Goal: Task Accomplishment & Management: Complete application form

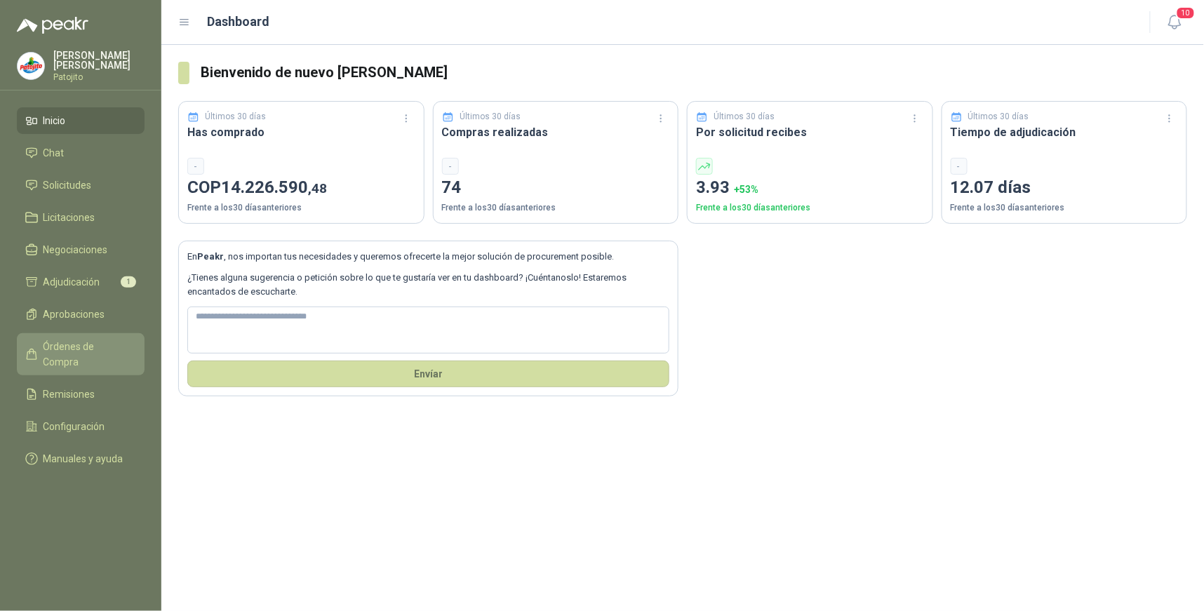
click at [108, 345] on span "Órdenes de Compra" at bounding box center [88, 354] width 88 height 31
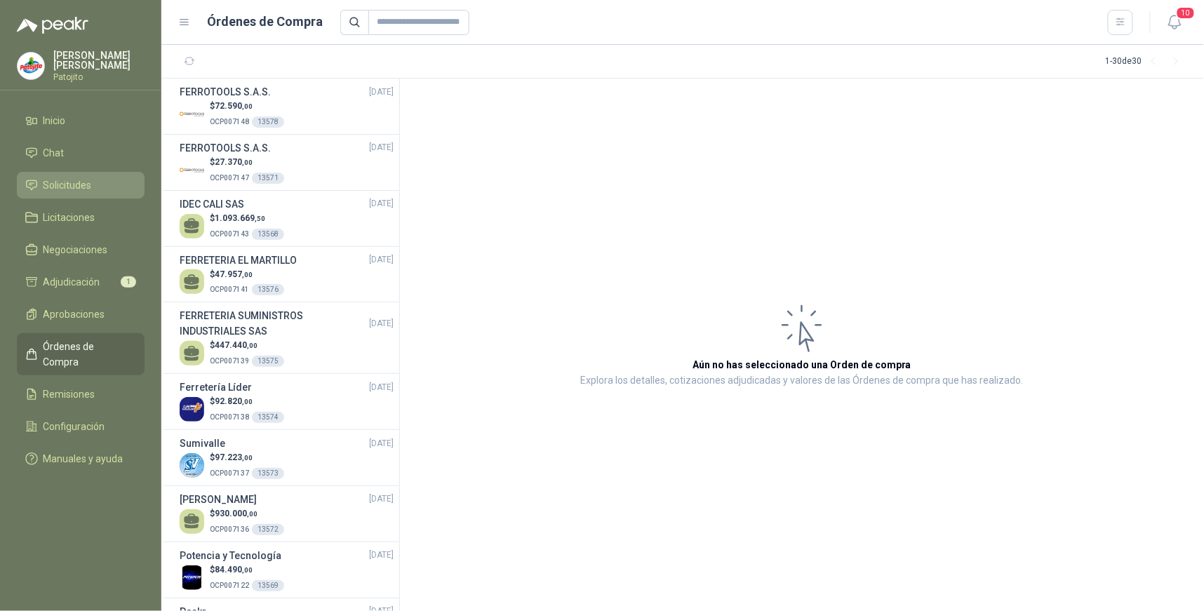
click at [90, 191] on span "Solicitudes" at bounding box center [68, 185] width 48 height 15
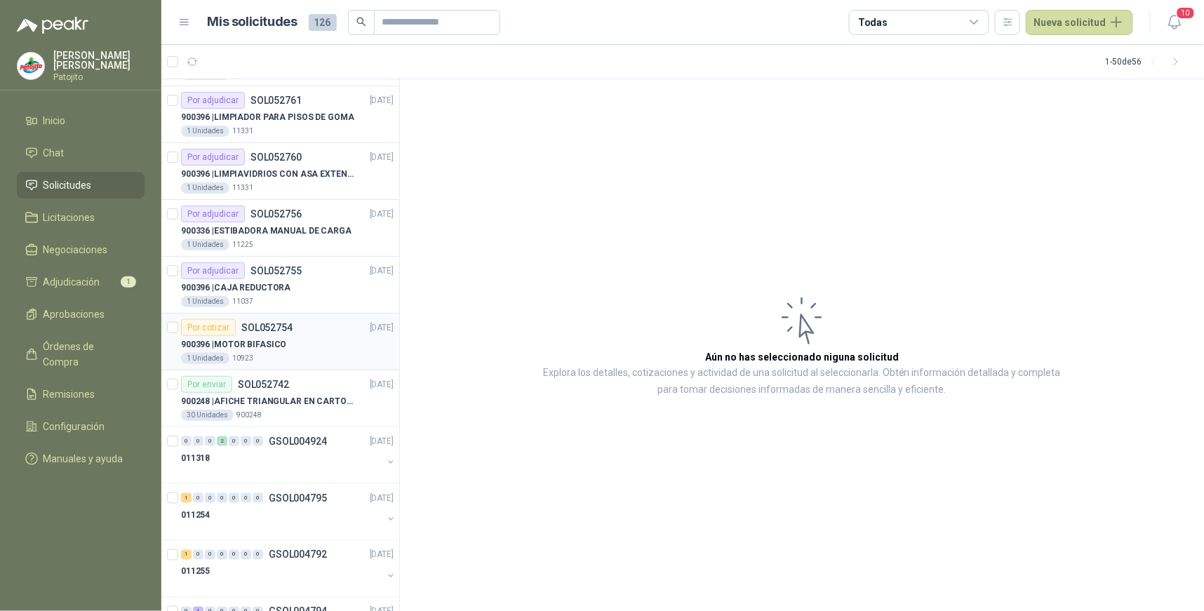
scroll to position [2332, 0]
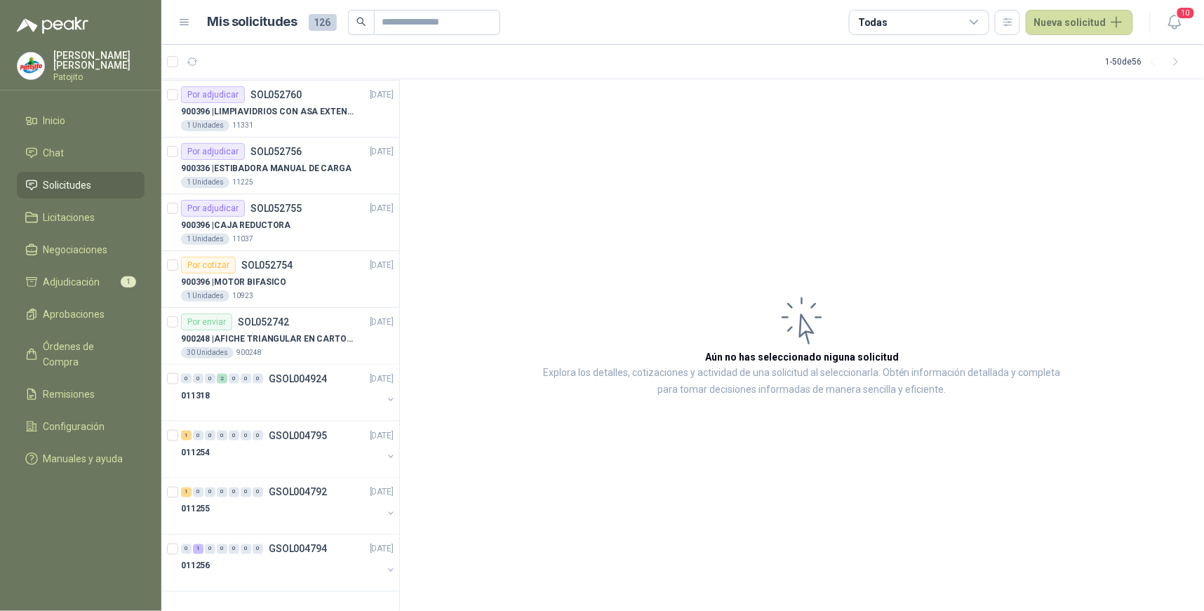
click at [981, 23] on icon at bounding box center [975, 22] width 13 height 13
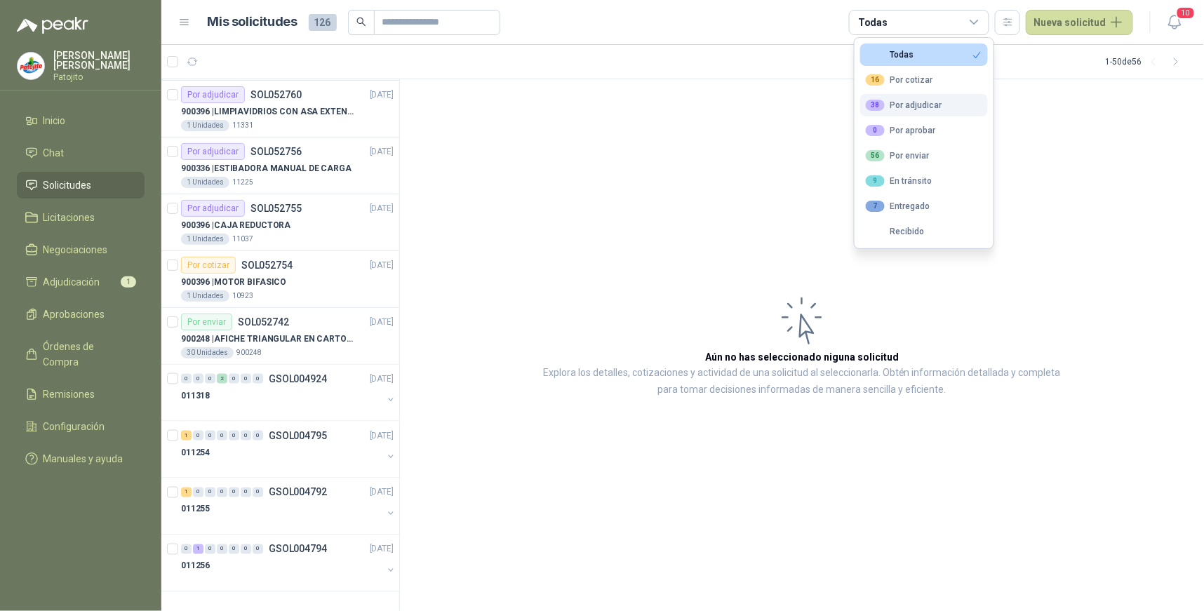
click at [918, 104] on div "38 Por adjudicar" at bounding box center [904, 105] width 77 height 11
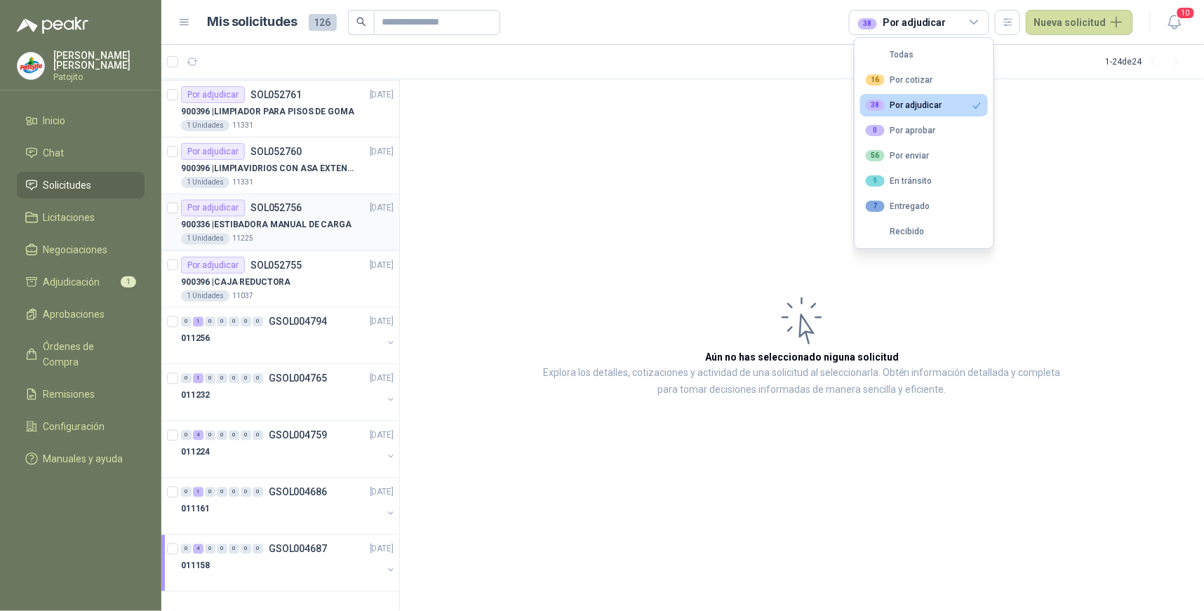
scroll to position [852, 0]
click at [195, 549] on div "4" at bounding box center [198, 550] width 11 height 10
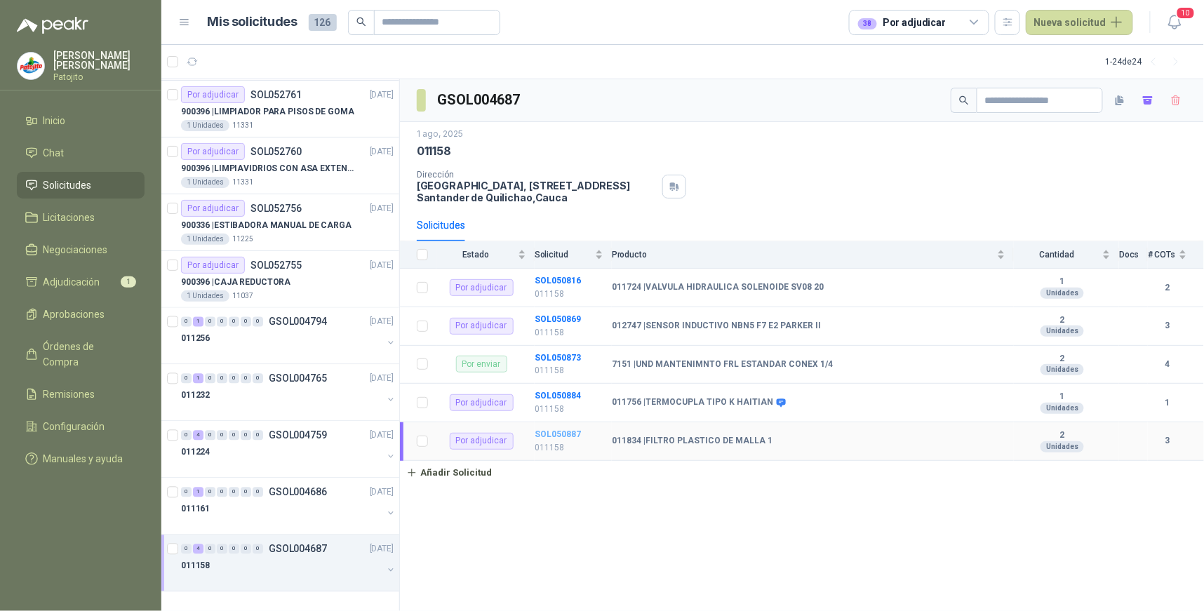
click at [577, 432] on b "SOL050887" at bounding box center [558, 435] width 46 height 10
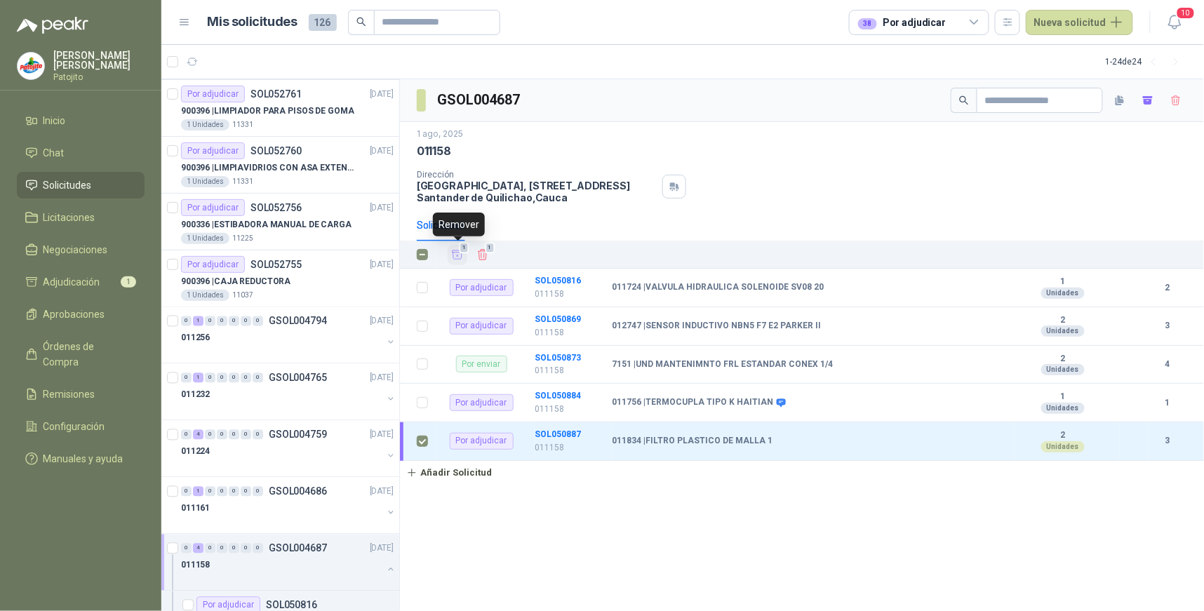
click at [458, 255] on icon "Añadir" at bounding box center [458, 255] width 11 height 9
click at [199, 550] on div "4" at bounding box center [198, 549] width 11 height 10
click at [385, 567] on button "button" at bounding box center [390, 570] width 11 height 11
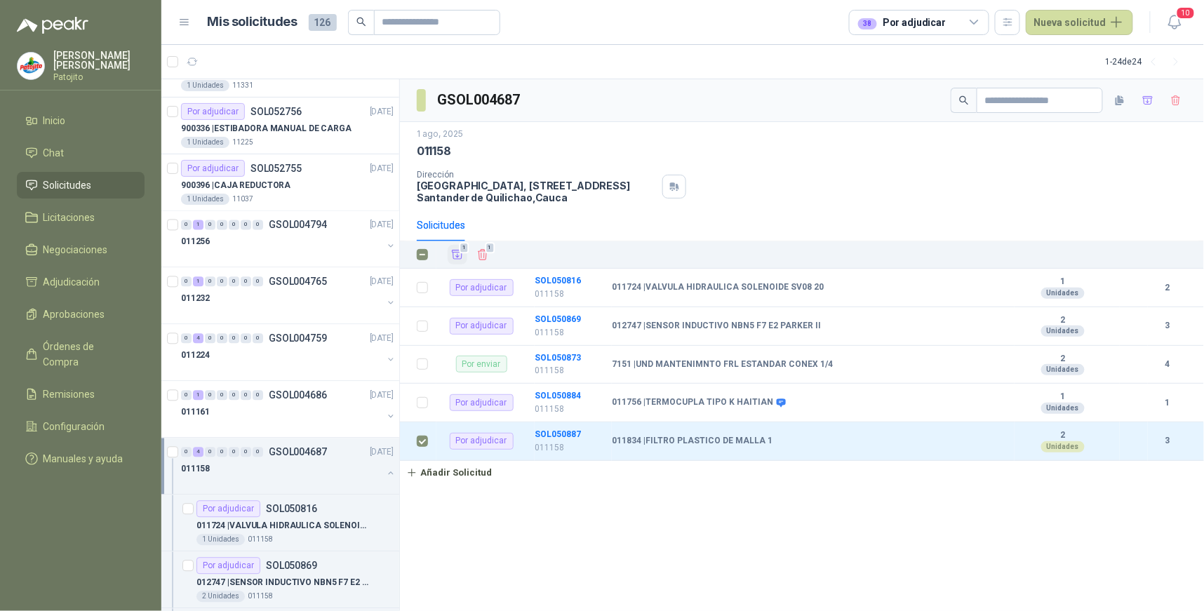
scroll to position [1080, 0]
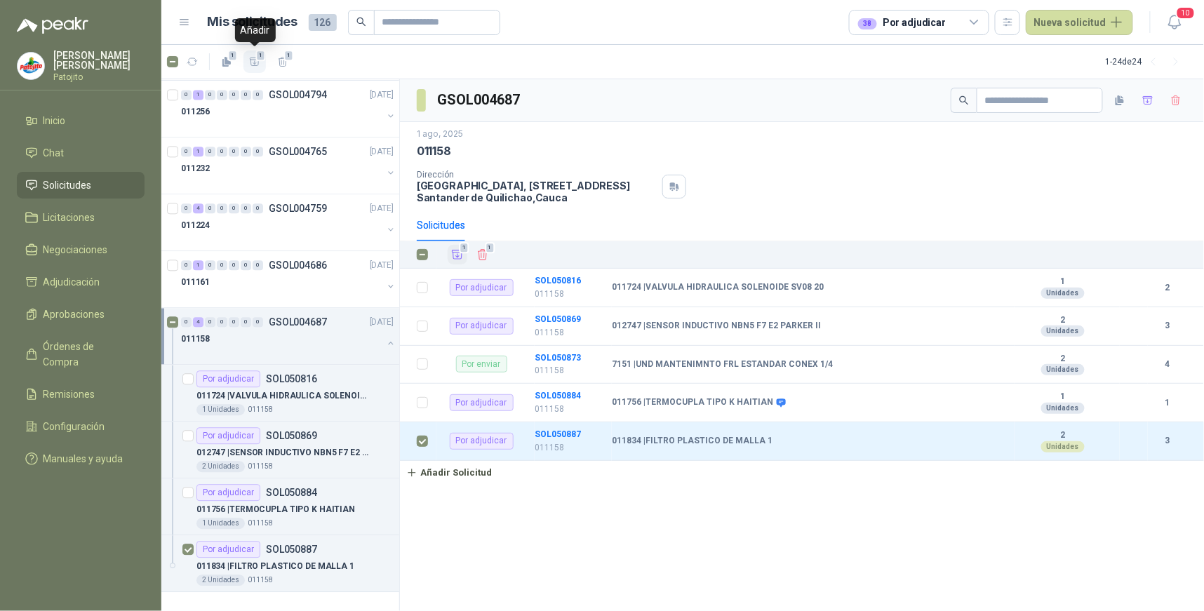
click at [260, 61] on icon "button" at bounding box center [255, 62] width 12 height 12
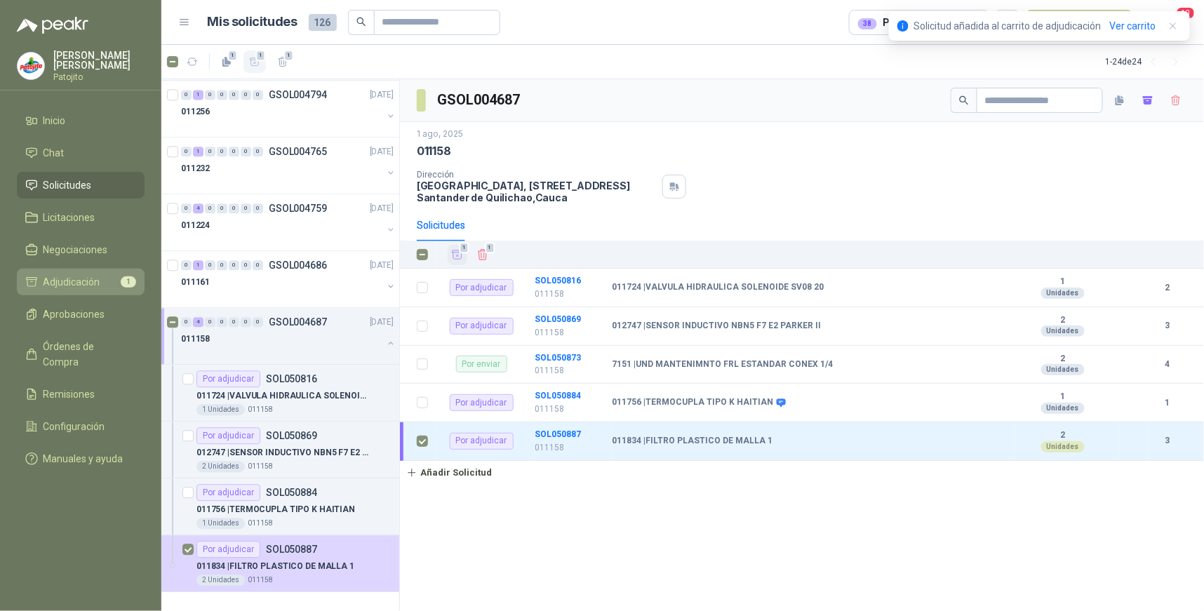
click at [104, 275] on li "Adjudicación 1" at bounding box center [80, 281] width 111 height 15
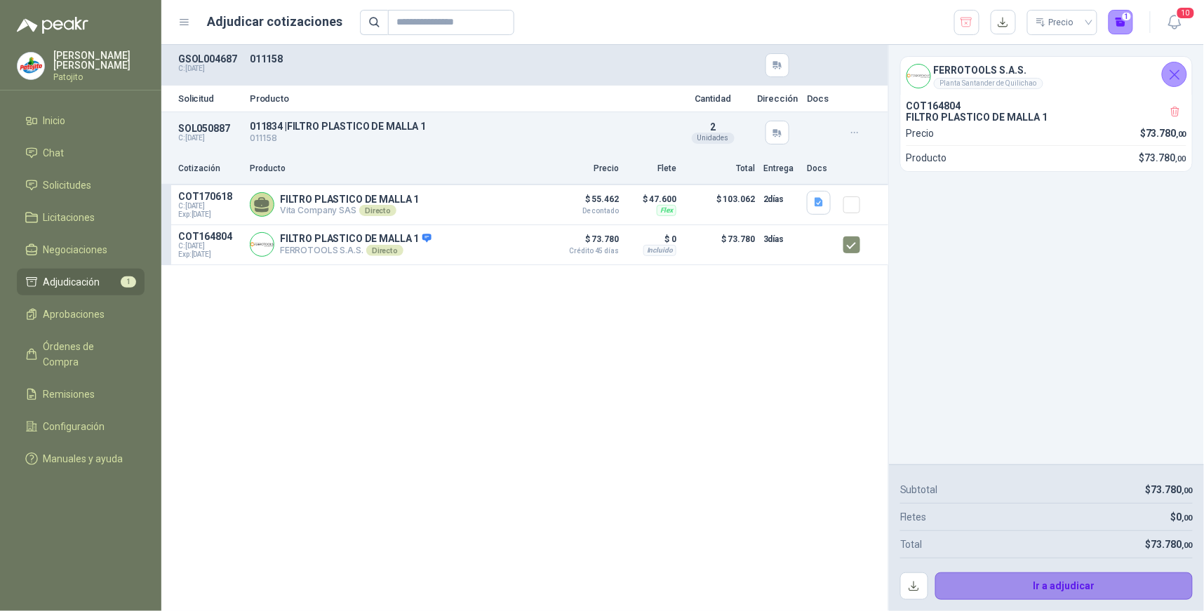
click at [1042, 588] on button "Ir a adjudicar" at bounding box center [1065, 587] width 258 height 28
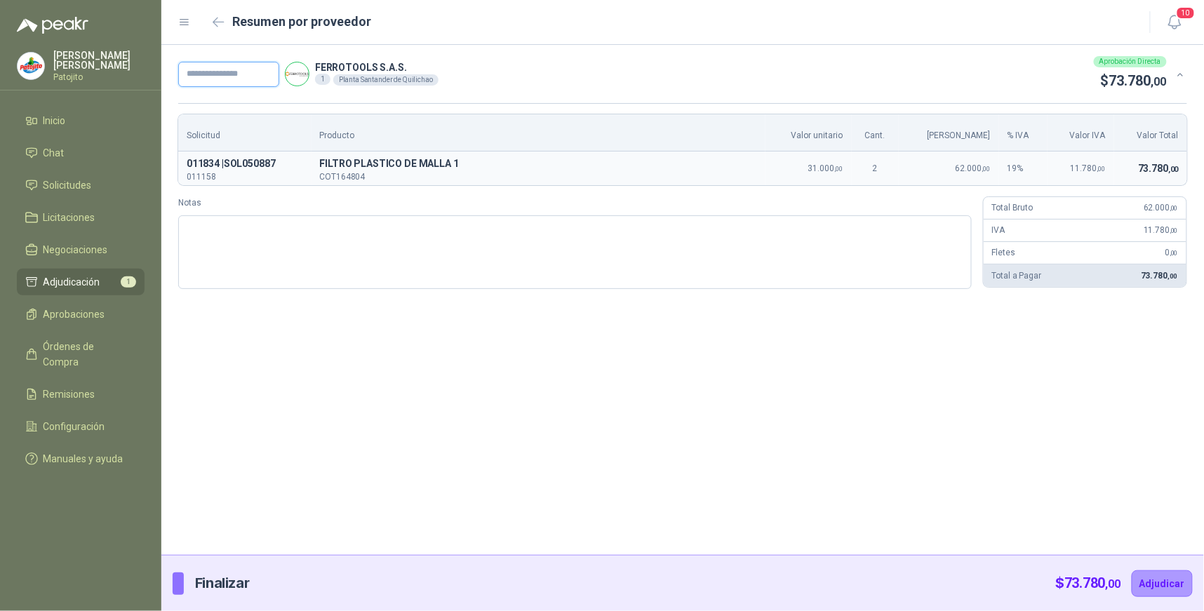
click at [255, 76] on input "text" at bounding box center [228, 74] width 101 height 25
click at [244, 75] on input "text" at bounding box center [228, 74] width 101 height 25
type input "*****"
click at [328, 232] on textarea "Notas" at bounding box center [575, 252] width 794 height 74
type textarea "*"
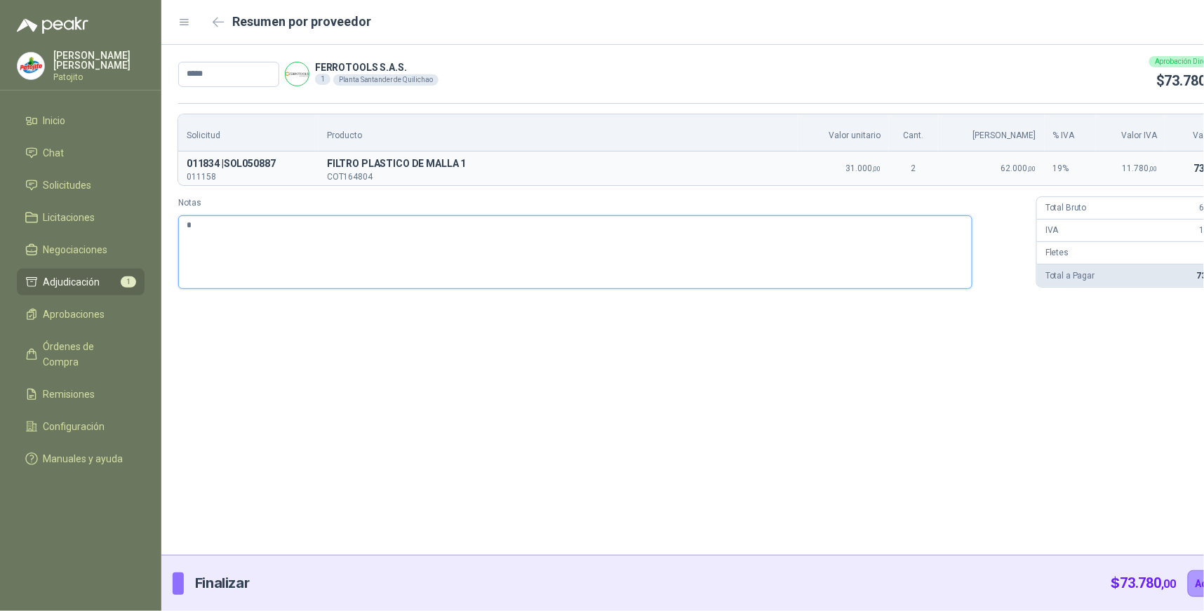
type textarea "**"
type textarea "***"
type textarea "*****"
type textarea "******"
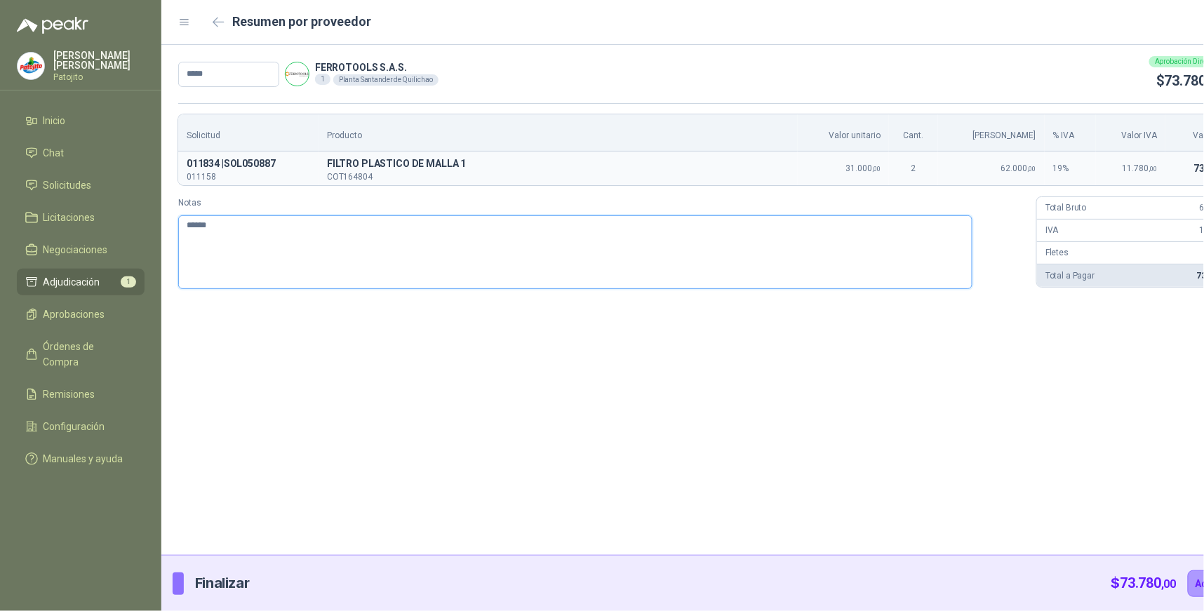
type textarea "*******"
type textarea "********"
type textarea "*******"
type textarea "******"
type textarea "*****"
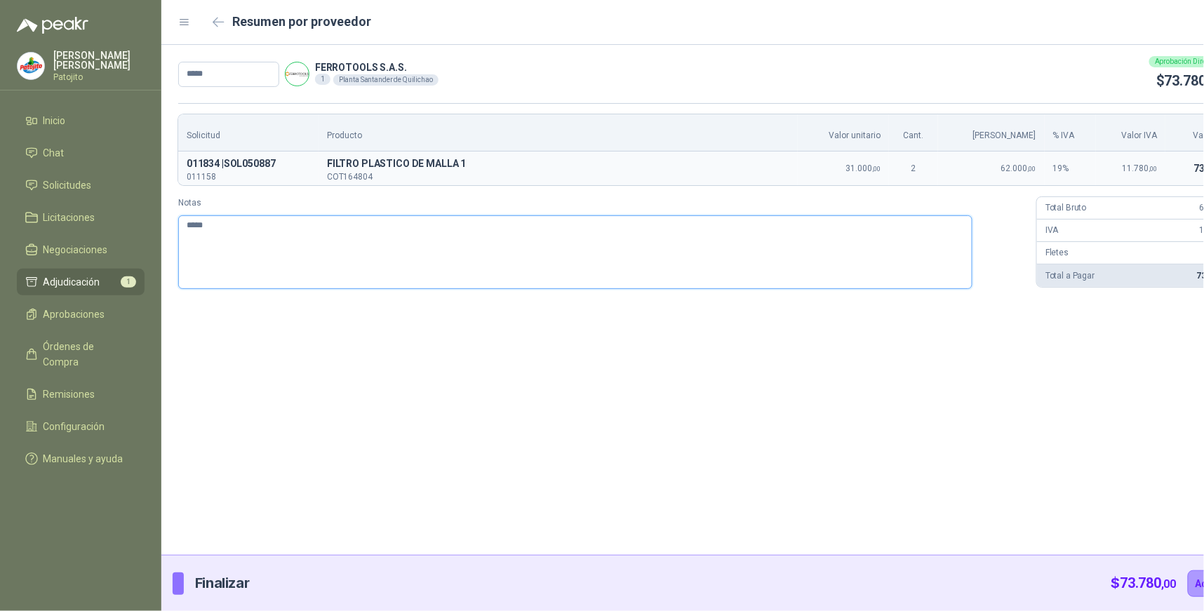
type textarea "***"
type textarea "**"
type textarea "*"
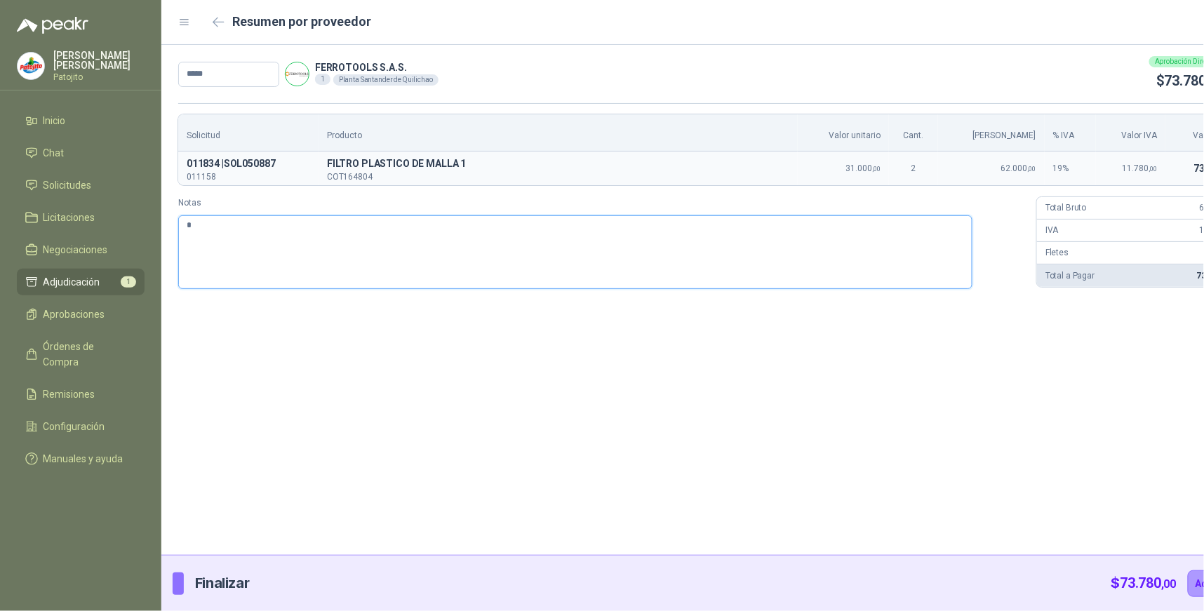
type textarea "**"
type textarea "***"
type textarea "*****"
type textarea "******"
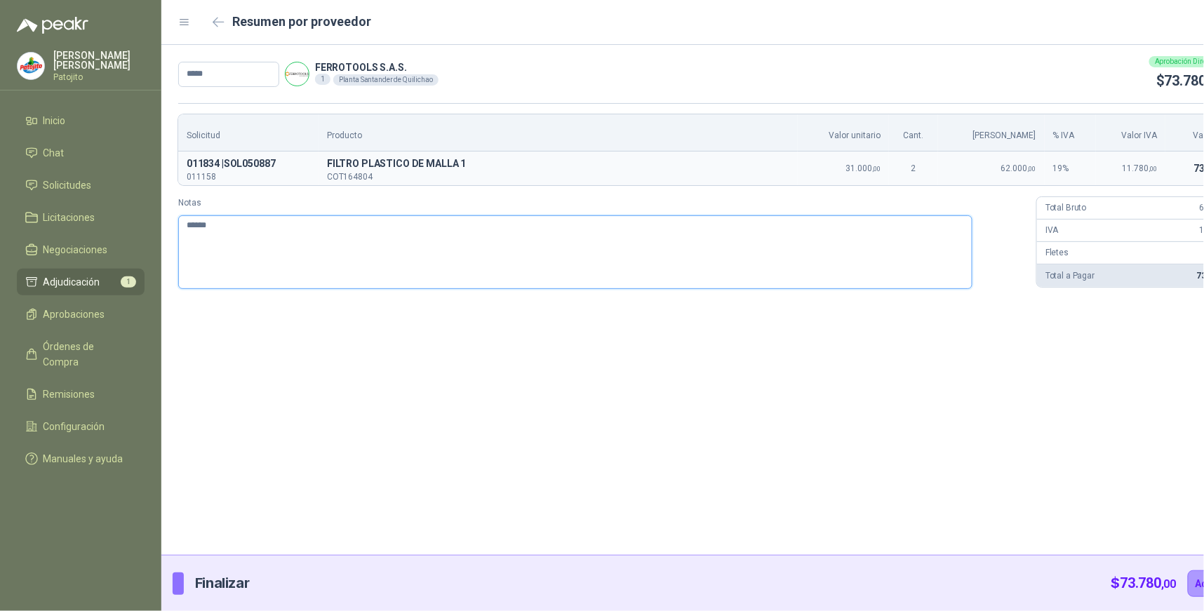
type textarea "*******"
type textarea "********"
type textarea "*********"
type textarea "**********"
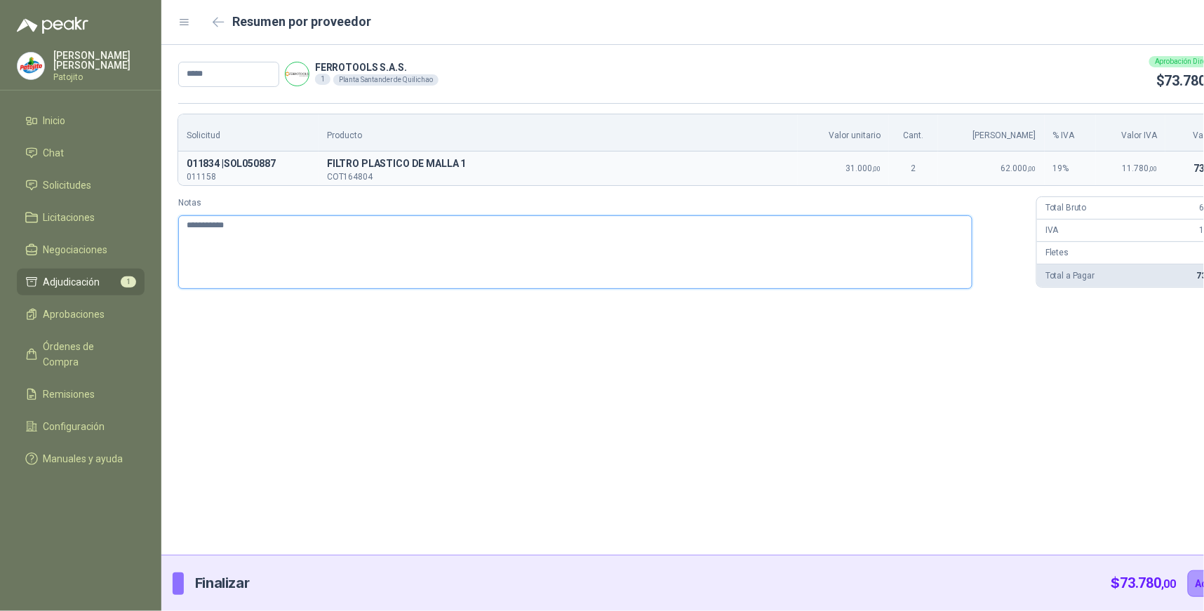
type textarea "**********"
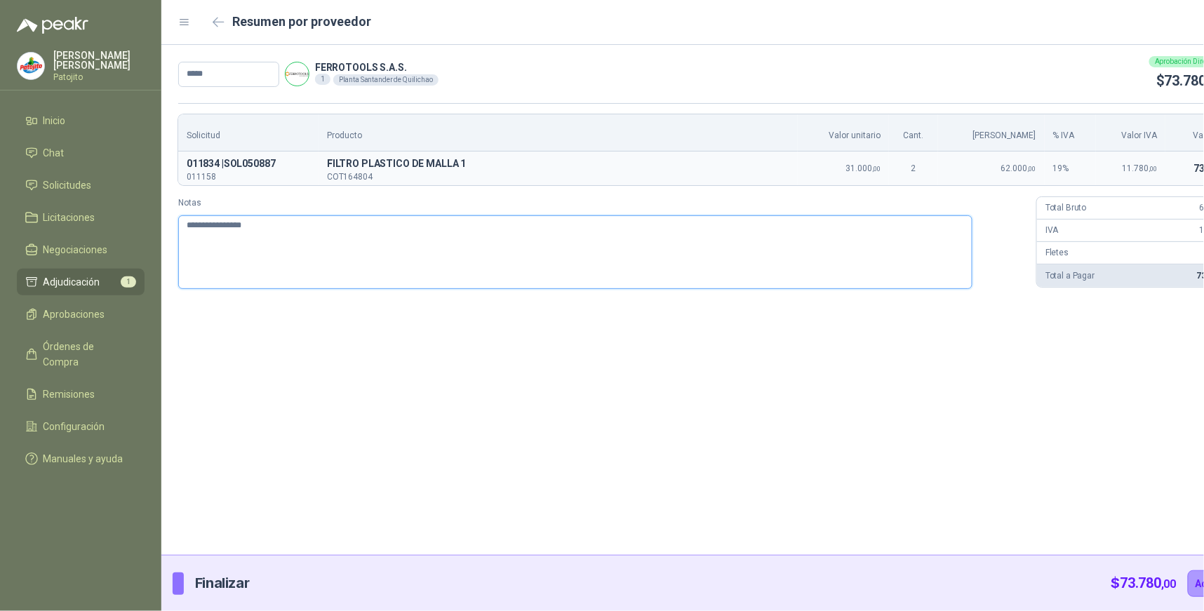
type textarea "**********"
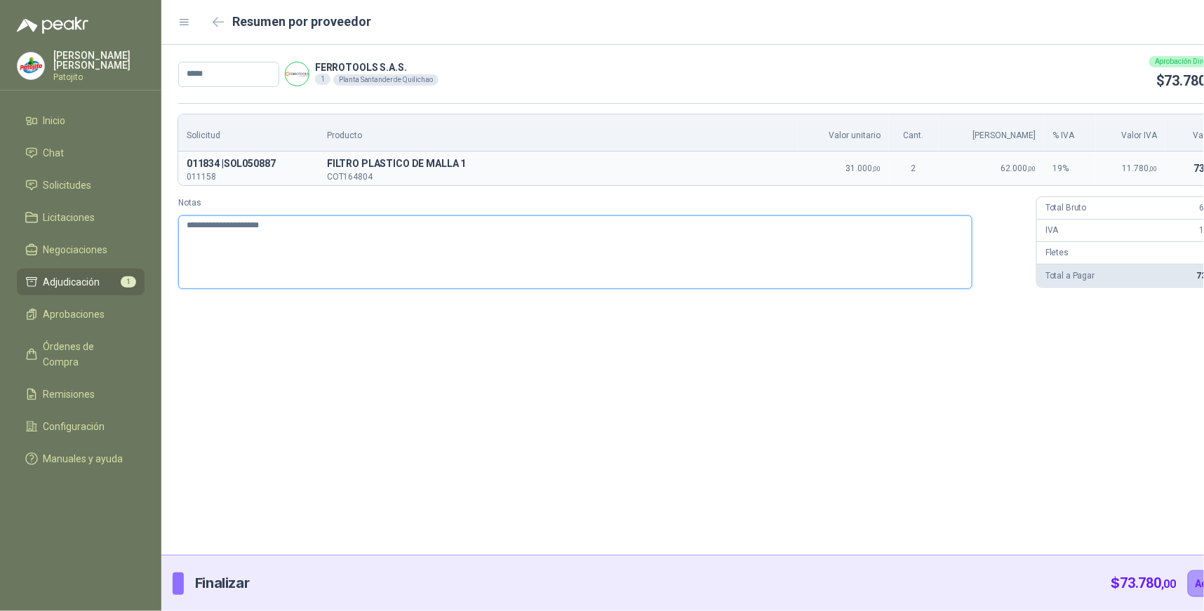
type textarea "**********"
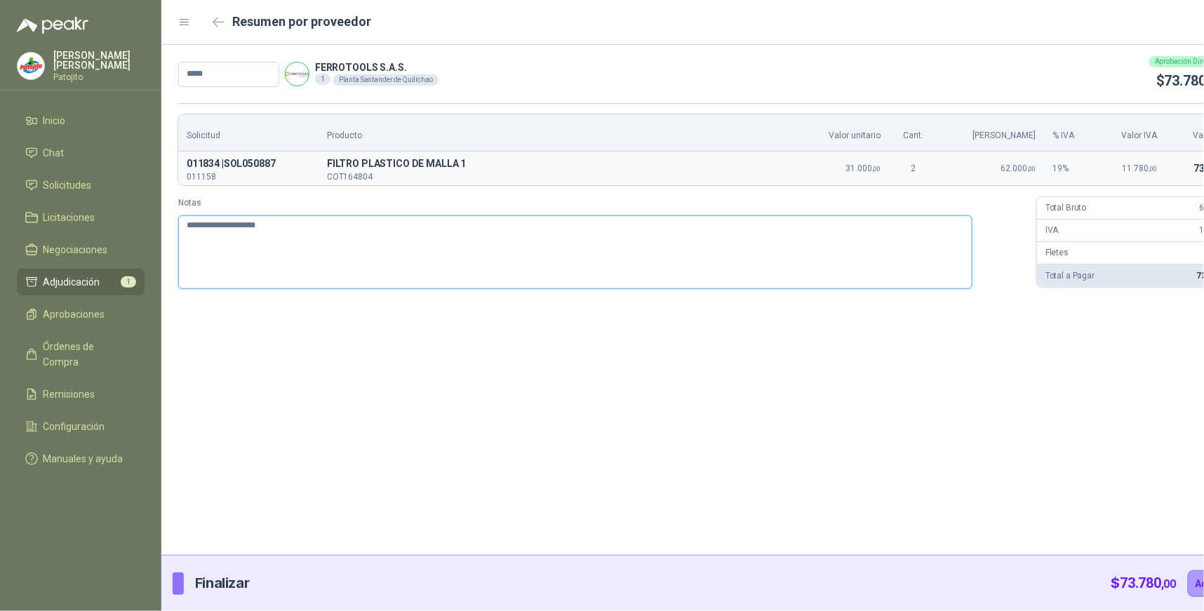
type textarea "**********"
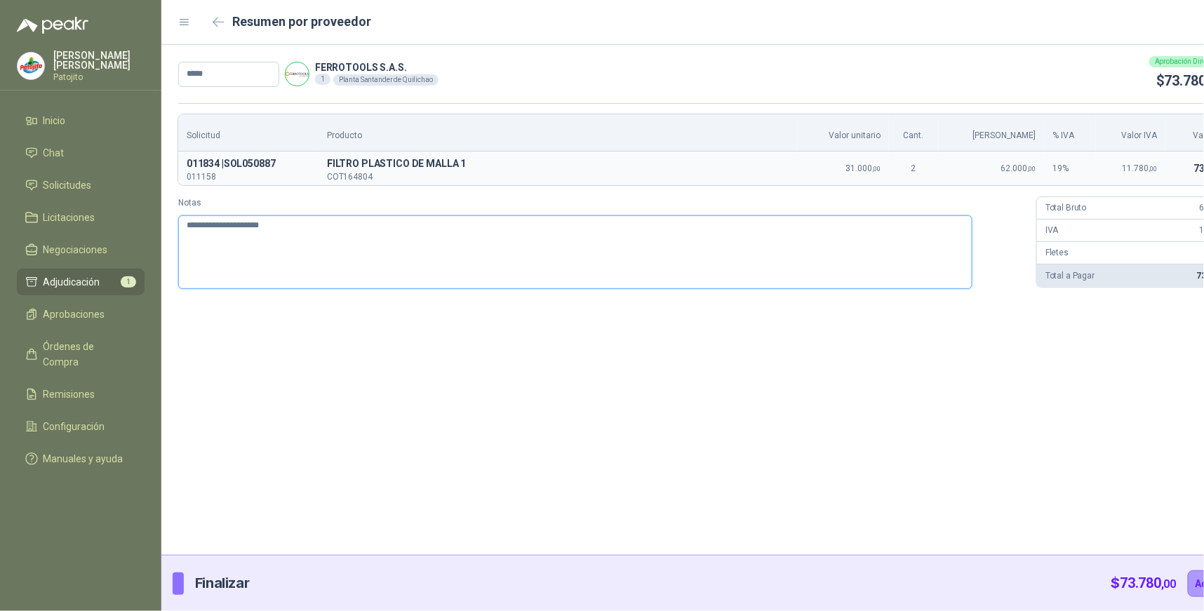
type textarea "**********"
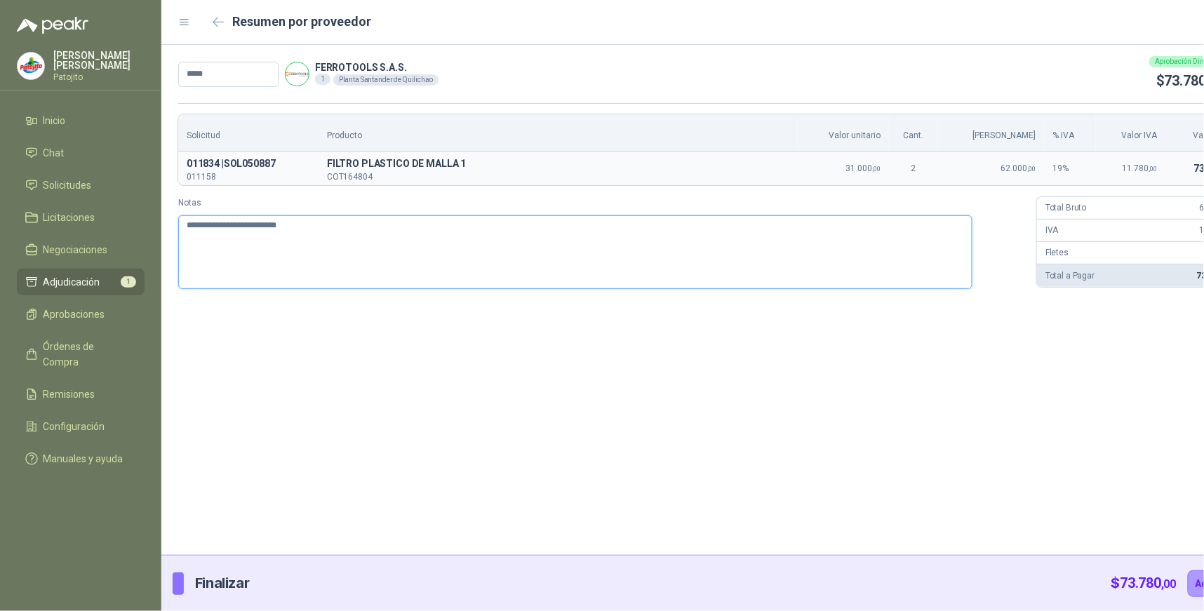
type textarea "**********"
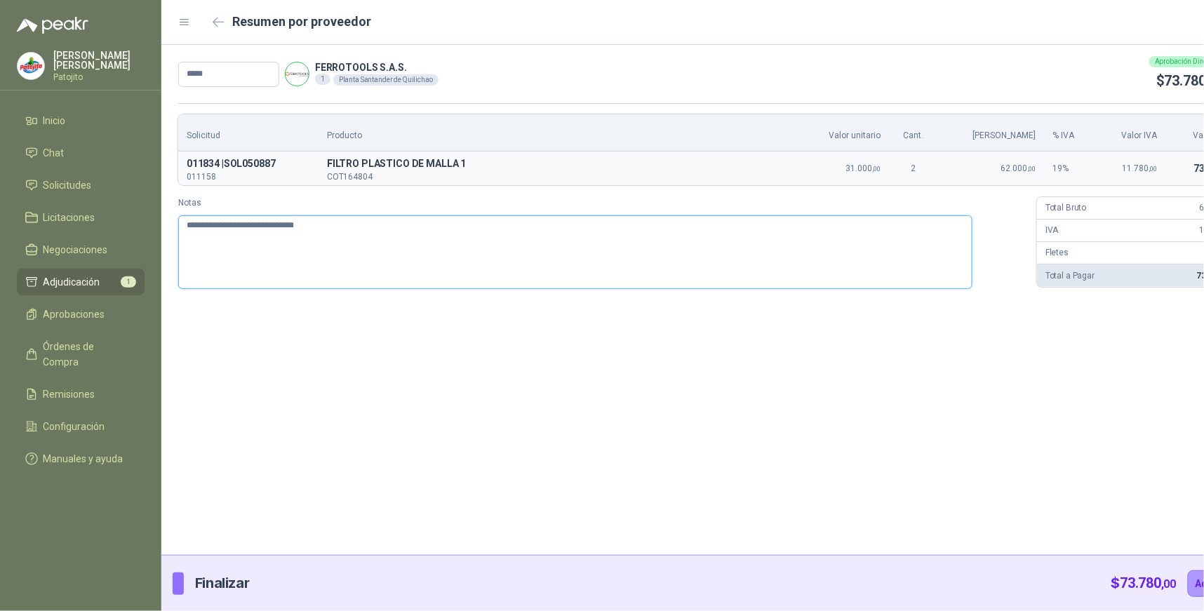
type textarea "**********"
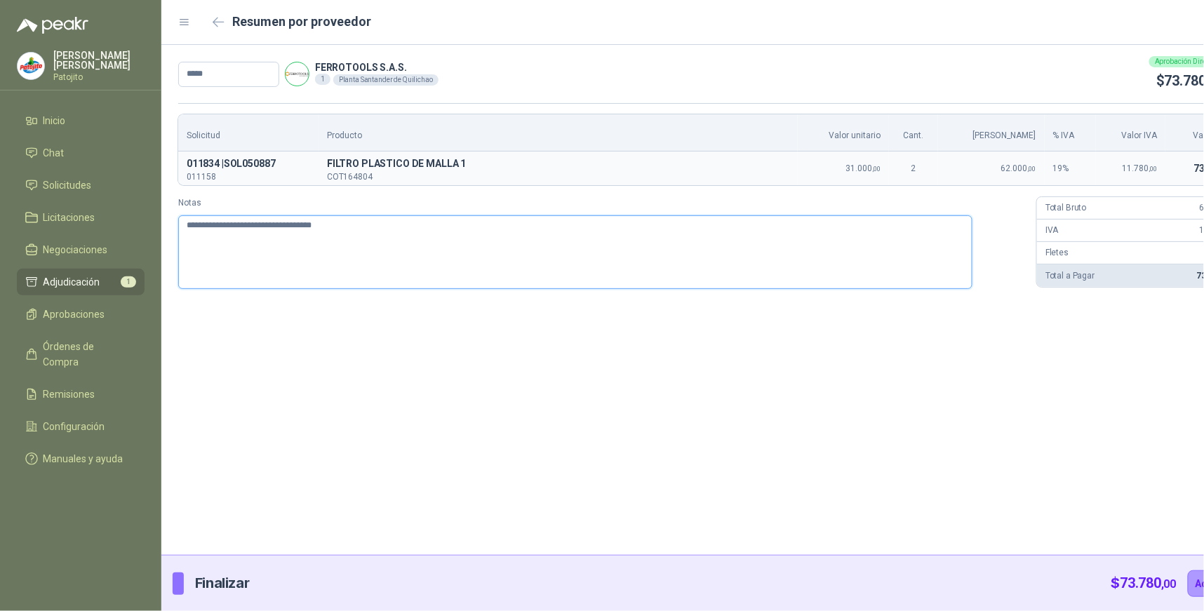
type textarea "**********"
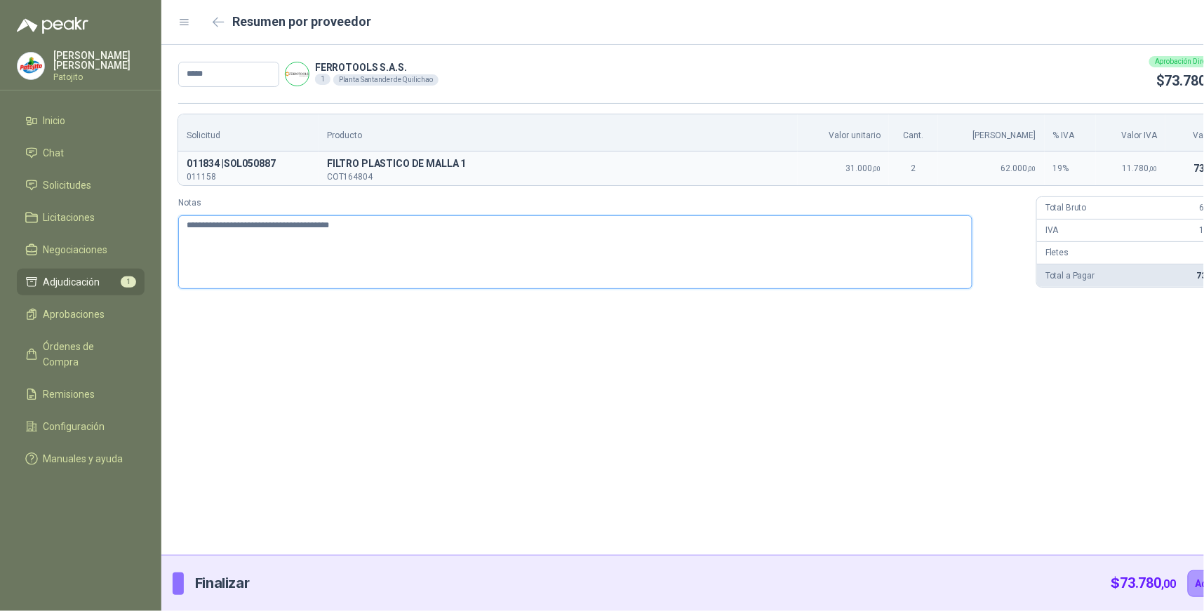
type textarea "**********"
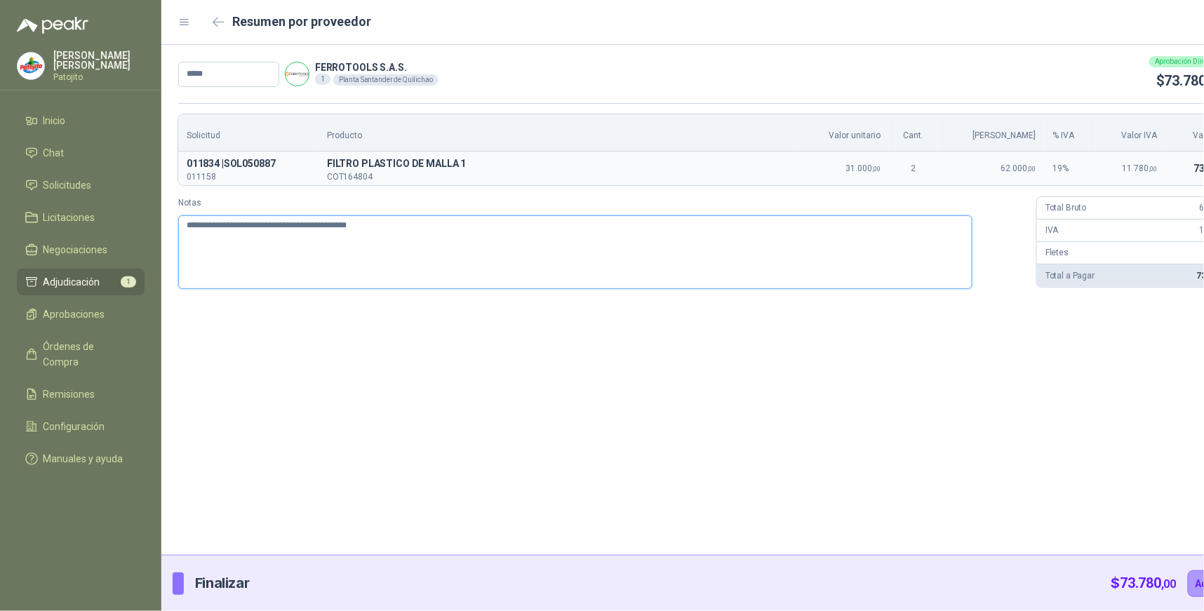
type textarea "**********"
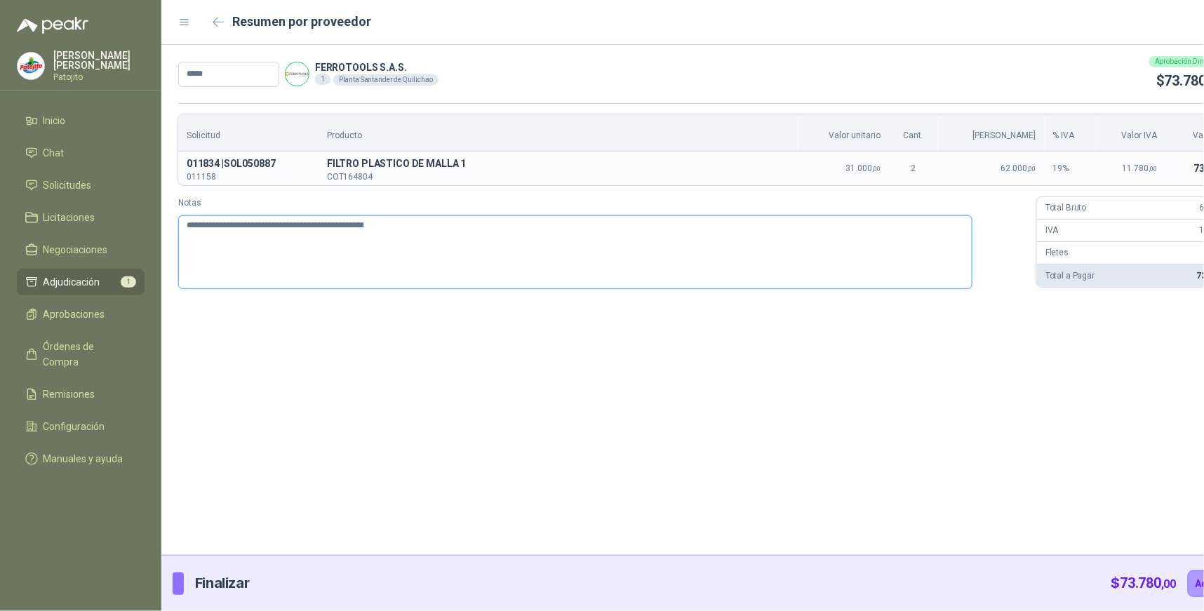
type textarea "**********"
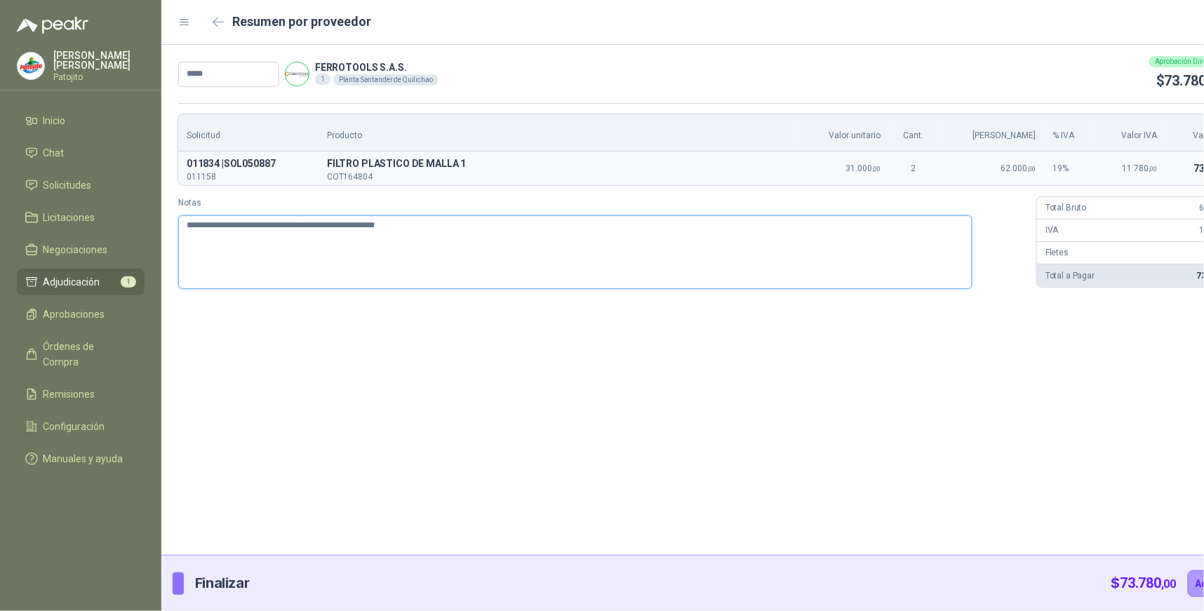
type textarea "**********"
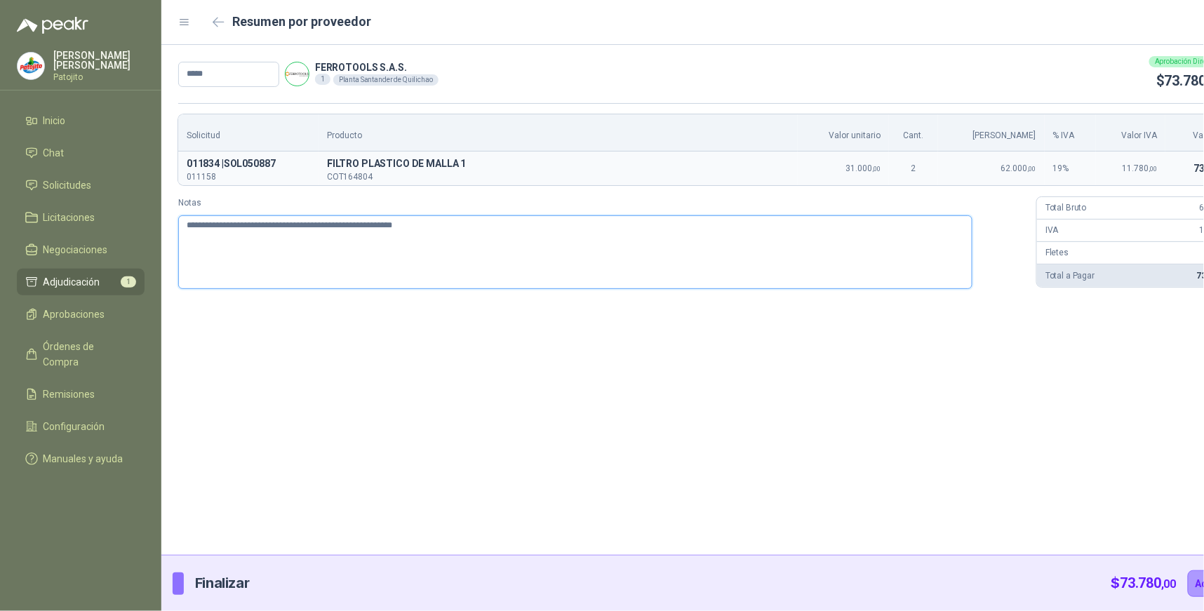
type textarea "**********"
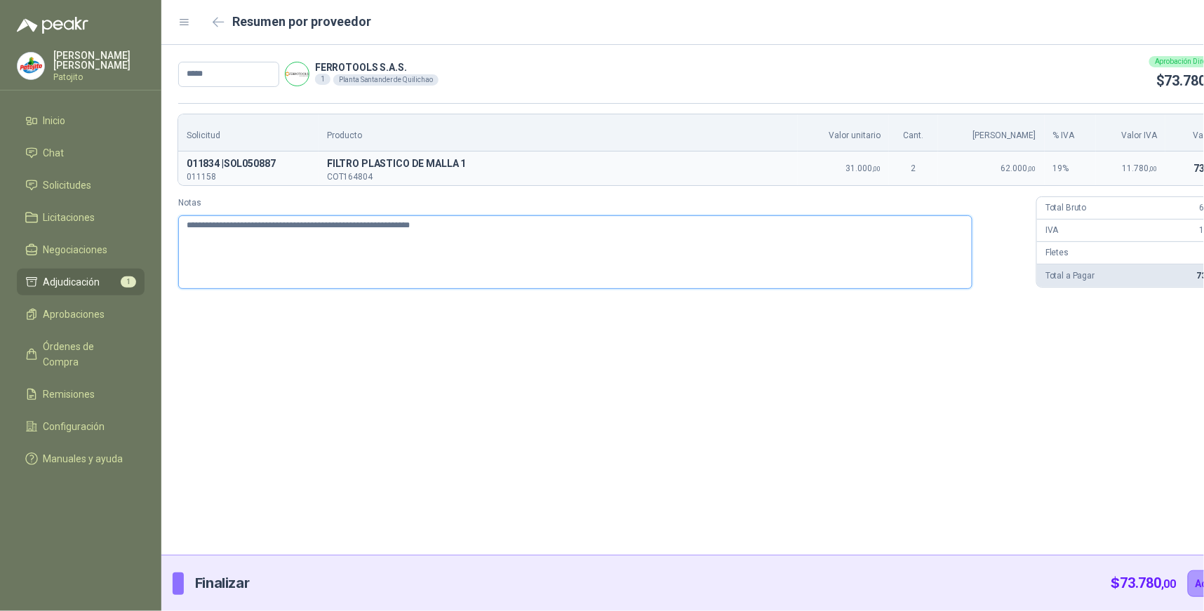
type textarea "**********"
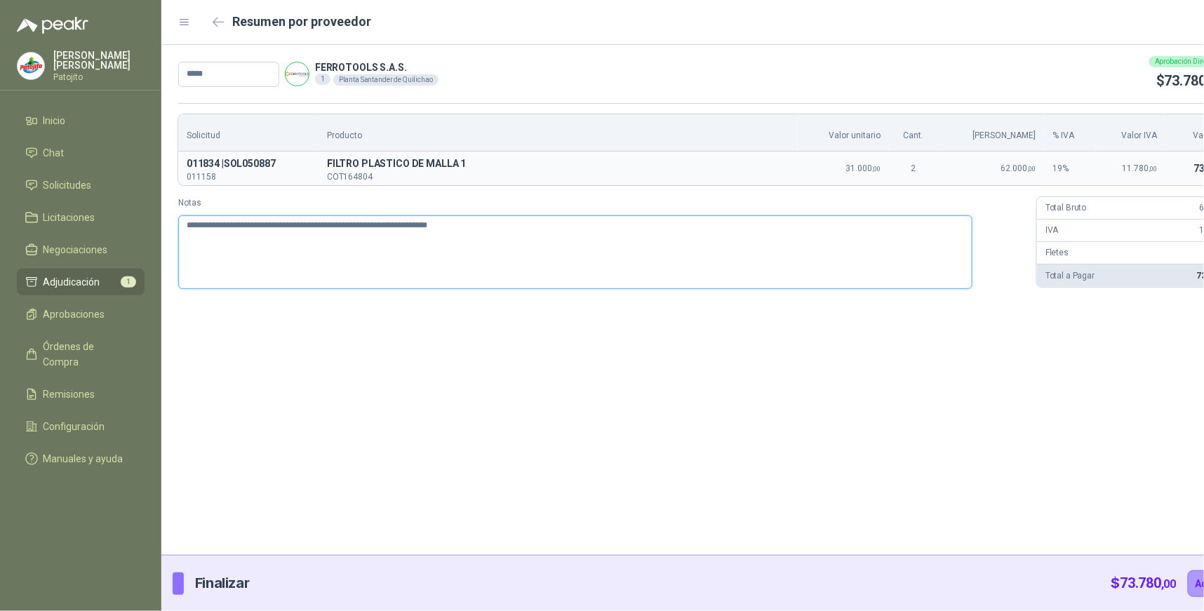
type textarea "**********"
click at [274, 222] on textarea "**********" at bounding box center [575, 252] width 795 height 74
click at [895, 227] on textarea "**********" at bounding box center [575, 252] width 795 height 74
click at [1188, 578] on button "Adjudicar" at bounding box center [1218, 584] width 61 height 27
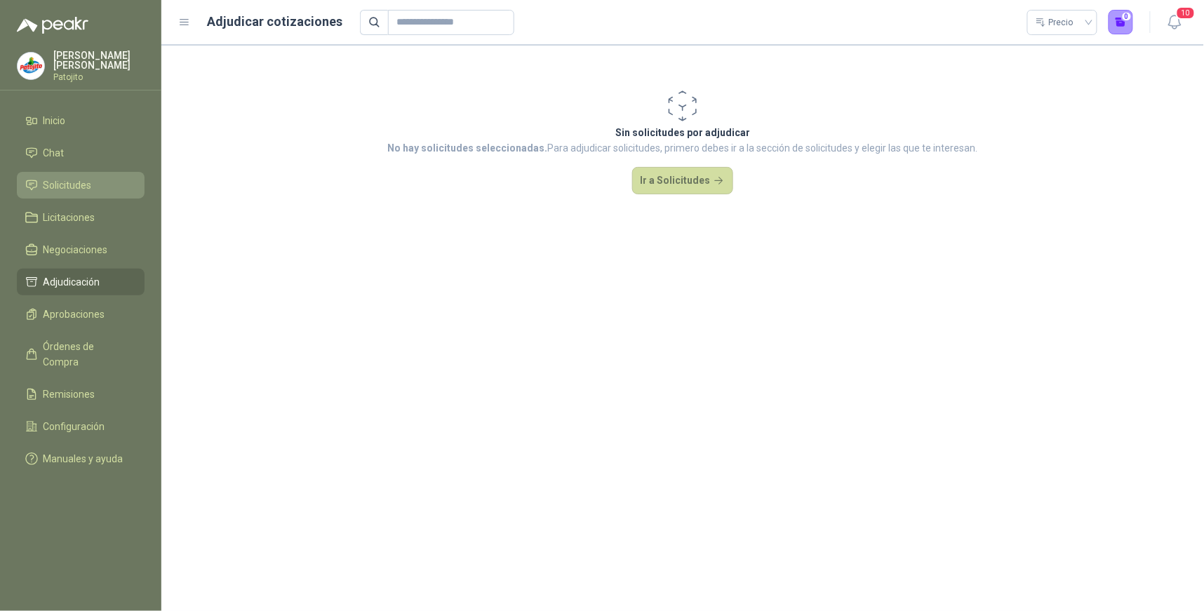
click at [95, 182] on li "Solicitudes" at bounding box center [80, 185] width 111 height 15
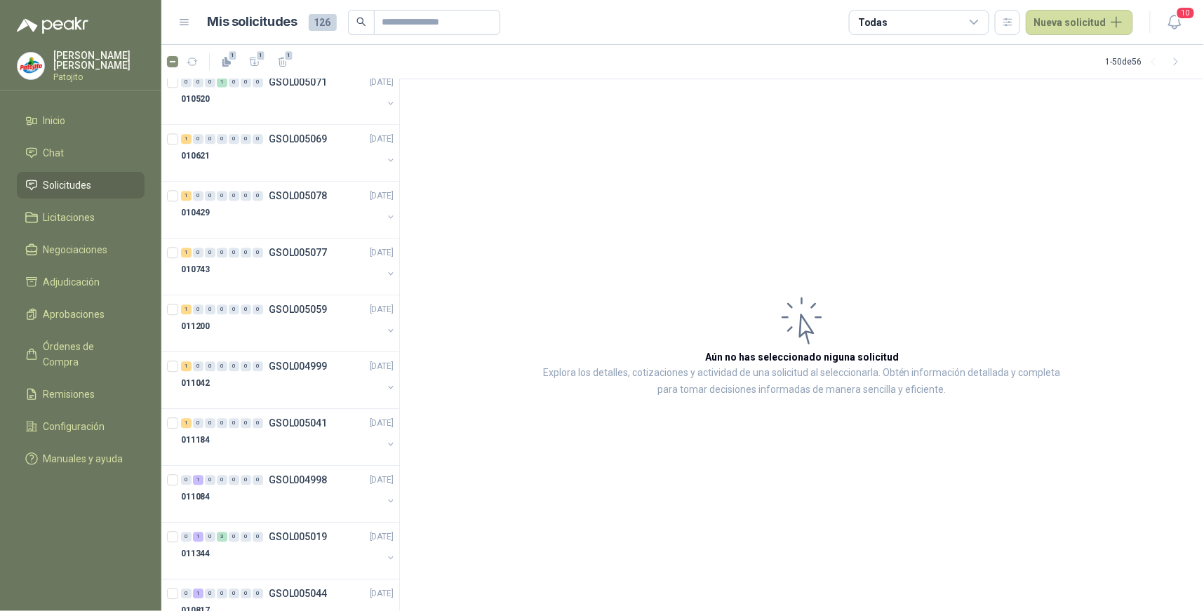
scroll to position [1169, 0]
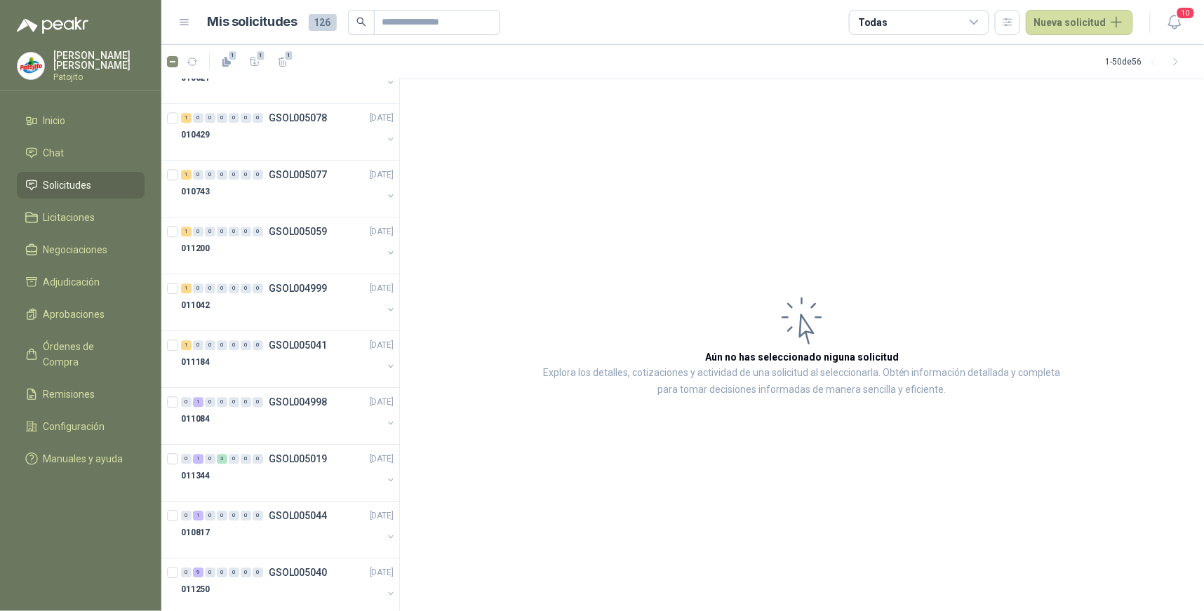
click at [976, 21] on icon at bounding box center [975, 22] width 8 height 4
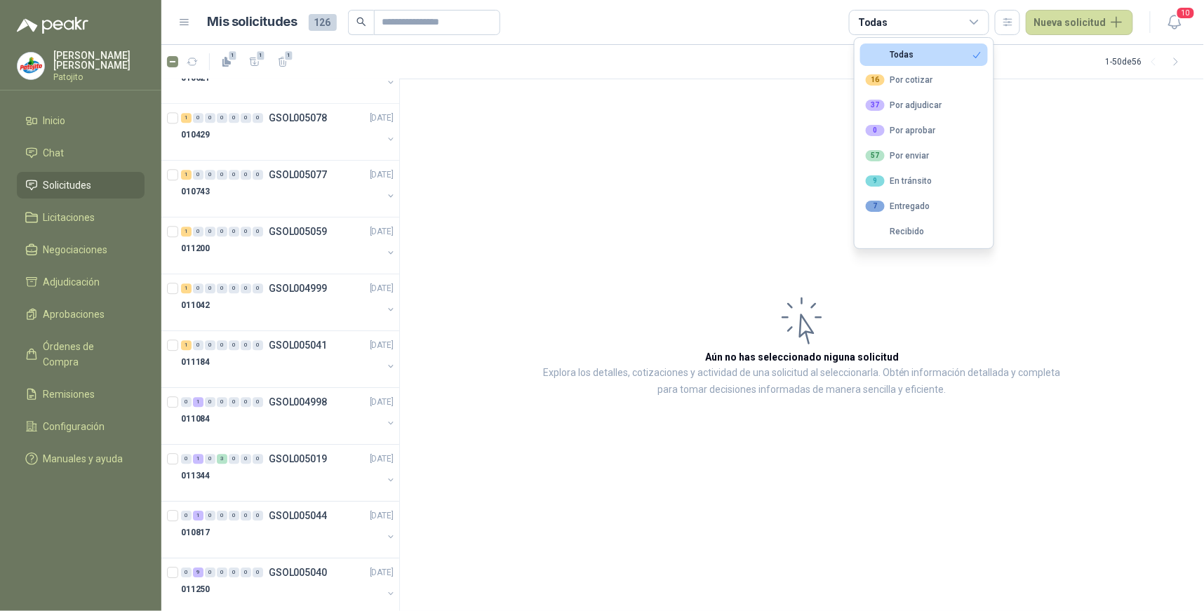
click at [415, 260] on article "Aún no has seleccionado niguna solicitud Explora los detalles, cotizaciones y a…" at bounding box center [802, 345] width 804 height 533
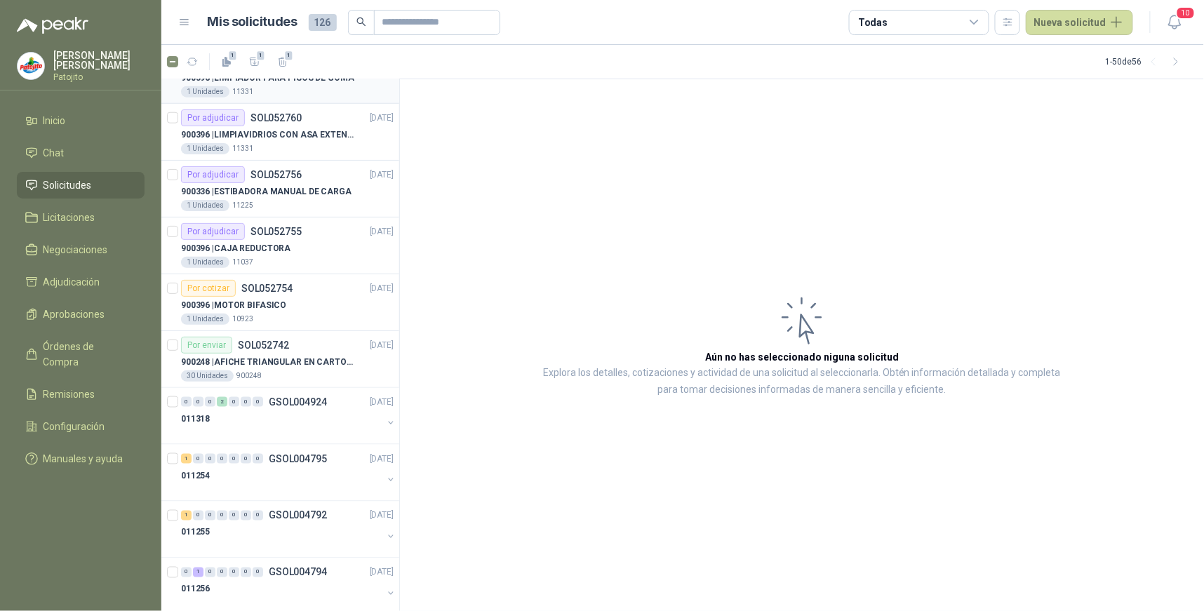
scroll to position [2332, 0]
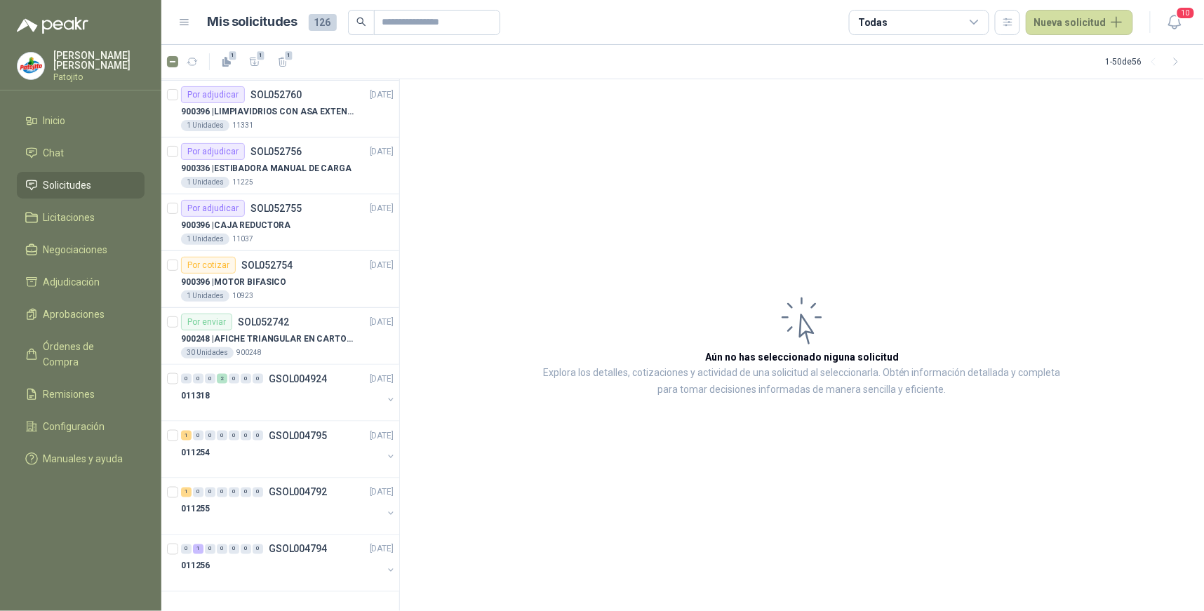
click at [981, 20] on icon at bounding box center [975, 22] width 13 height 13
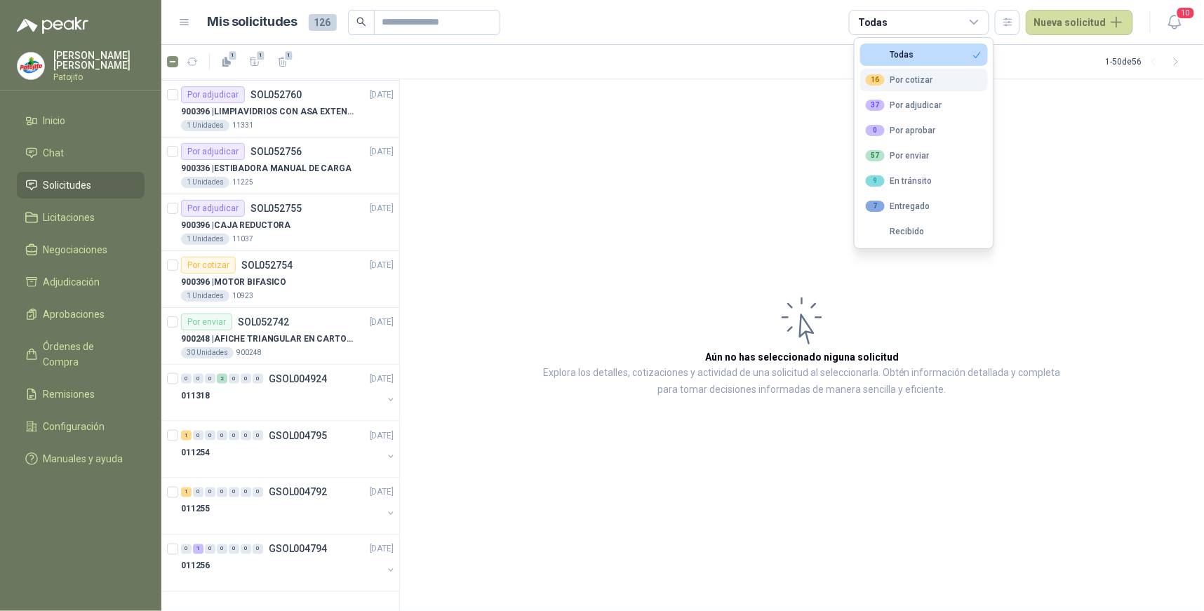
click at [922, 81] on div "16 Por cotizar" at bounding box center [899, 79] width 67 height 11
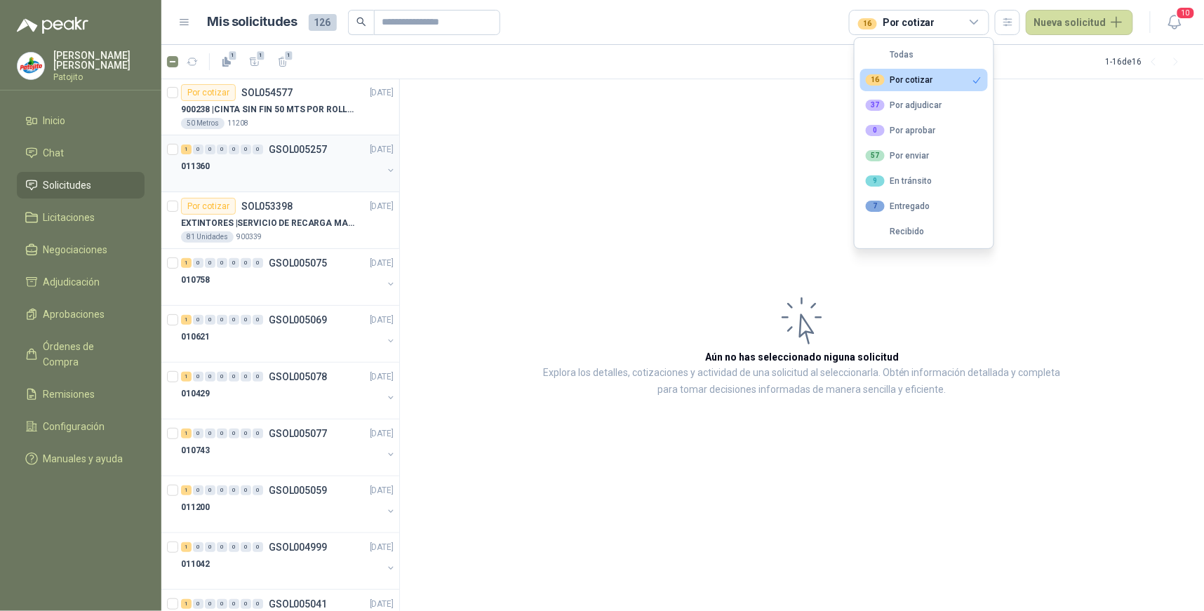
scroll to position [0, 0]
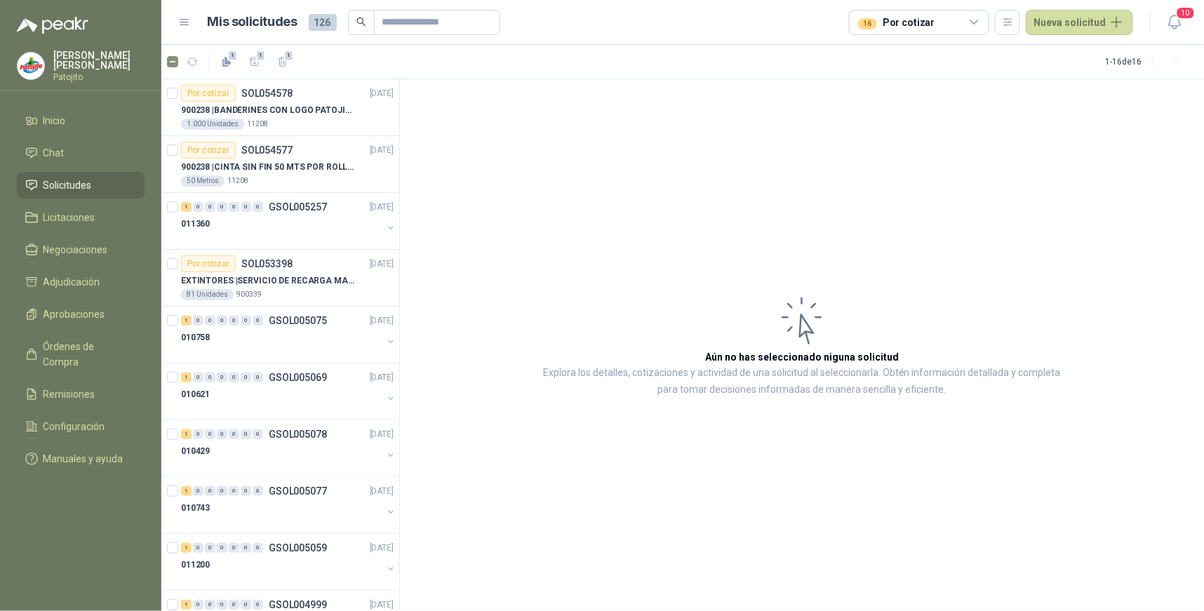
click at [741, 149] on article "Aún no has seleccionado niguna solicitud Explora los detalles, cotizaciones y a…" at bounding box center [802, 345] width 804 height 533
drag, startPoint x: 1082, startPoint y: 22, endPoint x: 1053, endPoint y: 64, distance: 50.8
click at [1082, 22] on button "Nueva solicitud" at bounding box center [1079, 22] width 107 height 25
click at [1103, 53] on link "Solicitud" at bounding box center [1096, 56] width 119 height 25
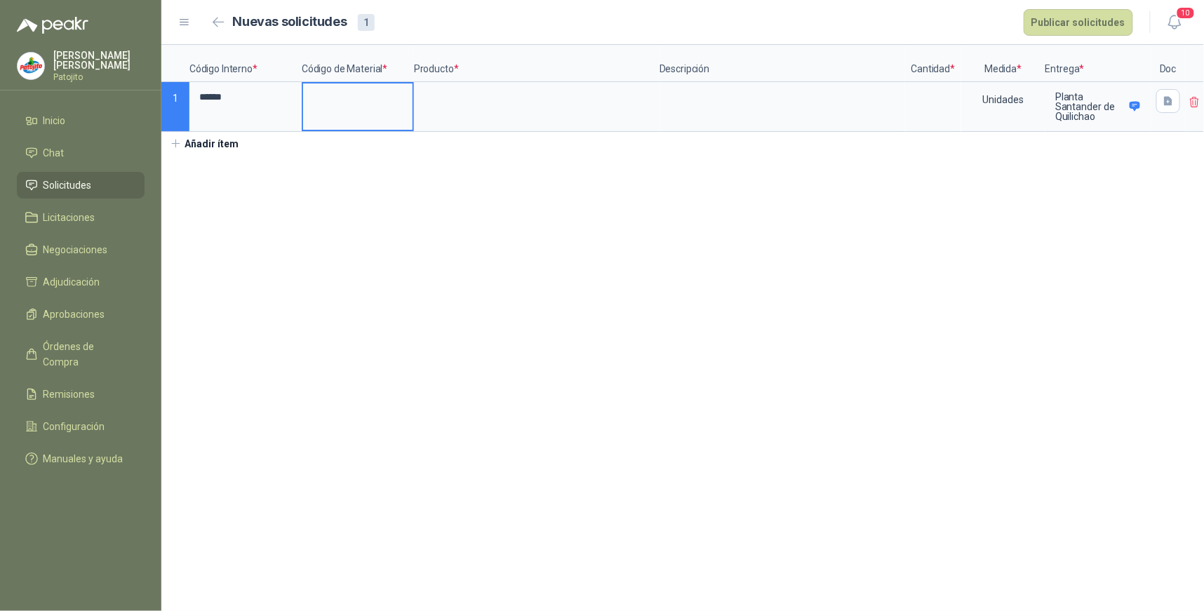
drag, startPoint x: 361, startPoint y: 88, endPoint x: 361, endPoint y: 100, distance: 11.9
click at [361, 88] on input at bounding box center [357, 97] width 109 height 27
drag, startPoint x: 258, startPoint y: 100, endPoint x: 339, endPoint y: 117, distance: 82.5
click at [258, 100] on input "******" at bounding box center [245, 97] width 109 height 27
click at [347, 95] on input at bounding box center [357, 97] width 109 height 27
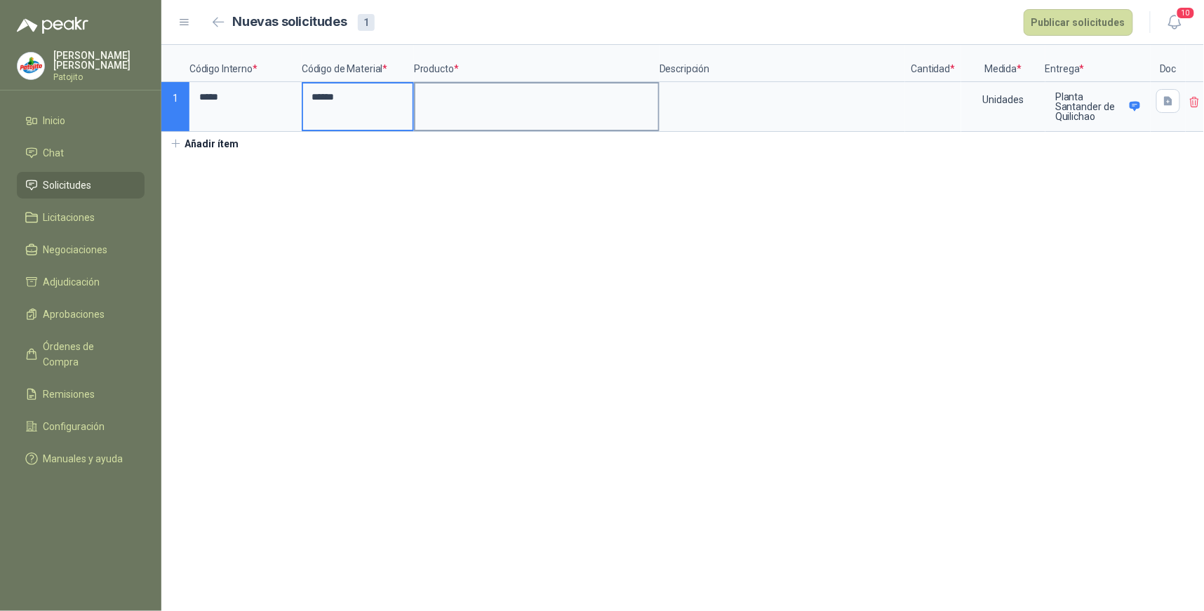
click at [457, 98] on input at bounding box center [537, 97] width 243 height 27
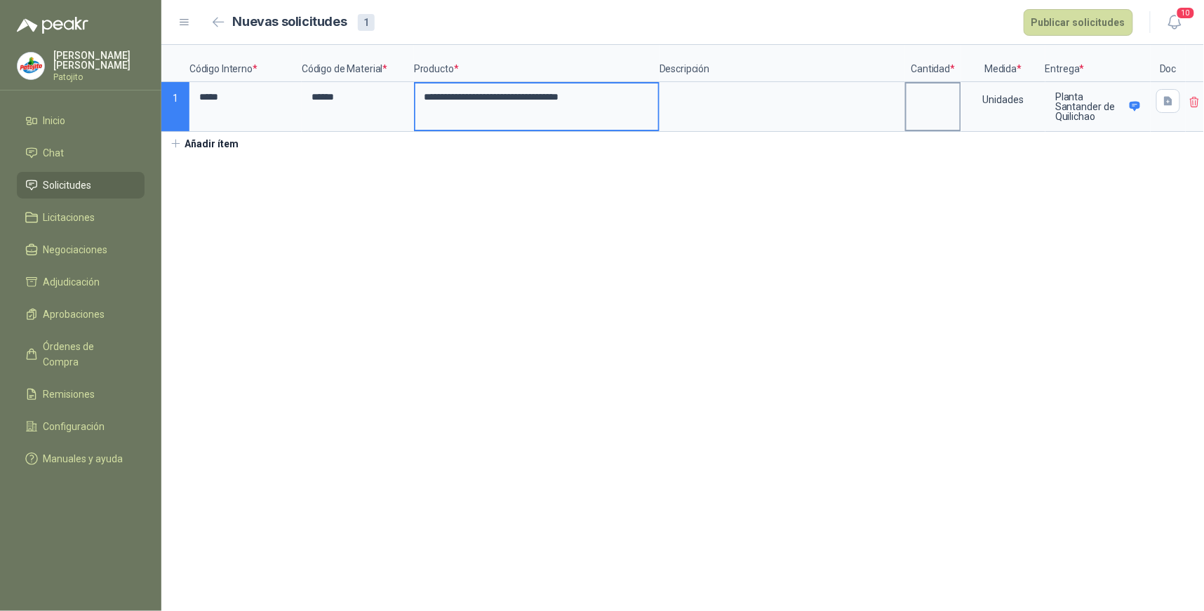
click at [938, 104] on input at bounding box center [933, 97] width 53 height 27
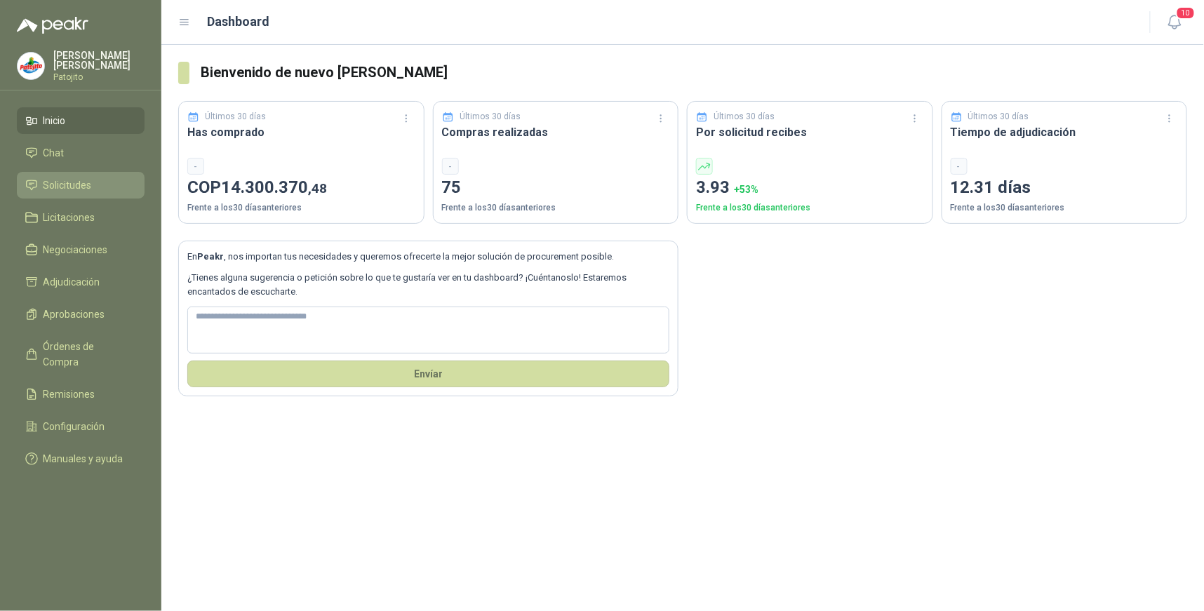
click at [83, 184] on span "Solicitudes" at bounding box center [68, 185] width 48 height 15
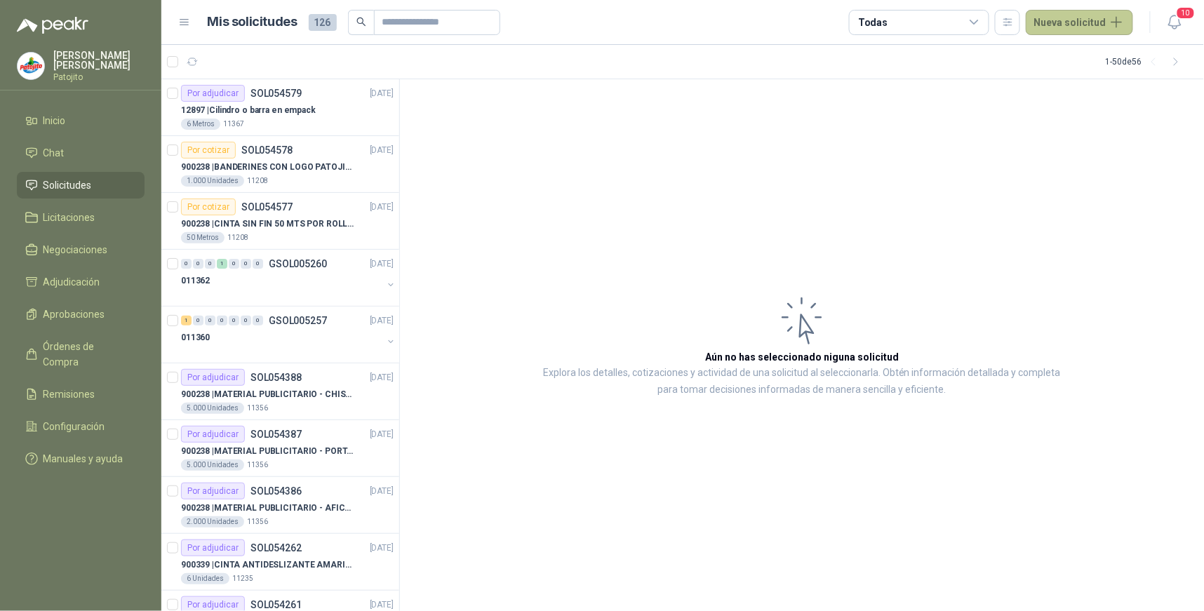
click at [1113, 27] on button "Nueva solicitud" at bounding box center [1079, 22] width 107 height 25
click at [1058, 56] on link "Solicitud" at bounding box center [1096, 56] width 119 height 25
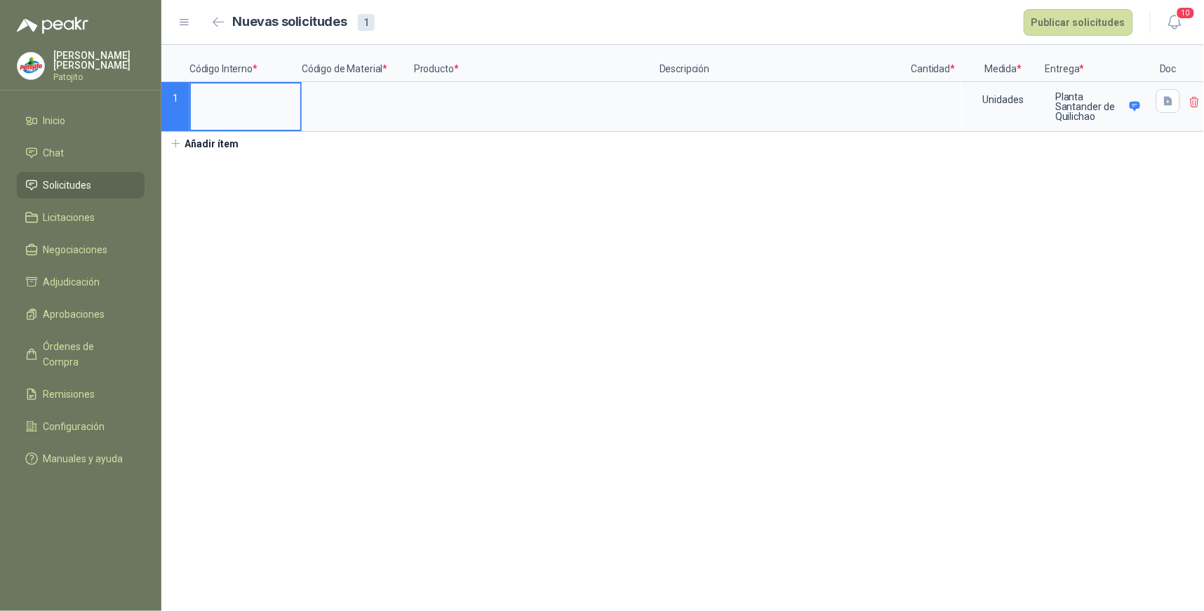
click at [248, 107] on input at bounding box center [245, 97] width 109 height 27
type input "*****"
click at [350, 99] on input at bounding box center [357, 97] width 109 height 27
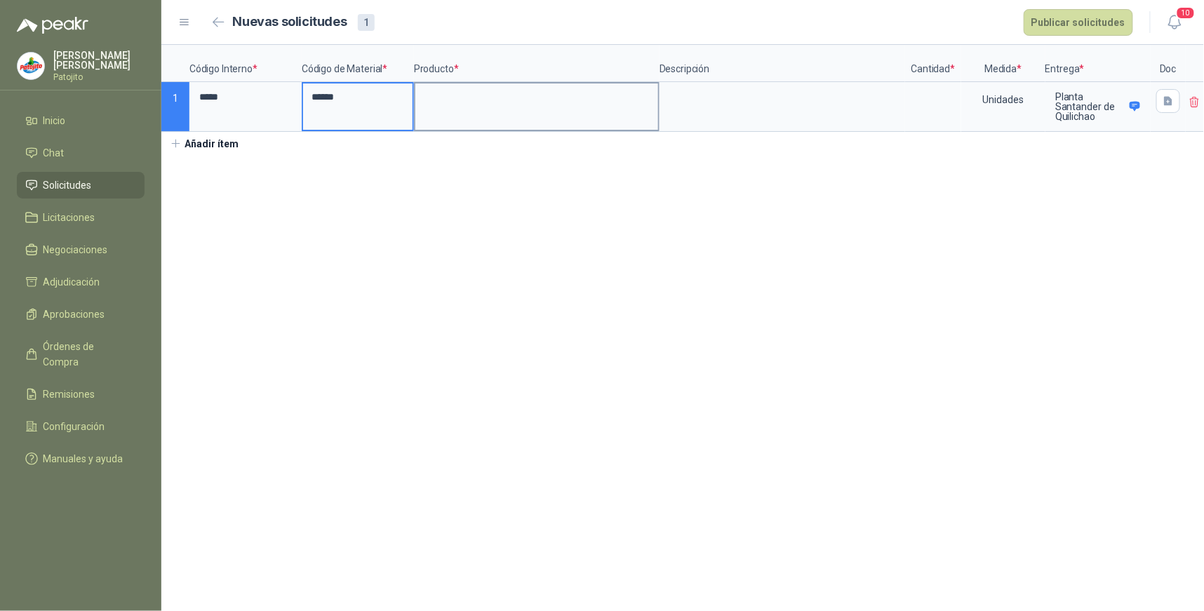
type input "******"
click at [456, 96] on input at bounding box center [537, 97] width 243 height 27
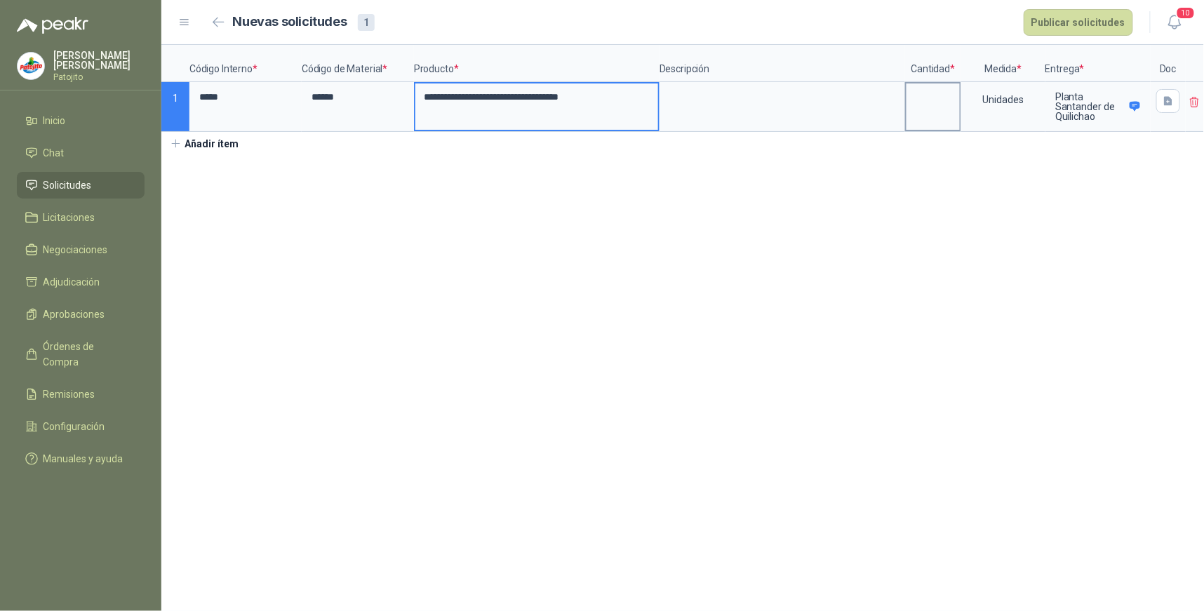
type input "**********"
click at [934, 99] on input at bounding box center [933, 97] width 53 height 27
type input "*"
click at [1169, 102] on icon "button" at bounding box center [1169, 101] width 12 height 12
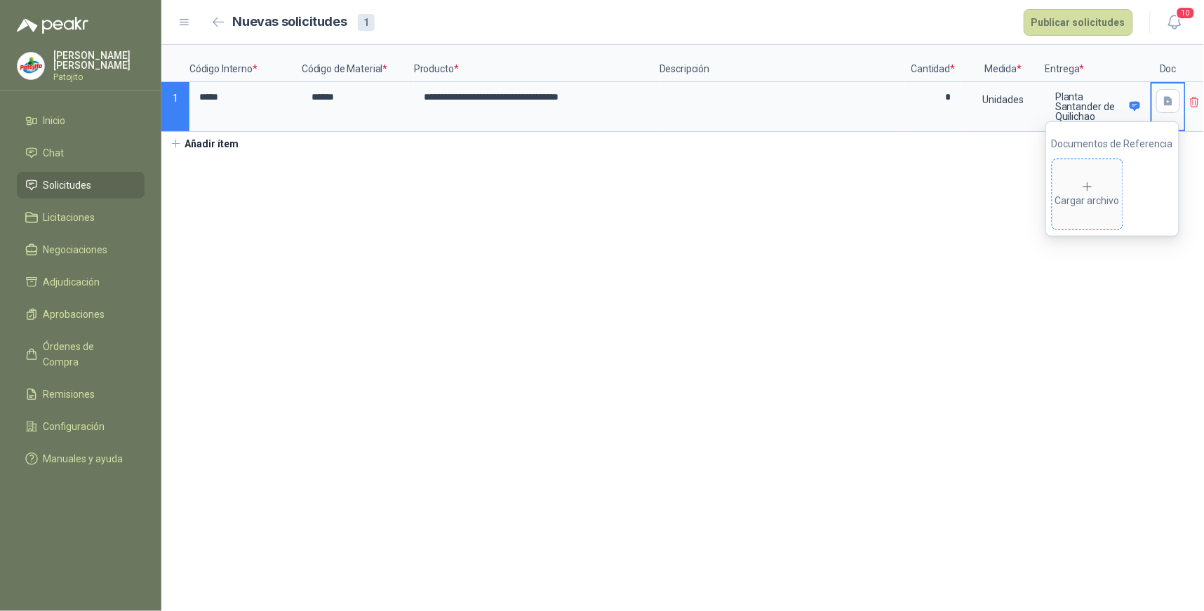
click at [1089, 197] on div "Cargar archivo" at bounding box center [1088, 194] width 65 height 28
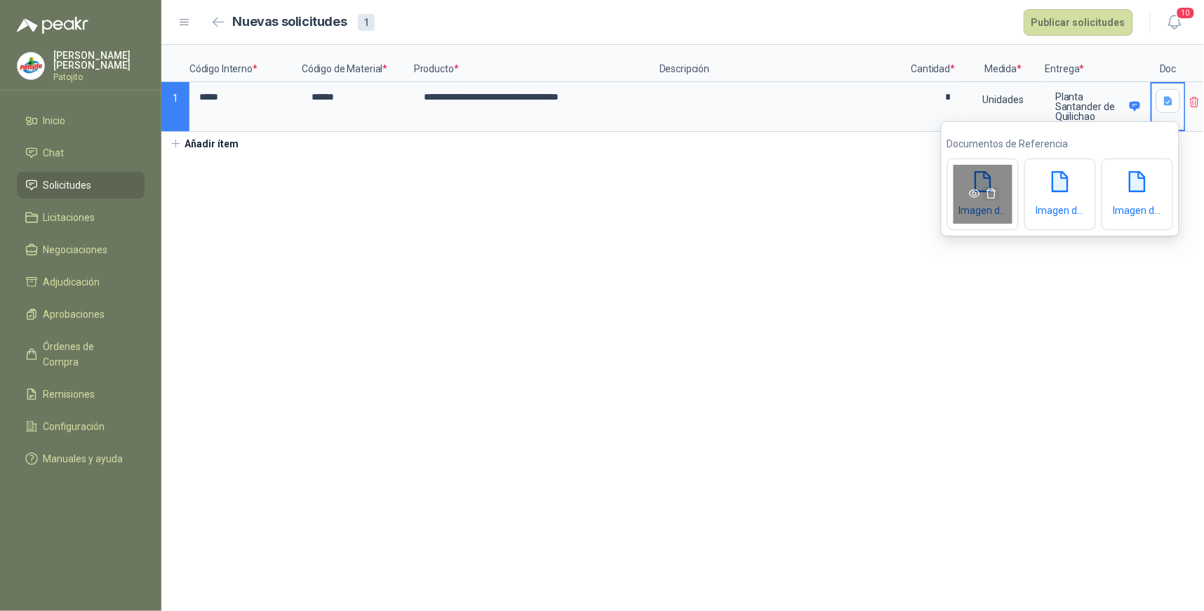
click at [1000, 190] on span "button" at bounding box center [991, 193] width 17 height 11
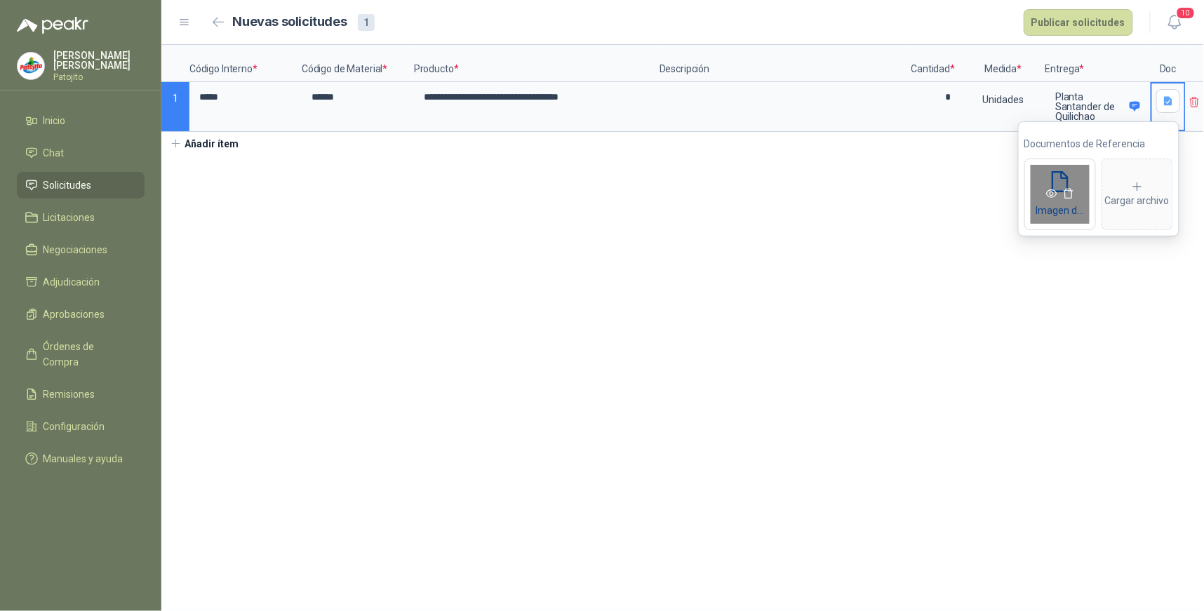
click at [1054, 195] on icon "eye" at bounding box center [1052, 193] width 11 height 11
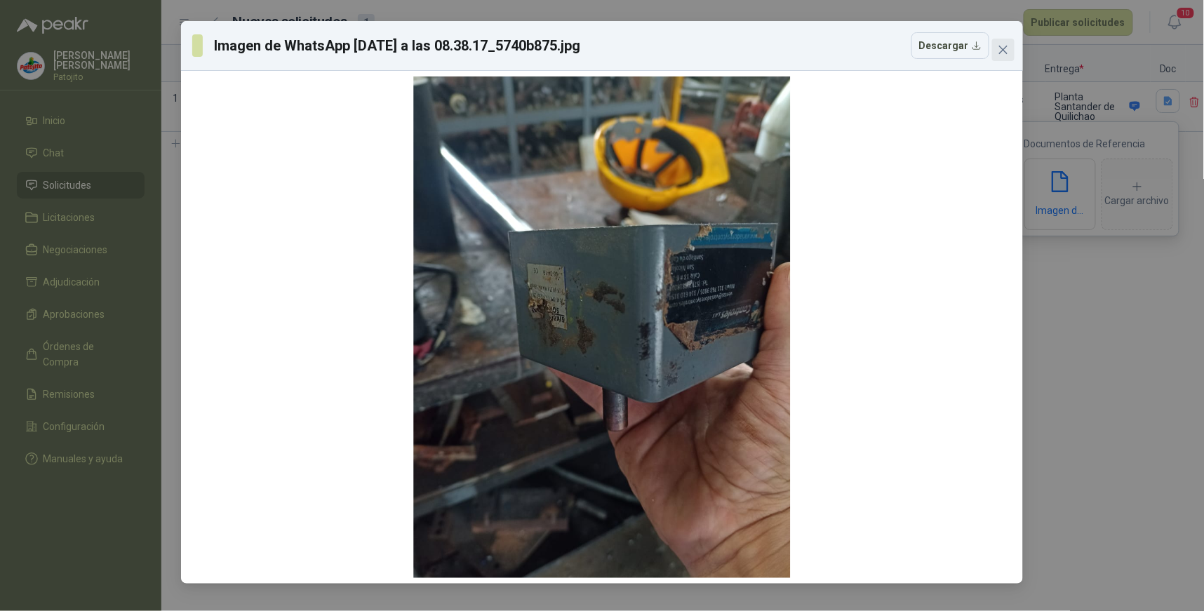
click at [1001, 46] on icon "close" at bounding box center [1003, 49] width 11 height 11
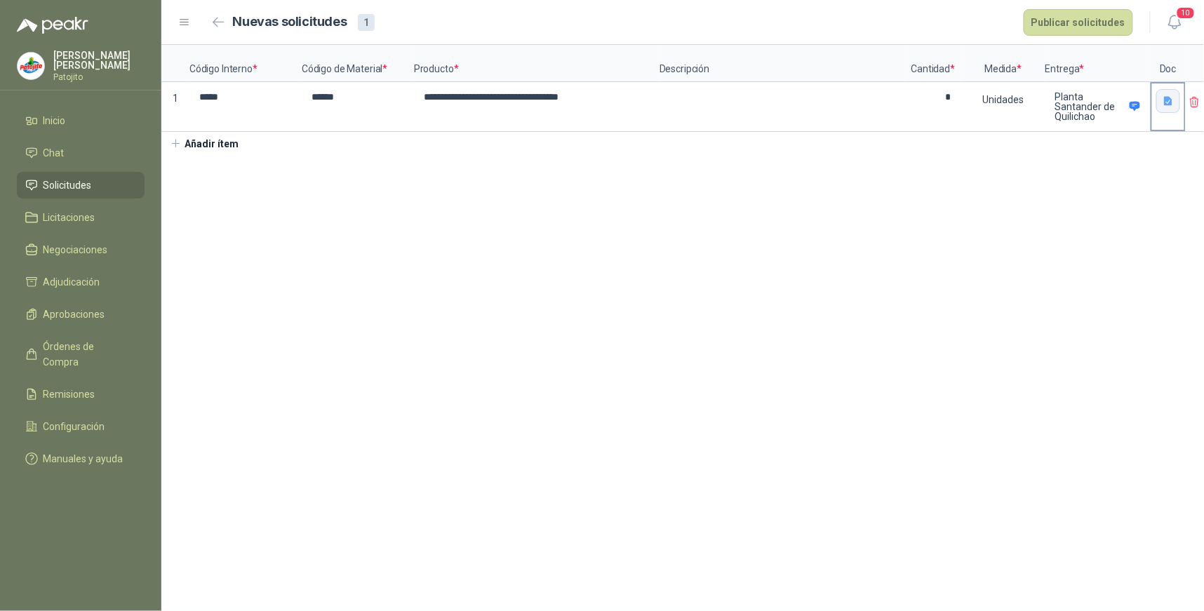
click at [1168, 98] on icon "button" at bounding box center [1169, 101] width 12 height 12
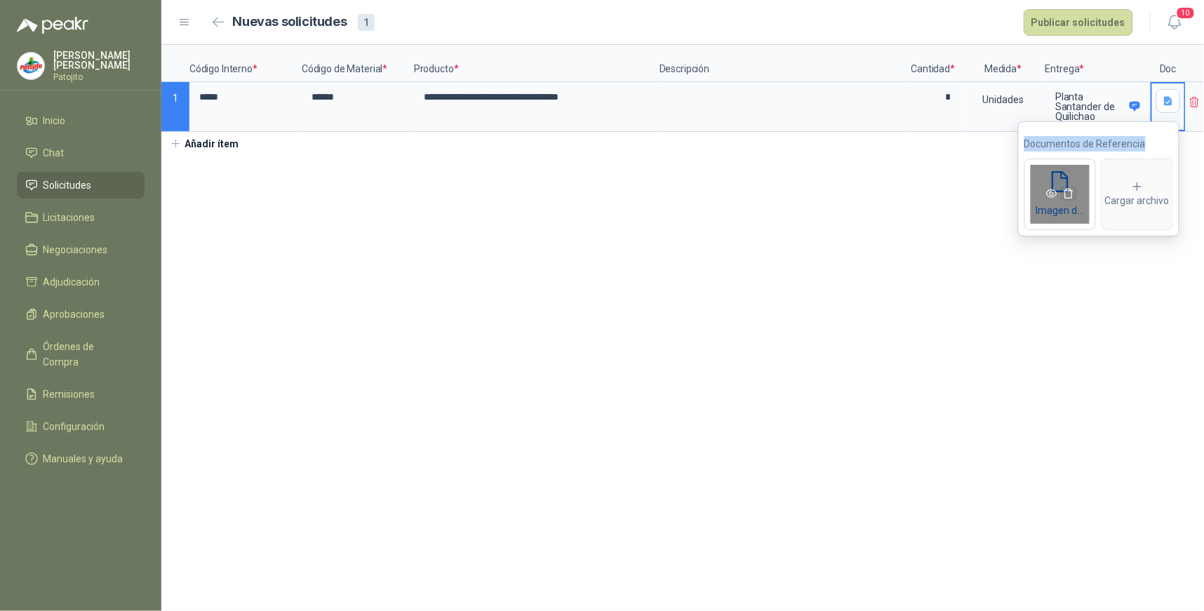
click at [1071, 194] on icon "delete" at bounding box center [1068, 193] width 11 height 11
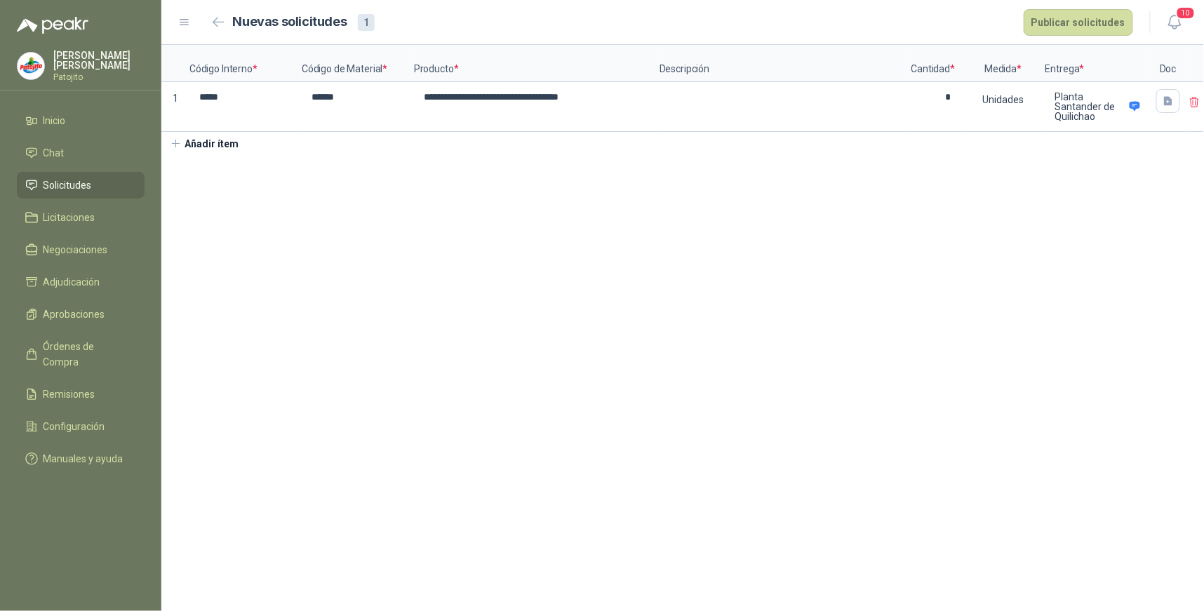
click at [1041, 284] on section "**********" at bounding box center [682, 328] width 1043 height 566
click at [1166, 102] on icon "button" at bounding box center [1168, 100] width 8 height 9
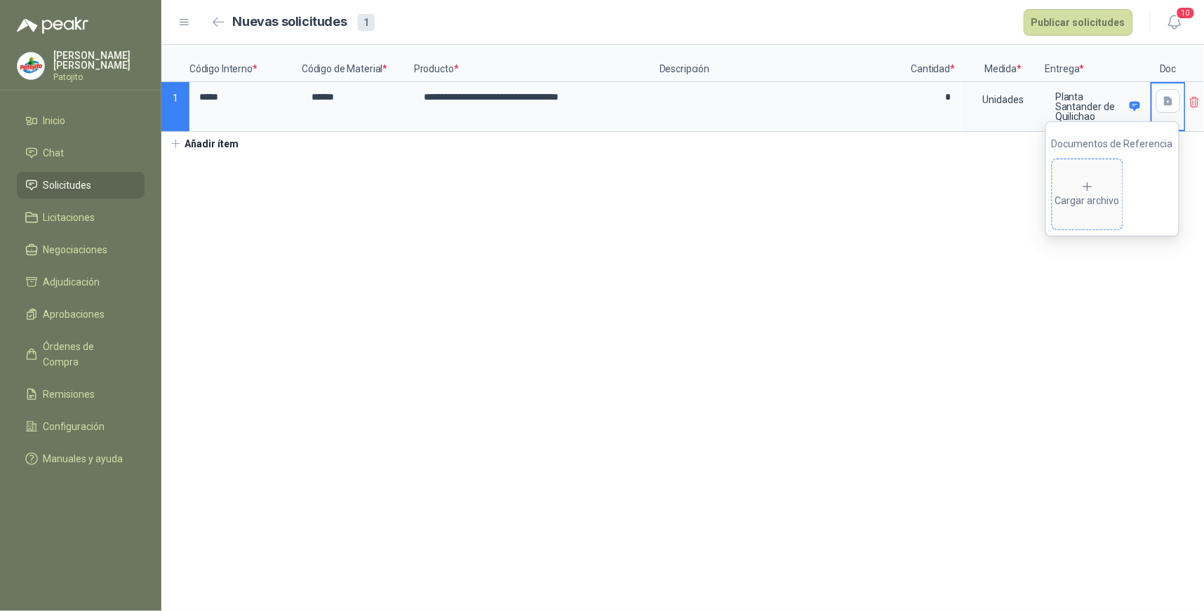
click at [1087, 202] on div "Cargar archivo" at bounding box center [1088, 194] width 65 height 28
click at [1126, 185] on div "Cargar archivo" at bounding box center [1138, 194] width 65 height 28
click at [1127, 194] on div "Cargar archivo" at bounding box center [1138, 194] width 65 height 28
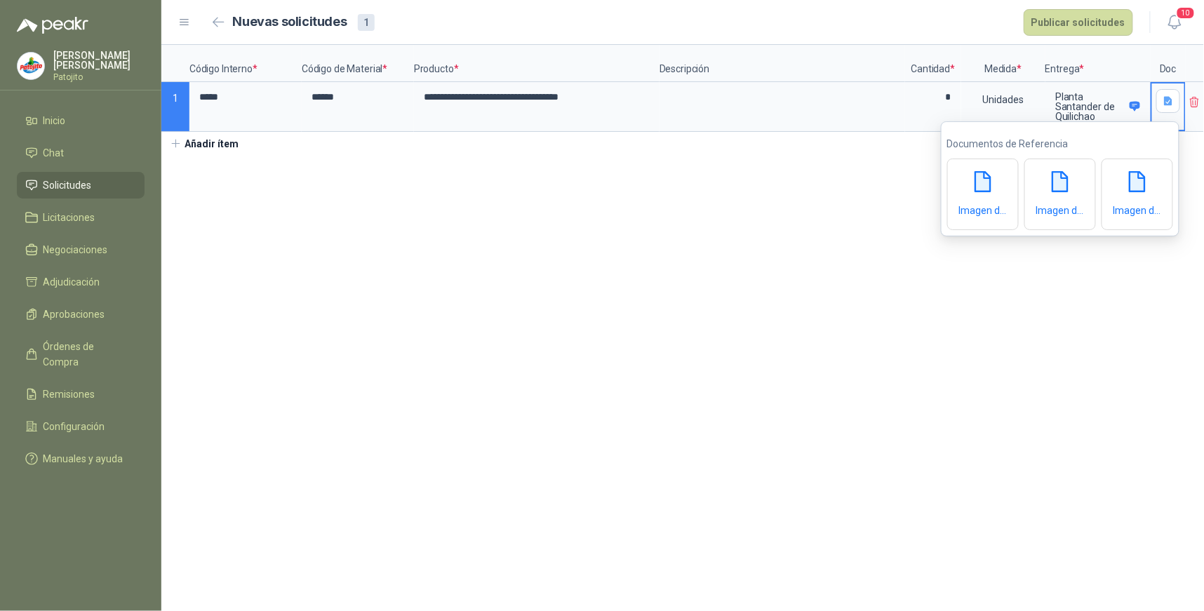
click at [992, 330] on section "**********" at bounding box center [682, 328] width 1043 height 566
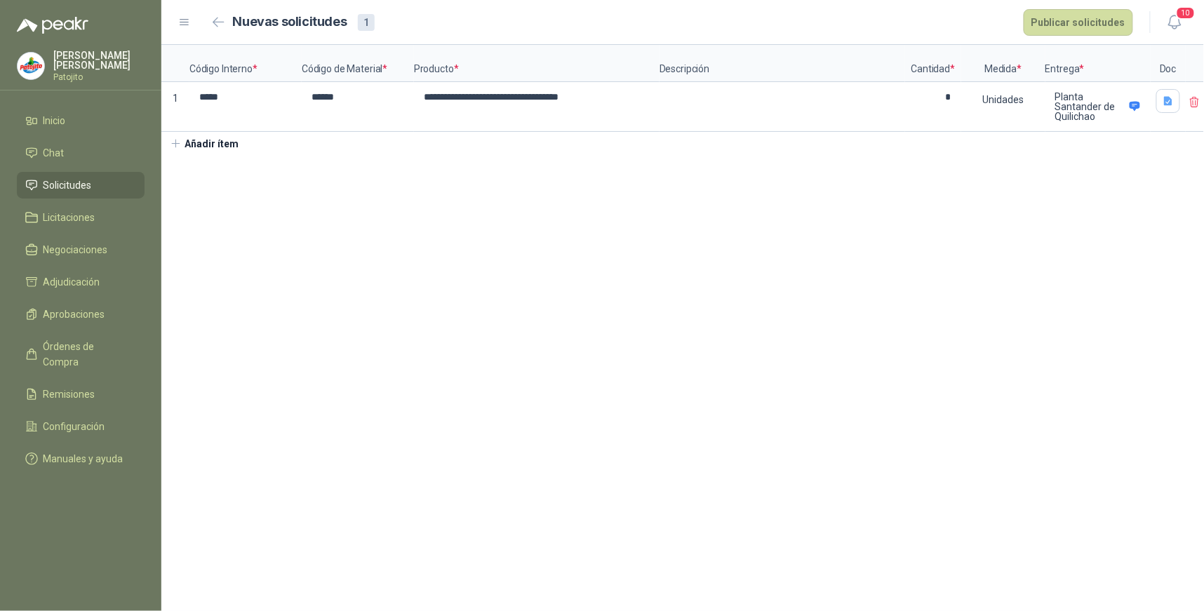
click at [1189, 100] on icon at bounding box center [1195, 102] width 13 height 13
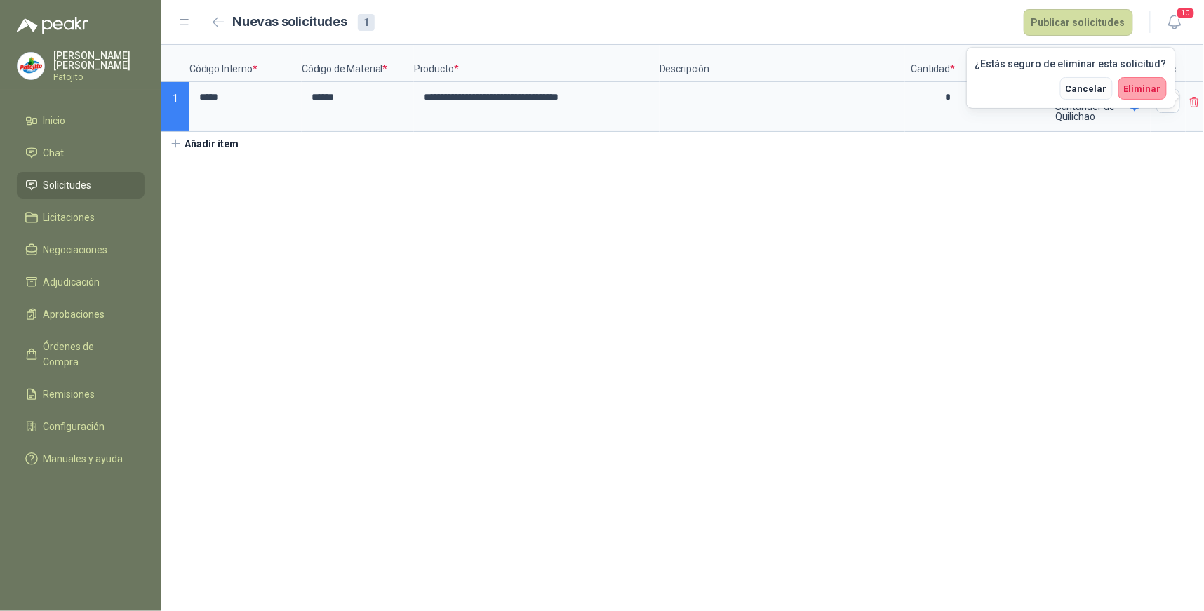
click at [1096, 90] on span "Cancelar" at bounding box center [1086, 89] width 41 height 11
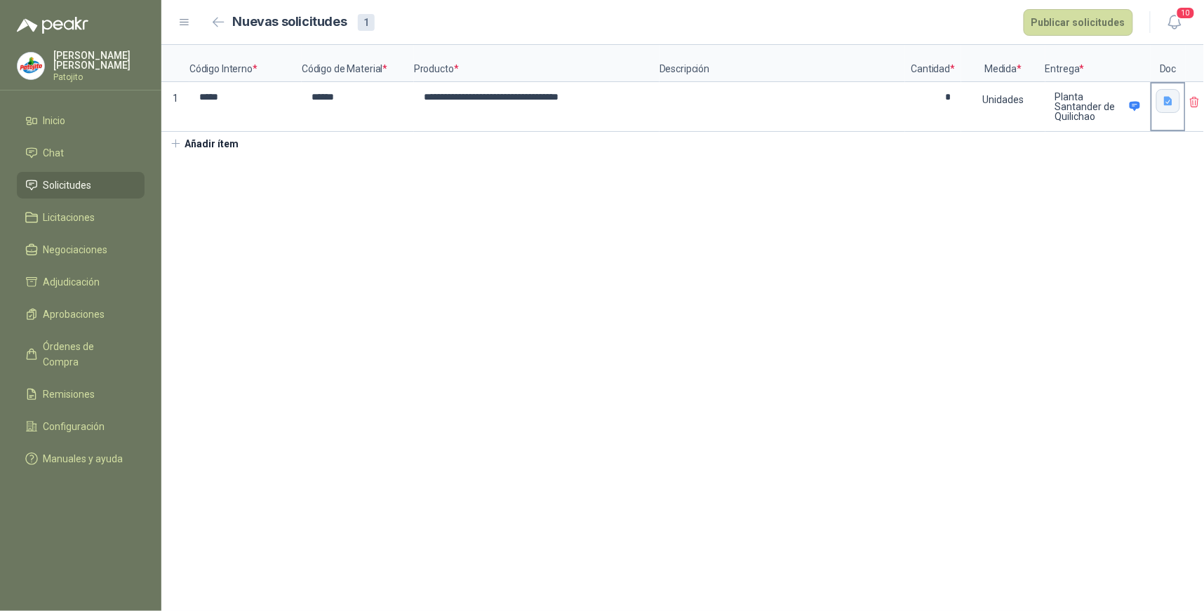
click at [1167, 100] on icon "button" at bounding box center [1168, 100] width 8 height 9
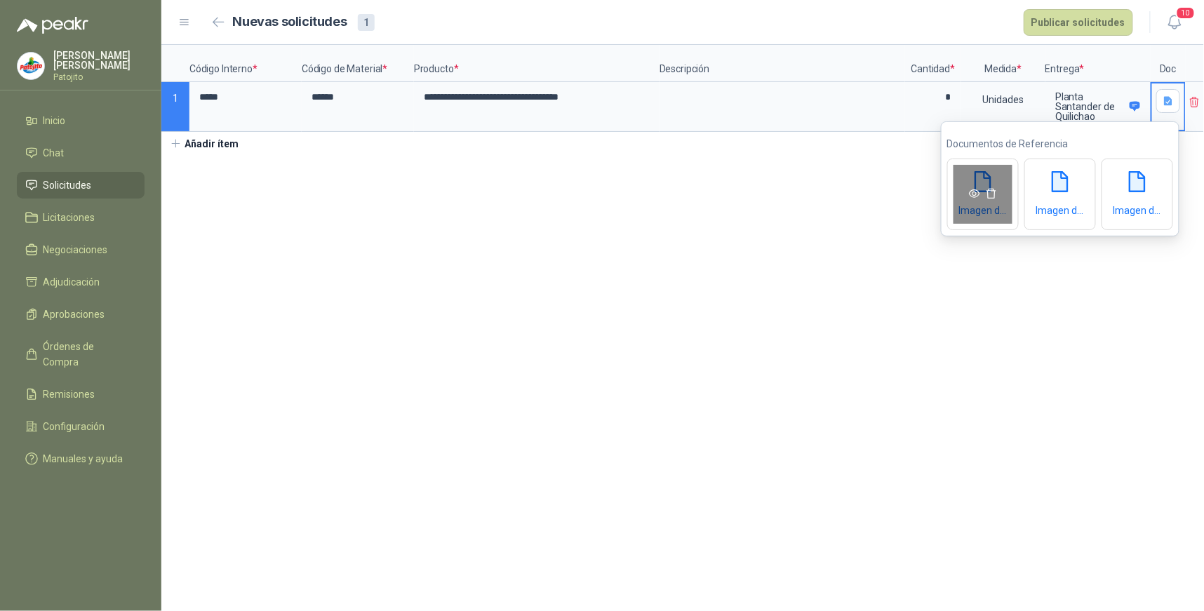
click at [977, 192] on icon "eye" at bounding box center [974, 193] width 11 height 11
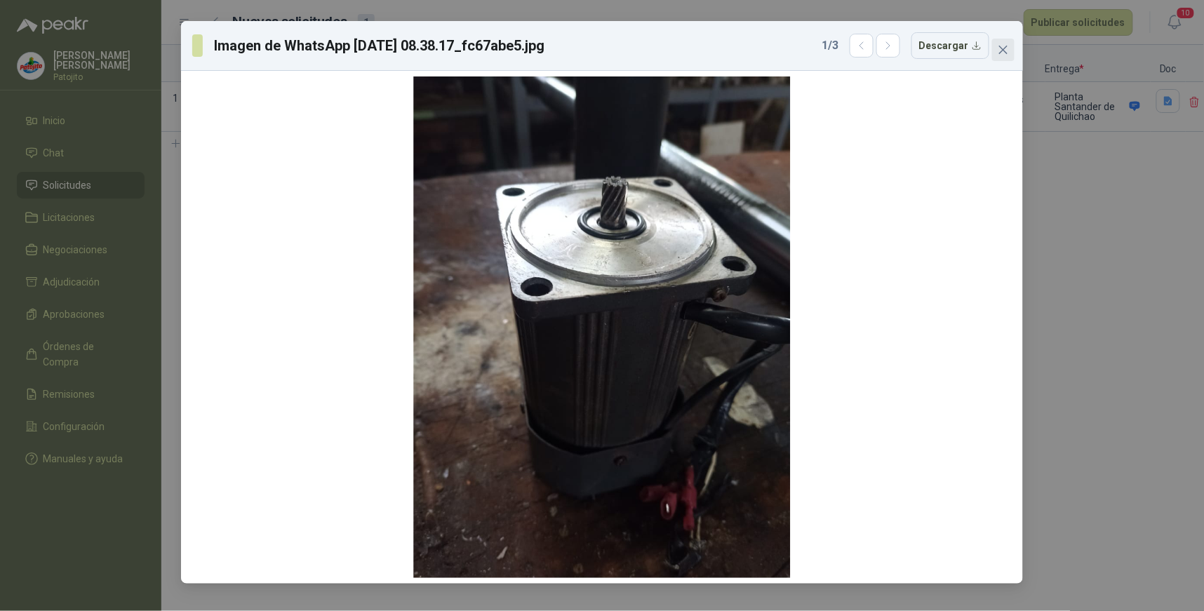
click at [1004, 53] on icon "close" at bounding box center [1003, 49] width 11 height 11
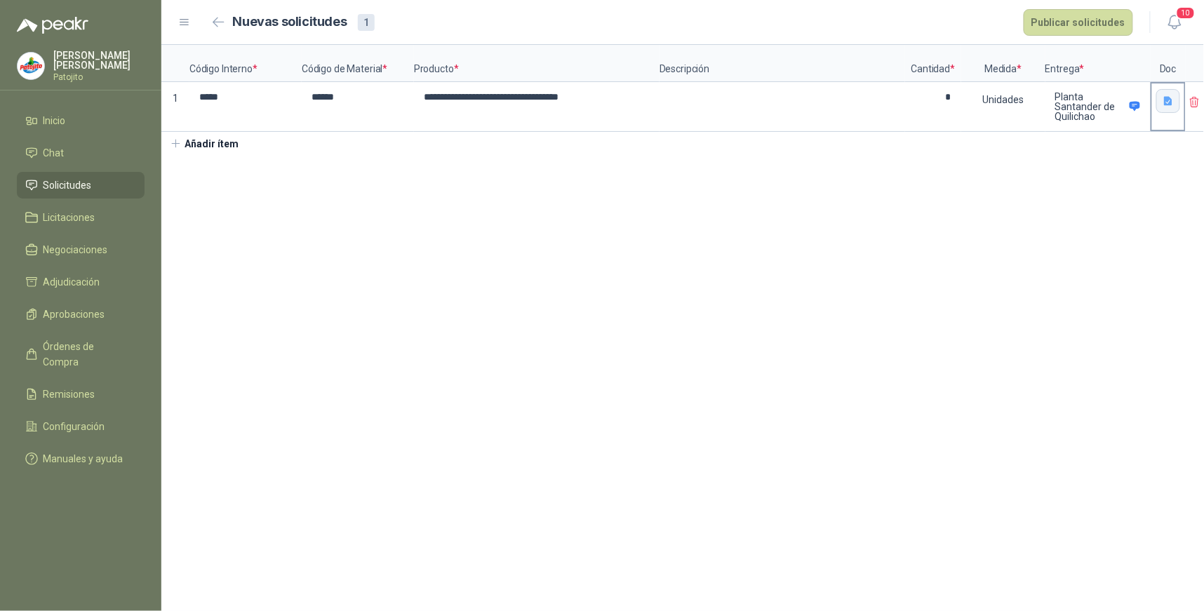
click at [1164, 100] on icon "button" at bounding box center [1168, 100] width 8 height 9
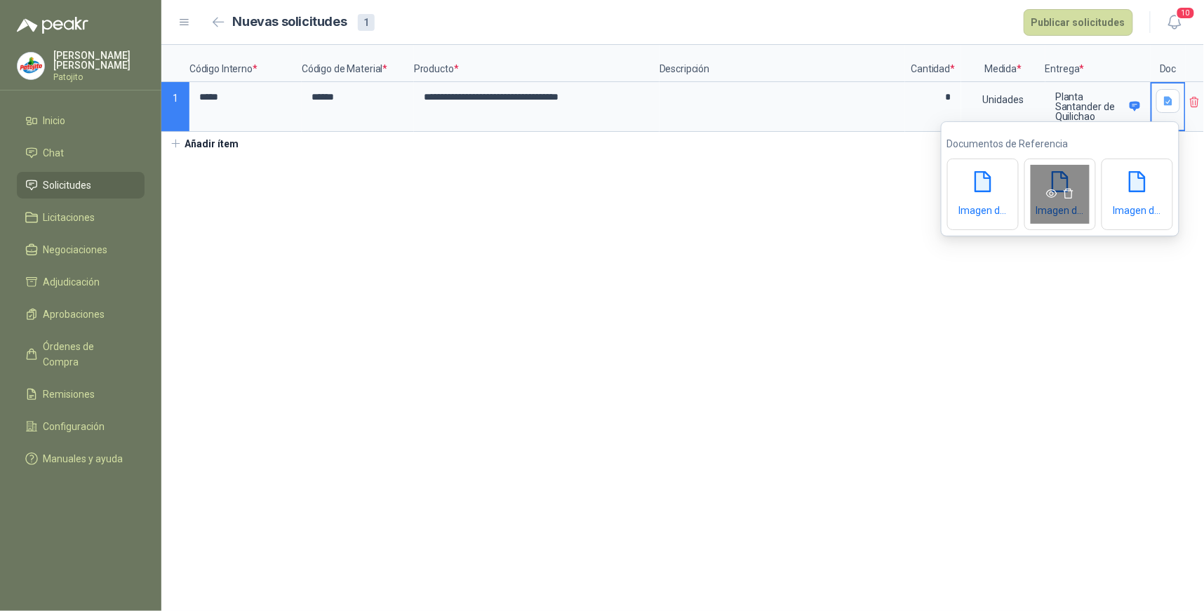
click at [1053, 194] on icon "eye" at bounding box center [1052, 193] width 11 height 11
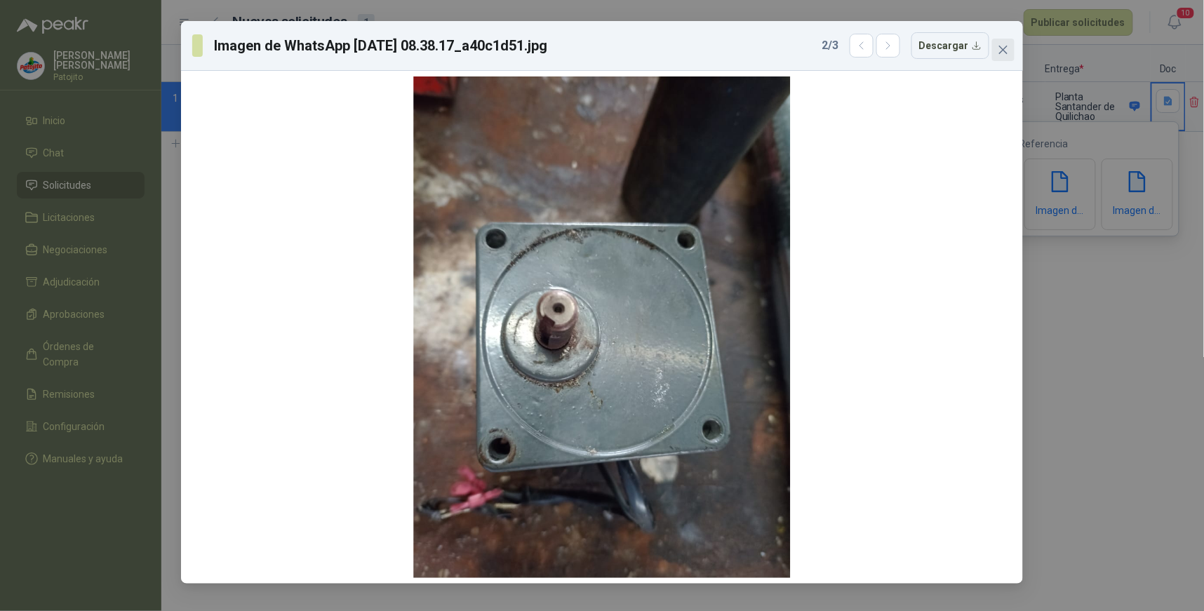
click at [1007, 47] on icon "close" at bounding box center [1003, 49] width 11 height 11
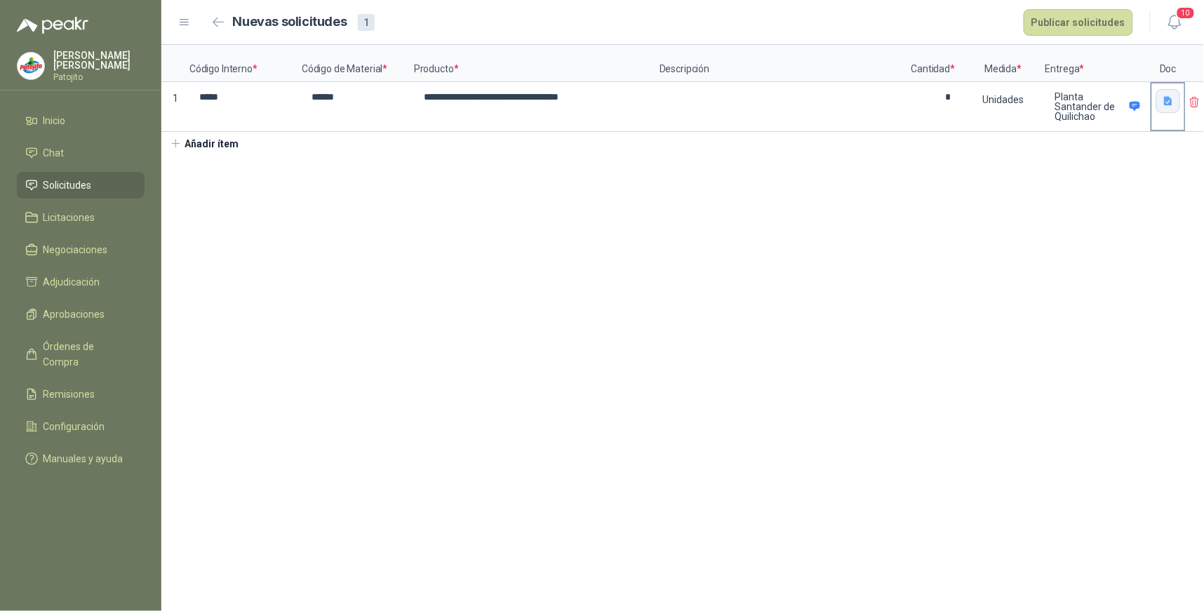
click at [1169, 102] on icon "button" at bounding box center [1169, 101] width 12 height 12
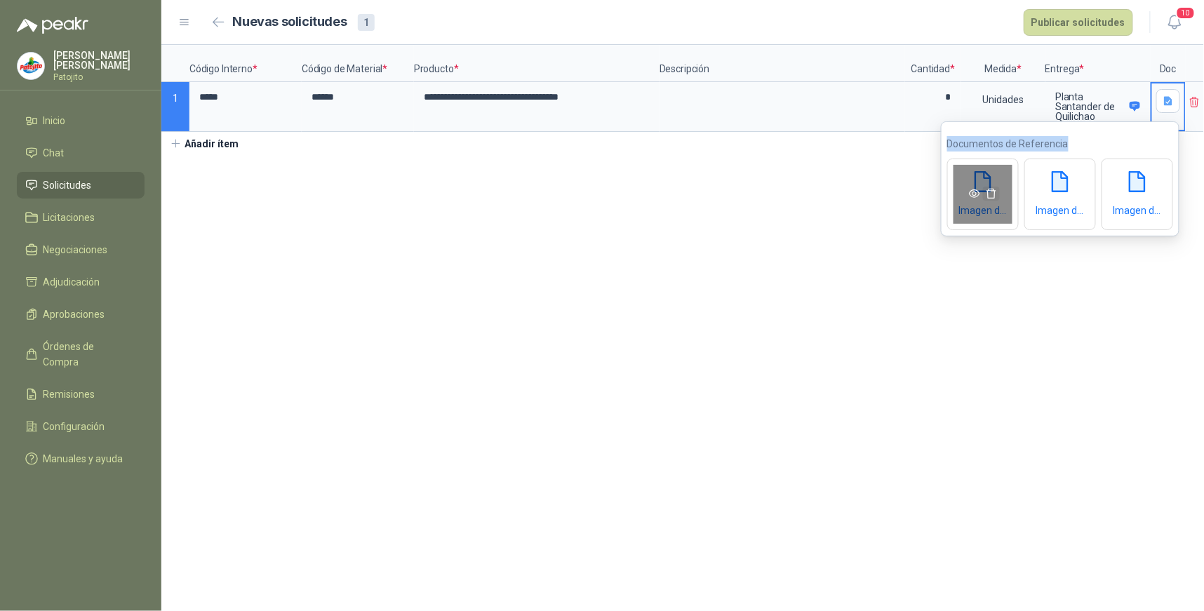
click at [994, 194] on icon "delete" at bounding box center [991, 193] width 11 height 11
click at [995, 198] on icon "delete" at bounding box center [991, 193] width 11 height 11
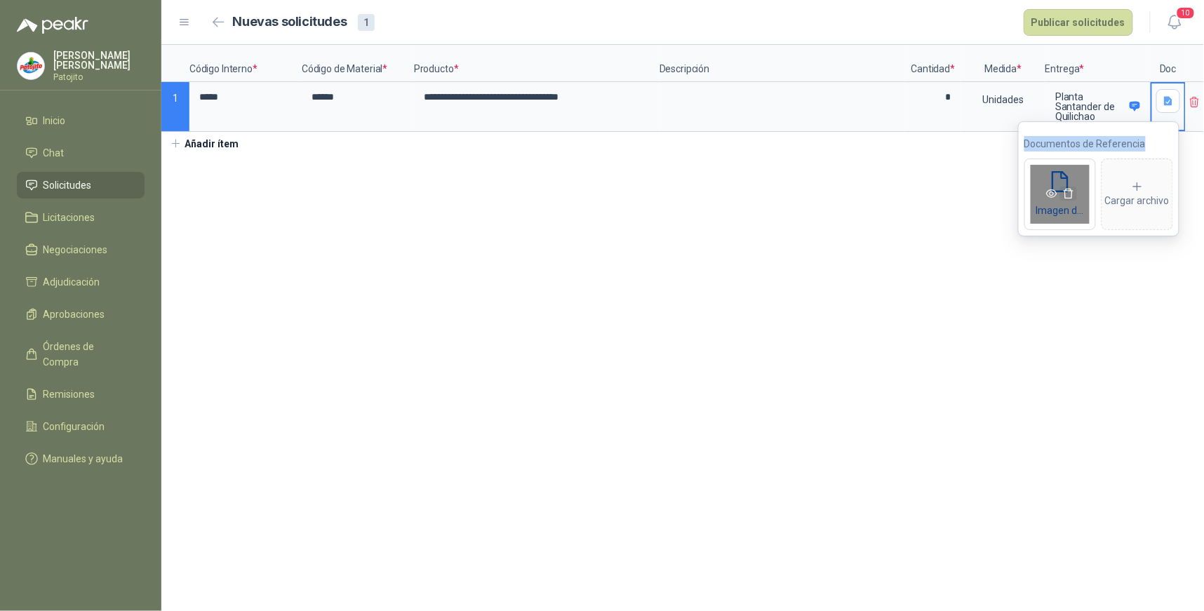
click at [1070, 194] on icon "delete" at bounding box center [1068, 193] width 11 height 11
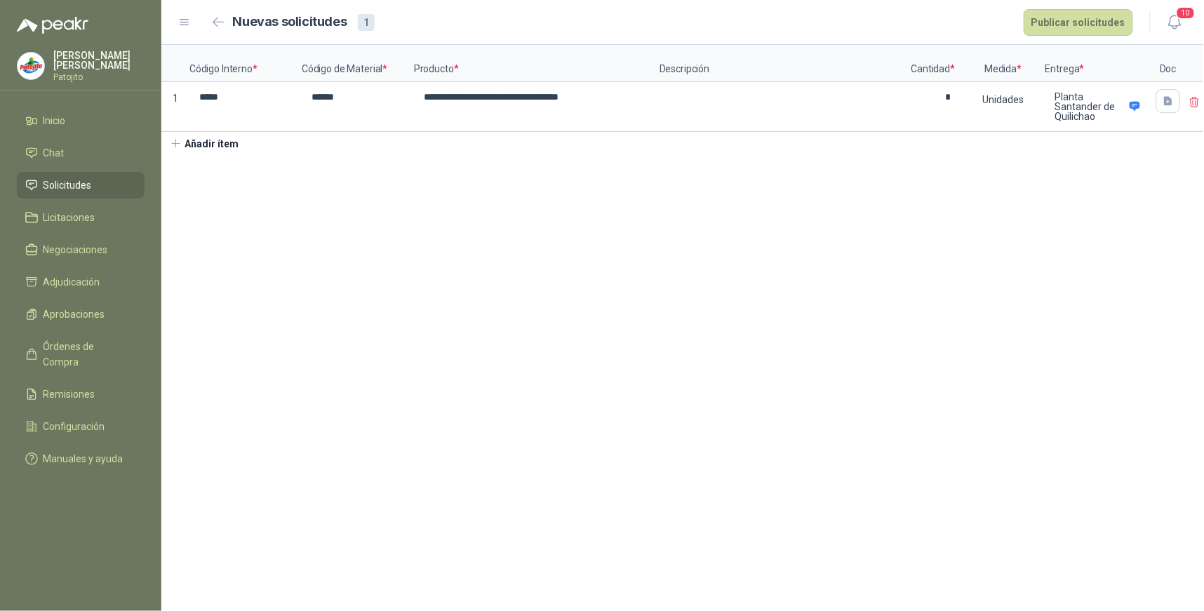
click at [1005, 213] on section "**********" at bounding box center [682, 328] width 1043 height 566
click at [1109, 22] on button "Publicar solicitudes" at bounding box center [1078, 22] width 109 height 27
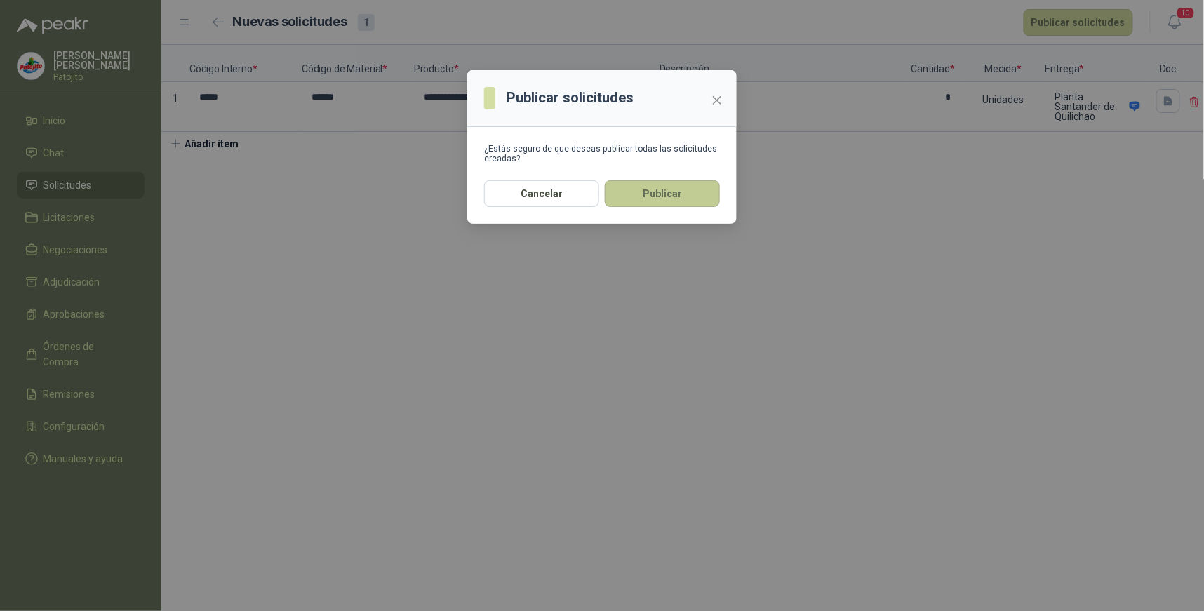
click at [633, 188] on button "Publicar" at bounding box center [662, 193] width 115 height 27
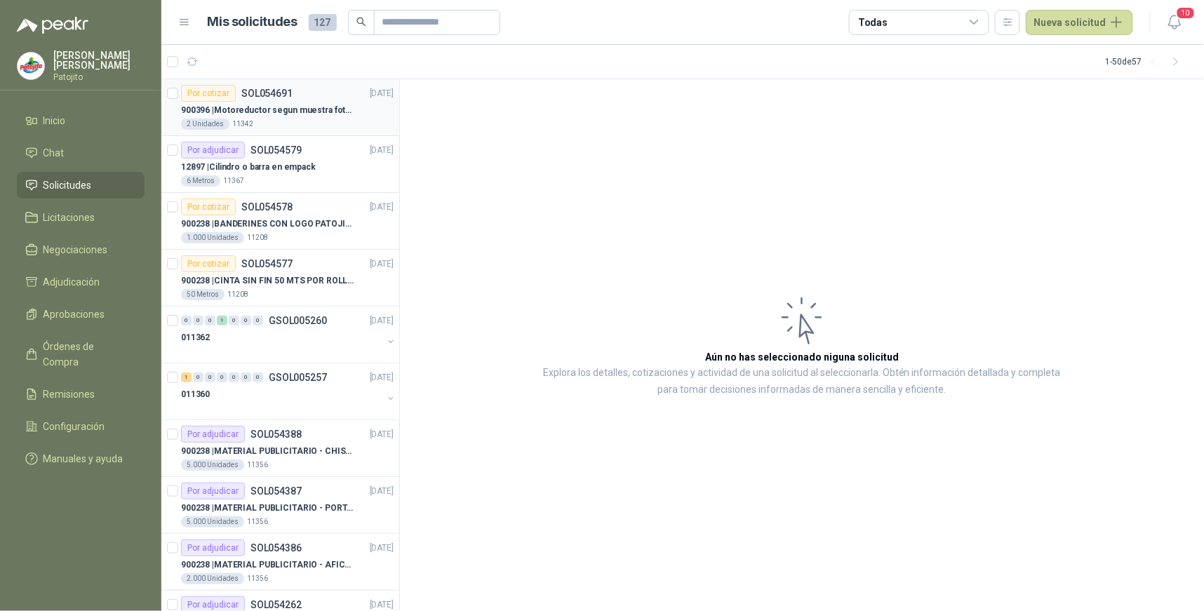
click at [242, 104] on p "900396 | Motoreductor segun muestra fotográfica" at bounding box center [268, 110] width 175 height 13
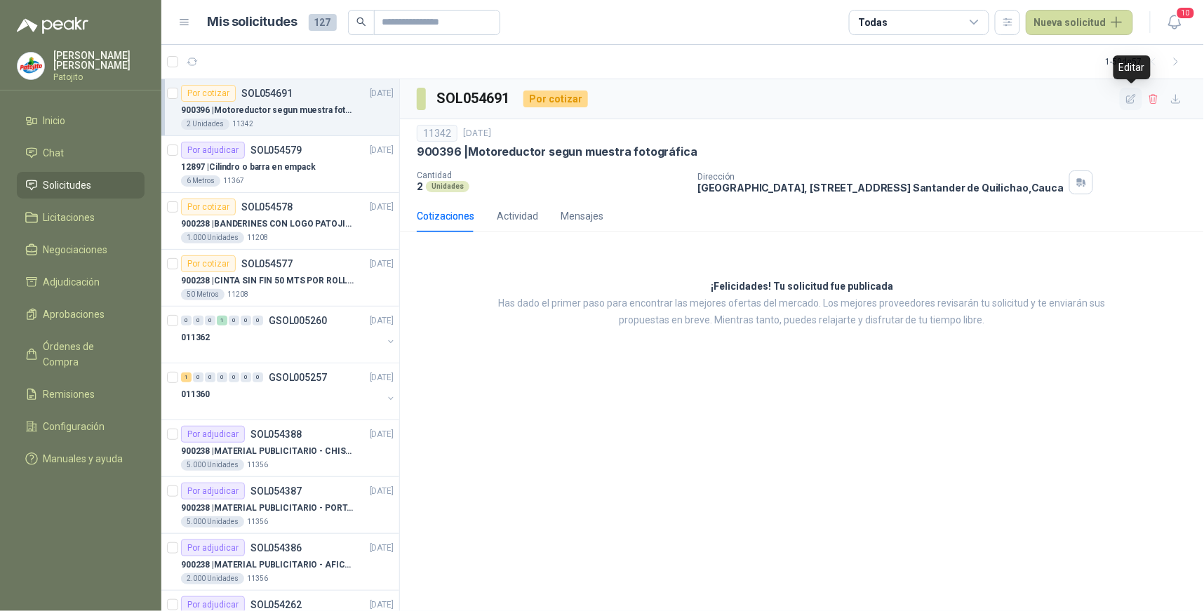
click at [1134, 100] on icon "button" at bounding box center [1132, 99] width 12 height 12
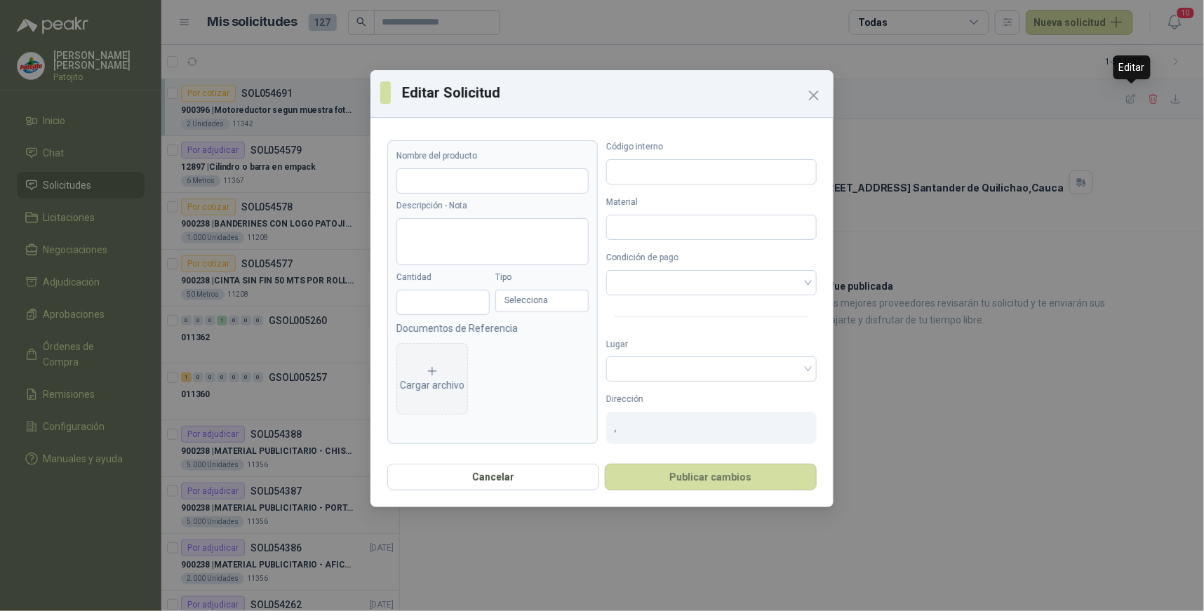
type input "**********"
type input "*"
type input "*****"
type input "******"
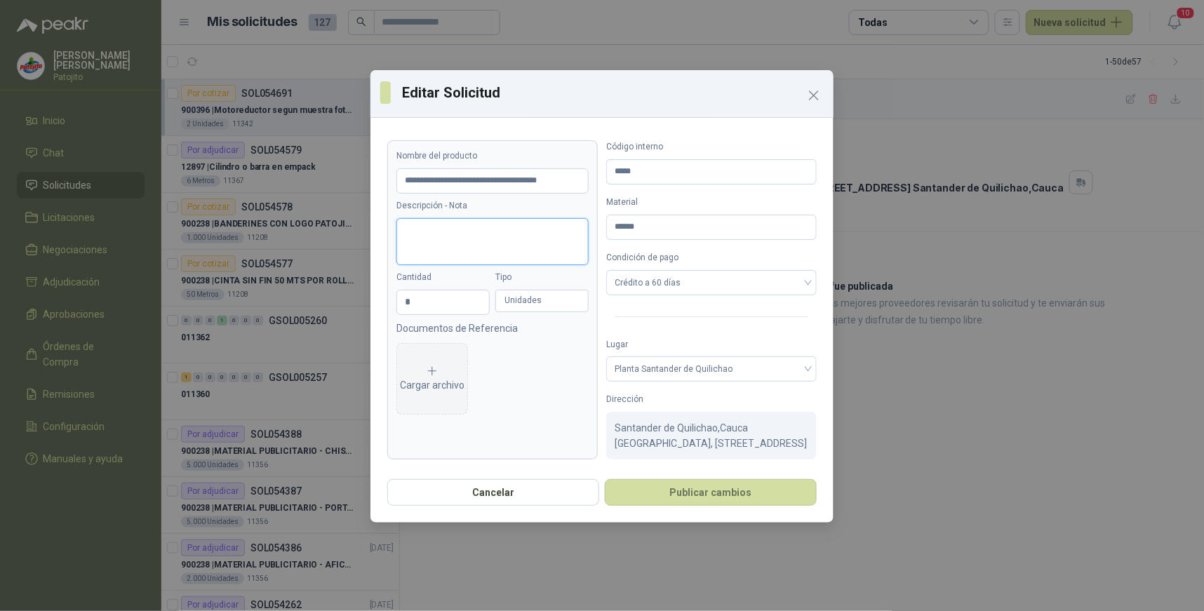
click at [474, 241] on textarea "Descripción - Nota" at bounding box center [493, 241] width 192 height 47
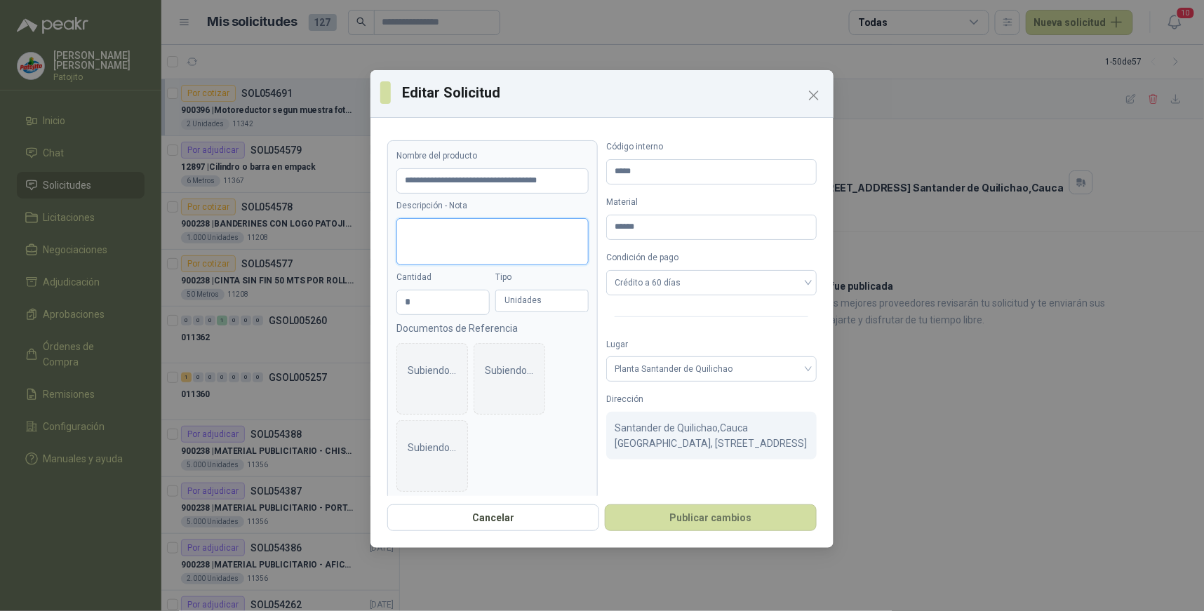
scroll to position [15, 0]
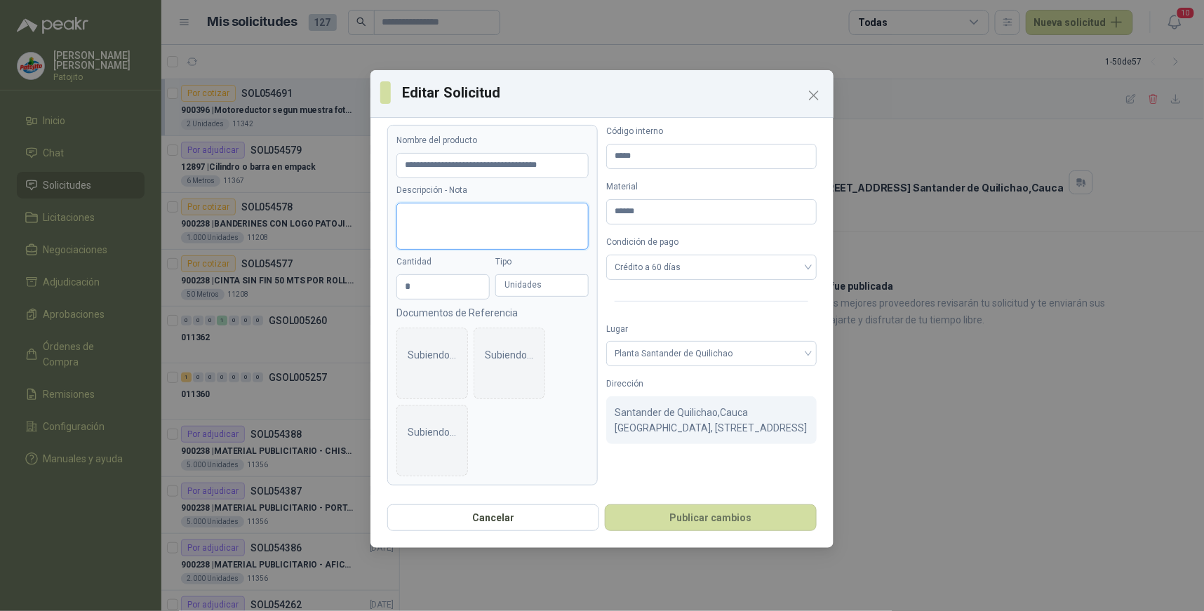
click at [412, 220] on textarea "Descripción - Nota" at bounding box center [493, 226] width 192 height 47
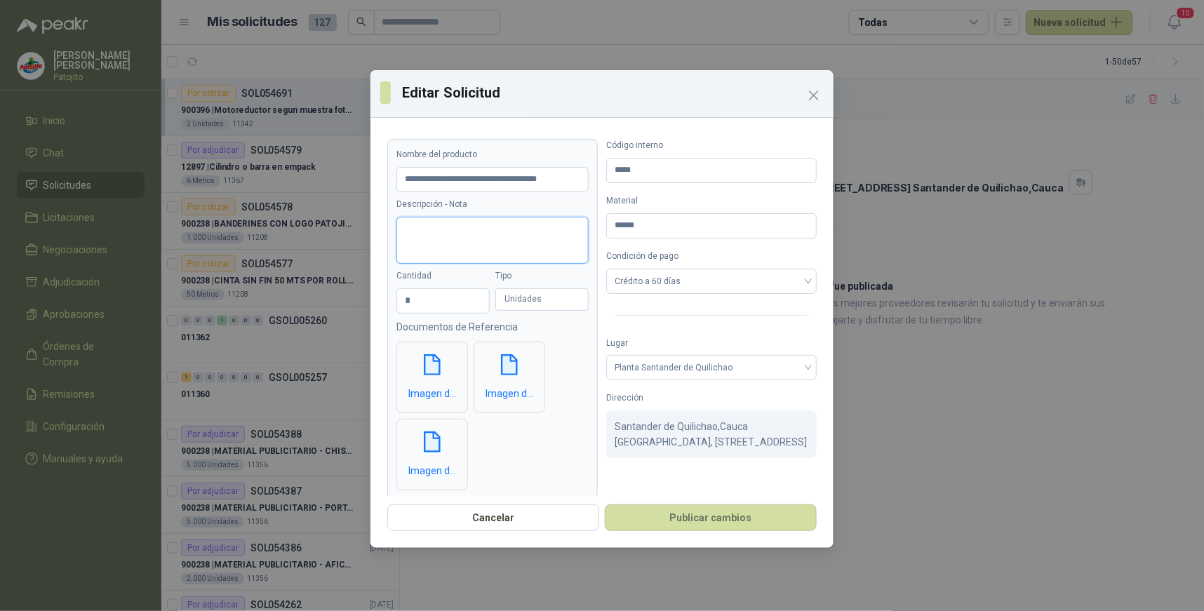
scroll to position [0, 0]
drag, startPoint x: 493, startPoint y: 517, endPoint x: 499, endPoint y: 510, distance: 9.0
click at [493, 517] on button "Cancelar" at bounding box center [493, 518] width 212 height 27
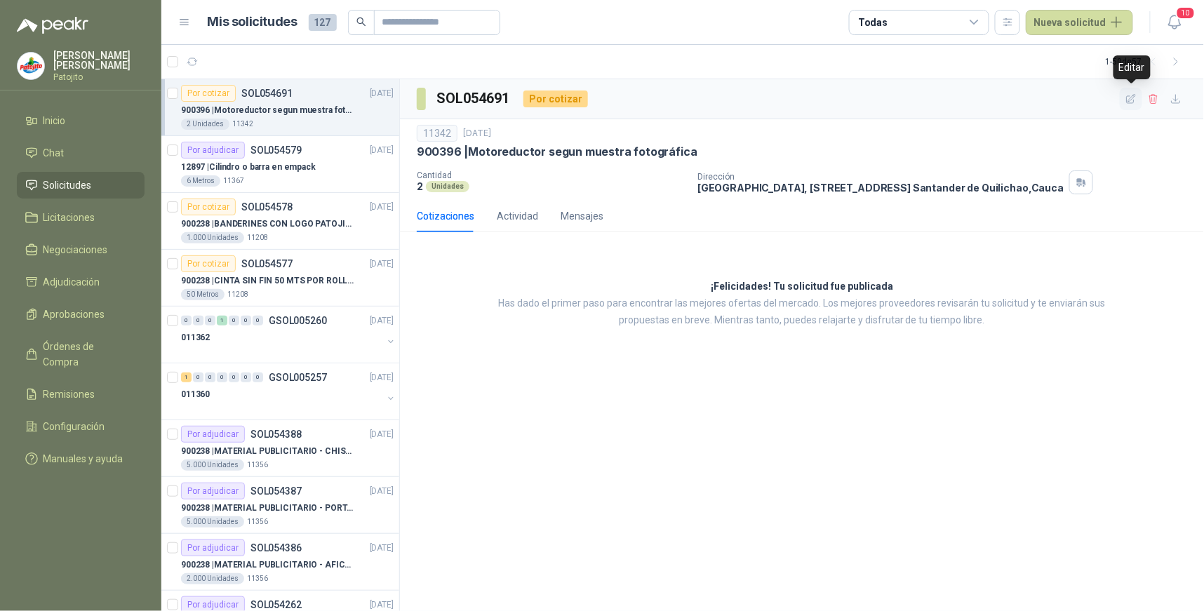
click at [1130, 98] on icon "button" at bounding box center [1132, 99] width 12 height 12
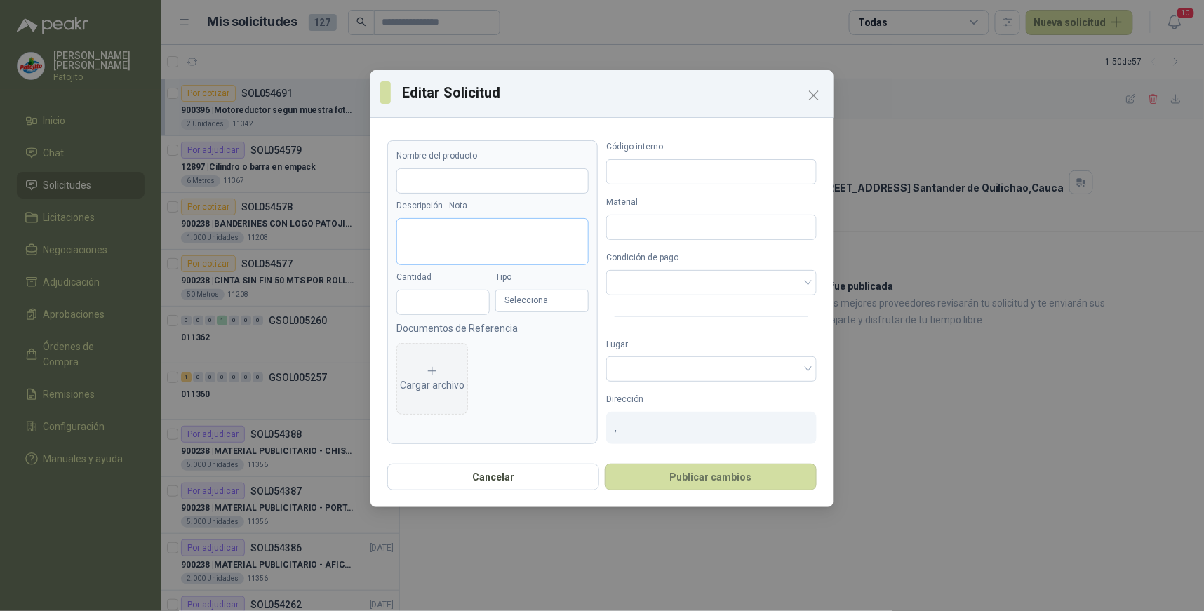
type input "**********"
type input "*"
type input "*****"
type input "******"
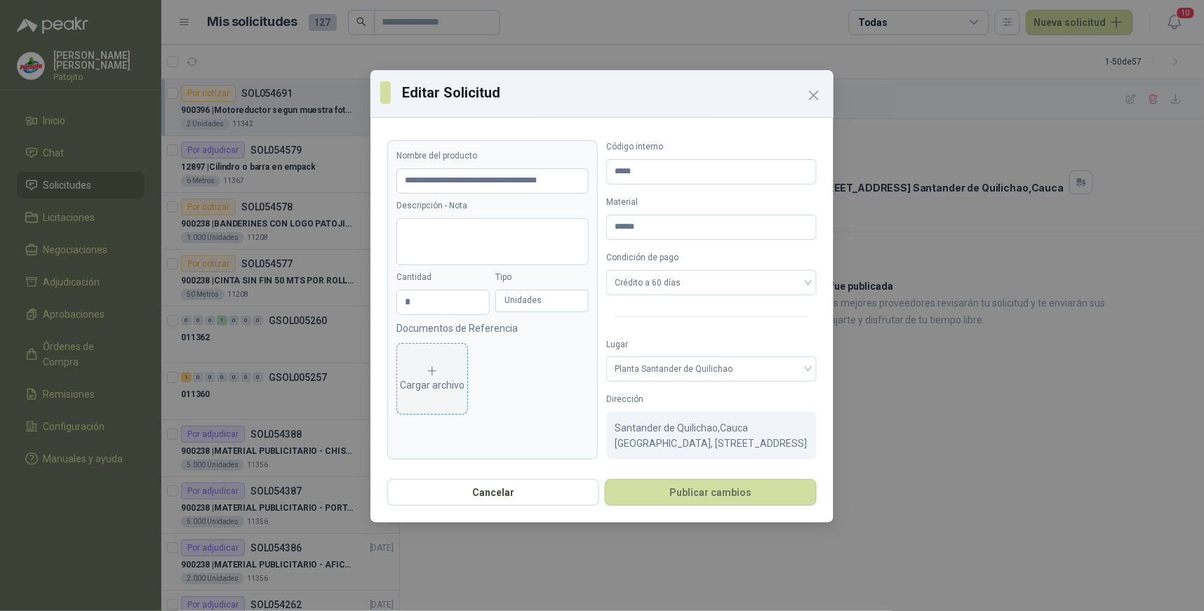
click at [436, 386] on div "Cargar archivo" at bounding box center [432, 379] width 65 height 28
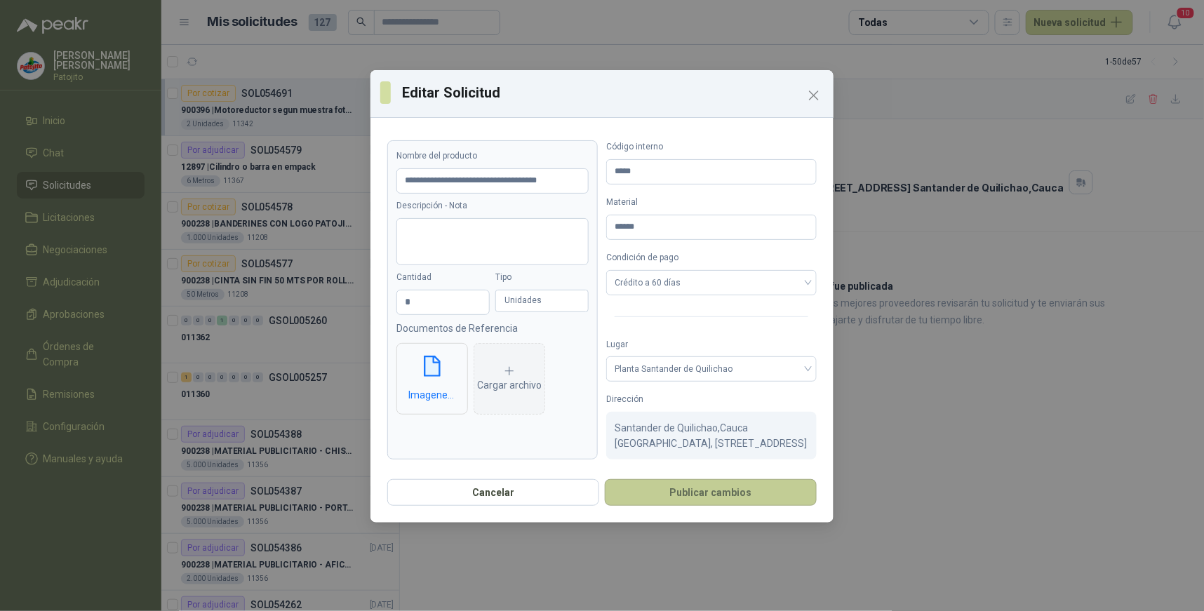
click at [723, 503] on button "Publicar cambios" at bounding box center [711, 492] width 212 height 27
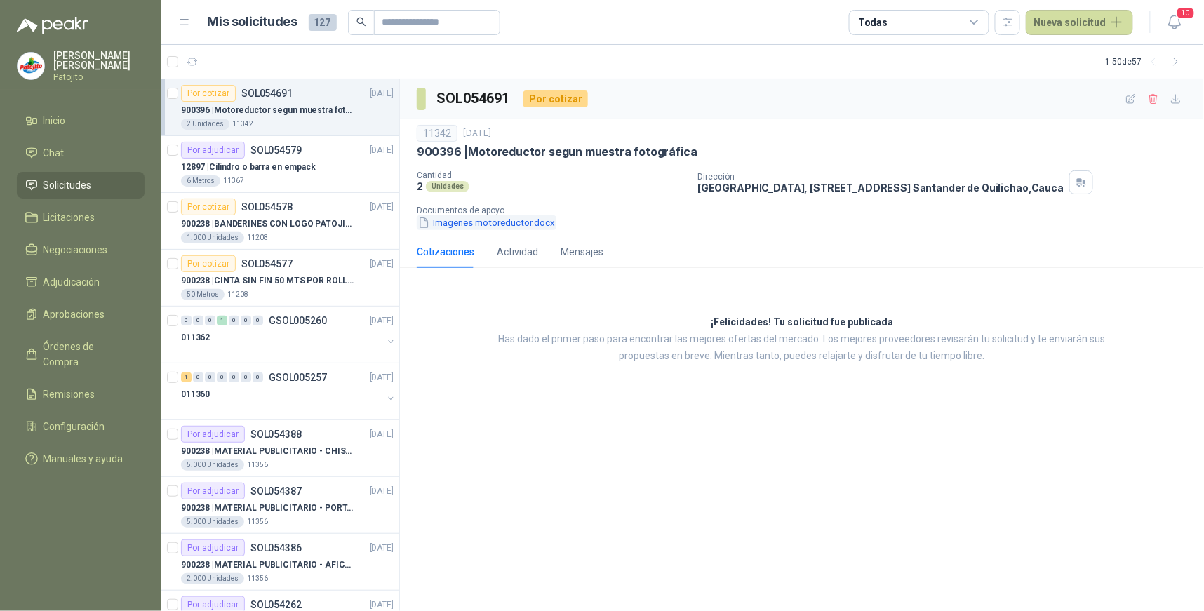
click at [502, 221] on button "Imagenes motoreductor.docx" at bounding box center [487, 222] width 140 height 15
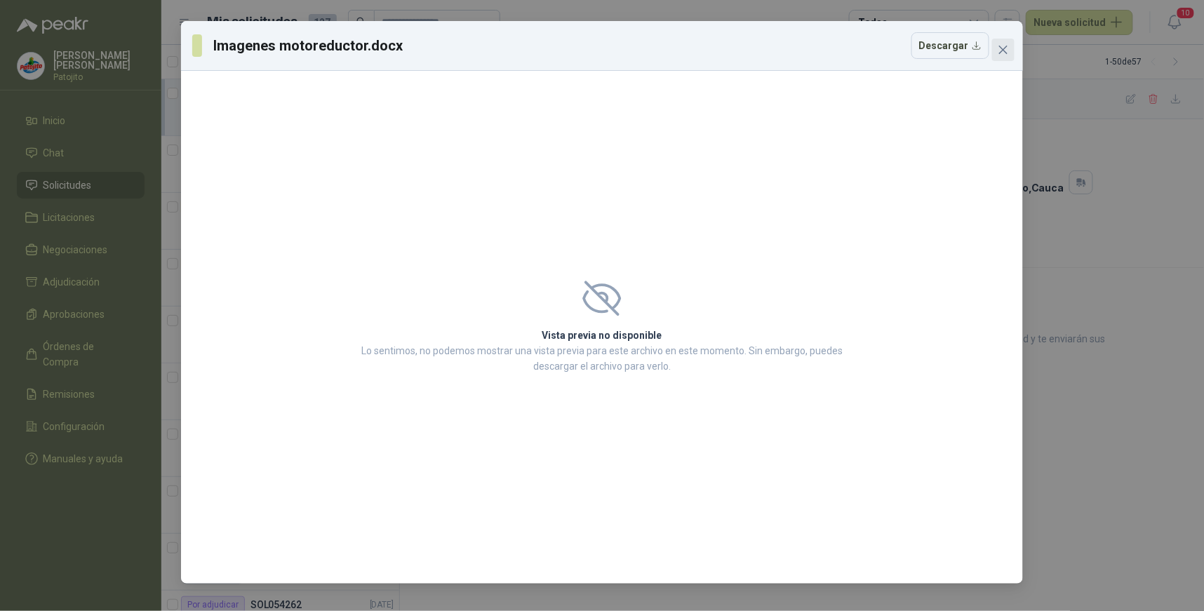
click at [1009, 44] on span "Close" at bounding box center [1004, 49] width 22 height 11
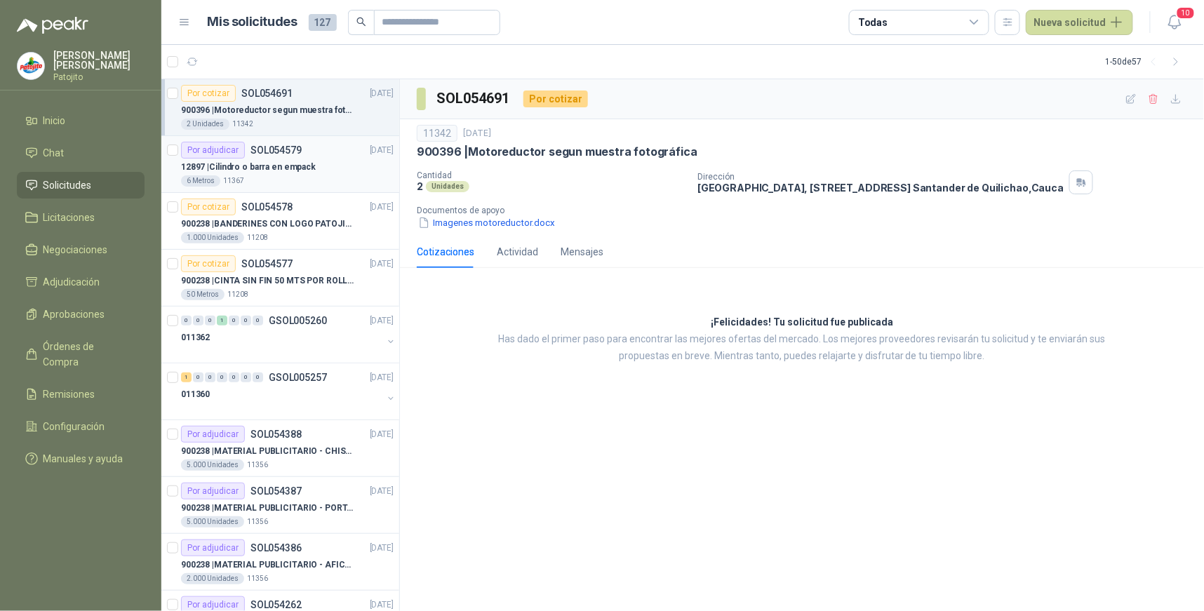
click at [220, 150] on div "Por adjudicar" at bounding box center [213, 150] width 64 height 17
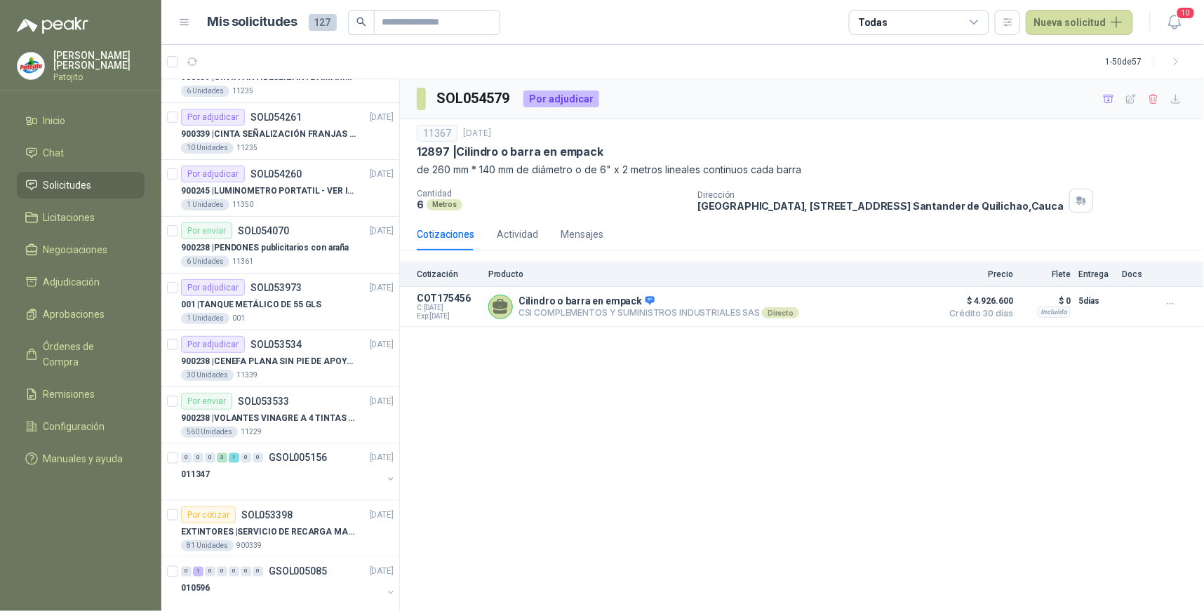
scroll to position [545, 0]
click at [274, 179] on div "Por adjudicar SOL054260" at bounding box center [241, 173] width 121 height 17
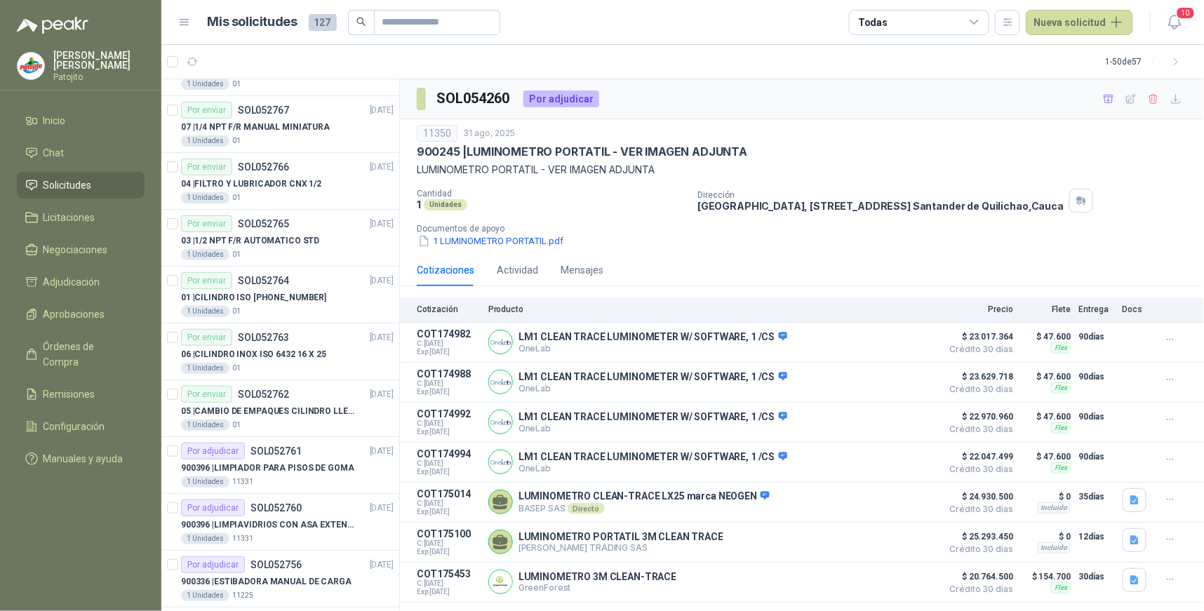
scroll to position [2184, 0]
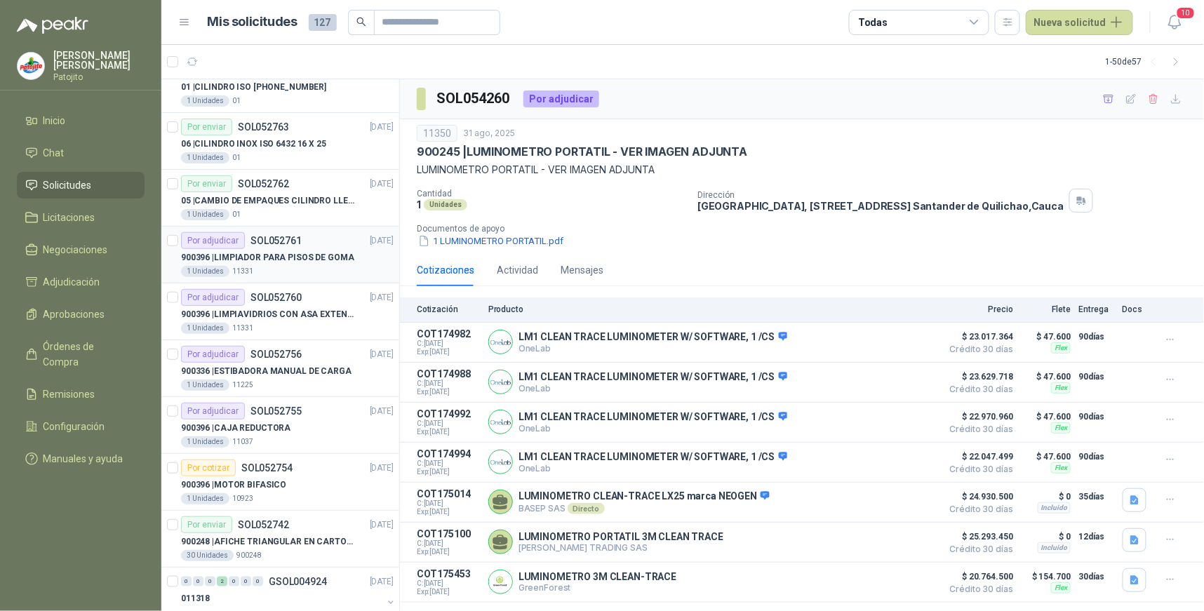
click at [246, 246] on div "Por adjudicar SOL052761" at bounding box center [241, 240] width 121 height 17
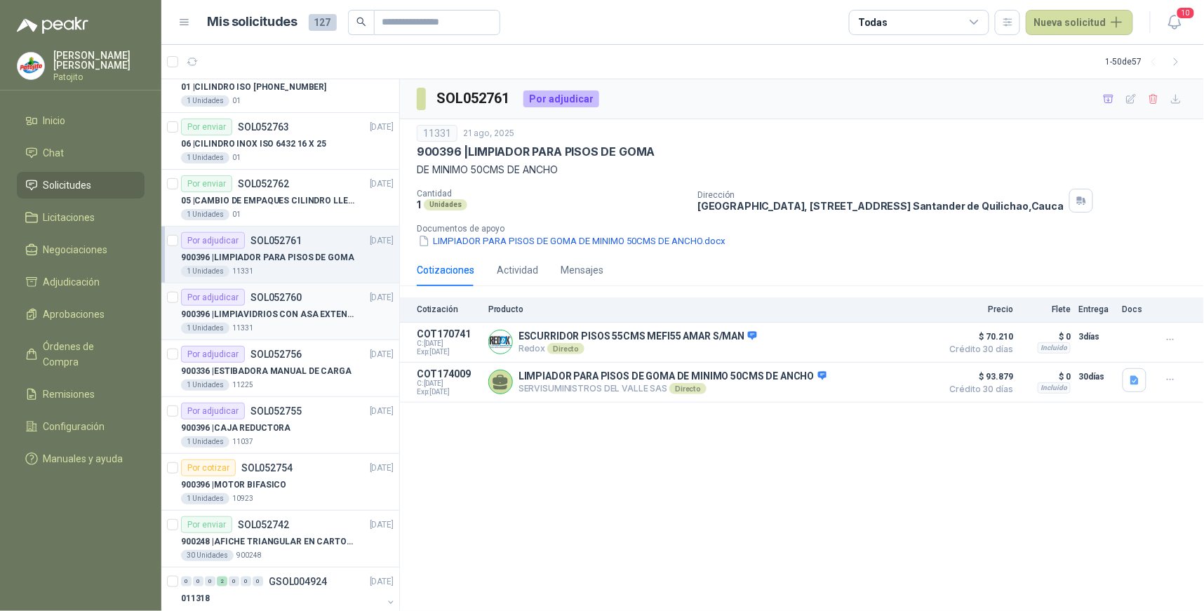
click at [241, 296] on div "Por adjudicar" at bounding box center [213, 297] width 64 height 17
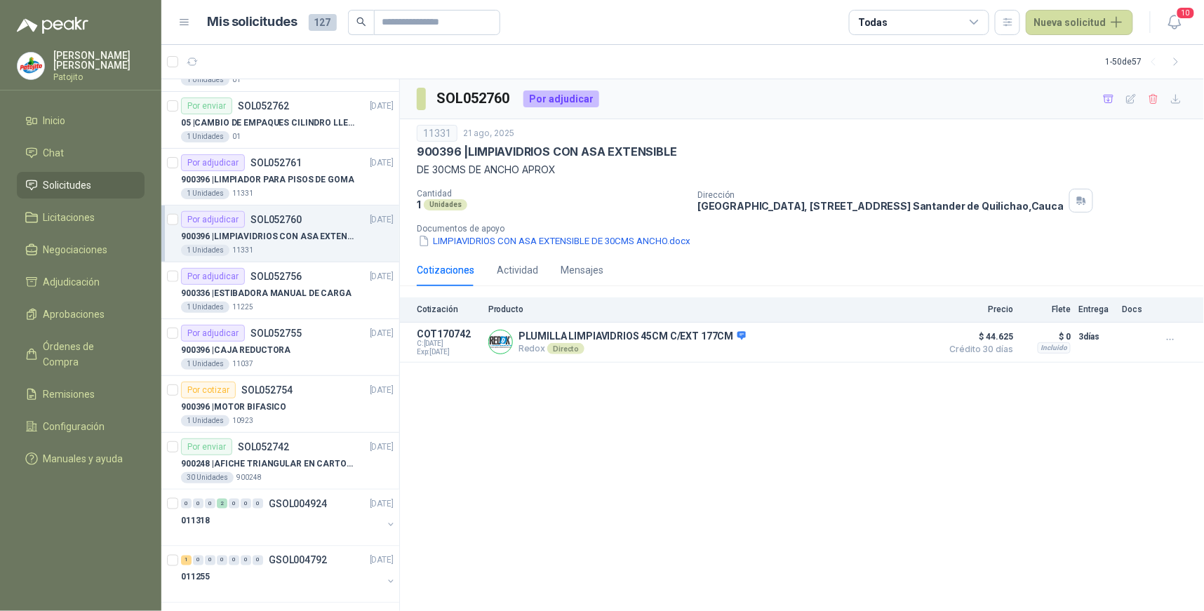
scroll to position [2332, 0]
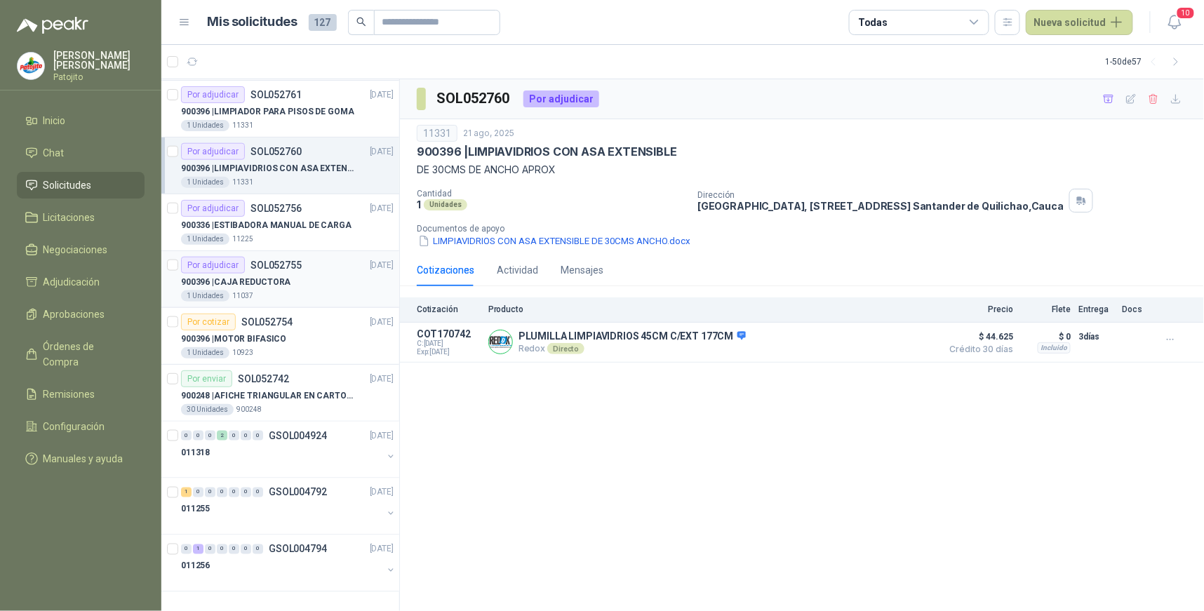
click at [234, 254] on article "Por adjudicar SOL052755 [DATE] 900396 | CAJA REDUCTORA 1 Unidades 11037" at bounding box center [280, 279] width 238 height 57
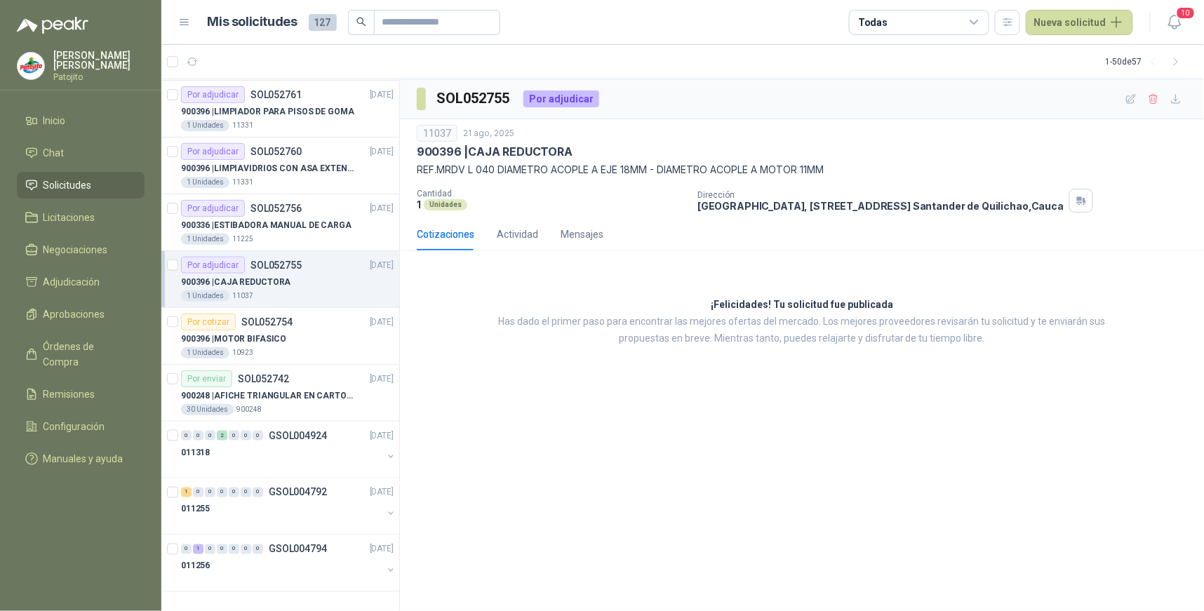
click at [227, 265] on div "Por adjudicar" at bounding box center [213, 265] width 64 height 17
click at [215, 265] on div "Por adjudicar" at bounding box center [213, 265] width 64 height 17
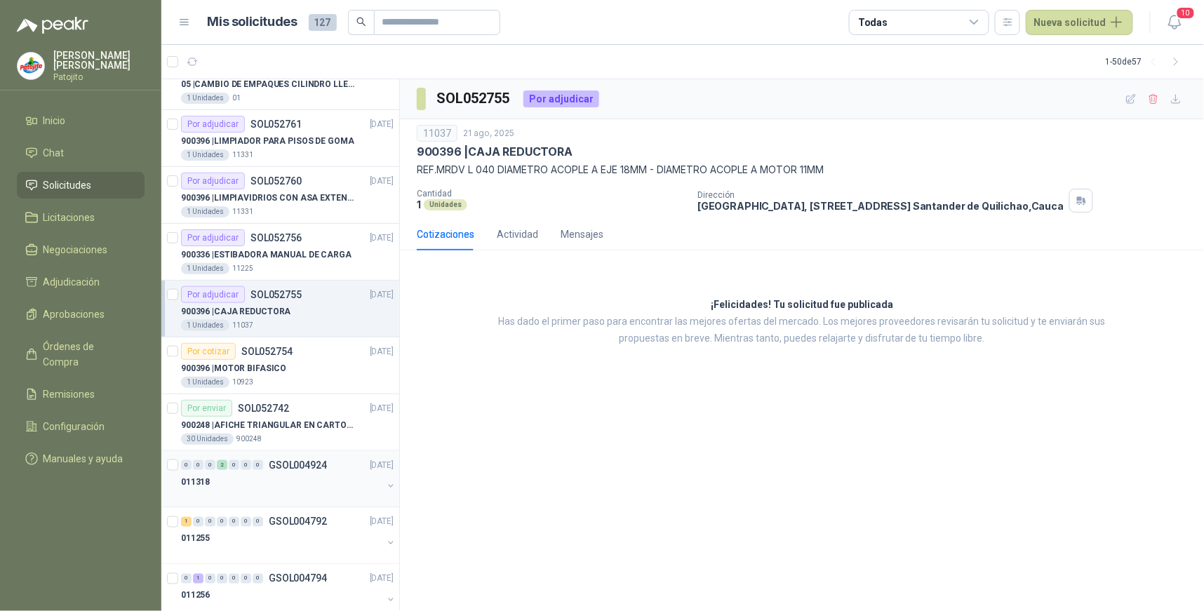
scroll to position [2332, 0]
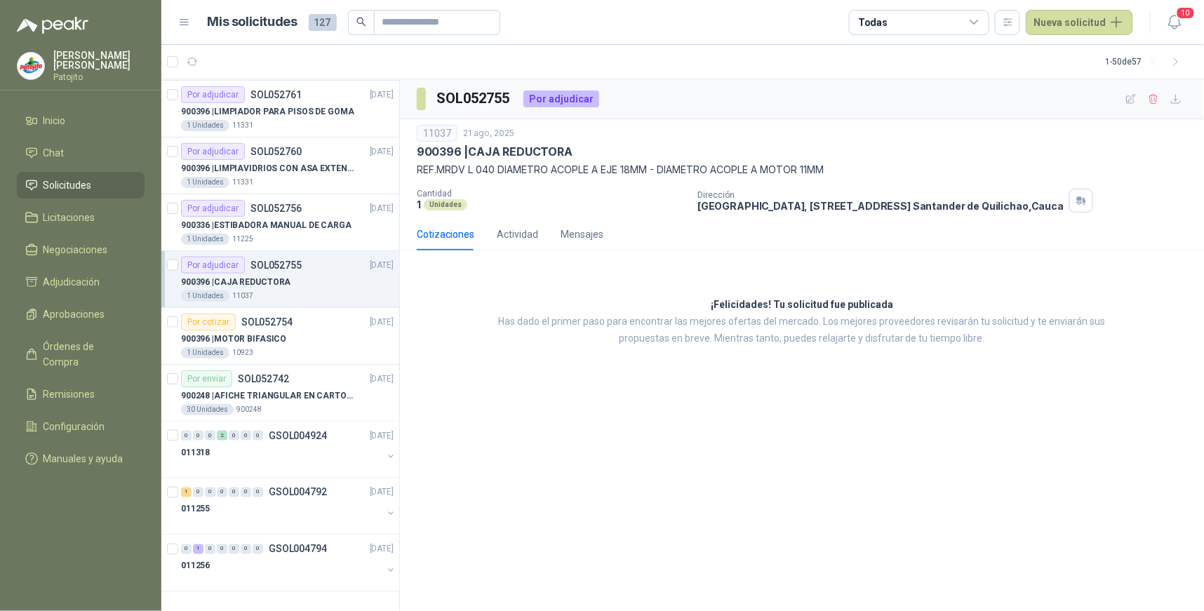
click at [265, 269] on p "SOL052755" at bounding box center [276, 265] width 51 height 10
click at [275, 265] on p "SOL052755" at bounding box center [276, 265] width 51 height 10
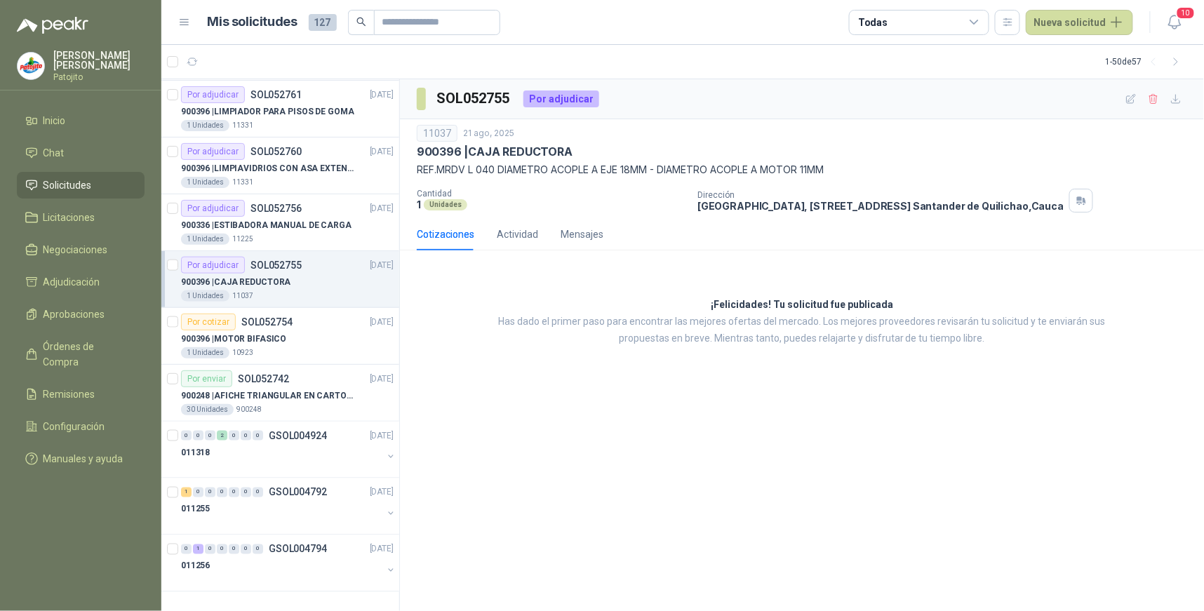
click at [275, 265] on p "SOL052755" at bounding box center [276, 265] width 51 height 10
click at [514, 239] on div "Actividad" at bounding box center [517, 234] width 41 height 15
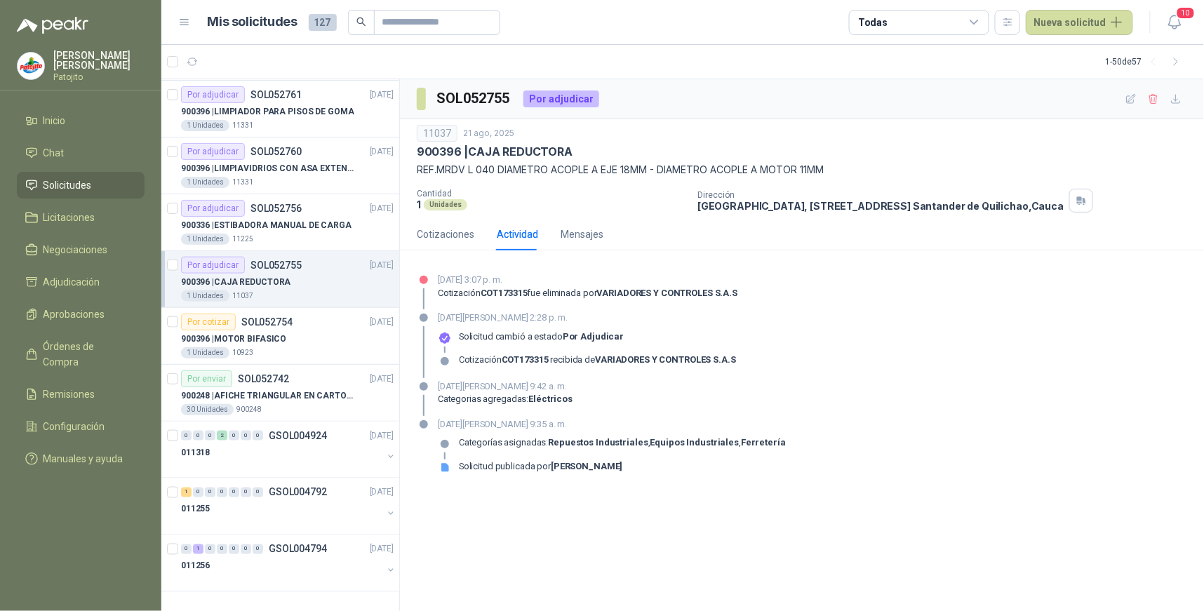
click at [110, 188] on li "Solicitudes" at bounding box center [80, 185] width 111 height 15
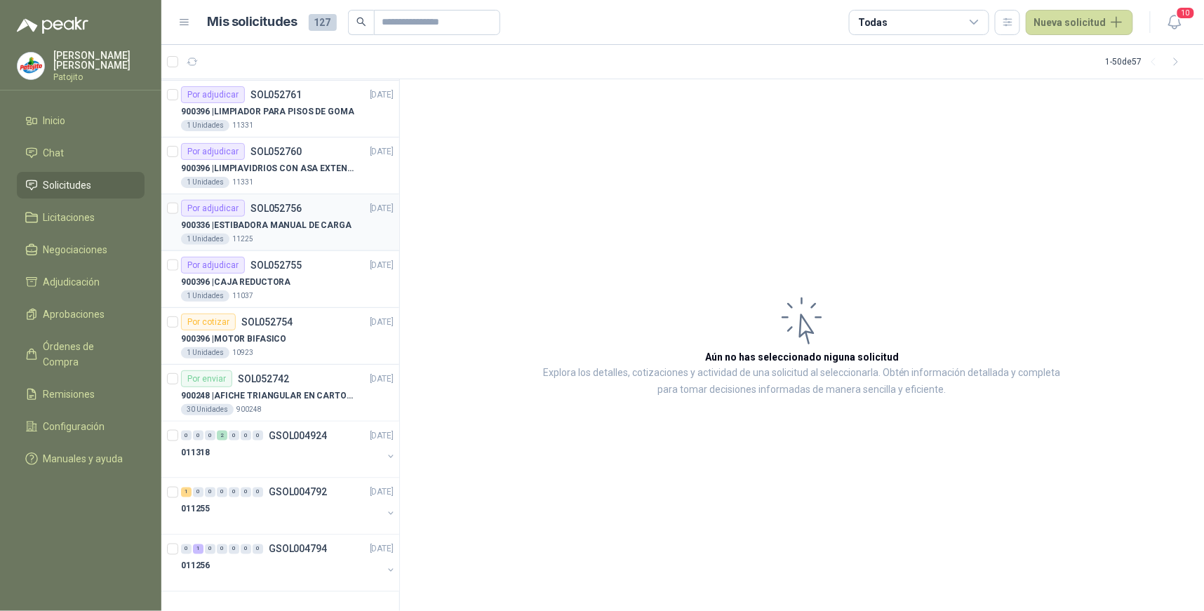
click at [256, 211] on p "SOL052756" at bounding box center [276, 209] width 51 height 10
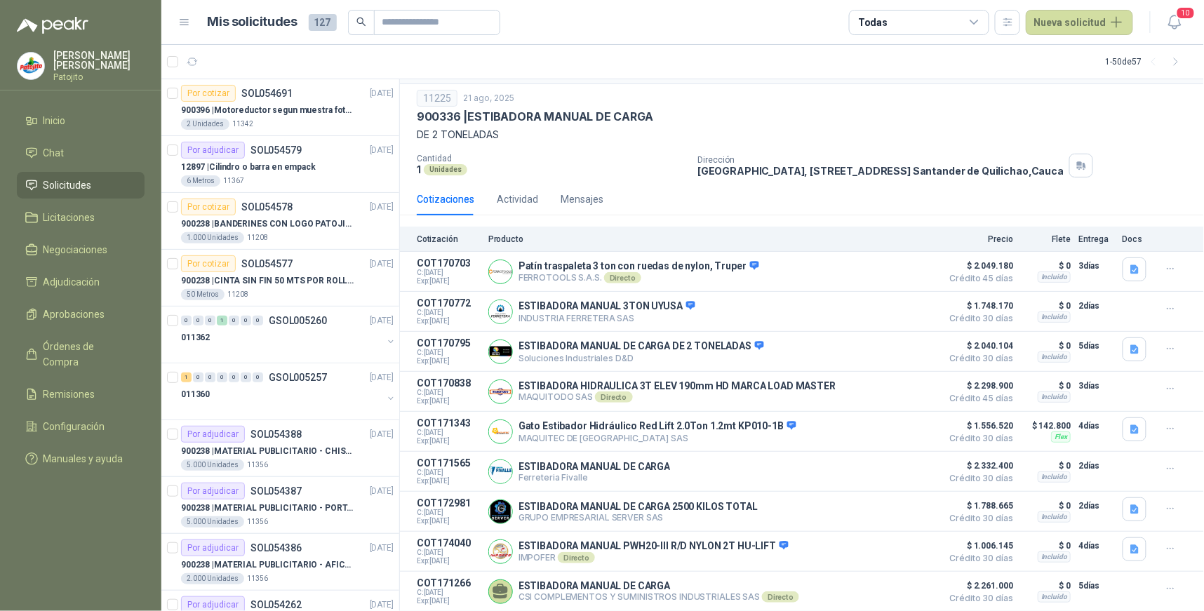
click at [981, 20] on icon at bounding box center [975, 22] width 13 height 13
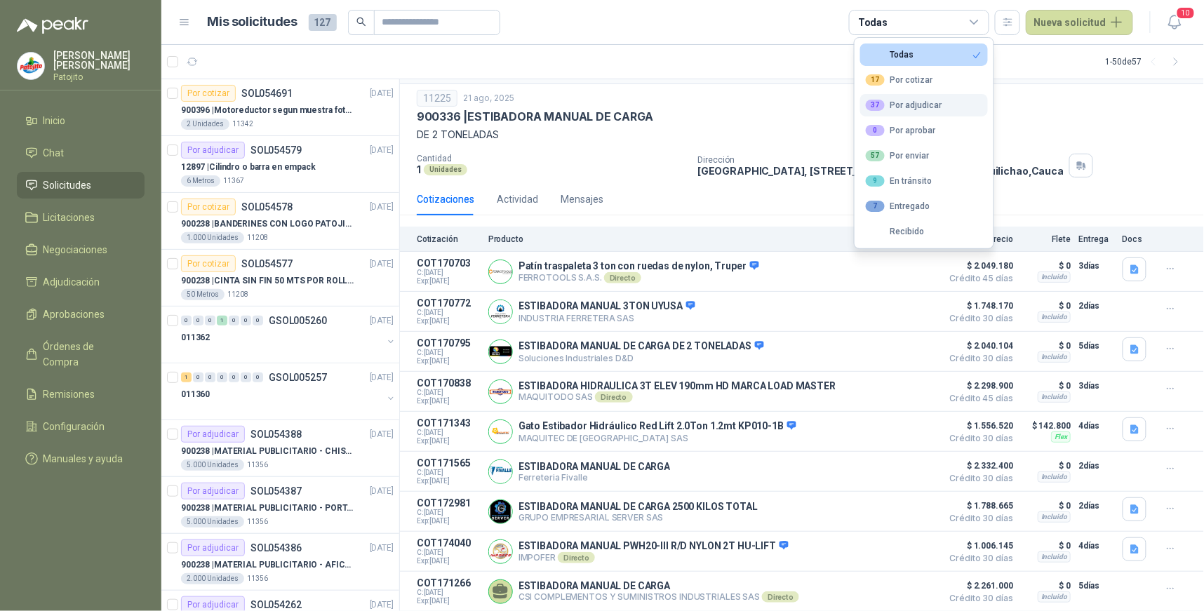
click at [927, 104] on div "37 Por adjudicar" at bounding box center [904, 105] width 77 height 11
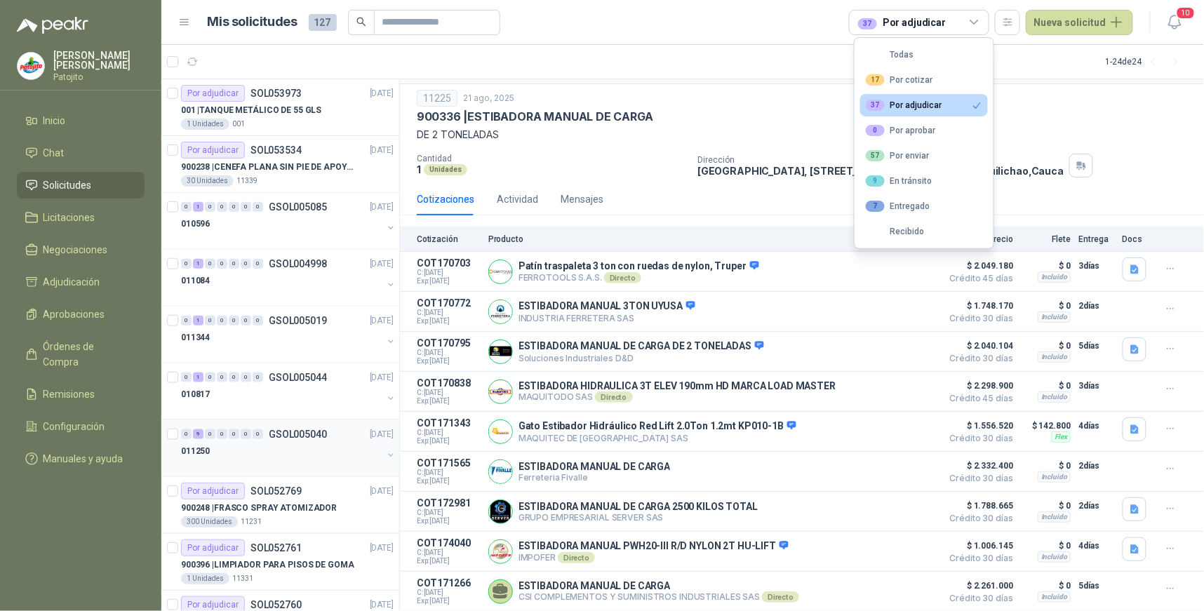
scroll to position [852, 0]
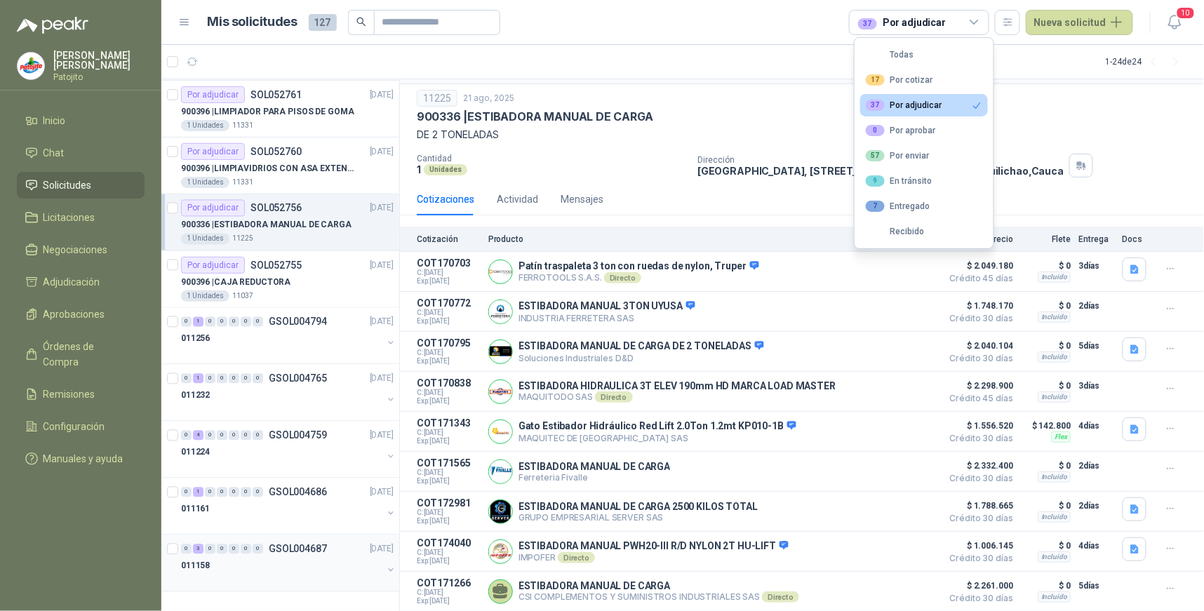
click at [193, 551] on div "3" at bounding box center [198, 550] width 11 height 10
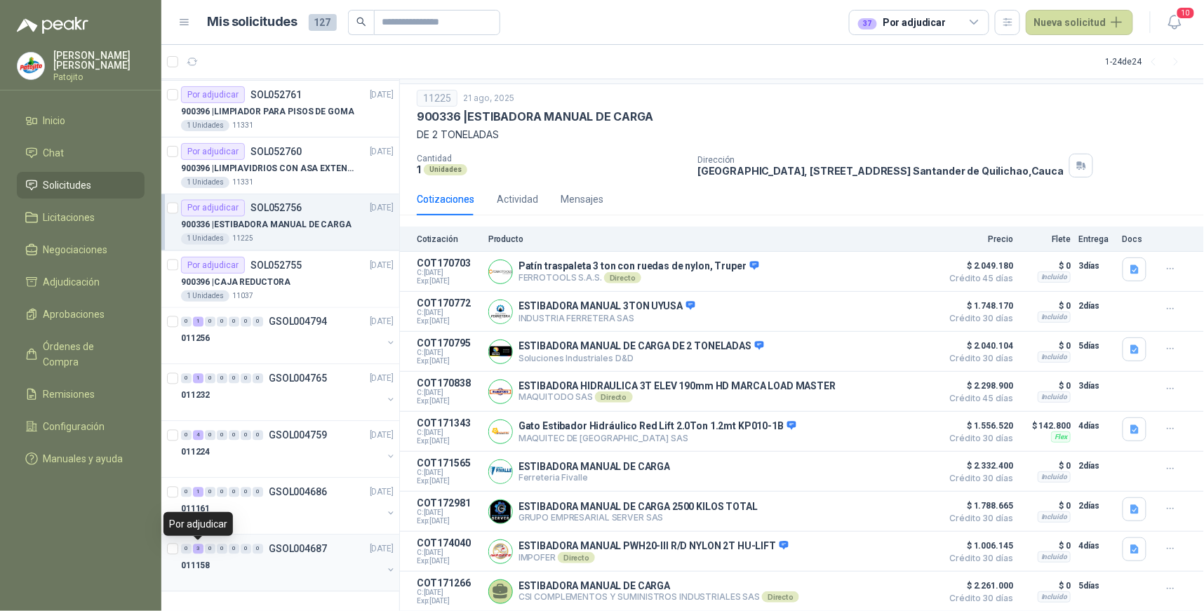
click at [193, 551] on div "3" at bounding box center [198, 550] width 11 height 10
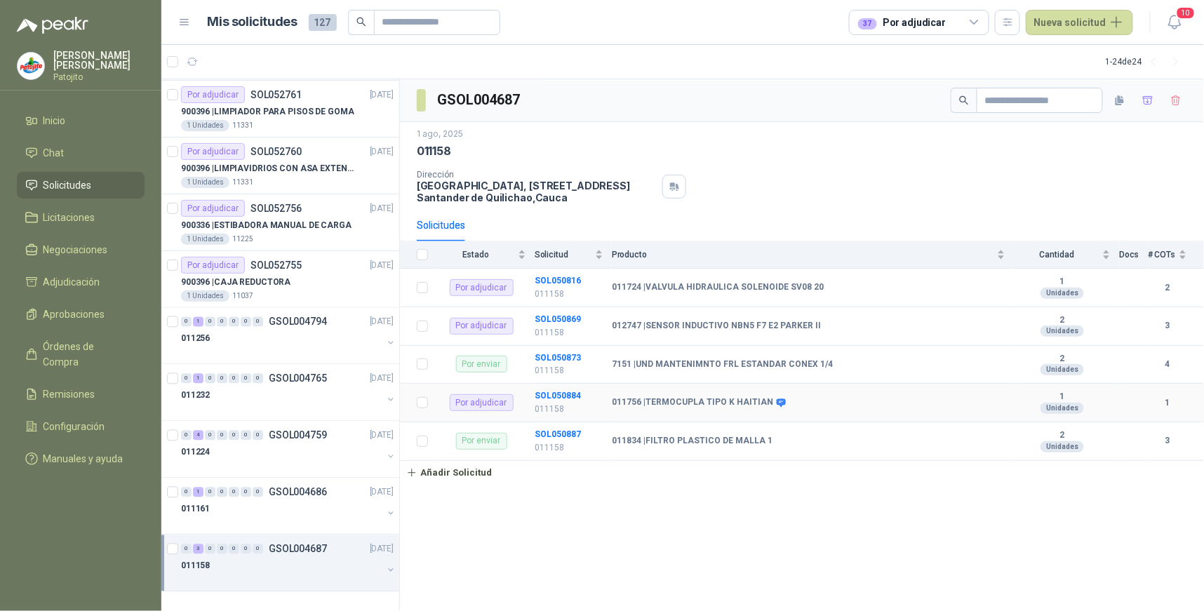
click at [563, 401] on td "SOL050884 011158" at bounding box center [573, 403] width 77 height 39
click at [562, 395] on b "SOL050884" at bounding box center [558, 396] width 46 height 10
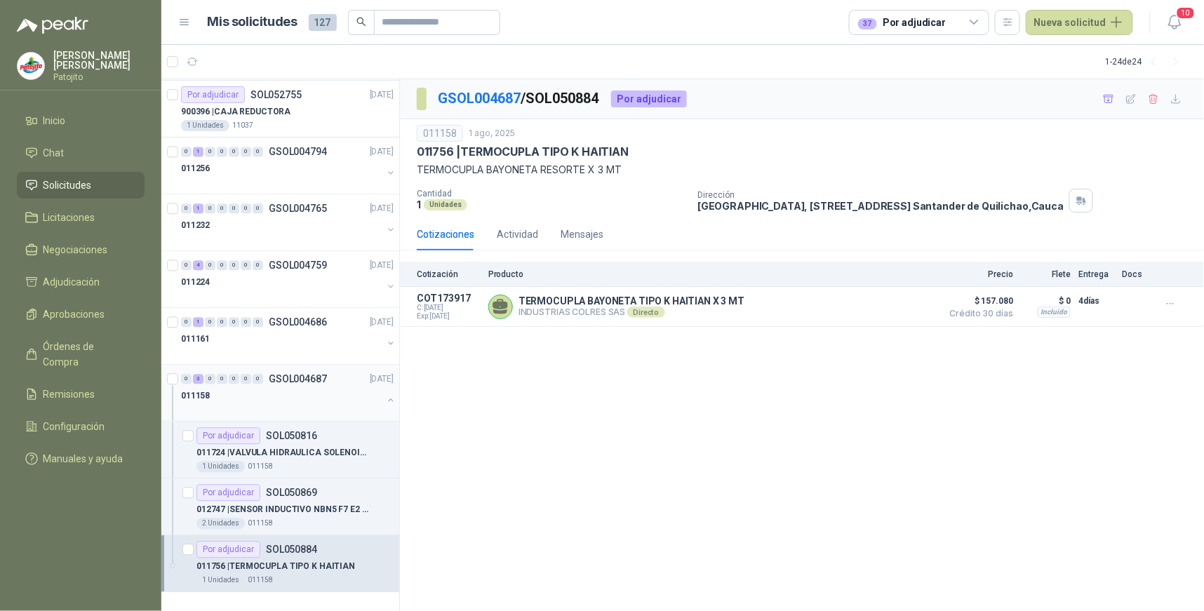
scroll to position [1023, 0]
click at [116, 419] on li "Configuración" at bounding box center [80, 426] width 111 height 15
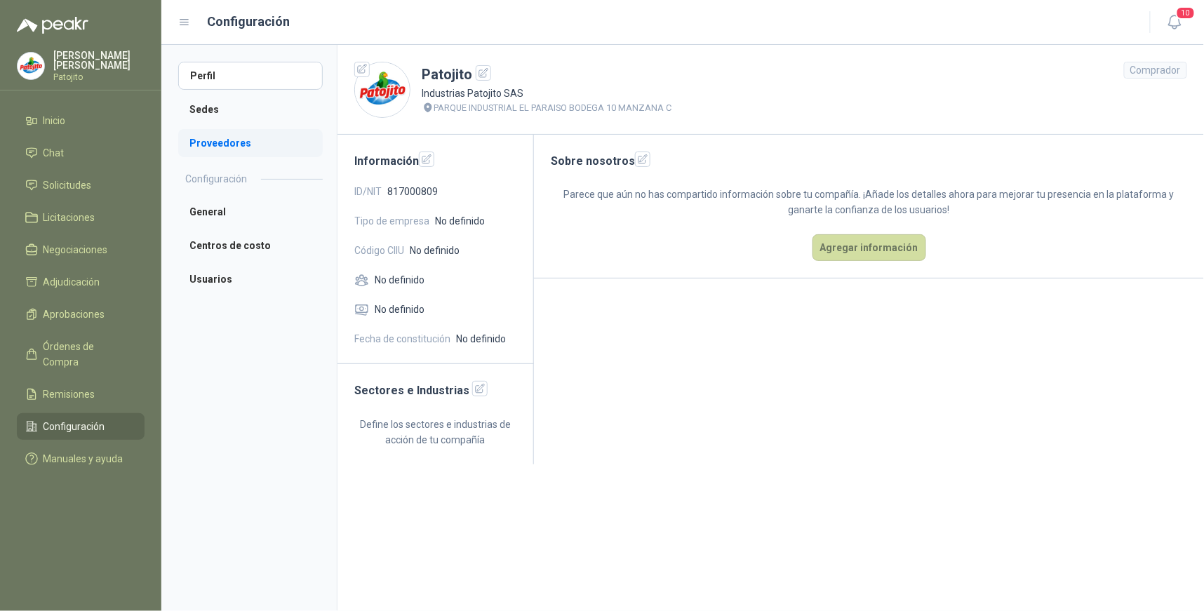
click at [251, 148] on li "Proveedores" at bounding box center [250, 143] width 145 height 28
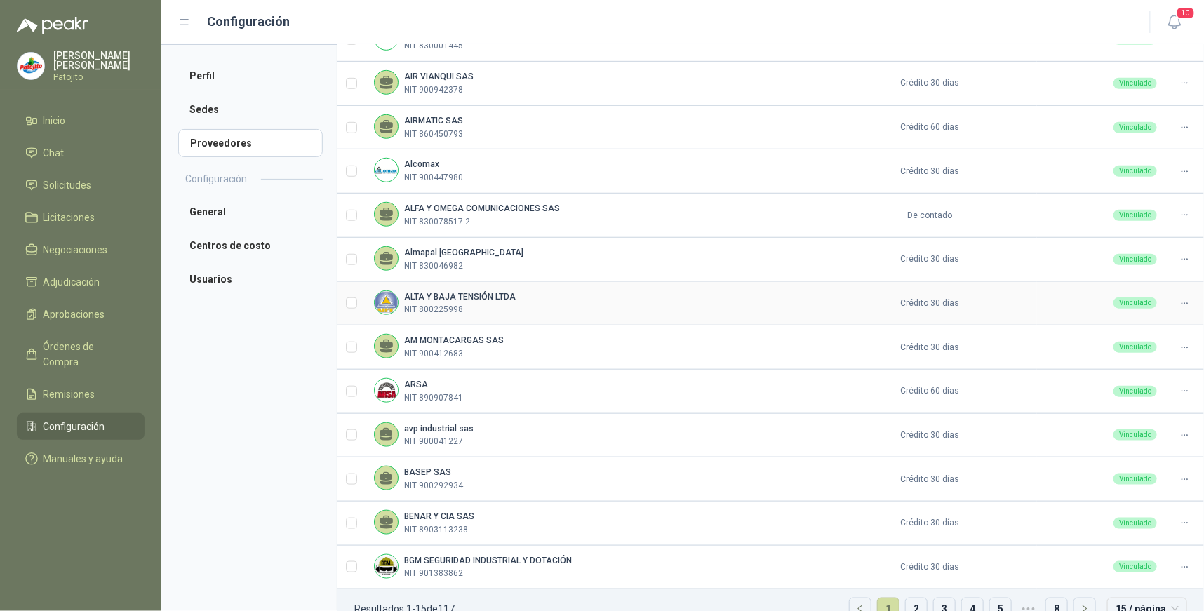
scroll to position [310, 0]
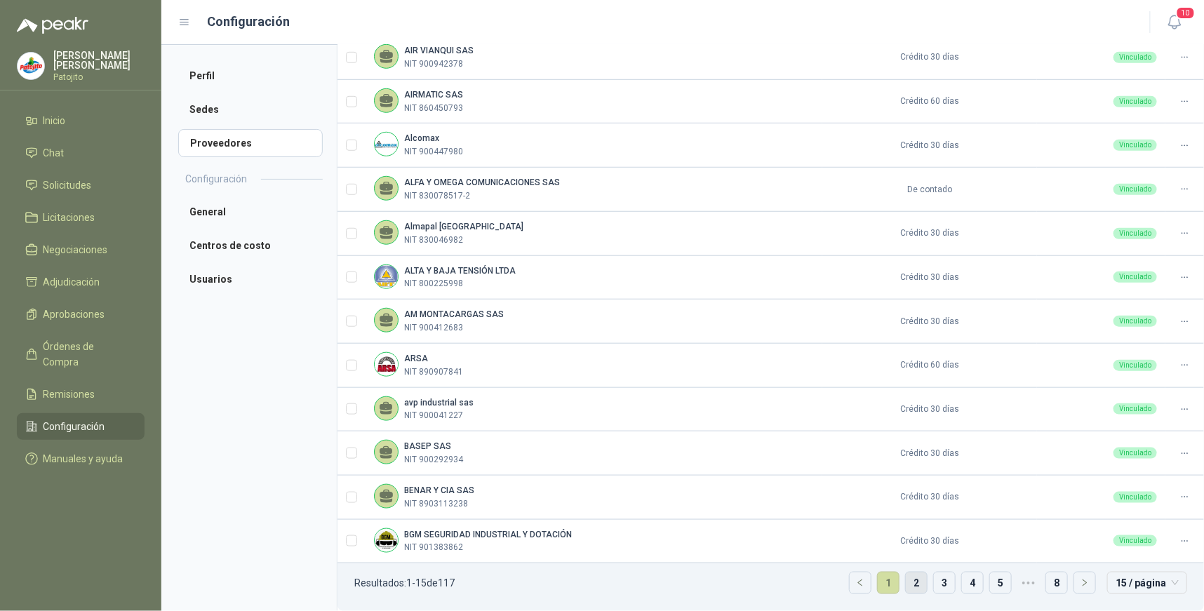
click at [906, 584] on link "2" at bounding box center [916, 583] width 21 height 21
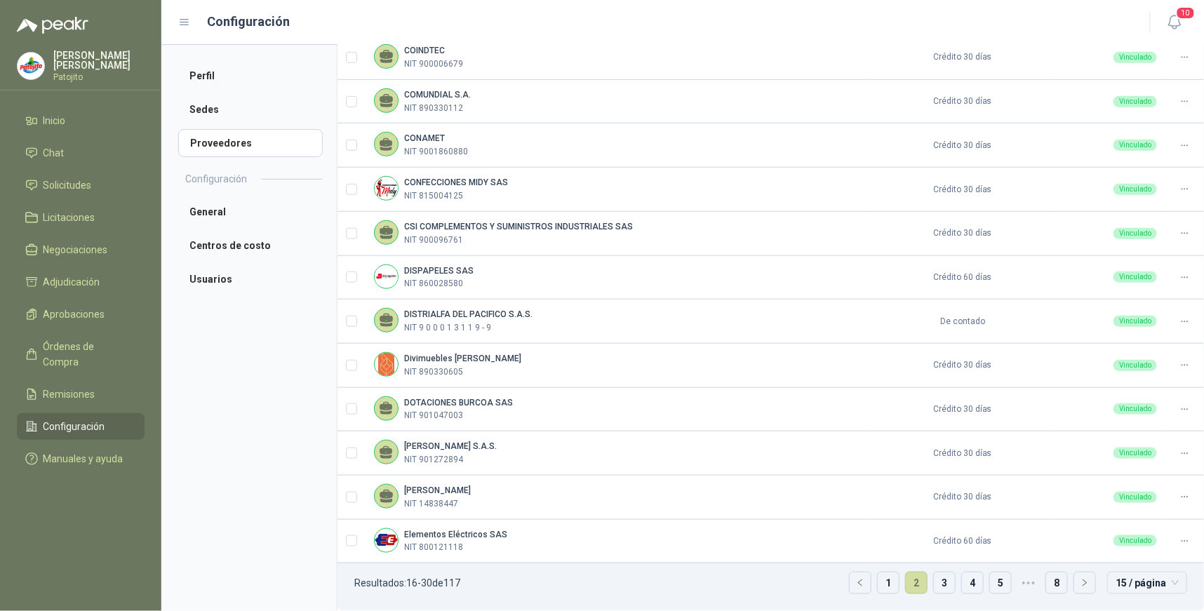
drag, startPoint x: 931, startPoint y: 578, endPoint x: 920, endPoint y: 573, distance: 12.3
click at [934, 578] on link "3" at bounding box center [944, 583] width 21 height 21
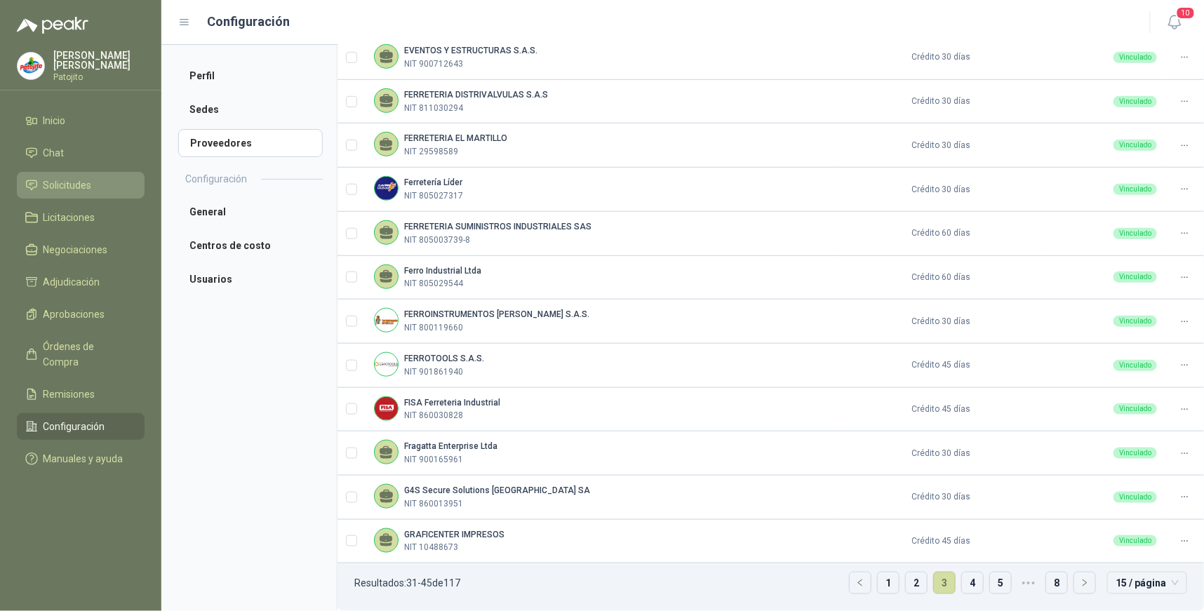
click at [87, 184] on span "Solicitudes" at bounding box center [68, 185] width 48 height 15
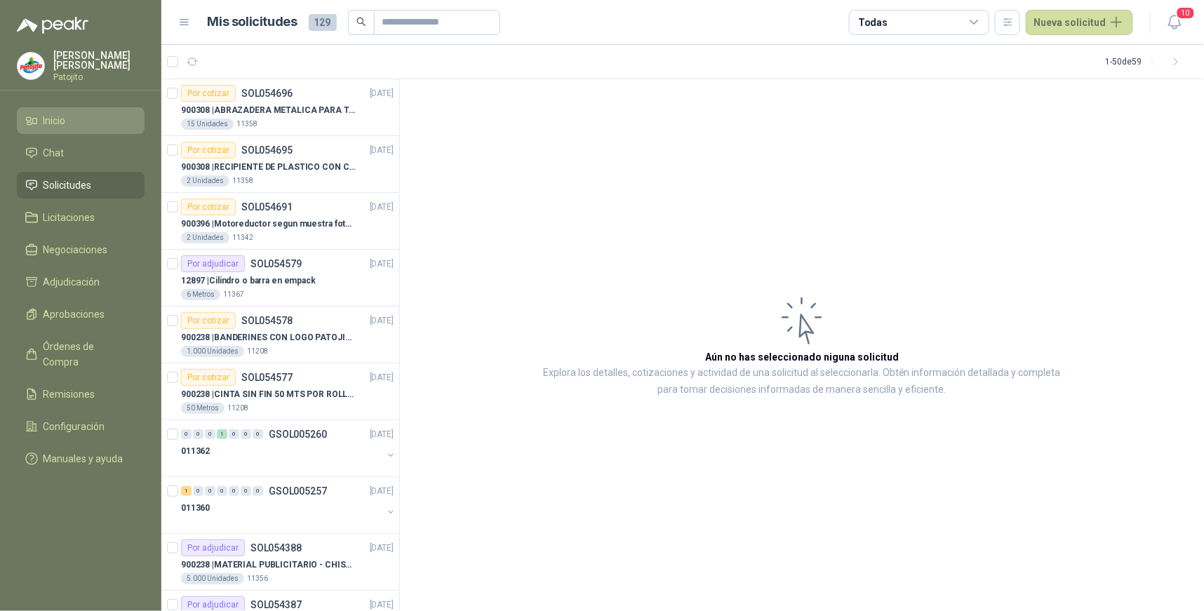
click at [103, 121] on li "Inicio" at bounding box center [80, 120] width 111 height 15
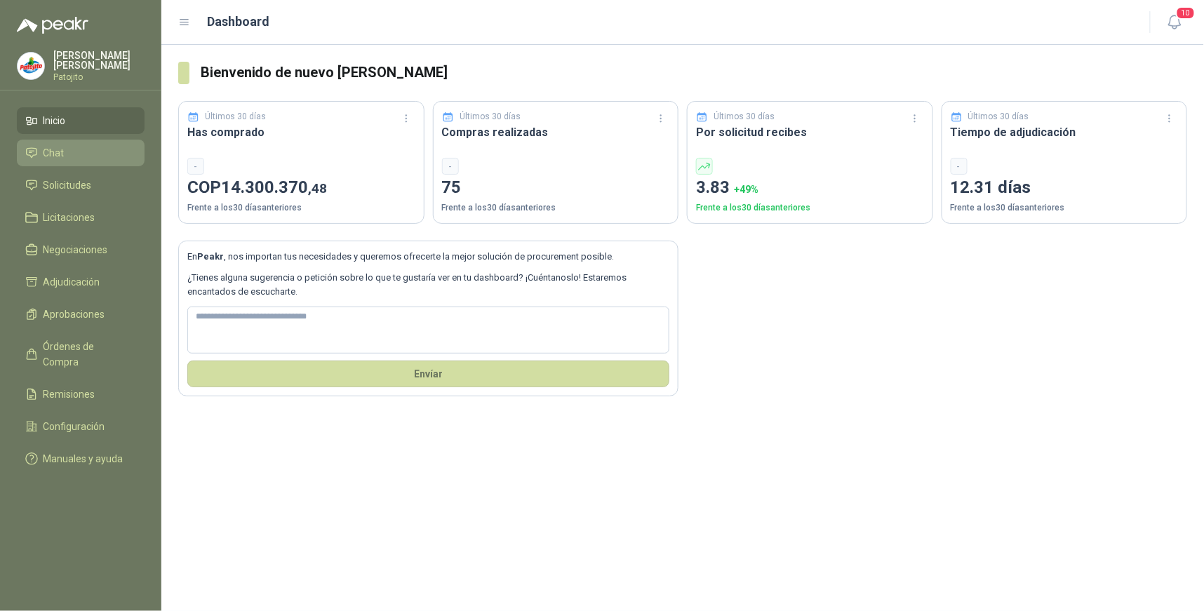
click at [95, 158] on li "Chat" at bounding box center [80, 152] width 111 height 15
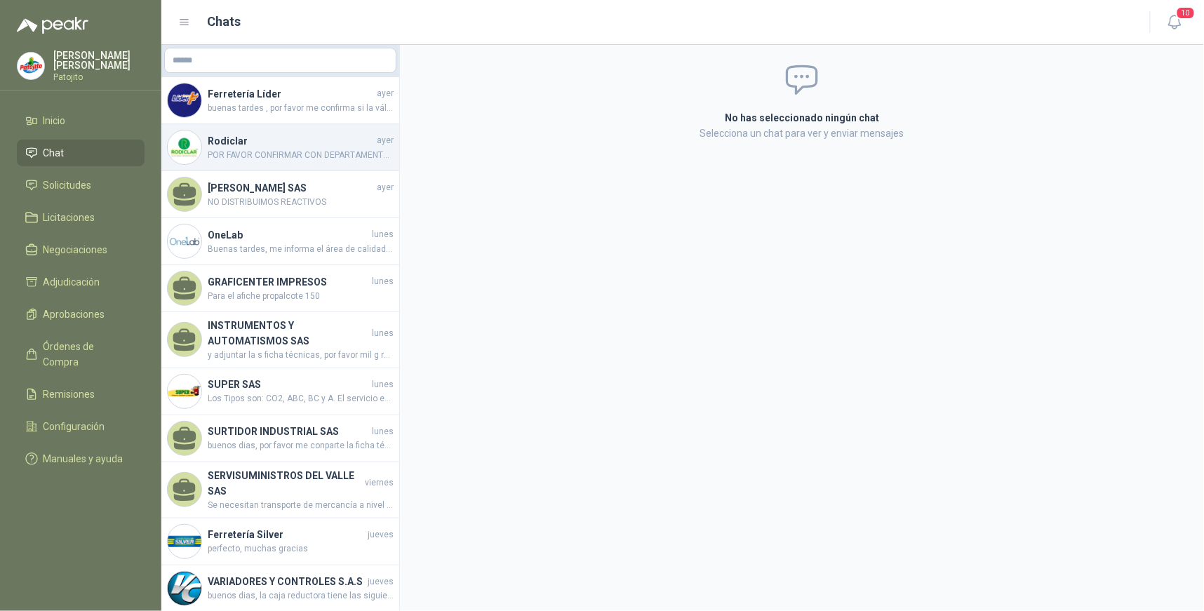
click at [288, 147] on h4 "Rodiclar" at bounding box center [291, 140] width 166 height 15
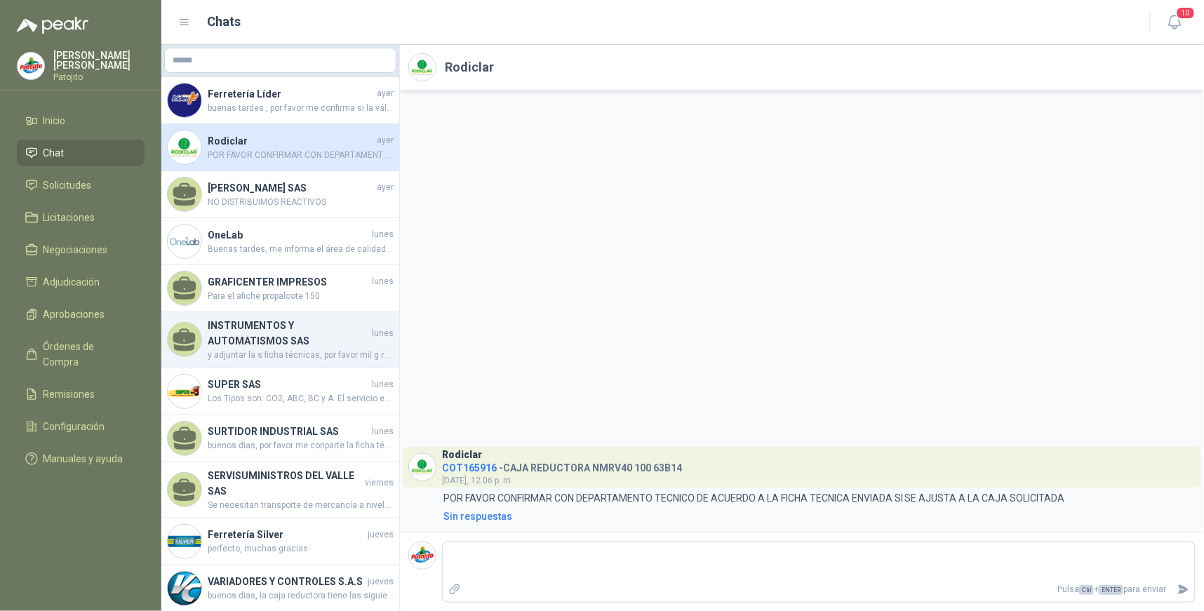
click at [319, 349] on span "y adjuntar la s ficha técnicas, por favor mil g racias" at bounding box center [301, 355] width 186 height 13
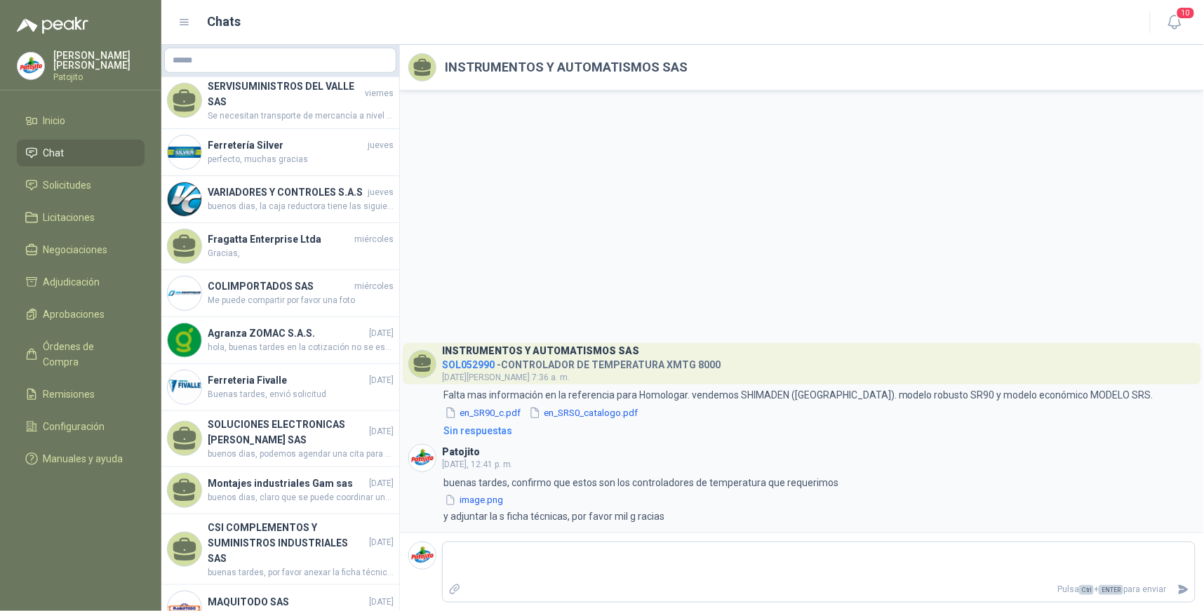
scroll to position [667, 0]
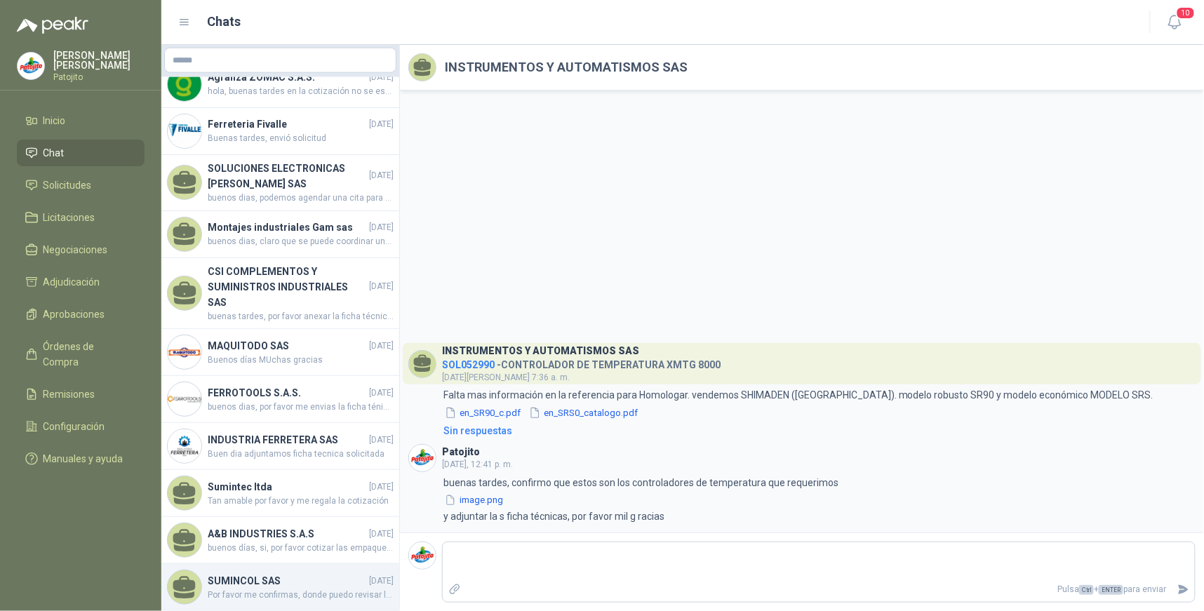
drag, startPoint x: 263, startPoint y: 578, endPoint x: 263, endPoint y: 569, distance: 9.1
click at [263, 589] on span "Por favor me confirmas, donde puedo revisar la solicitud a detalle, para valida…" at bounding box center [301, 595] width 186 height 13
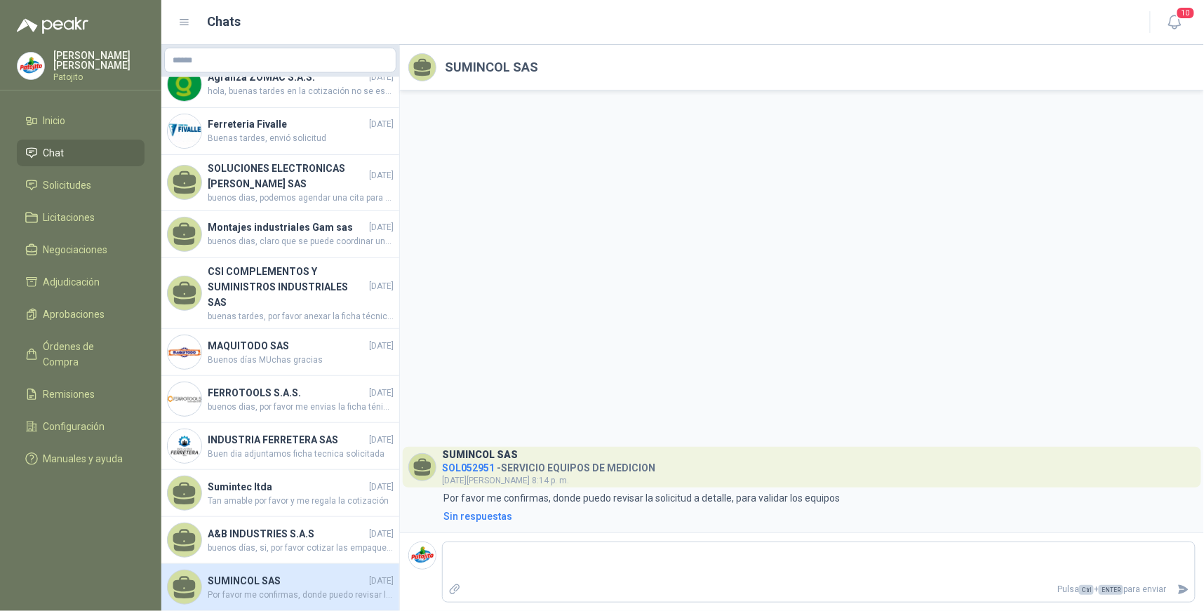
click at [483, 468] on span "SOL052951" at bounding box center [468, 468] width 53 height 11
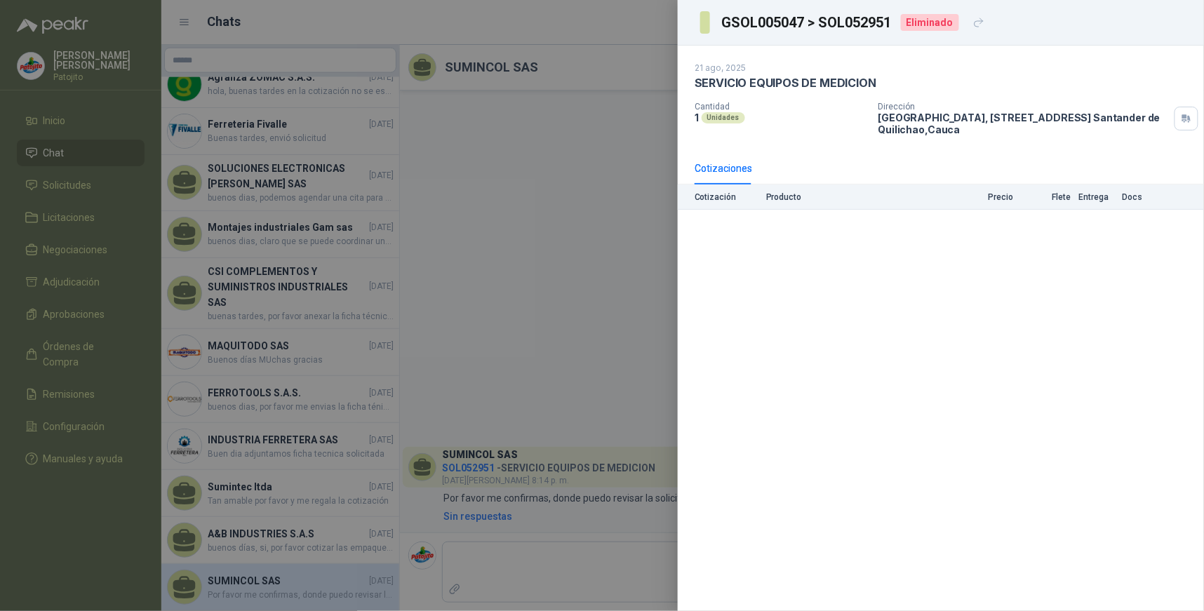
click at [489, 353] on div at bounding box center [602, 305] width 1204 height 611
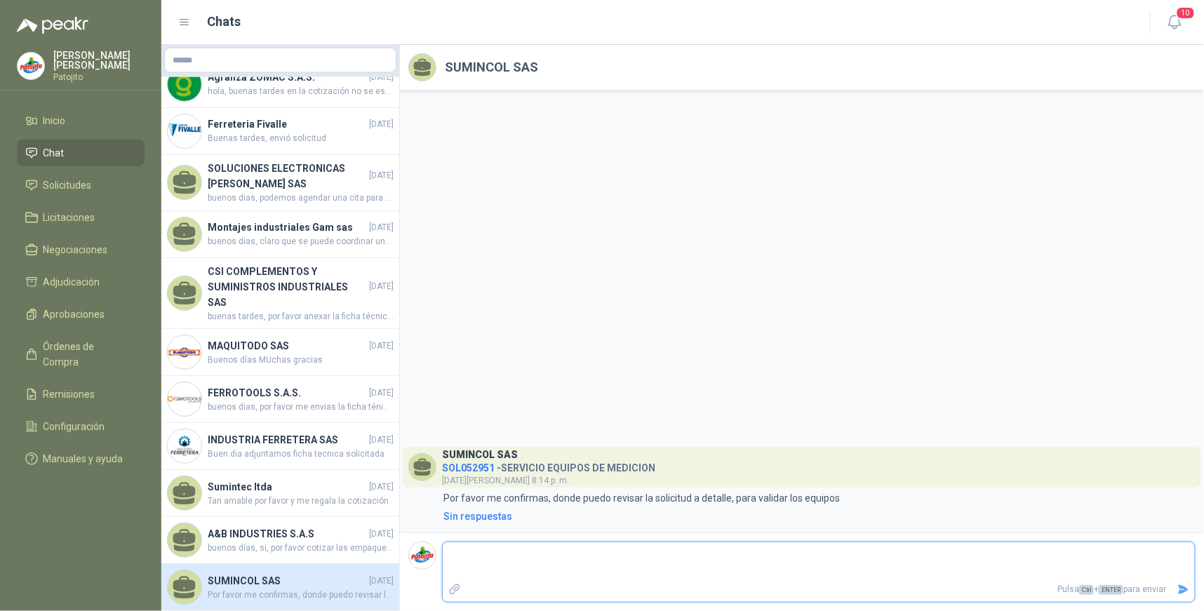
drag, startPoint x: 255, startPoint y: 559, endPoint x: 511, endPoint y: 559, distance: 255.5
click at [510, 560] on textarea at bounding box center [819, 561] width 752 height 32
click at [1176, 18] on icon "button" at bounding box center [1176, 22] width 18 height 18
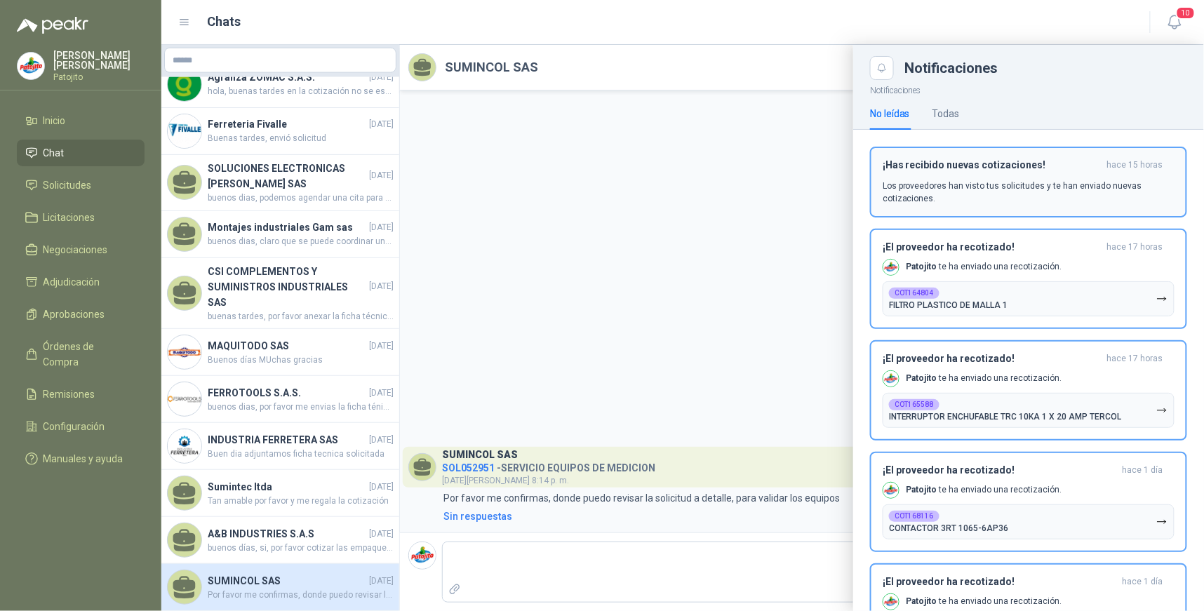
click at [1091, 190] on p "Los proveedores han visto tus solicitudes y te han enviado nuevas cotizaciones." at bounding box center [1029, 192] width 292 height 25
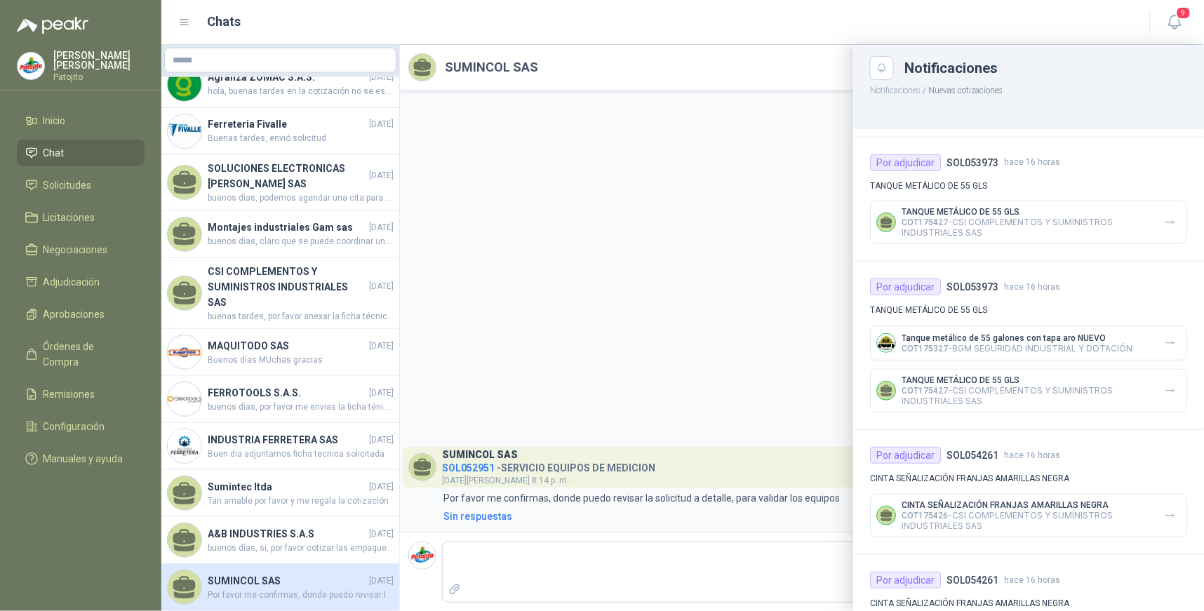
scroll to position [312, 0]
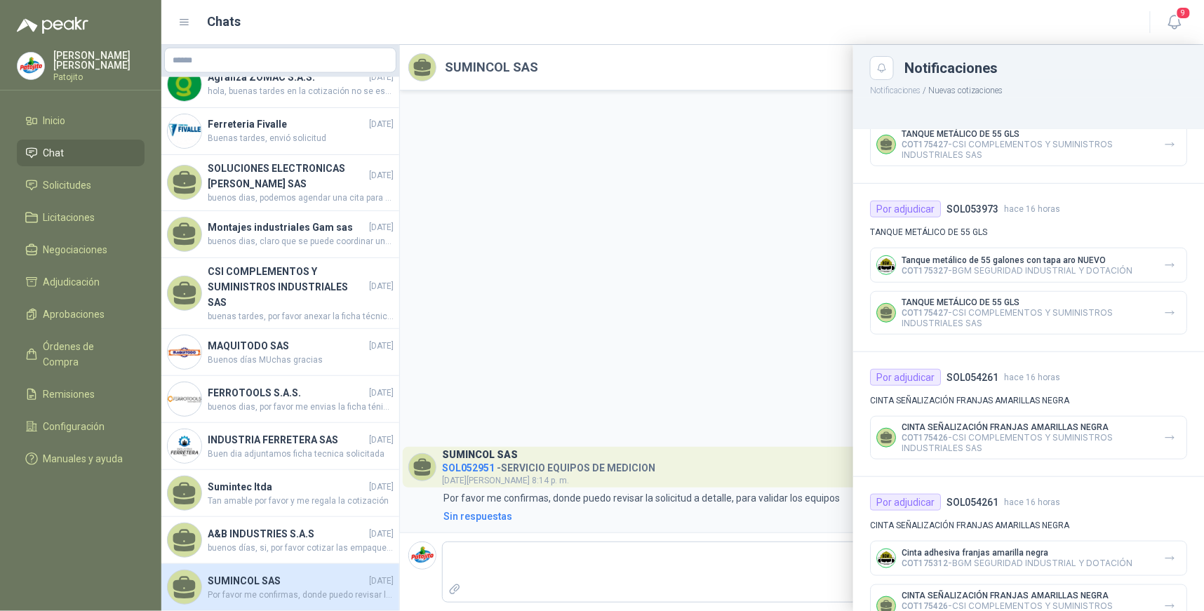
click at [928, 215] on div "Por adjudicar" at bounding box center [905, 209] width 71 height 17
click at [1103, 152] on p "COT175427 - CSI COMPLEMENTOS Y SUMINISTROS INDUSTRIALES SAS" at bounding box center [1027, 149] width 251 height 21
click at [1164, 145] on icon "button" at bounding box center [1170, 145] width 12 height 12
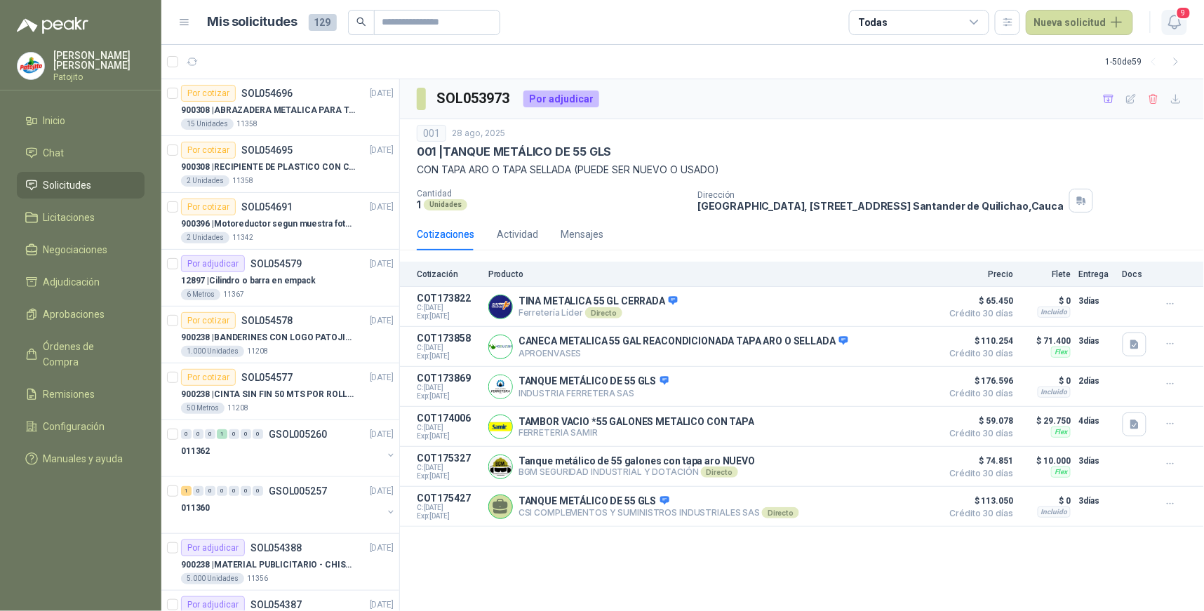
click at [1175, 18] on icon "button" at bounding box center [1176, 22] width 18 height 18
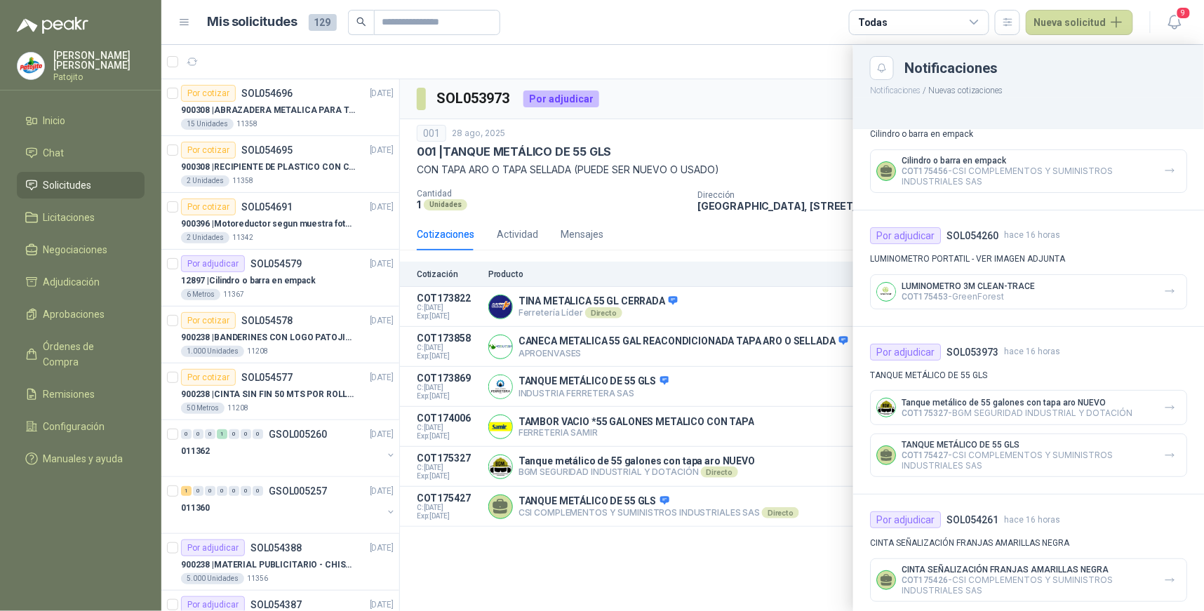
scroll to position [44, 0]
click at [1167, 292] on button "button" at bounding box center [1170, 292] width 22 height 22
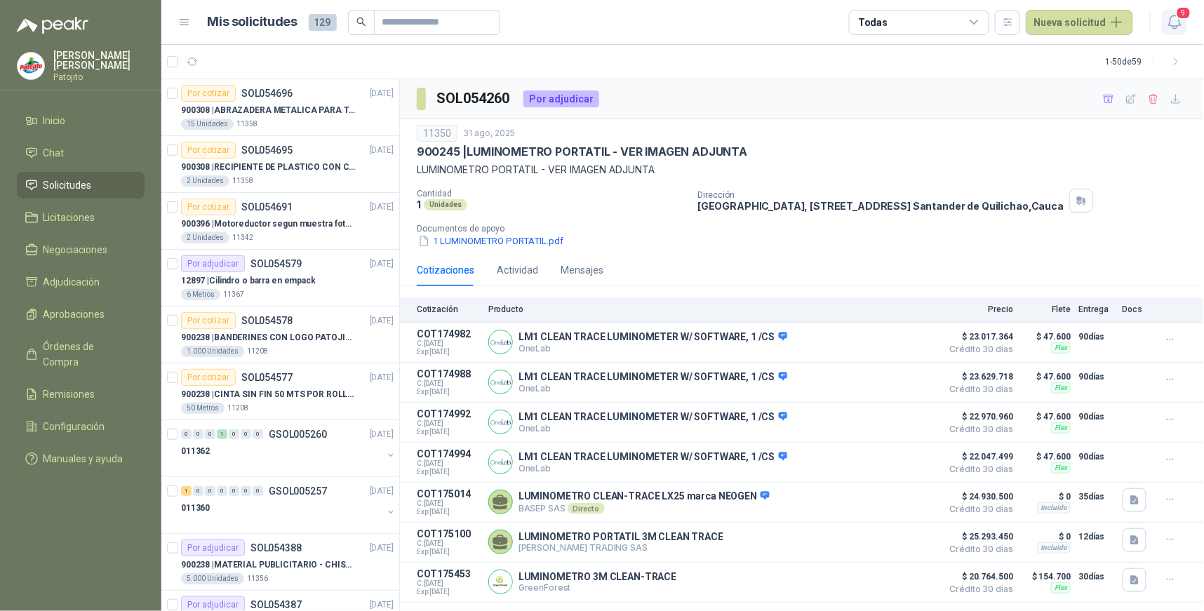
click at [1176, 21] on icon "button" at bounding box center [1176, 22] width 18 height 18
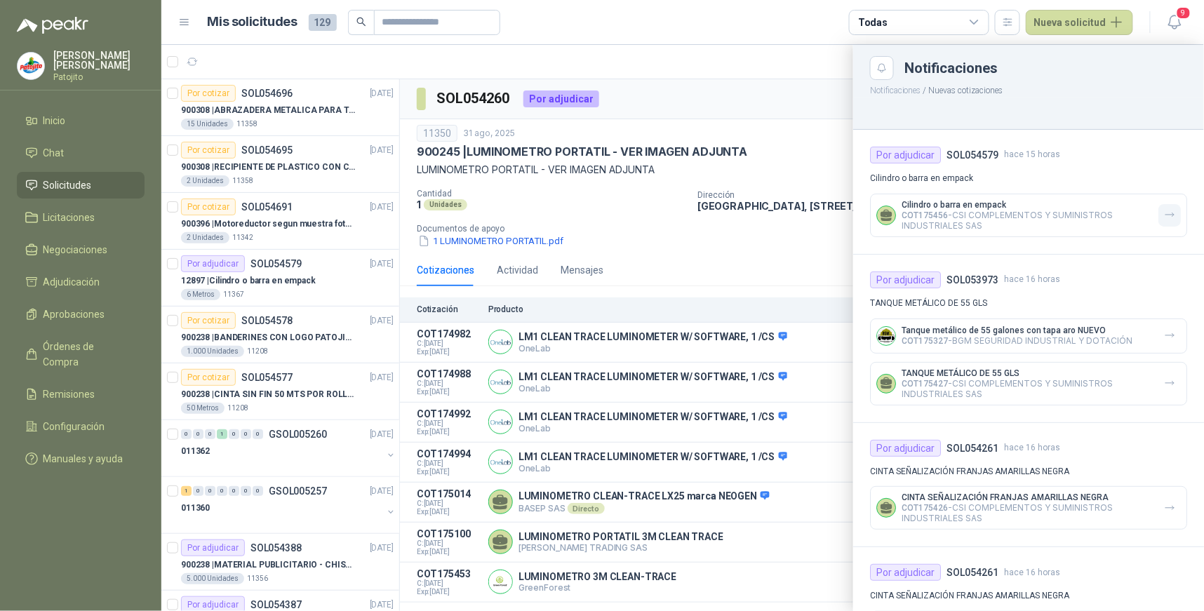
click at [1164, 218] on icon "button" at bounding box center [1170, 215] width 12 height 12
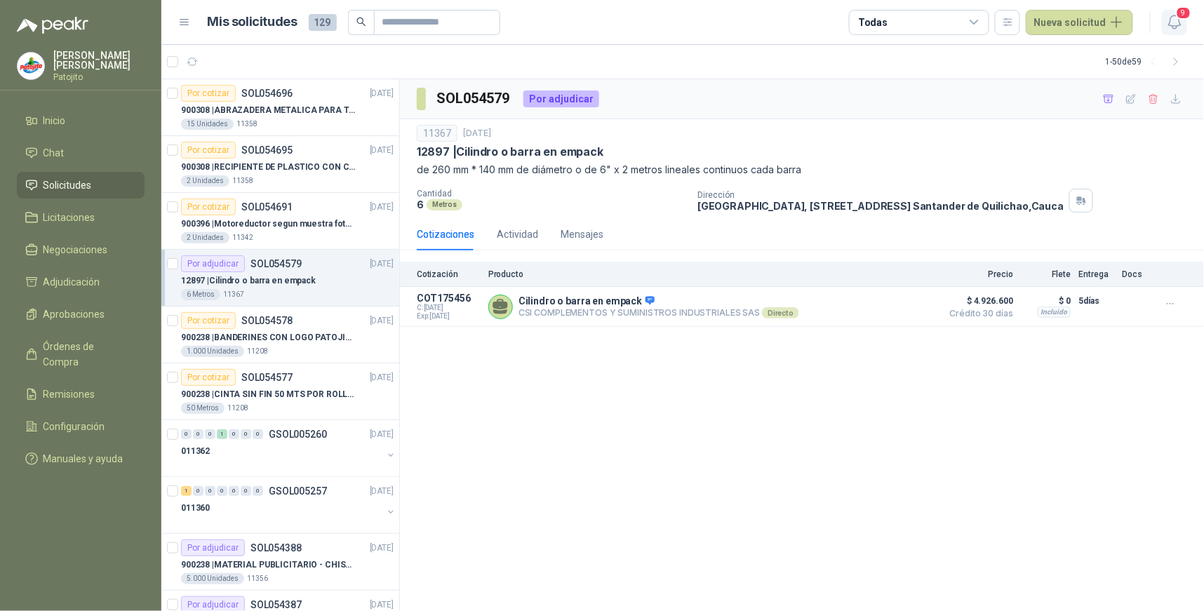
click at [1179, 15] on span "9" at bounding box center [1183, 12] width 15 height 13
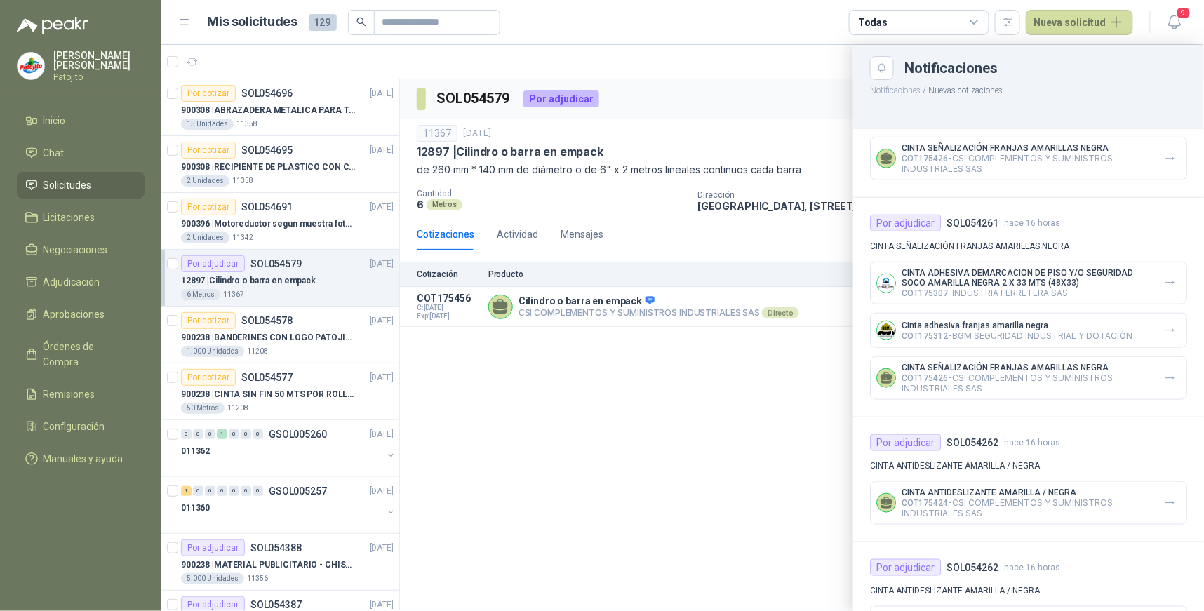
scroll to position [467, 0]
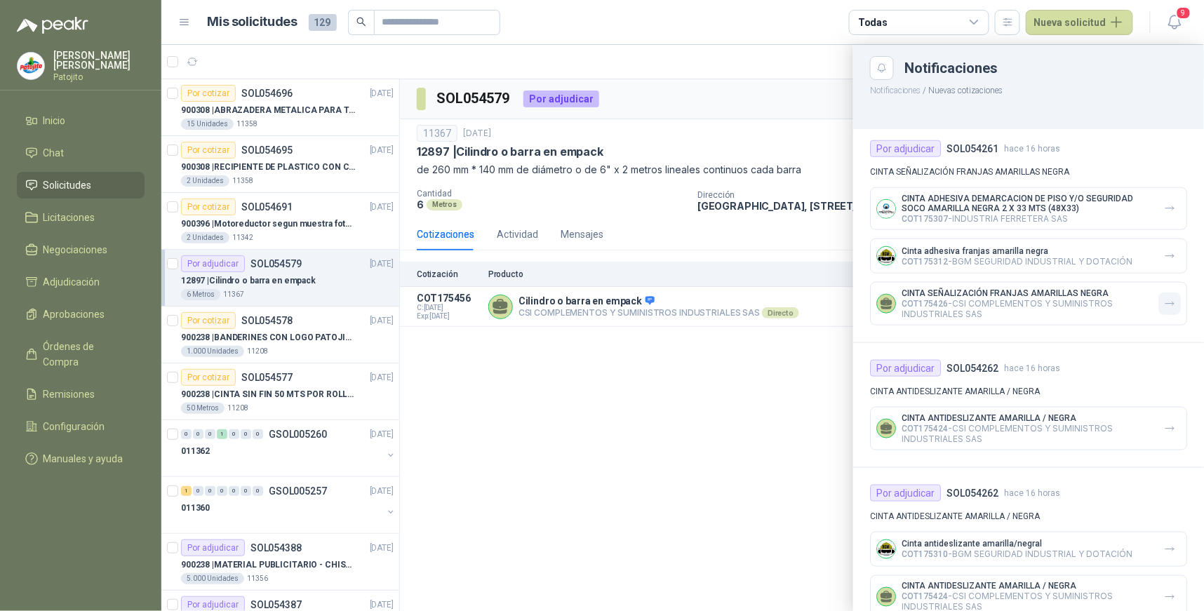
click at [1164, 298] on icon "button" at bounding box center [1170, 304] width 12 height 12
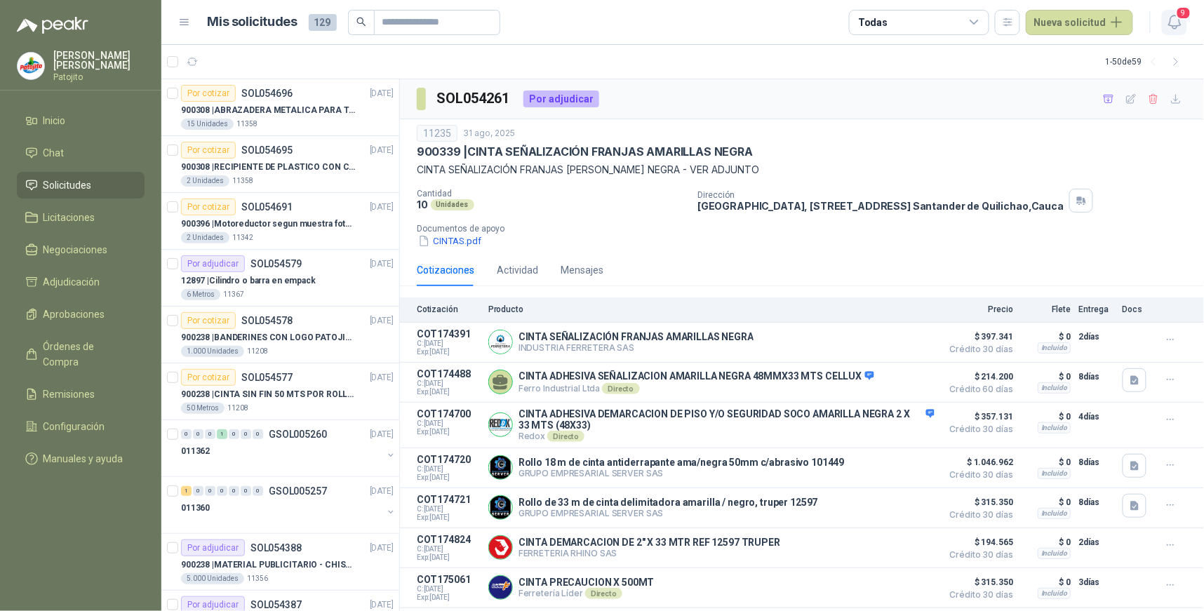
click at [1176, 15] on icon "button" at bounding box center [1176, 22] width 18 height 18
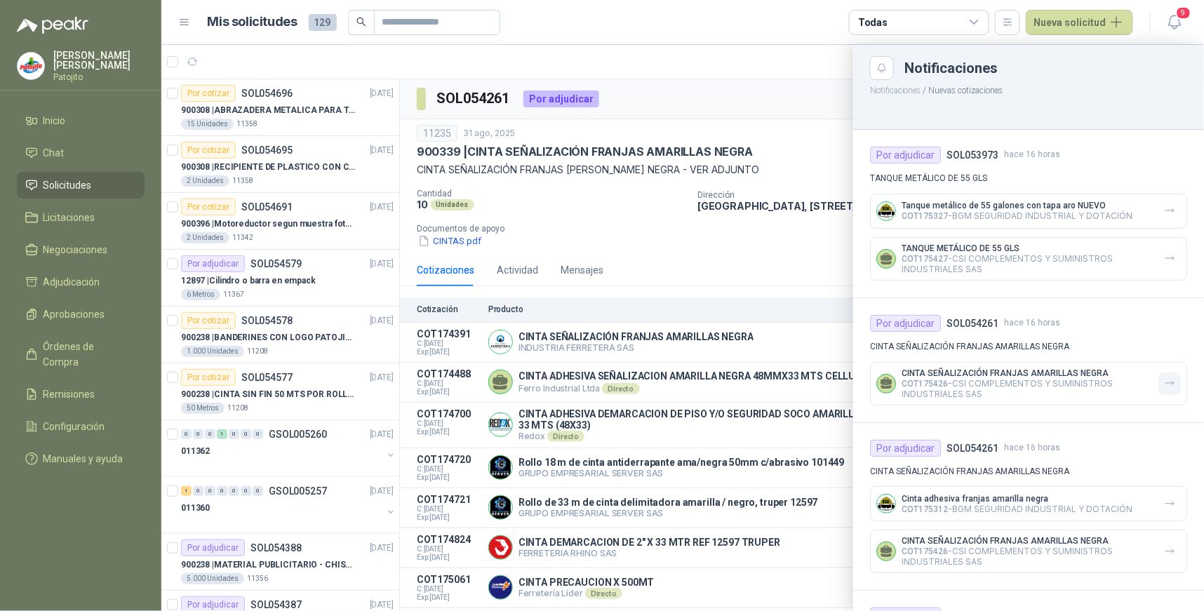
click at [1159, 383] on button "button" at bounding box center [1170, 384] width 22 height 22
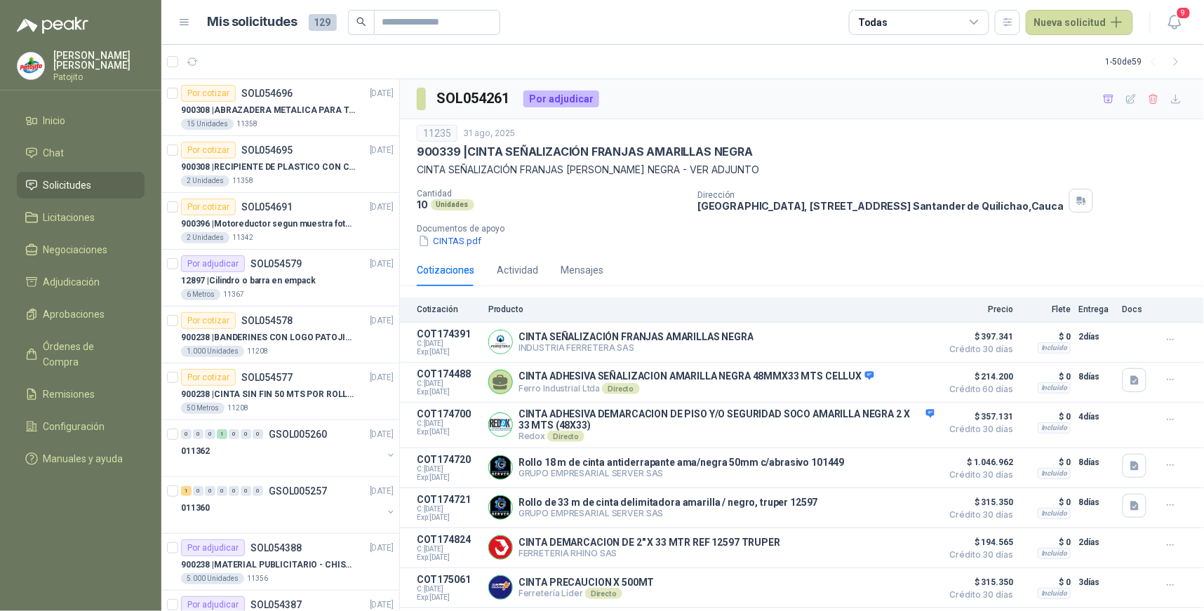
scroll to position [1, 0]
click at [1176, 18] on icon "button" at bounding box center [1176, 22] width 18 height 18
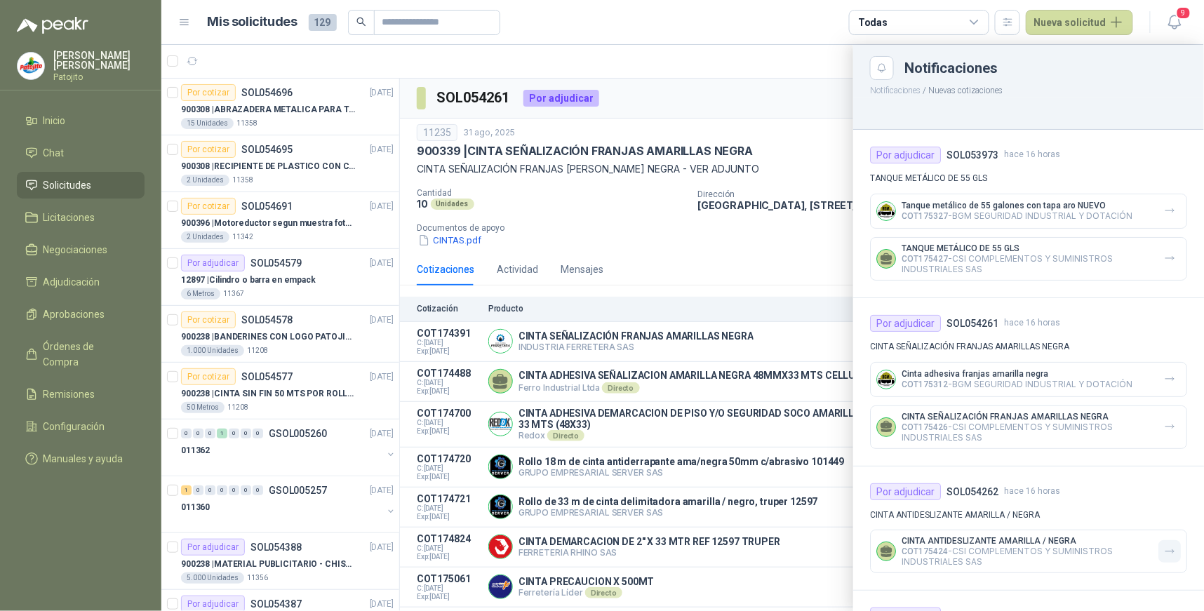
click at [1164, 550] on icon "button" at bounding box center [1170, 552] width 12 height 12
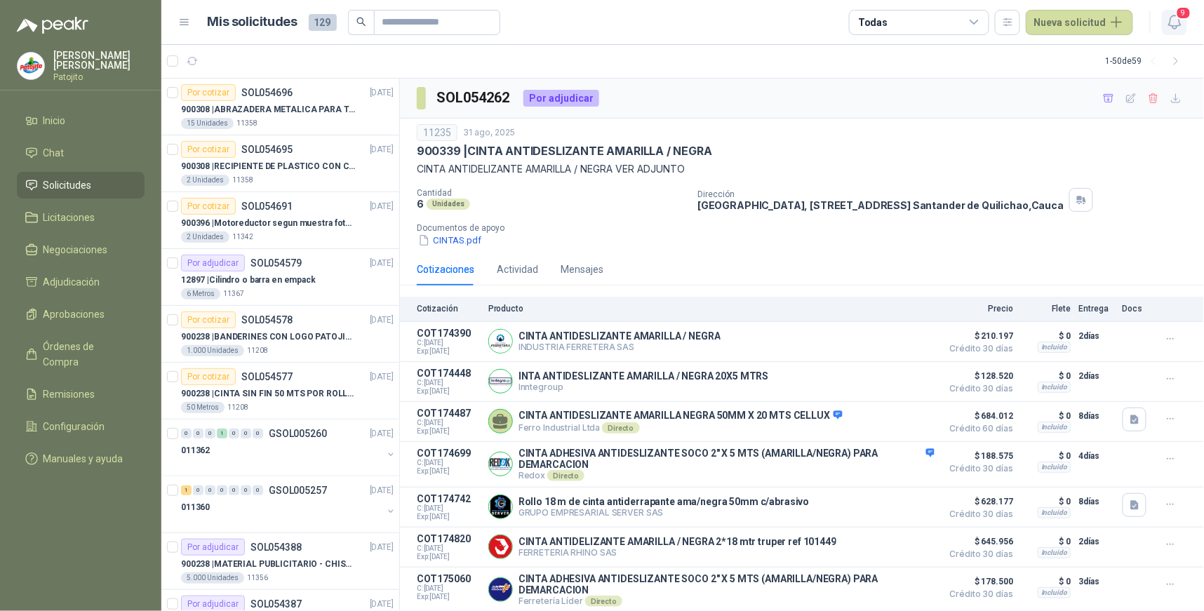
click at [1177, 24] on icon "button" at bounding box center [1176, 22] width 18 height 18
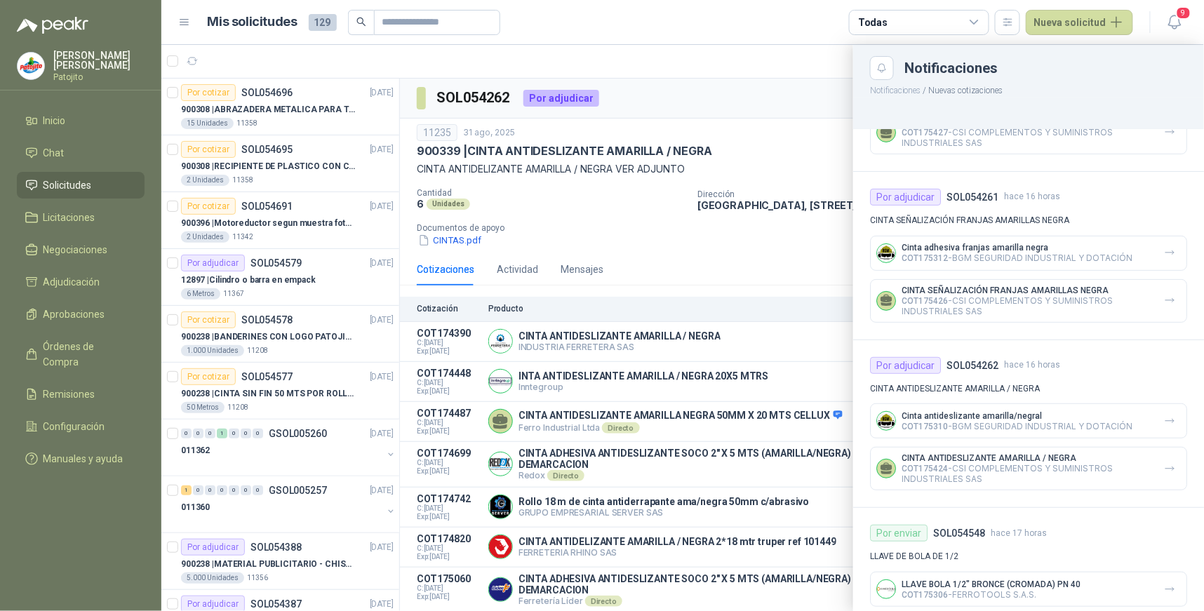
scroll to position [138, 0]
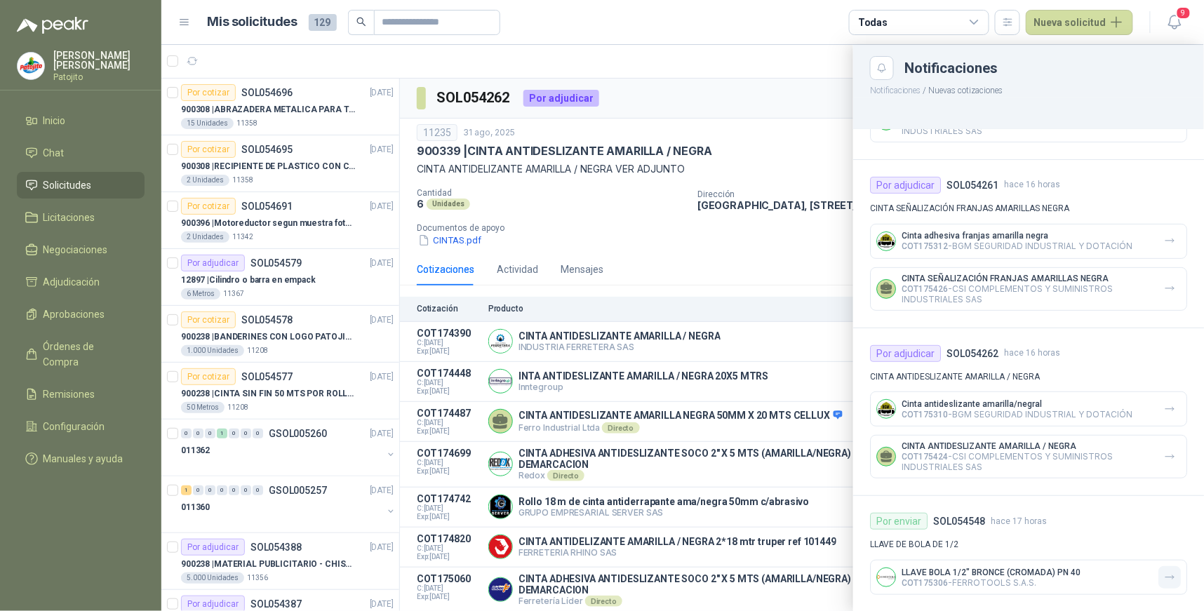
click at [1164, 572] on icon "button" at bounding box center [1170, 578] width 12 height 12
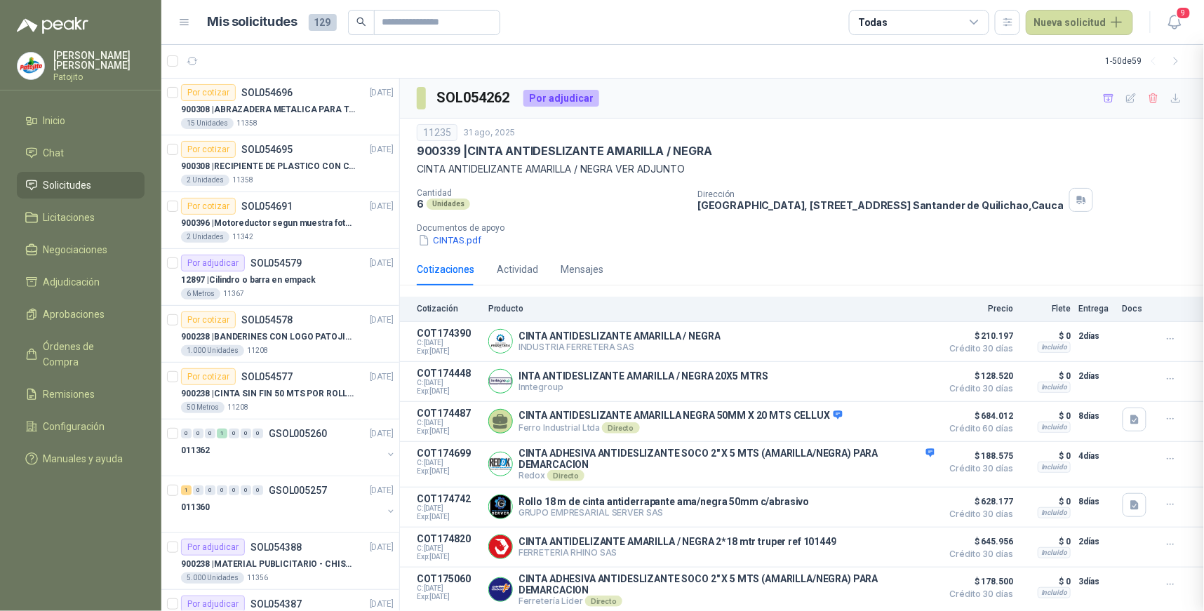
scroll to position [22, 0]
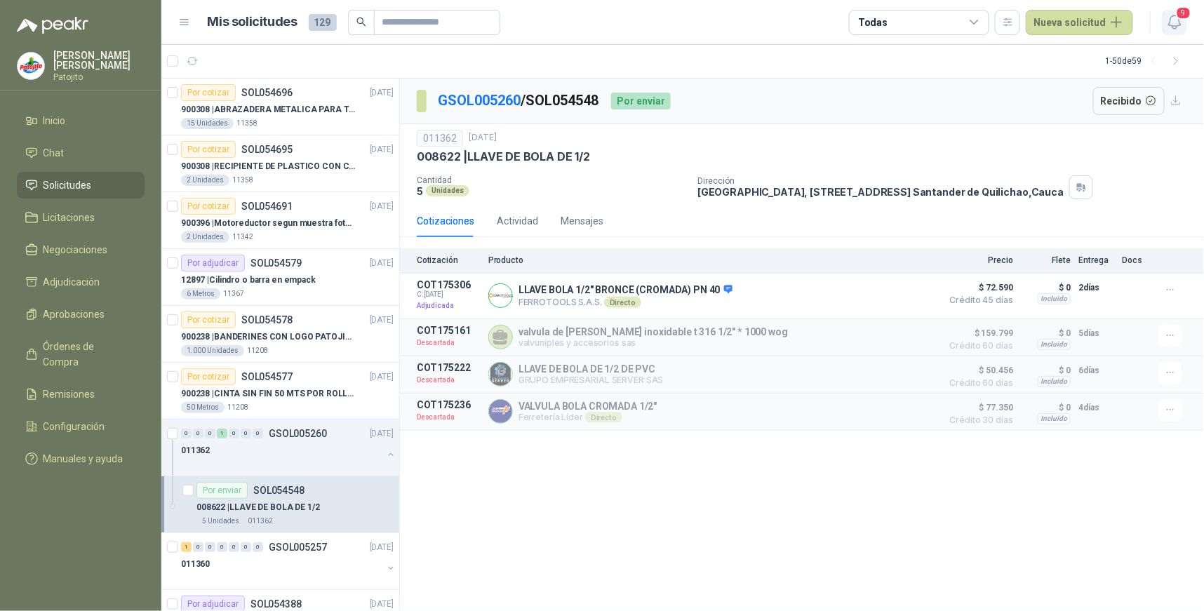
click at [1179, 18] on span "9" at bounding box center [1183, 12] width 15 height 13
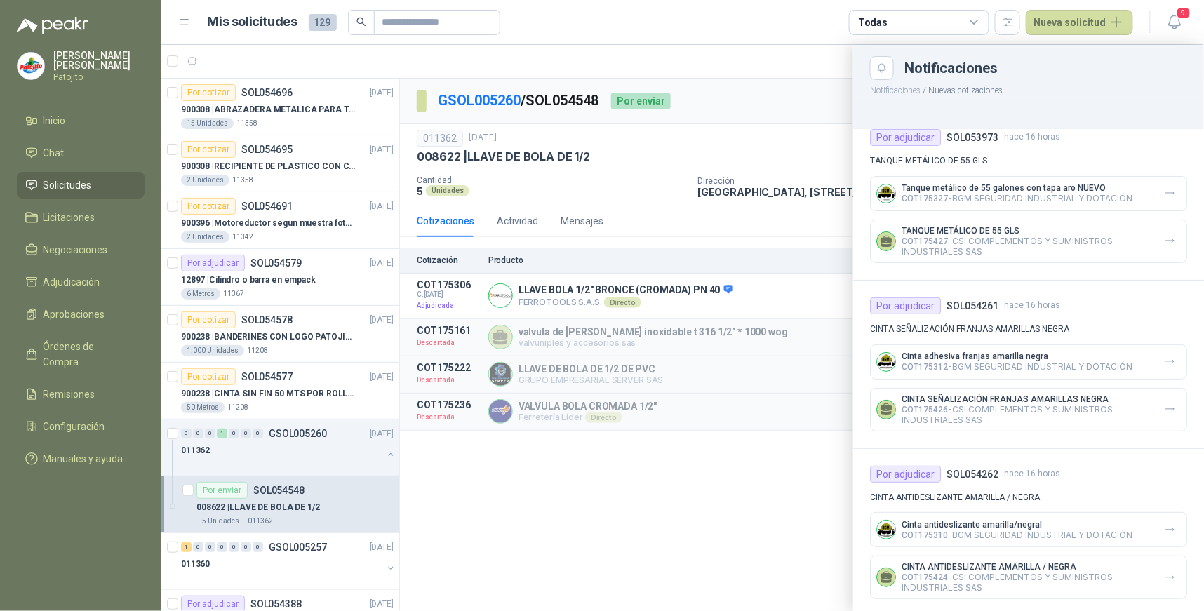
scroll to position [22, 0]
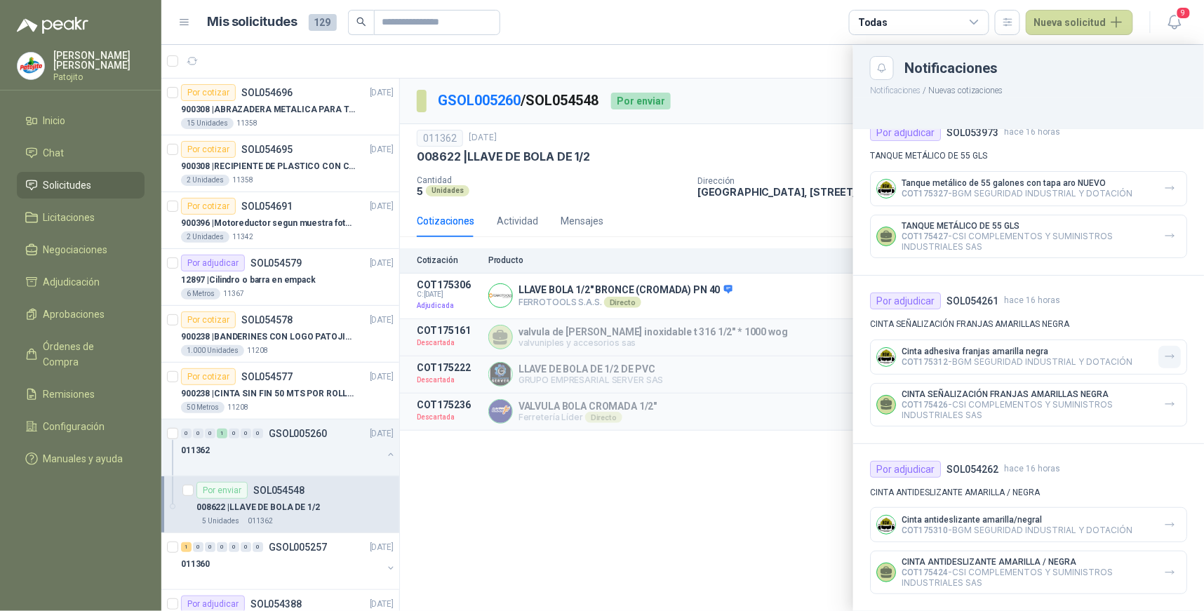
click at [1166, 354] on button "button" at bounding box center [1170, 357] width 22 height 22
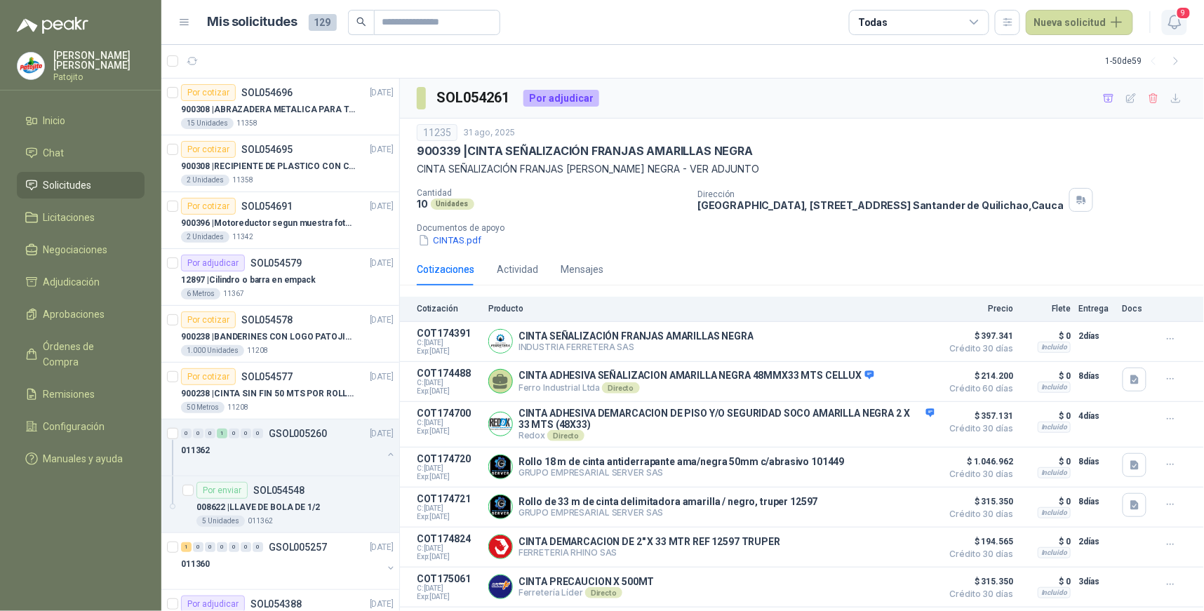
click at [1174, 18] on icon "button" at bounding box center [1176, 22] width 18 height 18
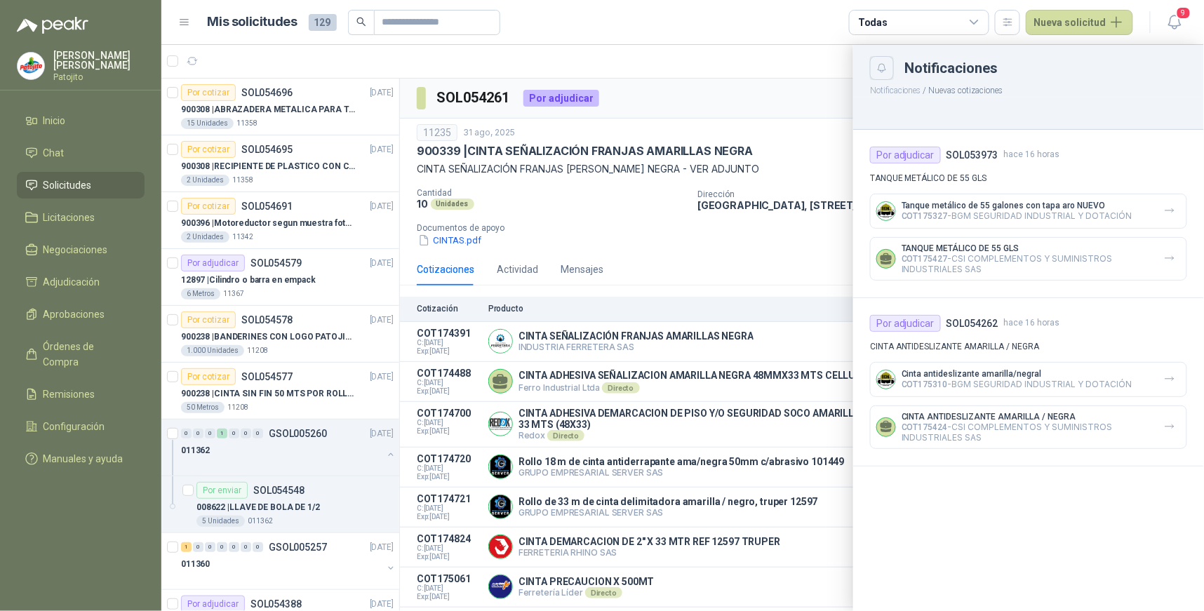
click at [889, 68] on button "Close" at bounding box center [882, 68] width 24 height 24
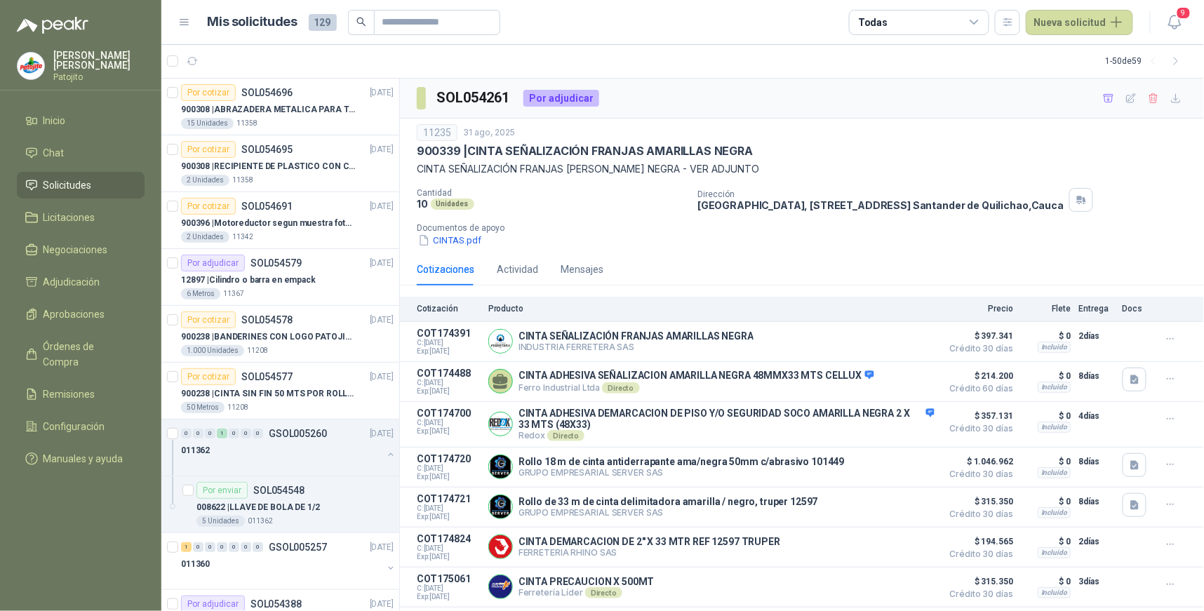
scroll to position [127, 0]
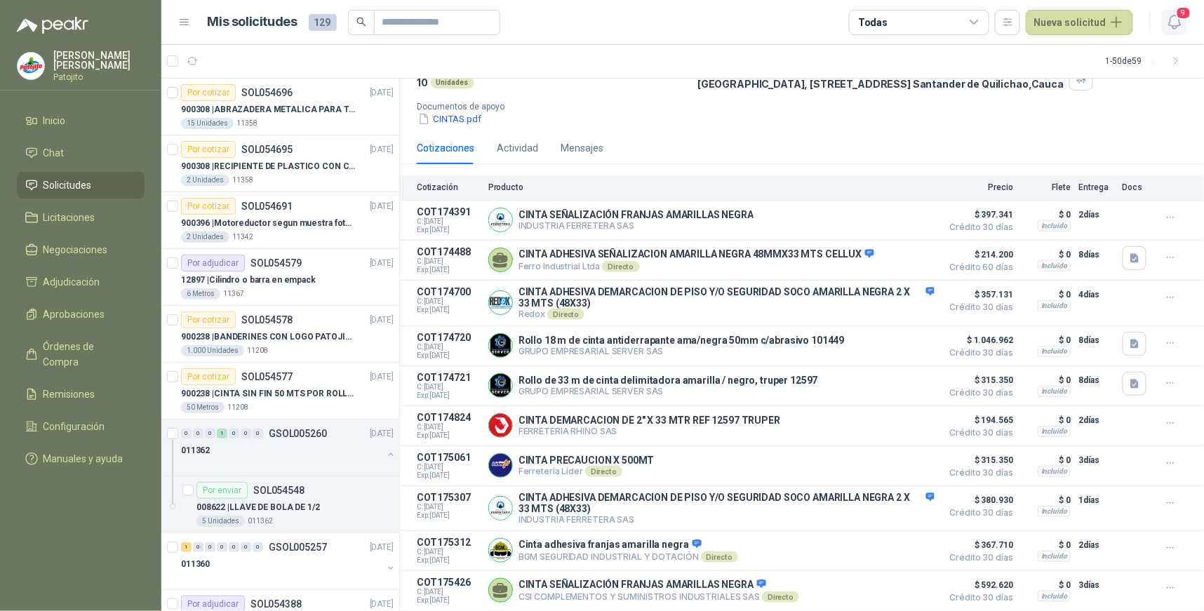
click at [1174, 20] on icon "button" at bounding box center [1176, 22] width 18 height 18
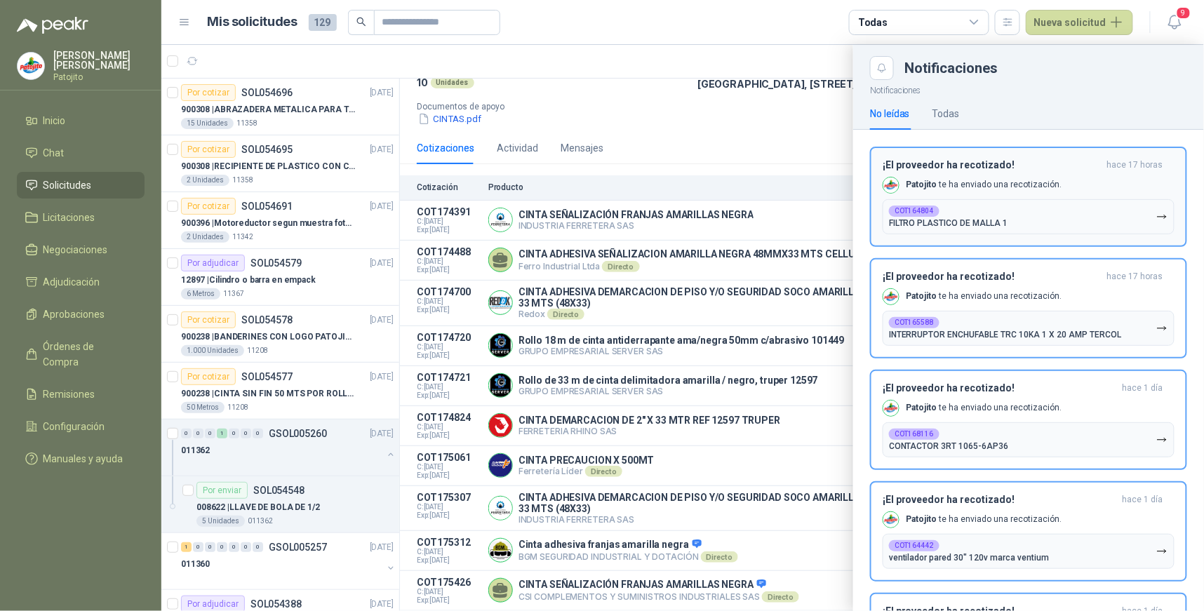
click at [1157, 219] on icon "button" at bounding box center [1163, 217] width 12 height 12
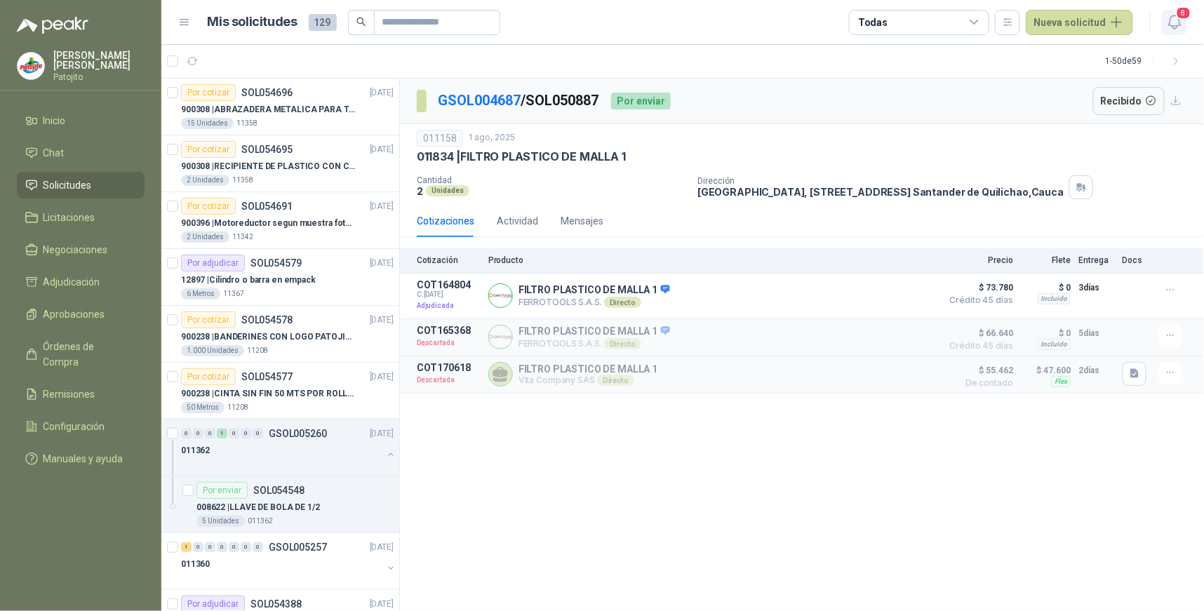
click at [1174, 13] on button "8" at bounding box center [1174, 22] width 25 height 25
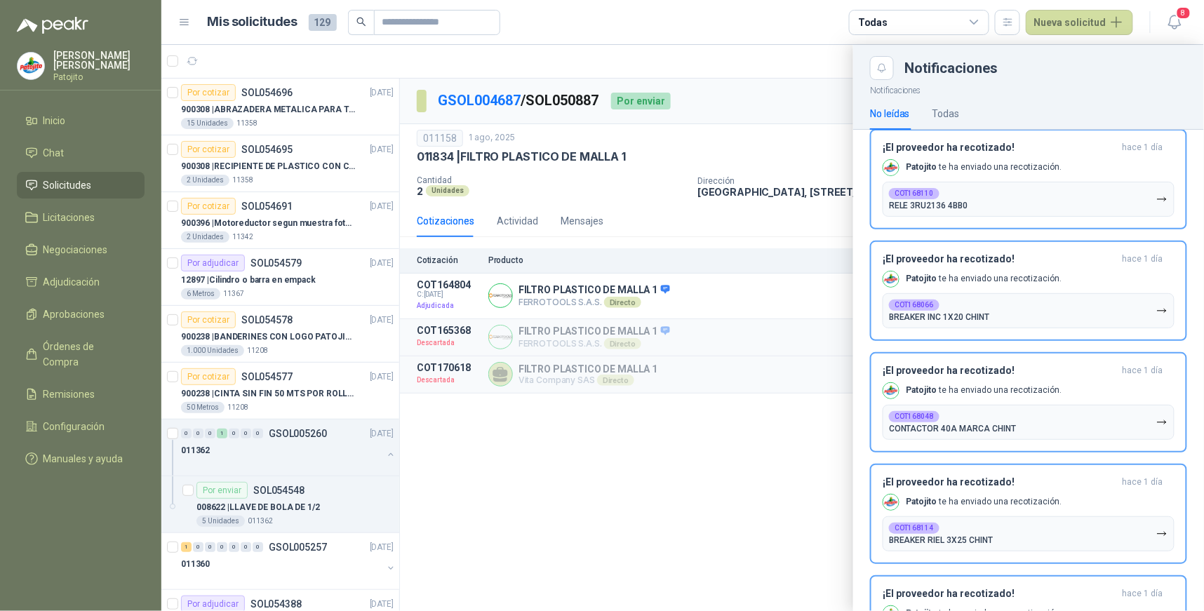
scroll to position [390, 0]
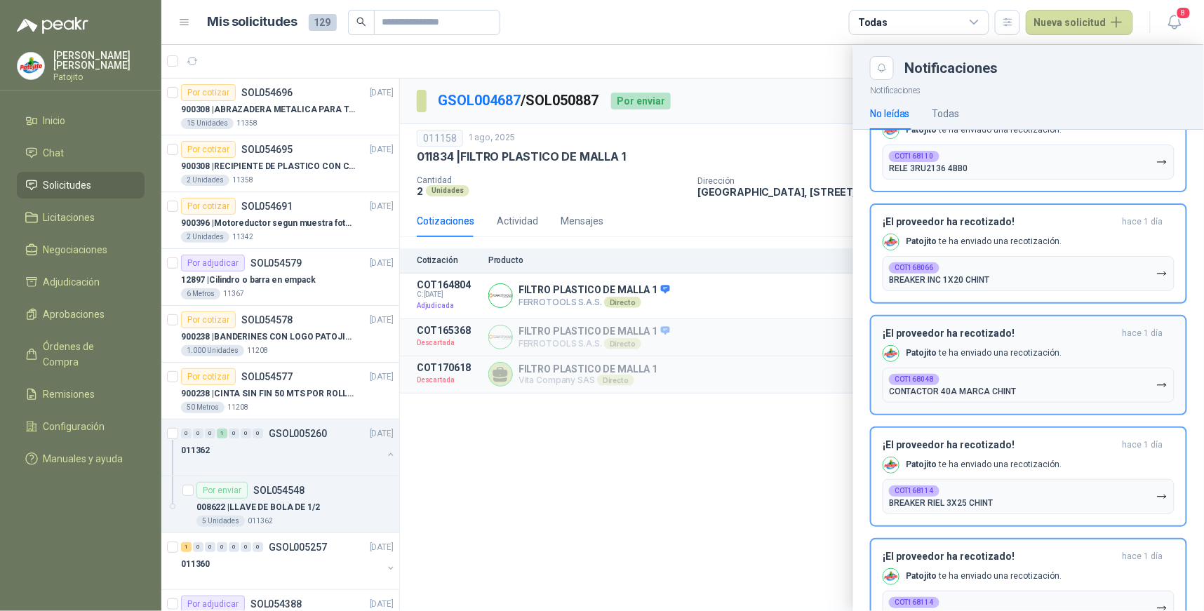
click at [1144, 379] on button "COT168048 CONTACTOR 40A MARCA CHINT" at bounding box center [1029, 385] width 292 height 35
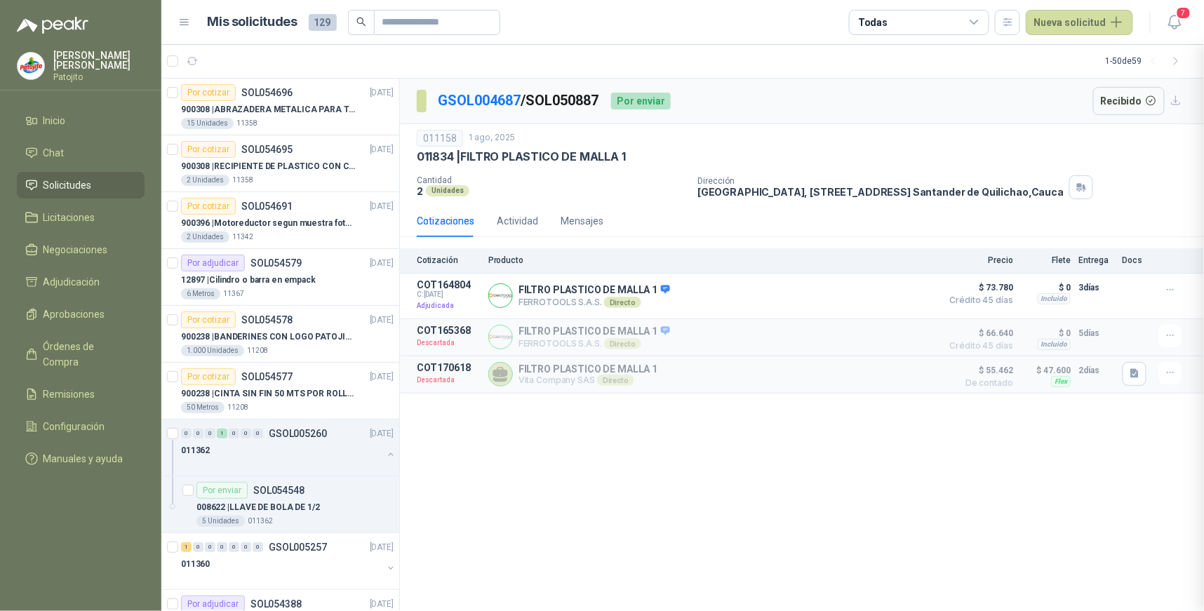
scroll to position [326, 0]
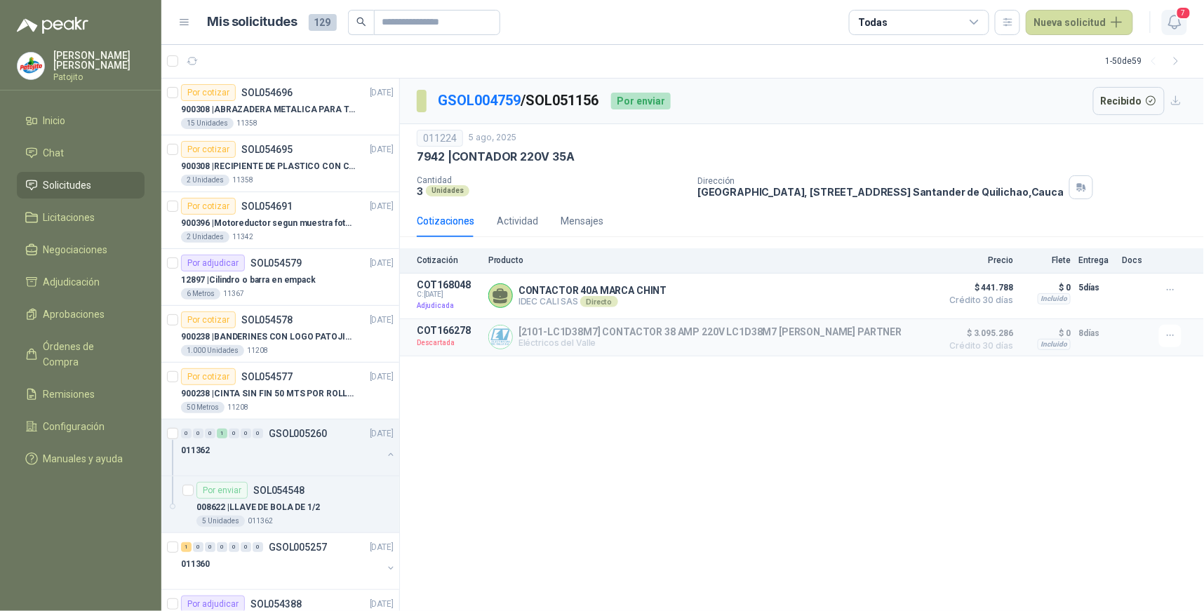
click at [1169, 18] on icon "button" at bounding box center [1176, 22] width 18 height 18
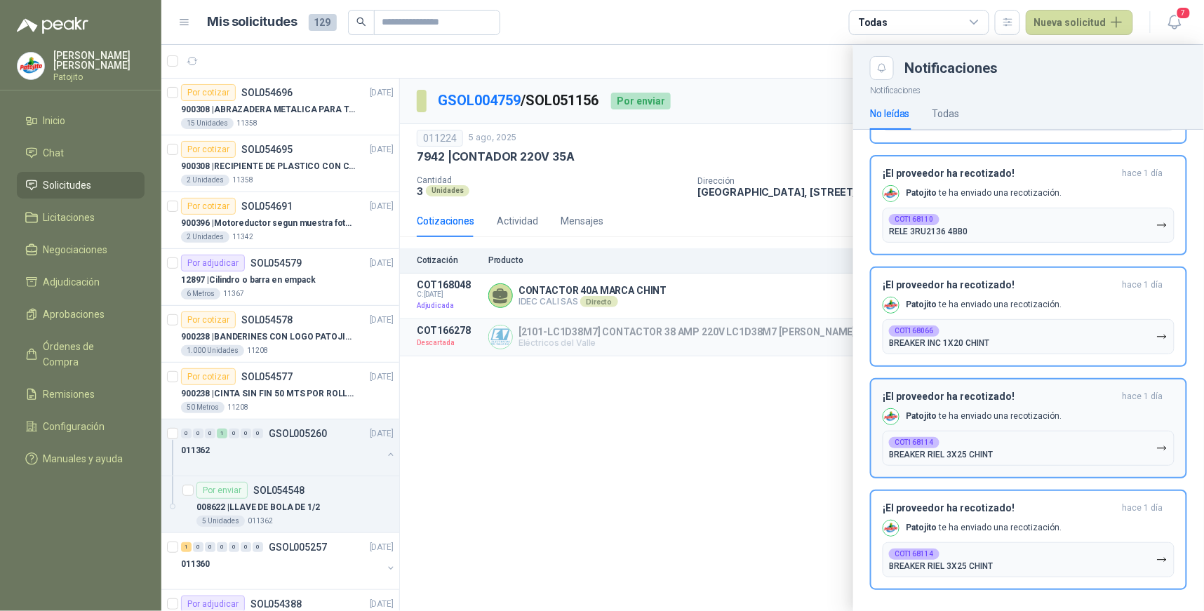
click at [1157, 443] on icon "button" at bounding box center [1163, 449] width 12 height 12
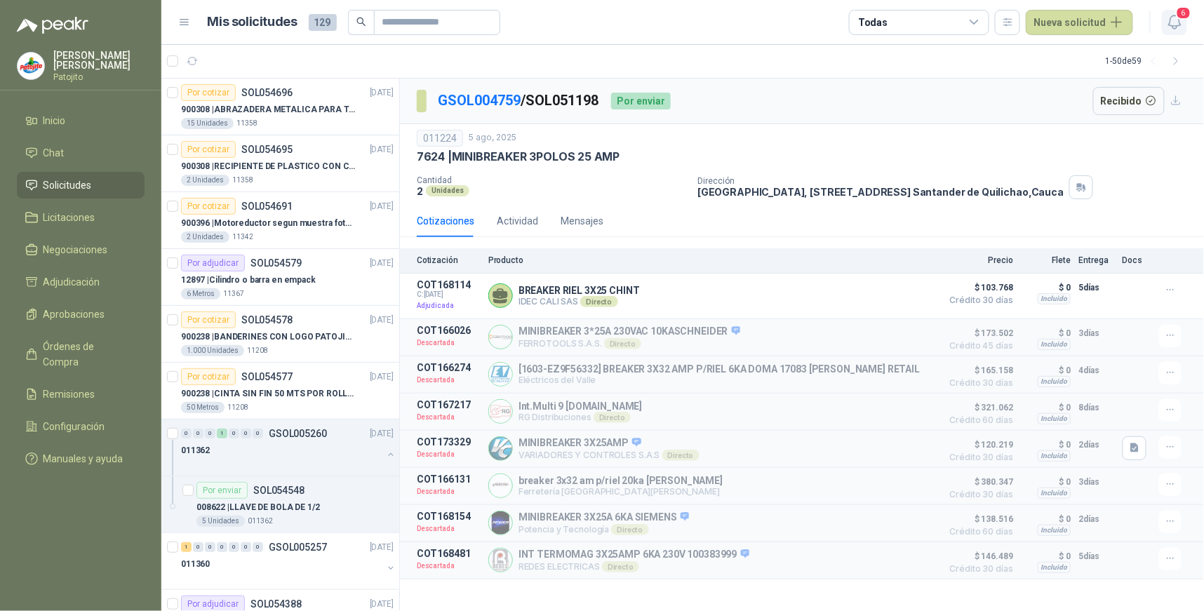
click at [1176, 19] on icon "button" at bounding box center [1176, 22] width 18 height 18
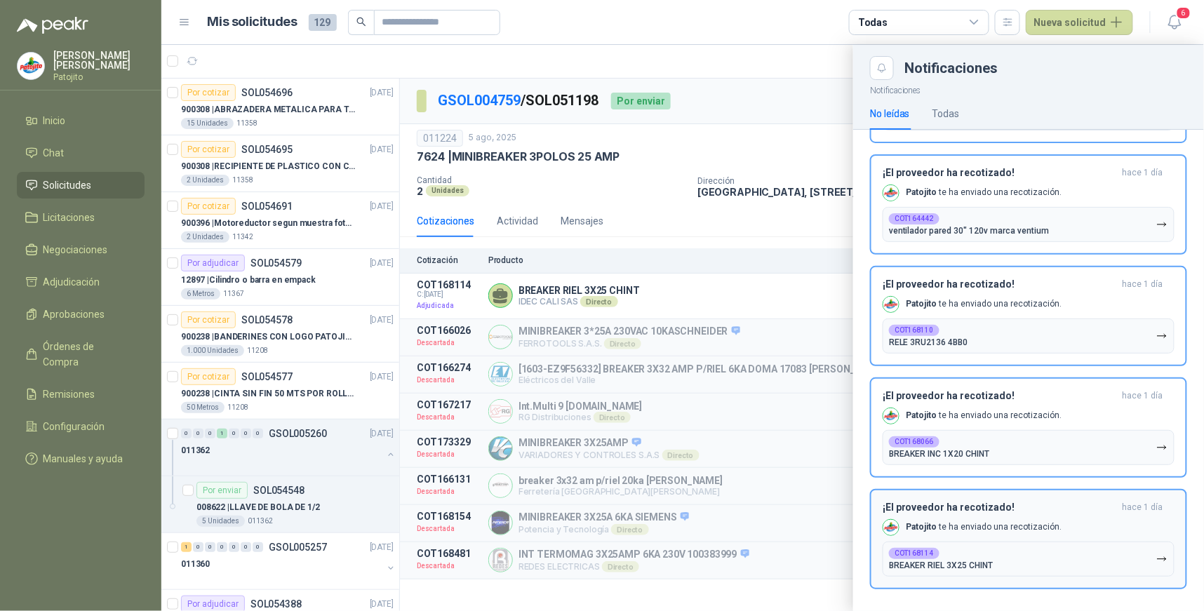
click at [1157, 554] on icon "button" at bounding box center [1163, 560] width 12 height 12
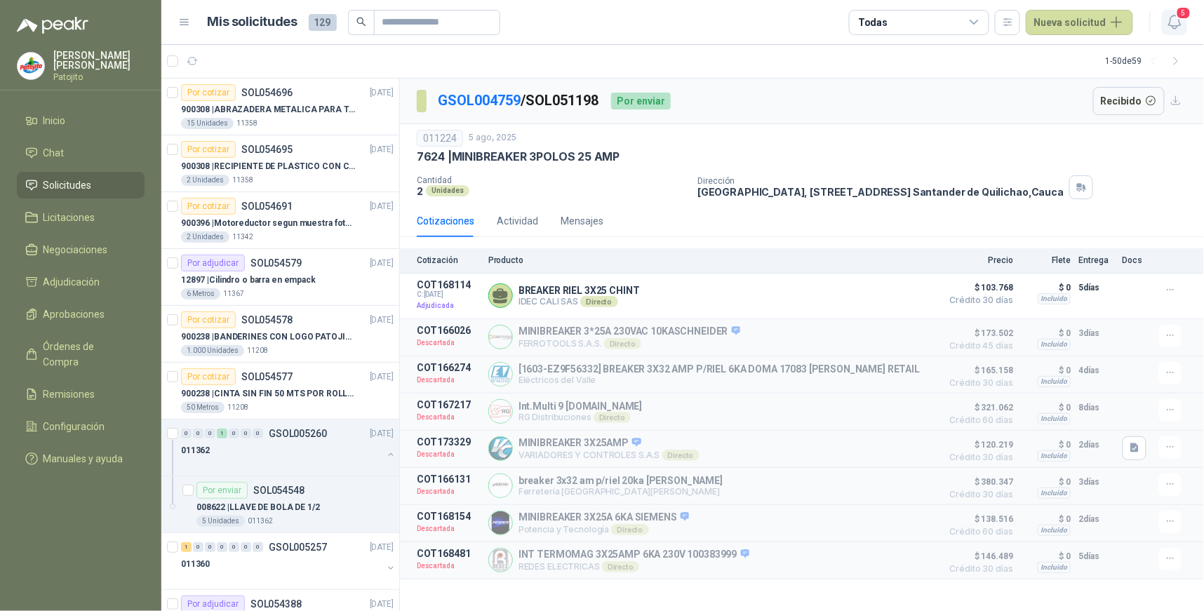
click at [1178, 23] on icon "button" at bounding box center [1176, 22] width 18 height 18
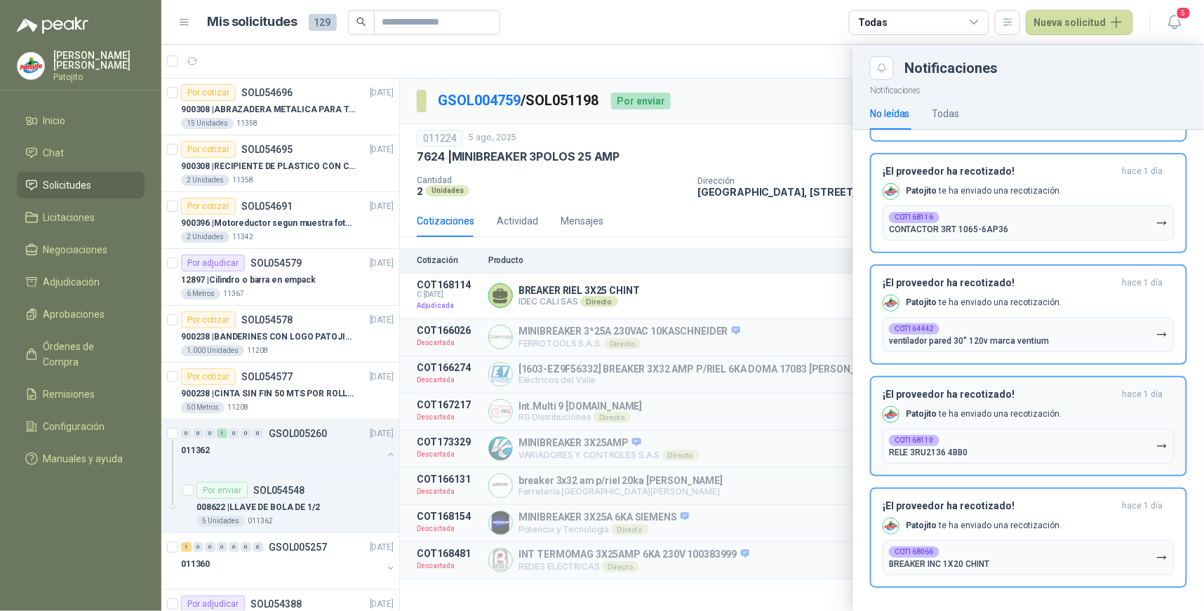
click at [1157, 444] on icon "button" at bounding box center [1163, 447] width 12 height 12
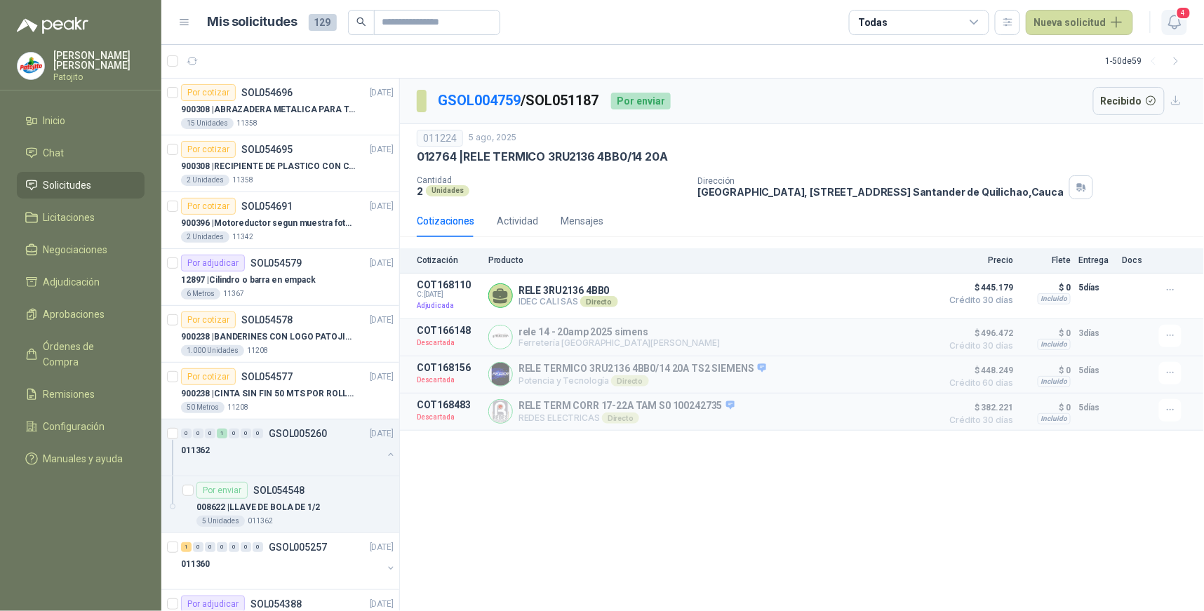
click at [1174, 22] on icon "button" at bounding box center [1176, 22] width 18 height 18
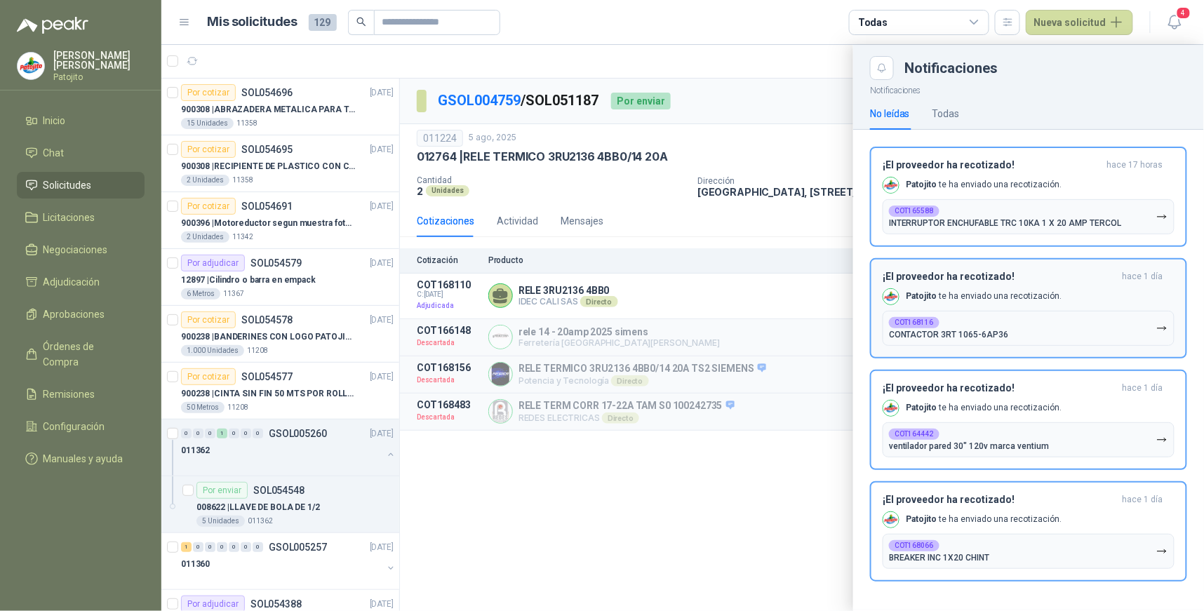
click at [1167, 323] on icon "button" at bounding box center [1163, 329] width 12 height 12
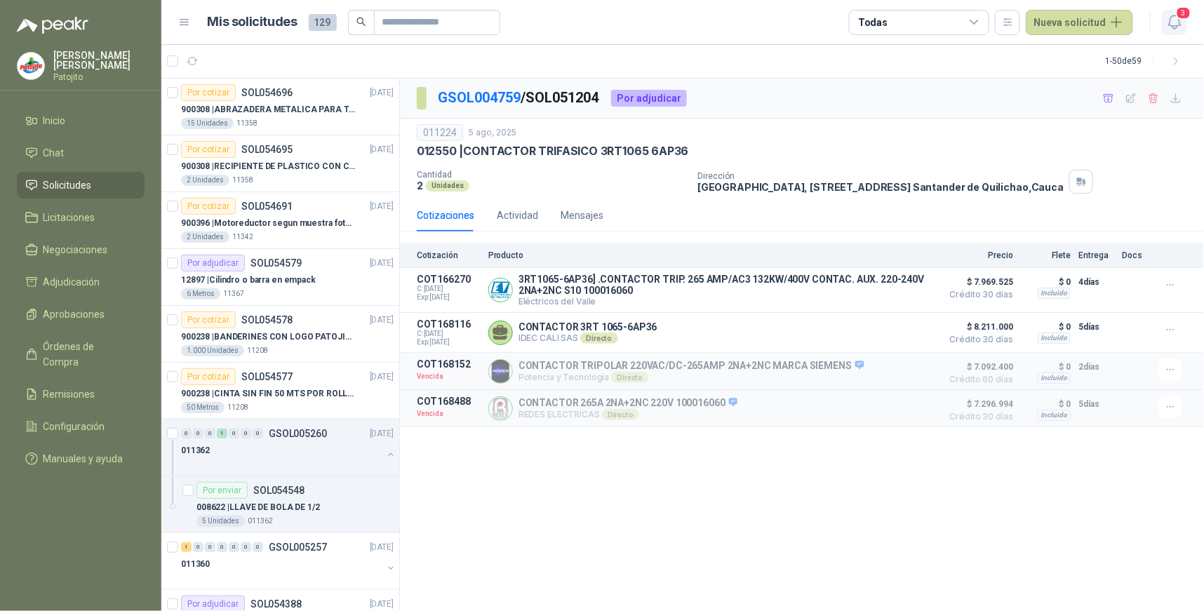
click at [1177, 25] on icon "button" at bounding box center [1176, 22] width 18 height 18
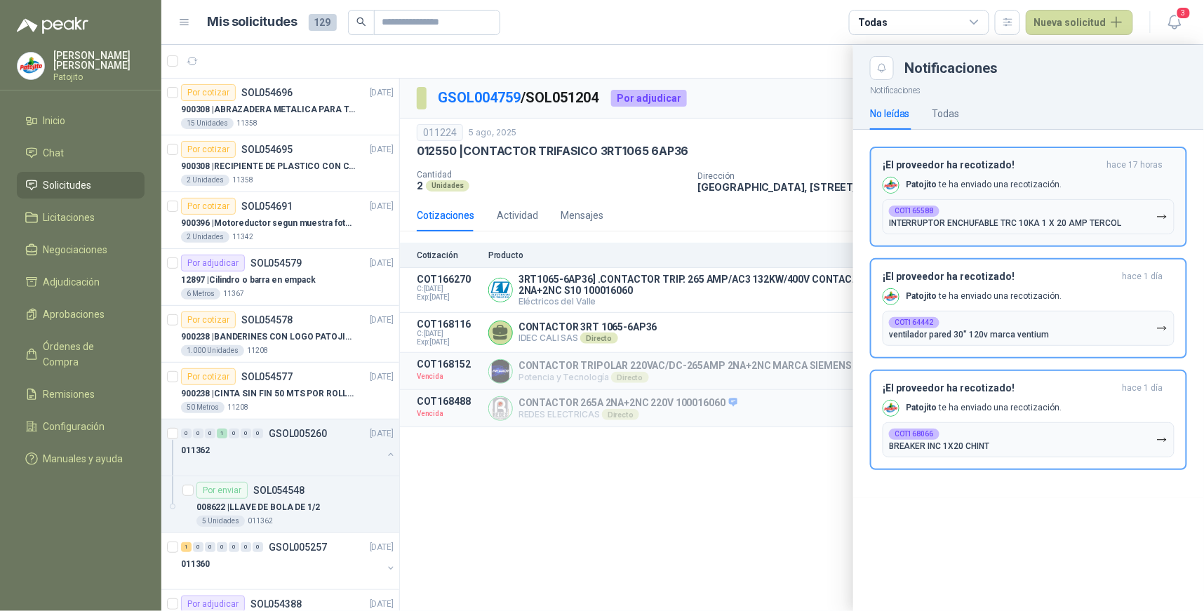
click at [1161, 219] on icon "button" at bounding box center [1163, 217] width 12 height 12
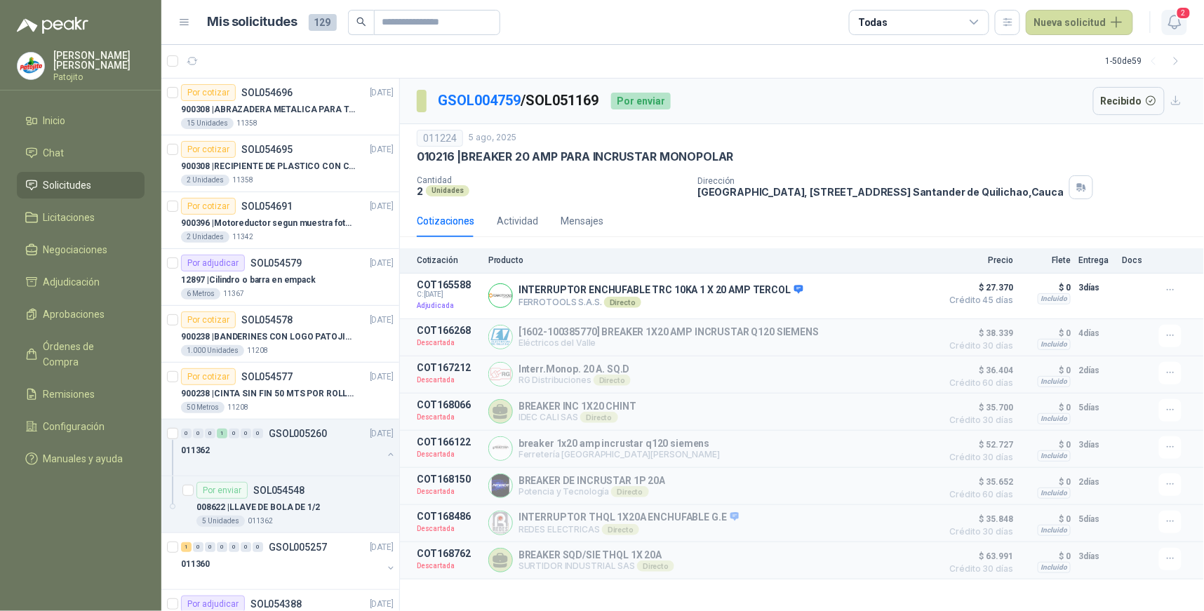
click at [1180, 22] on icon "button" at bounding box center [1175, 21] width 12 height 13
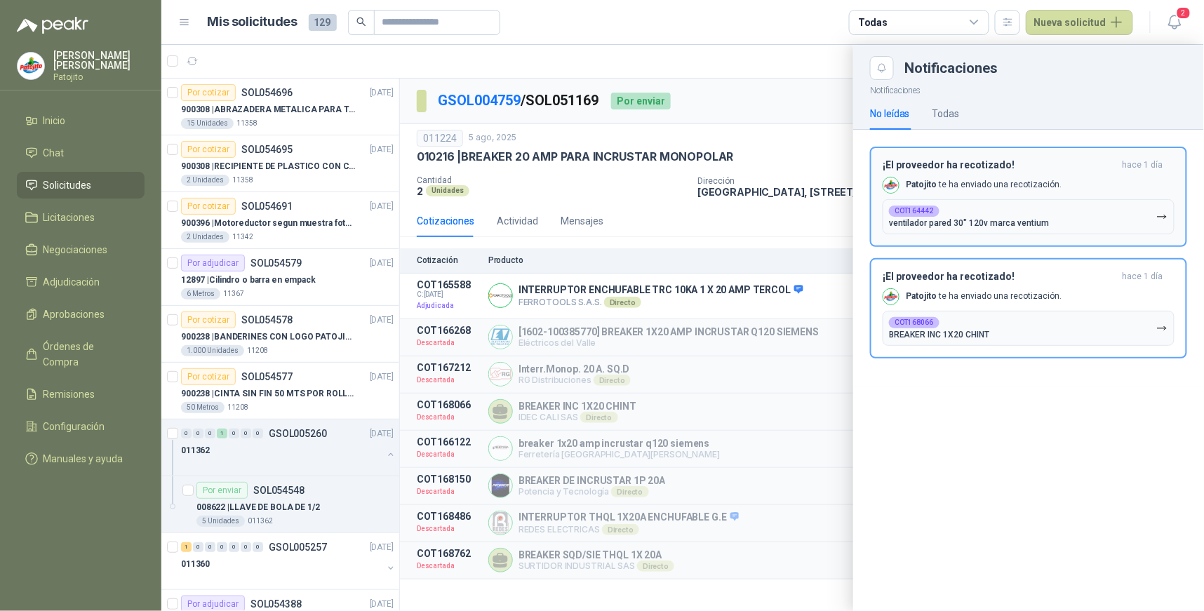
click at [1166, 212] on icon "button" at bounding box center [1163, 217] width 12 height 12
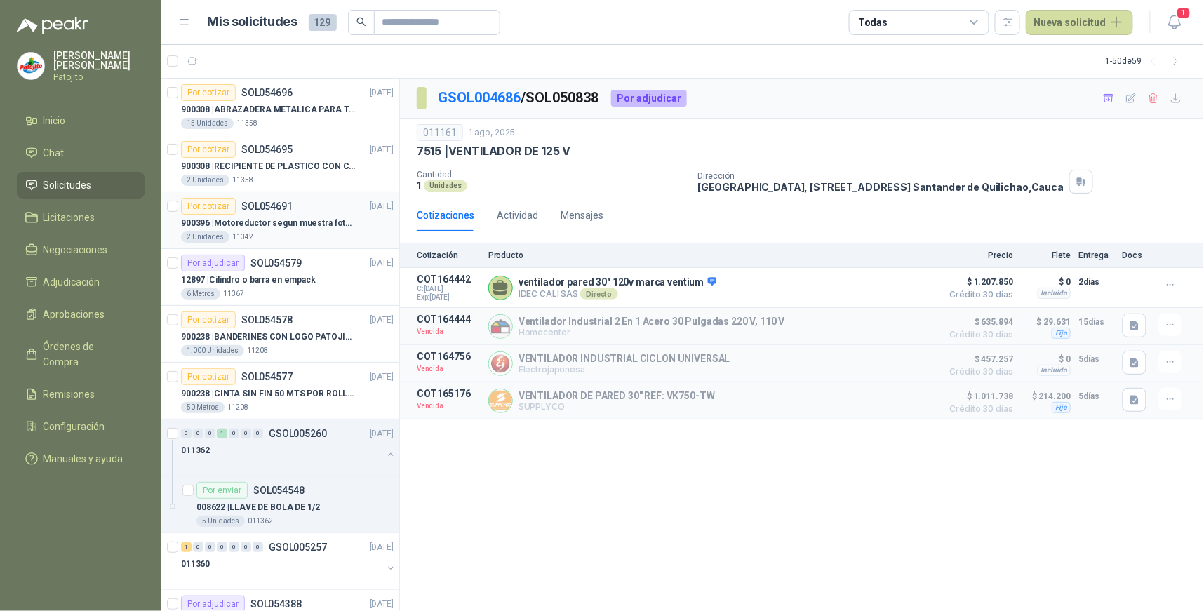
click at [284, 227] on p "900396 | Motoreductor segun muestra fotográfica" at bounding box center [268, 223] width 175 height 13
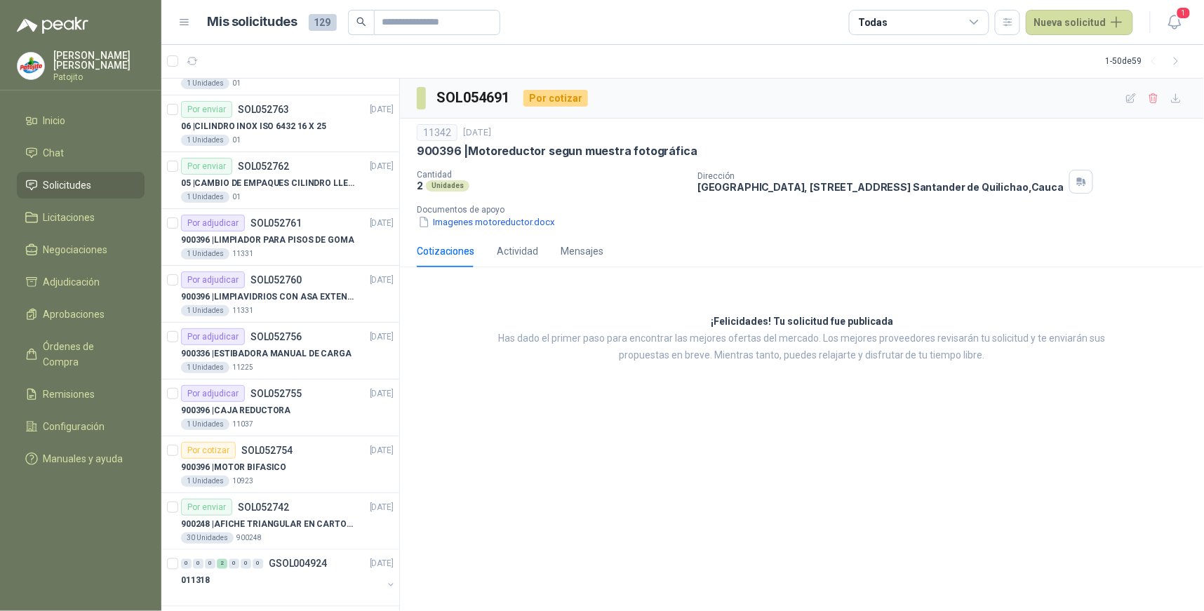
scroll to position [2389, 0]
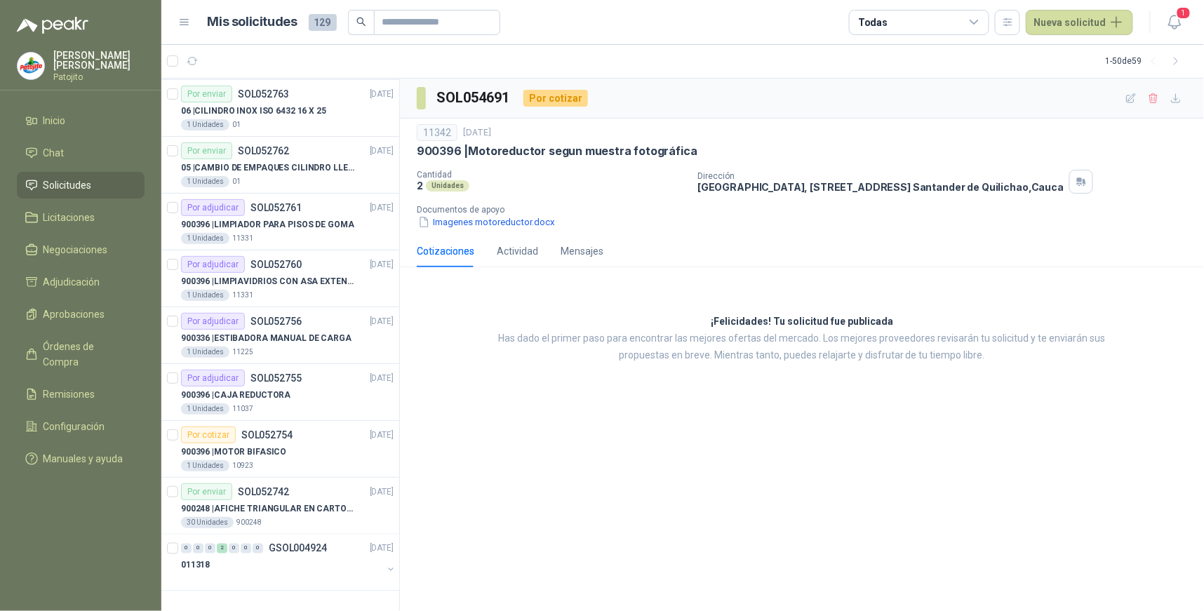
drag, startPoint x: 983, startPoint y: 22, endPoint x: 965, endPoint y: 28, distance: 18.4
click at [981, 22] on icon at bounding box center [975, 22] width 13 height 13
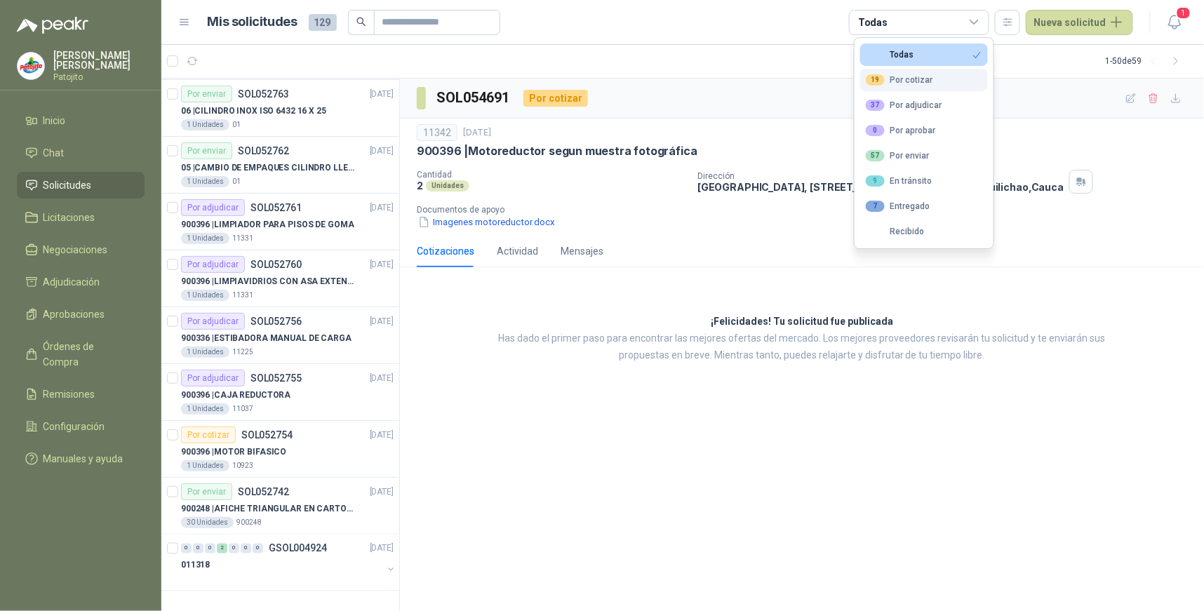
click at [917, 84] on div "19 Por cotizar" at bounding box center [899, 79] width 67 height 11
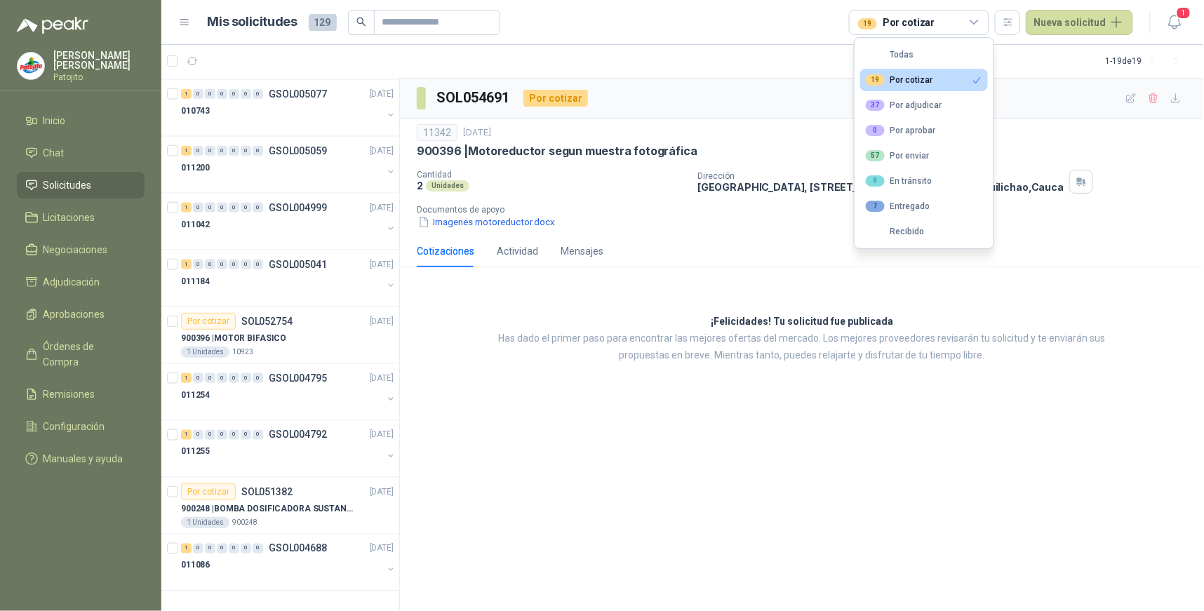
scroll to position [567, 0]
click at [187, 93] on div "1" at bounding box center [186, 94] width 11 height 10
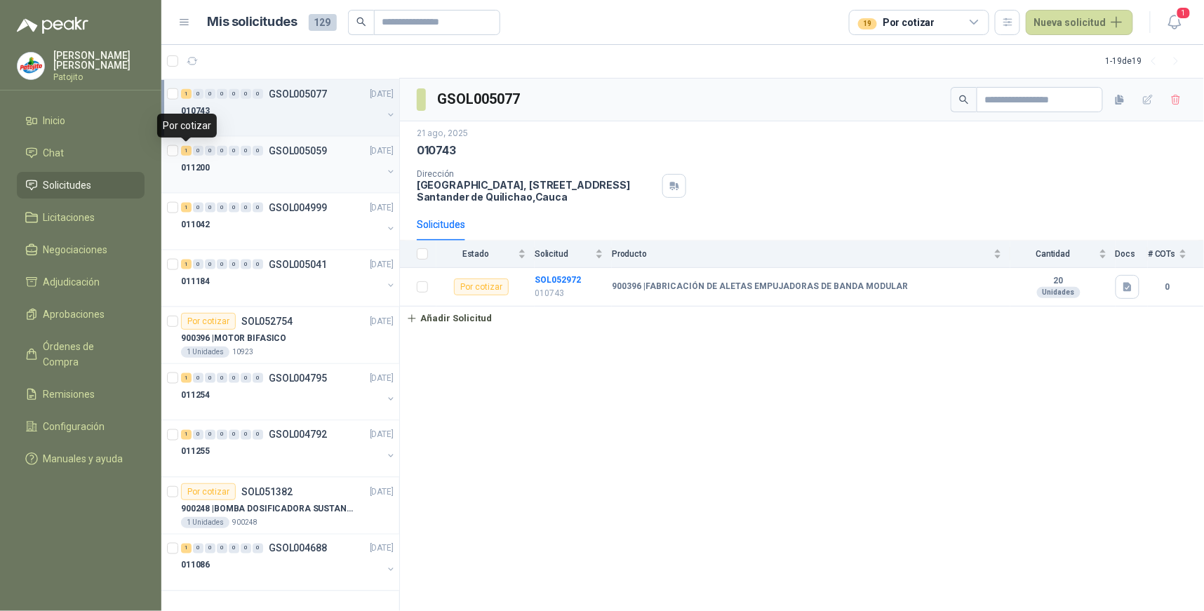
click at [185, 146] on div "1" at bounding box center [186, 151] width 11 height 10
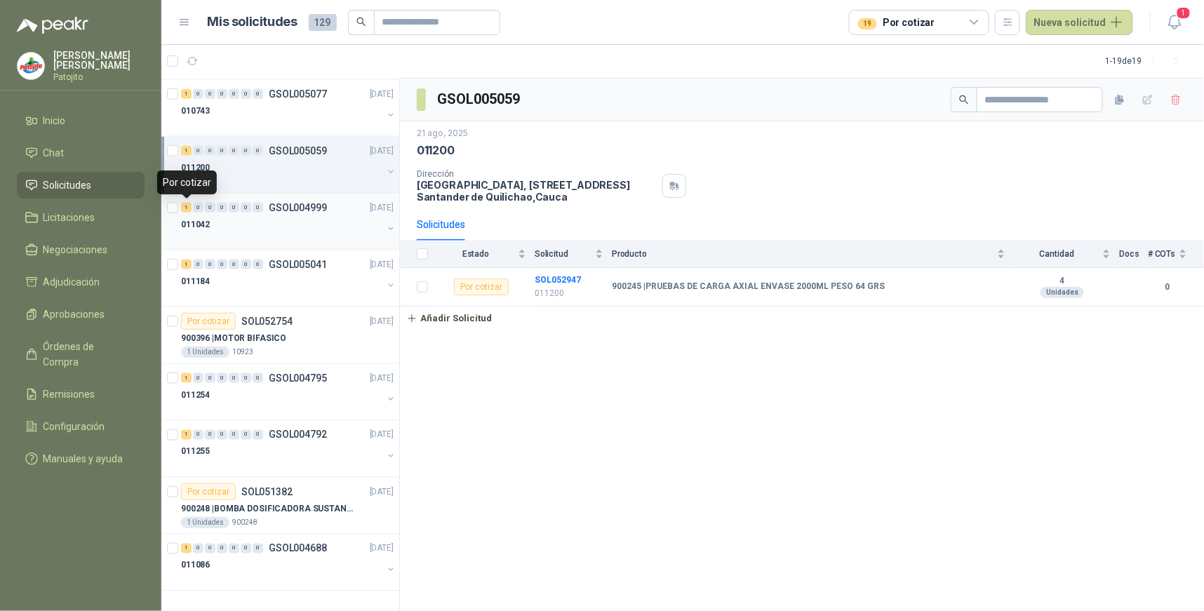
click at [181, 207] on div "1" at bounding box center [186, 208] width 11 height 10
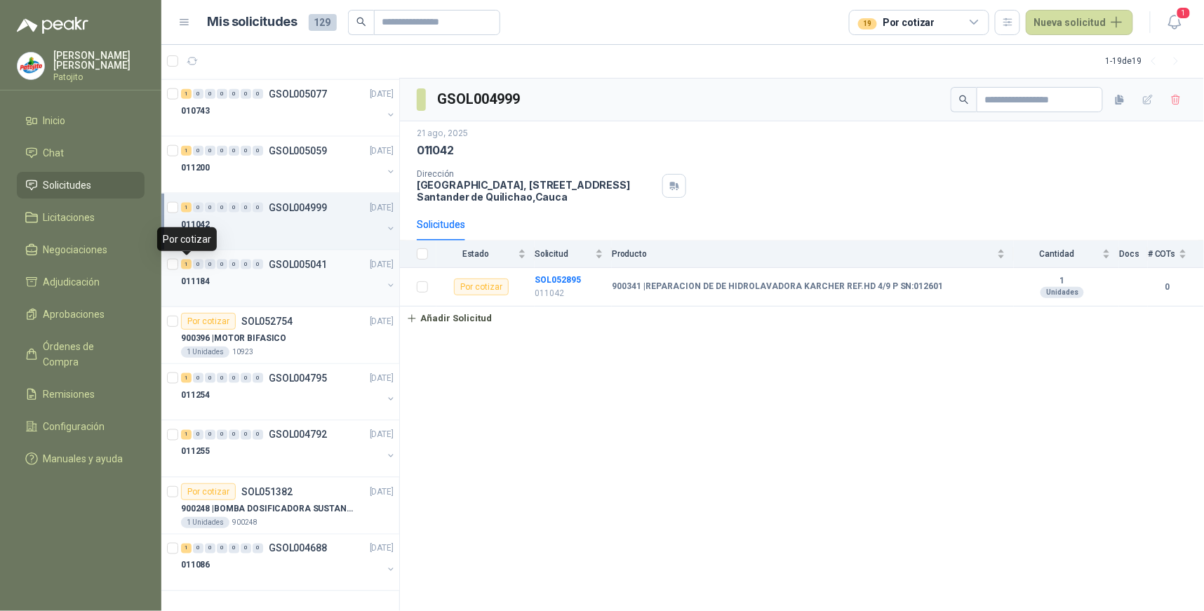
click at [185, 267] on div "1" at bounding box center [186, 265] width 11 height 10
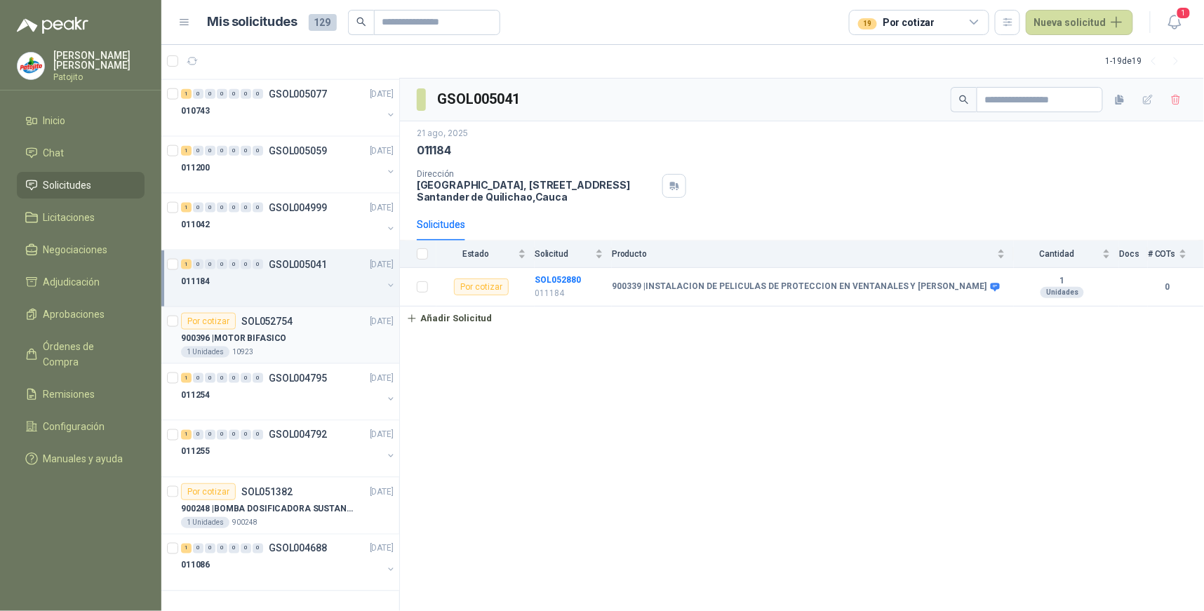
click at [311, 331] on div "900396 | MOTOR BIFASICO" at bounding box center [287, 338] width 213 height 17
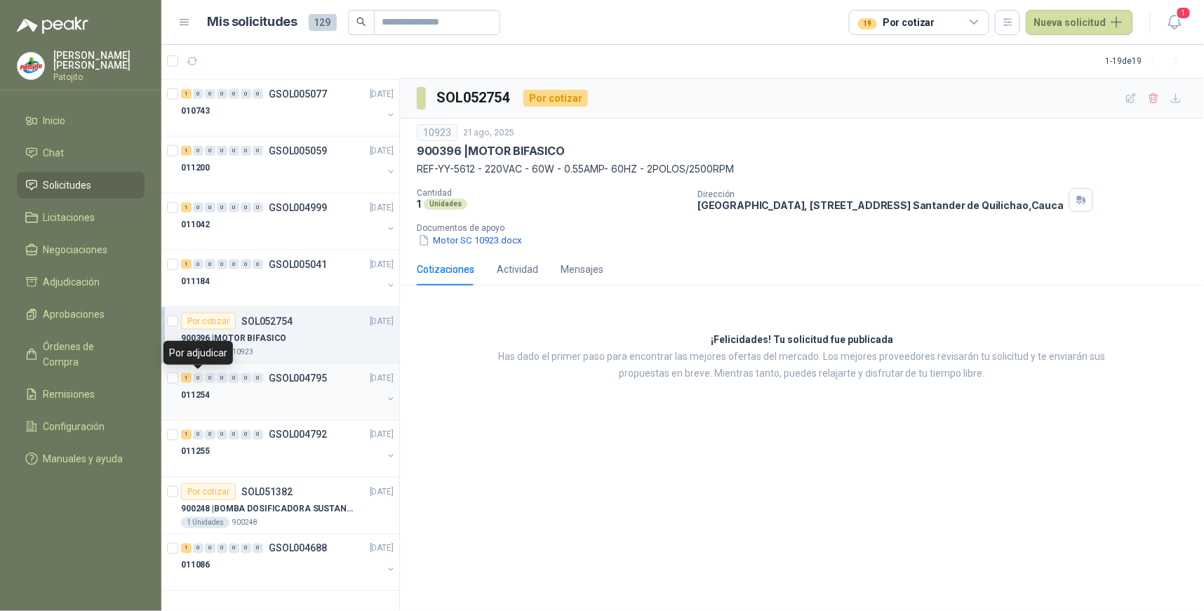
click at [187, 377] on div "1" at bounding box center [186, 378] width 11 height 10
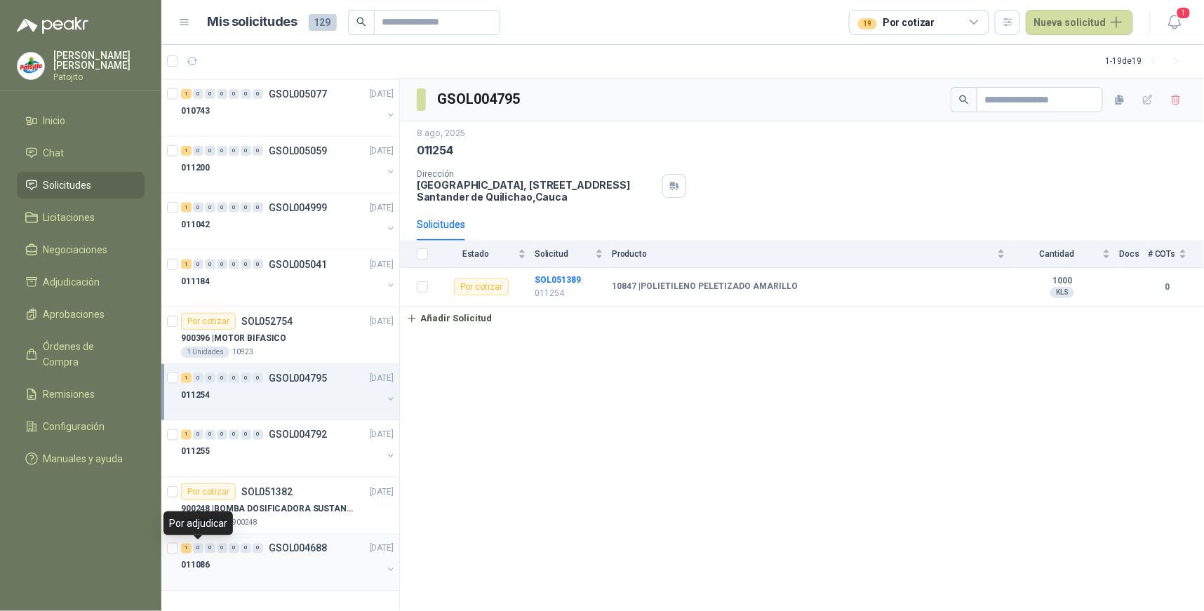
click at [188, 548] on div "1" at bounding box center [186, 549] width 11 height 10
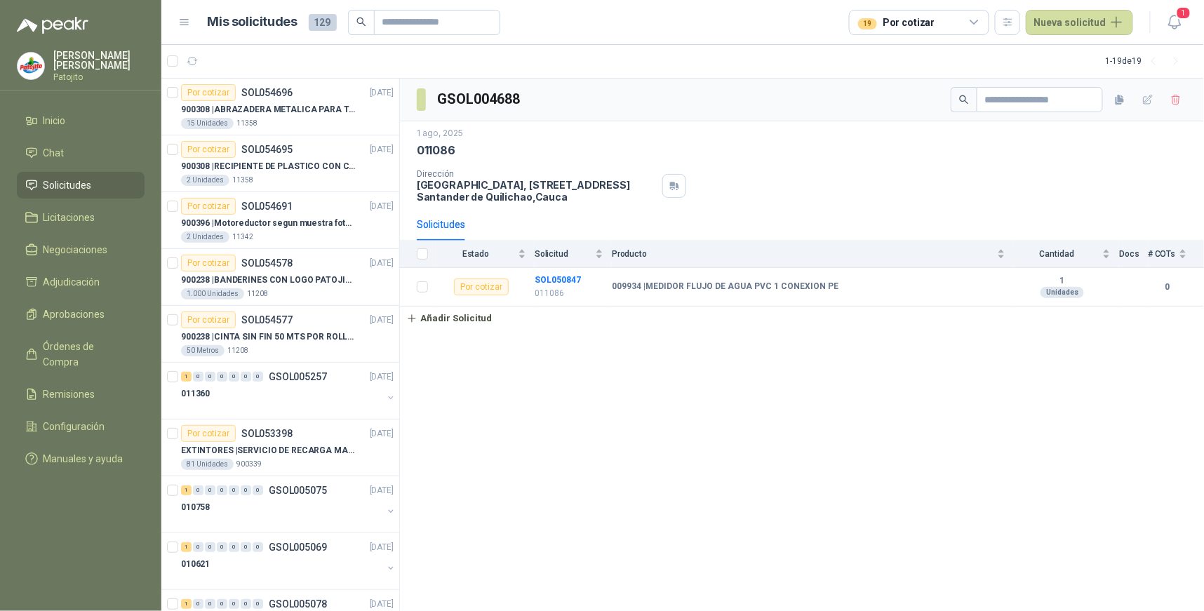
click at [986, 21] on div "19 Por cotizar" at bounding box center [919, 22] width 140 height 25
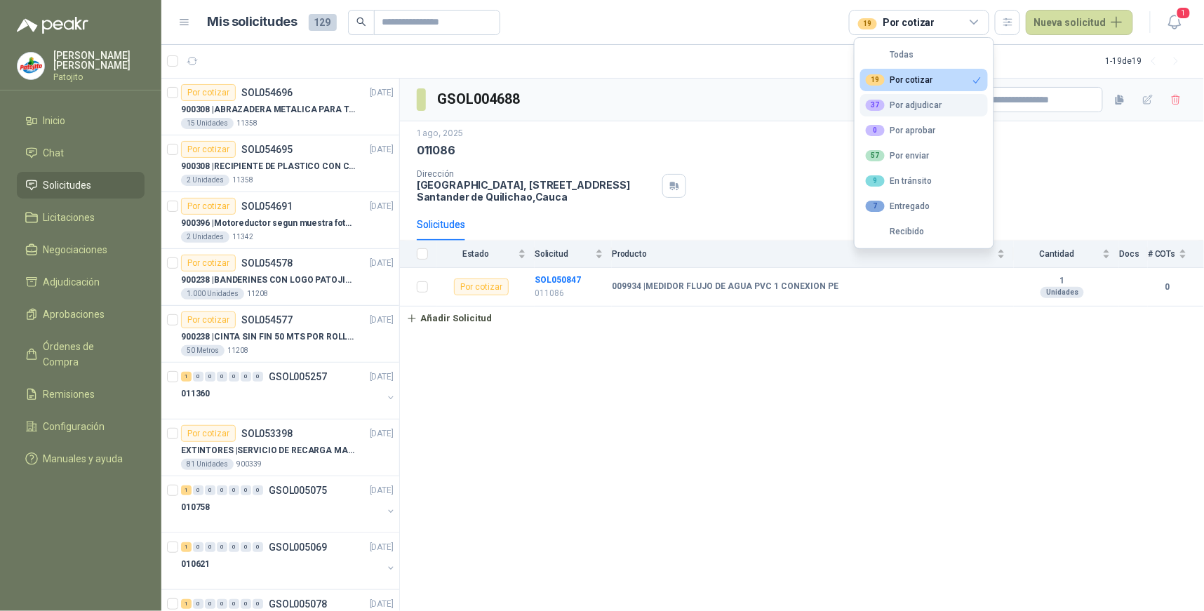
click at [955, 106] on button "37 Por adjudicar" at bounding box center [925, 105] width 128 height 22
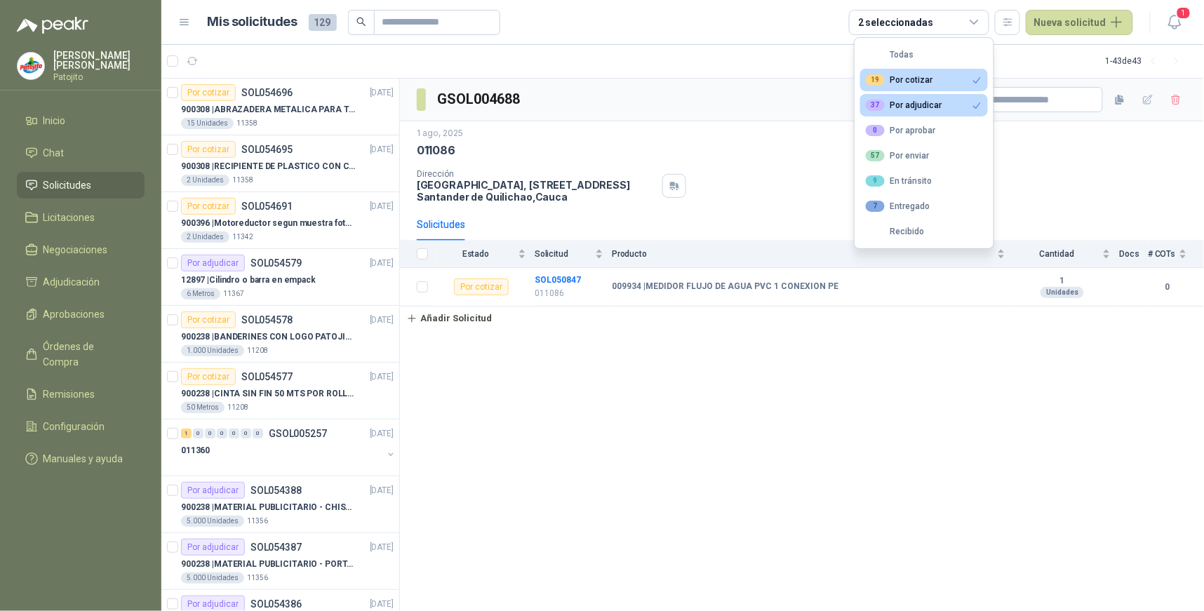
click at [945, 80] on button "19 Por cotizar" at bounding box center [925, 80] width 128 height 22
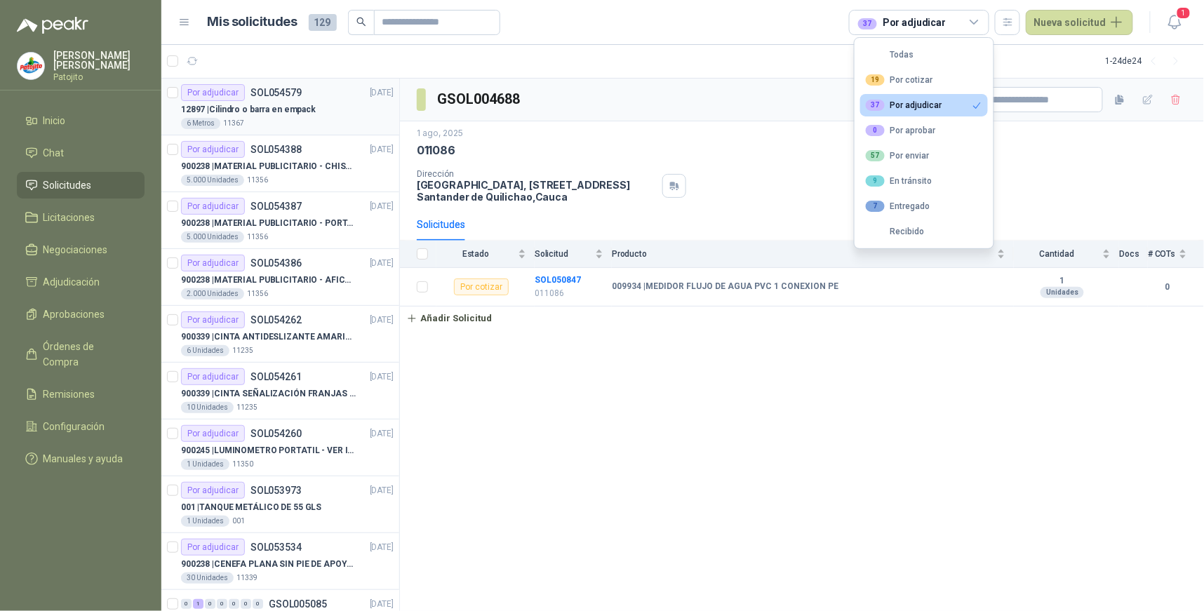
click at [234, 105] on p "12897 | Cilindro o barra en empack" at bounding box center [248, 109] width 135 height 13
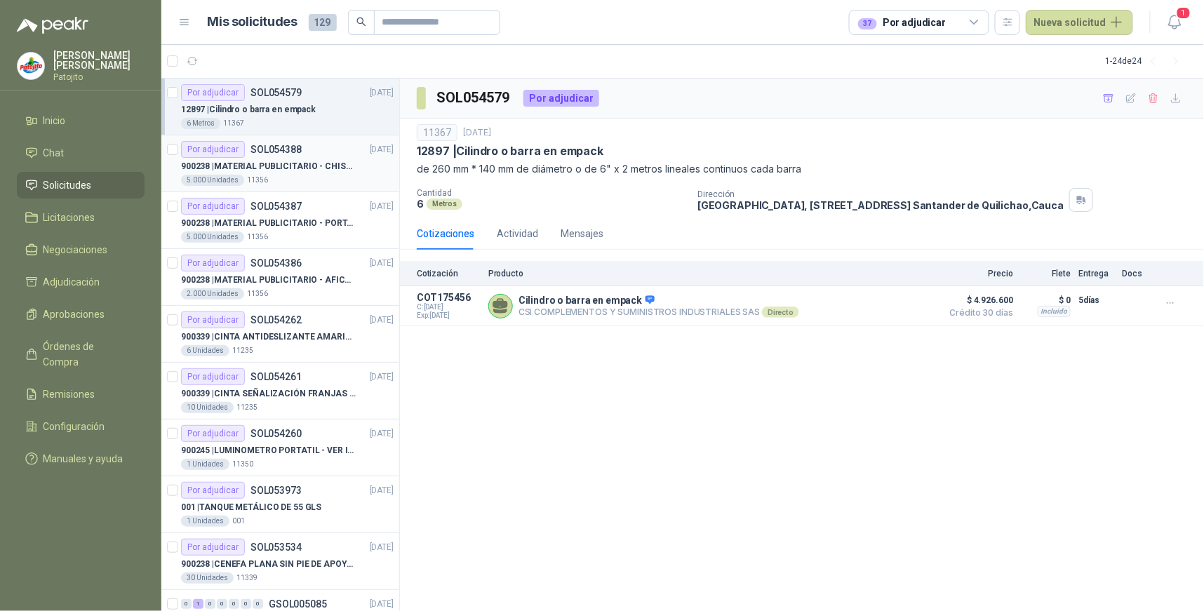
click at [274, 151] on p "SOL054388" at bounding box center [276, 150] width 51 height 10
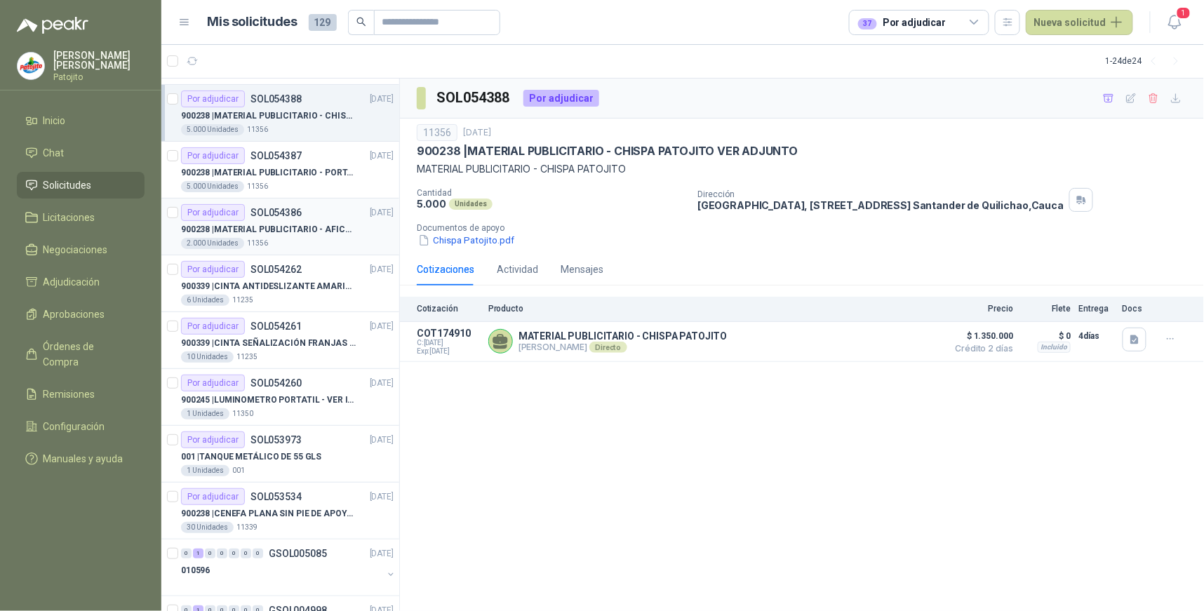
scroll to position [78, 0]
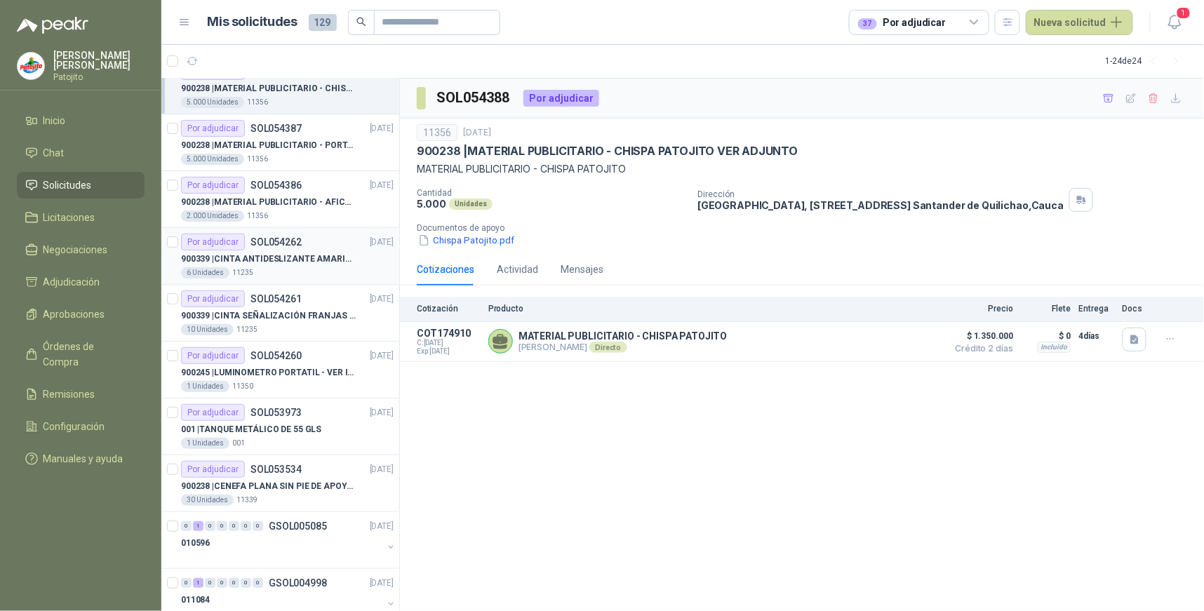
click at [303, 255] on p "900339 | CINTA ANTIDESLIZANTE AMARILLA / NEGRA" at bounding box center [268, 259] width 175 height 13
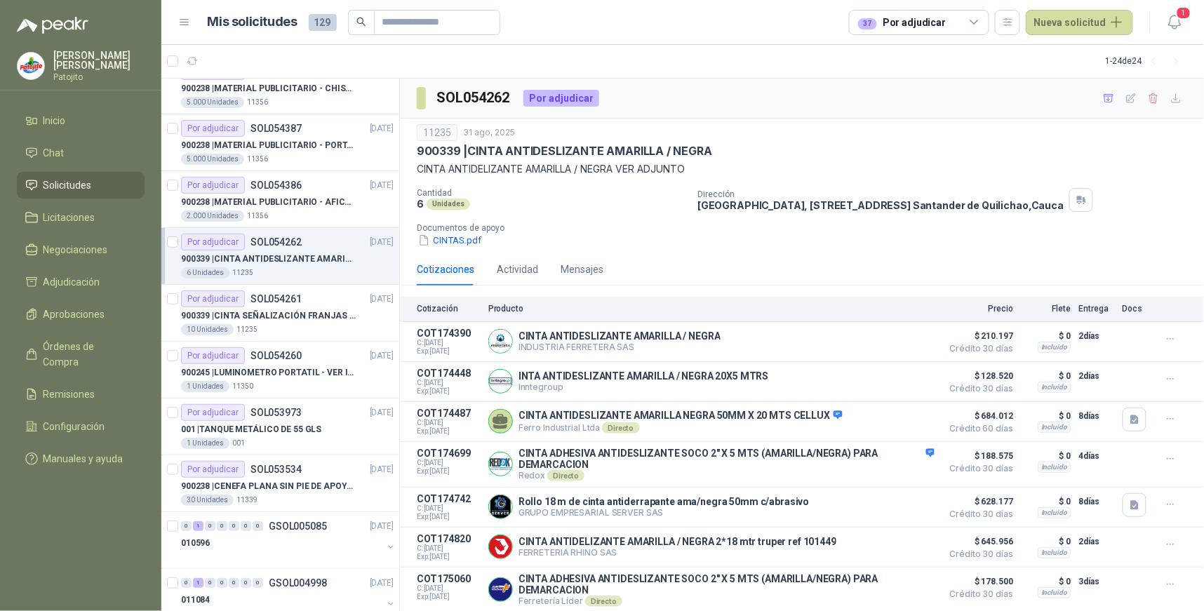
scroll to position [88, 0]
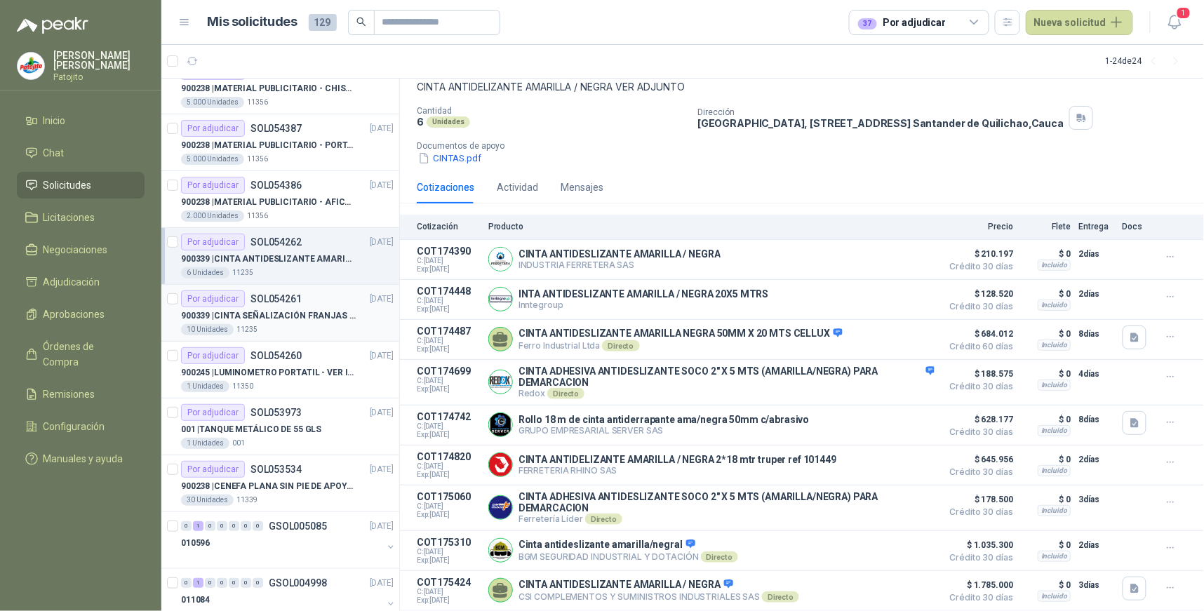
click at [279, 305] on div "Por adjudicar SOL054261" at bounding box center [241, 299] width 121 height 17
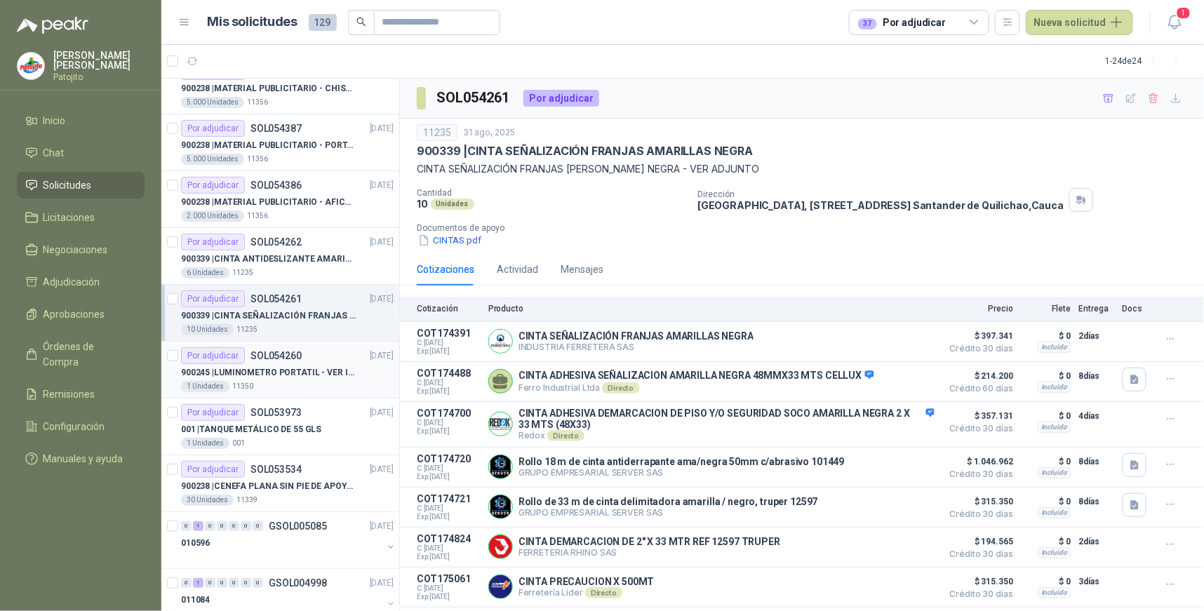
click at [310, 372] on p "900245 | LUMINOMETRO PORTATIL - VER IMAGEN ADJUNTA" at bounding box center [268, 372] width 175 height 13
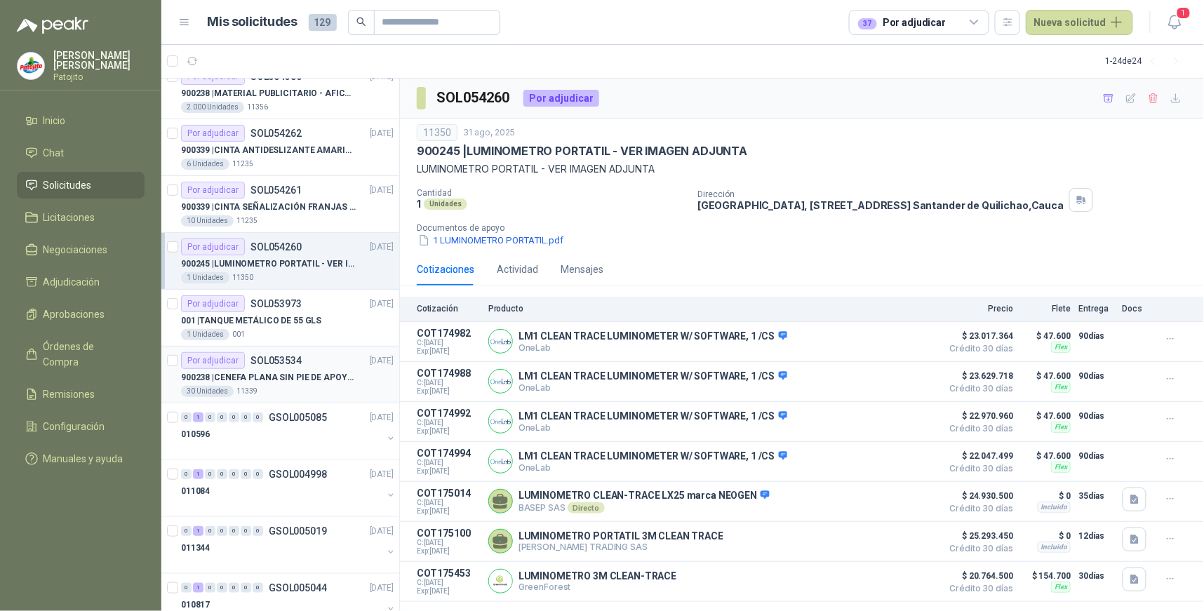
scroll to position [234, 0]
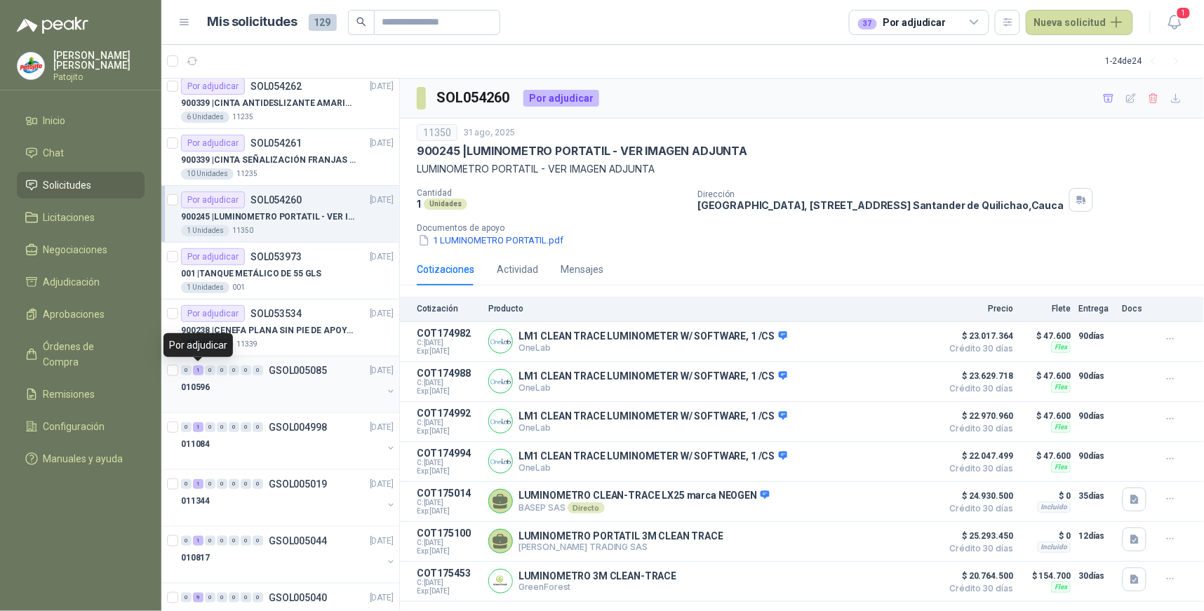
click at [200, 369] on div "1" at bounding box center [198, 371] width 11 height 10
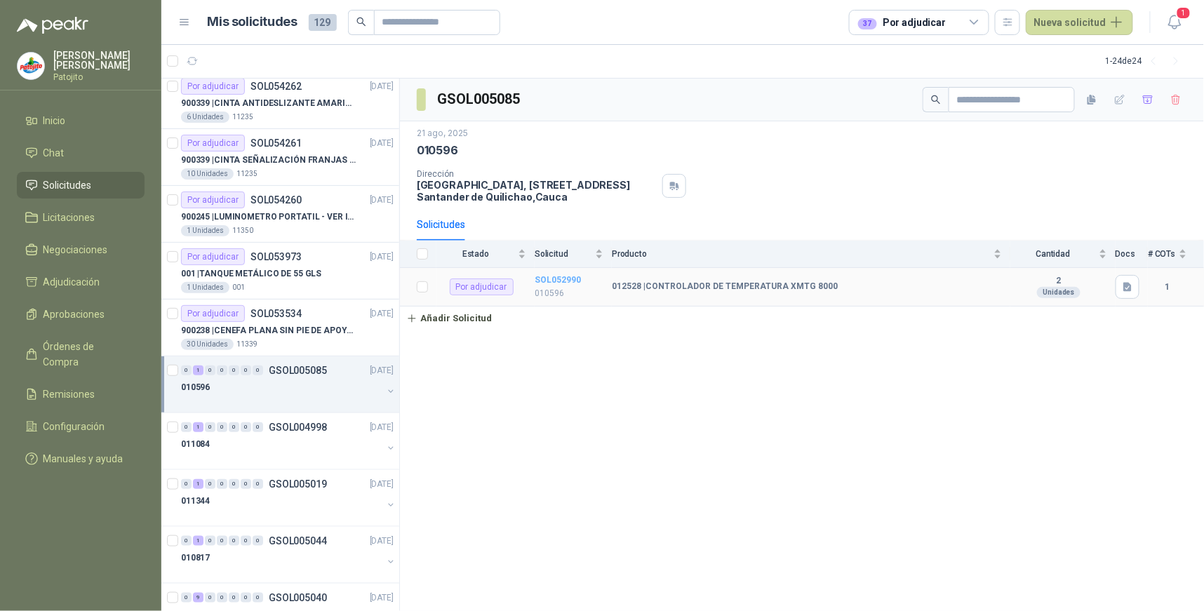
click at [571, 282] on b "SOL052990" at bounding box center [558, 280] width 46 height 10
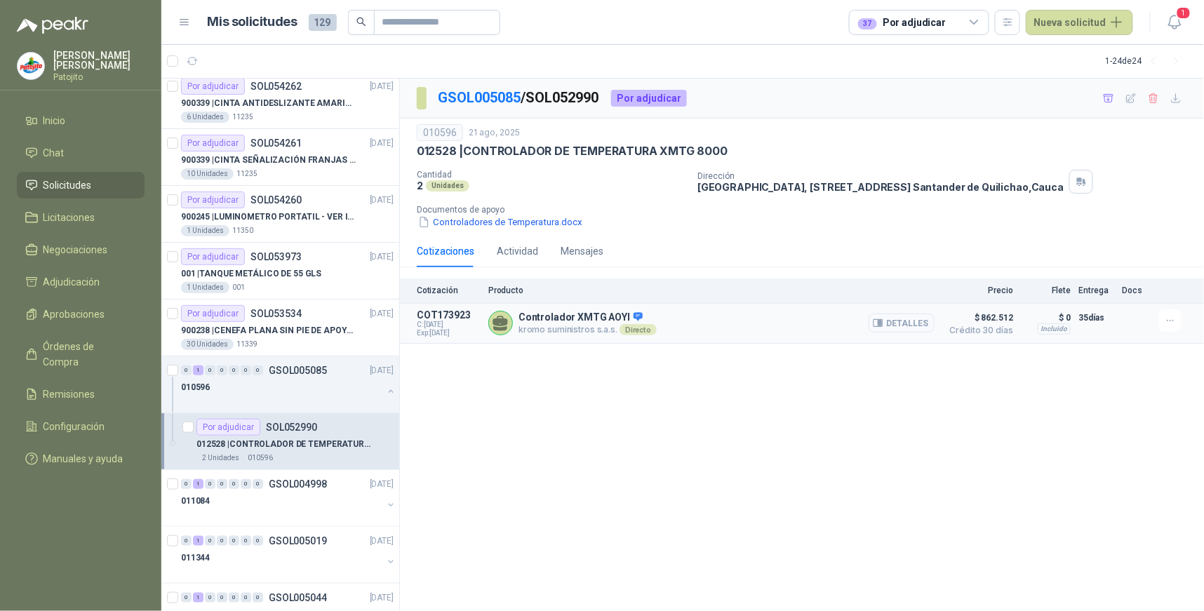
click at [905, 316] on button "Detalles" at bounding box center [902, 323] width 66 height 19
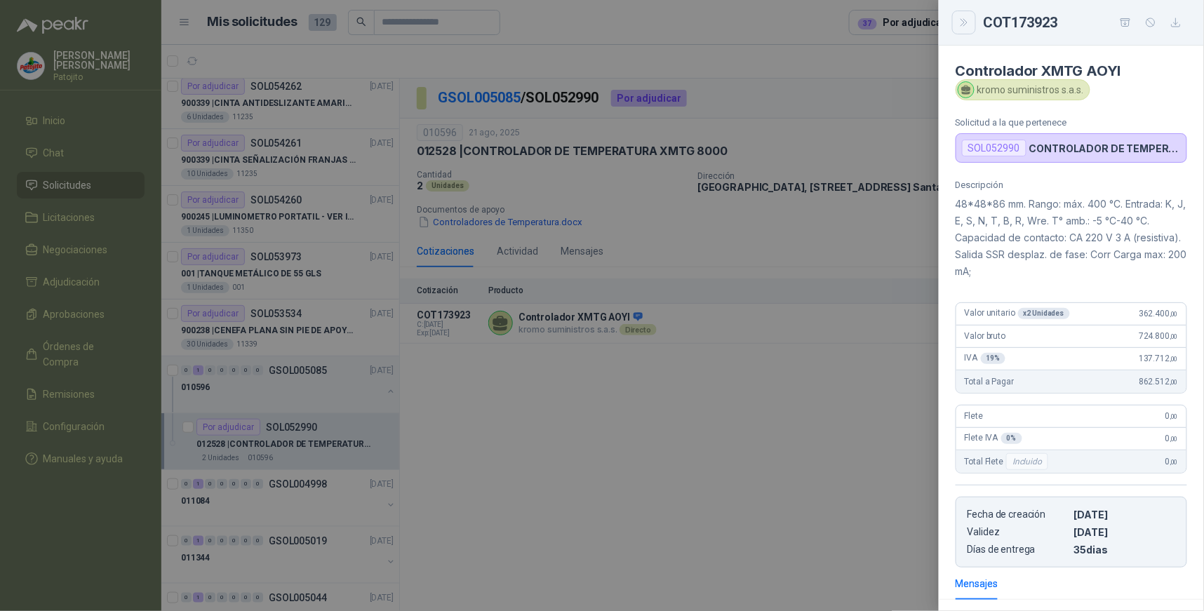
click at [969, 29] on button "Close" at bounding box center [965, 23] width 24 height 24
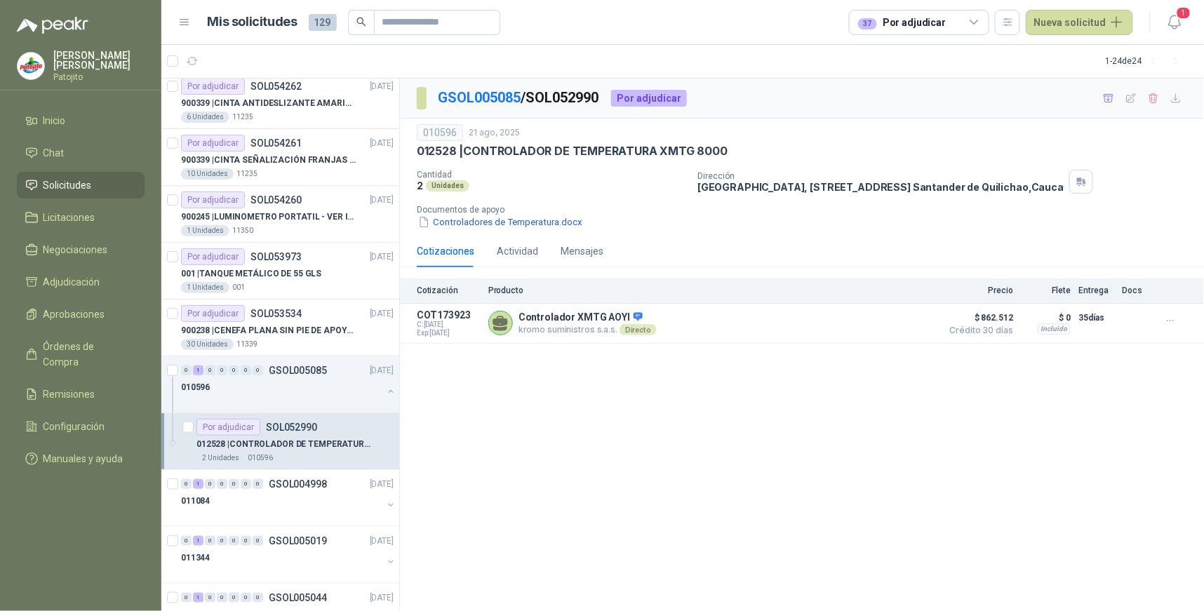
scroll to position [312, 0]
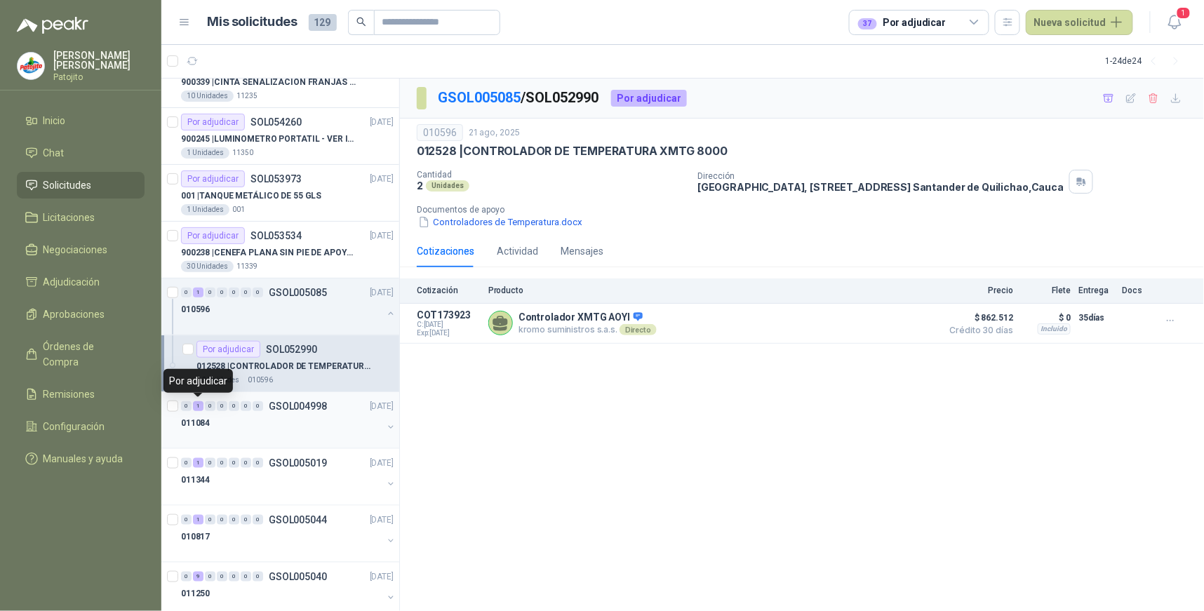
click at [199, 405] on div "1" at bounding box center [198, 406] width 11 height 10
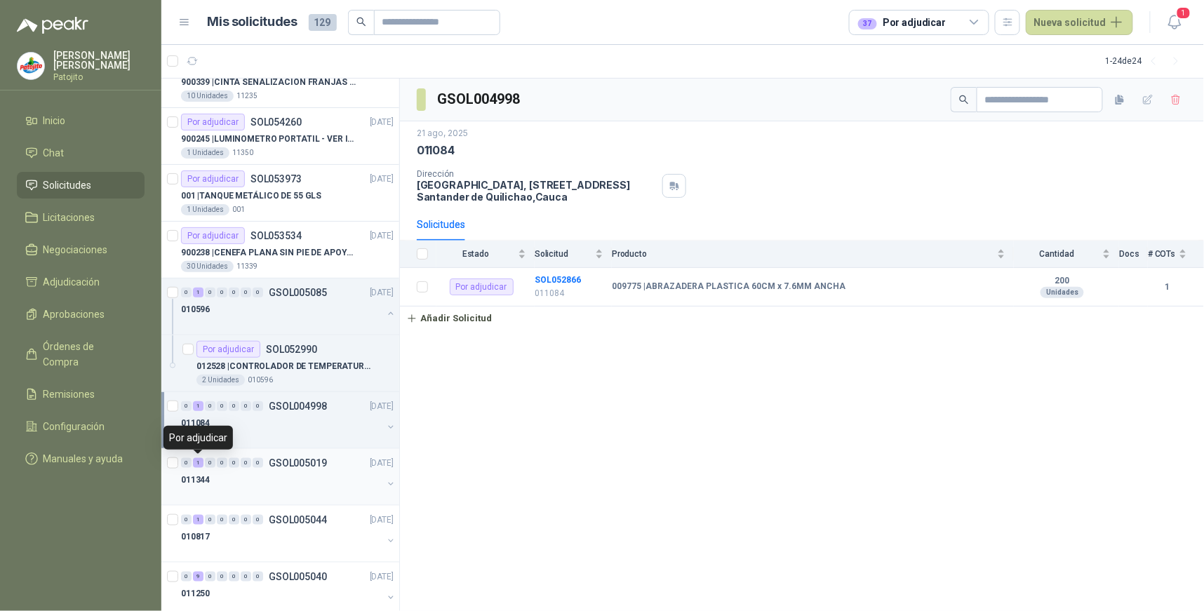
click at [199, 463] on div "1" at bounding box center [198, 463] width 11 height 10
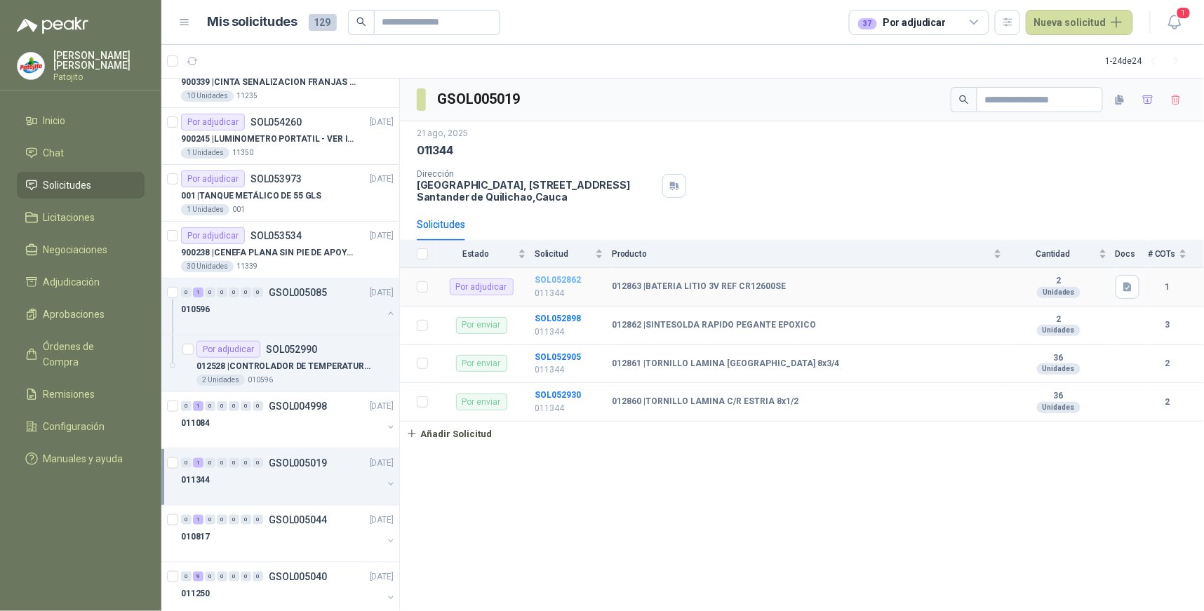
click at [574, 278] on b "SOL052862" at bounding box center [558, 280] width 46 height 10
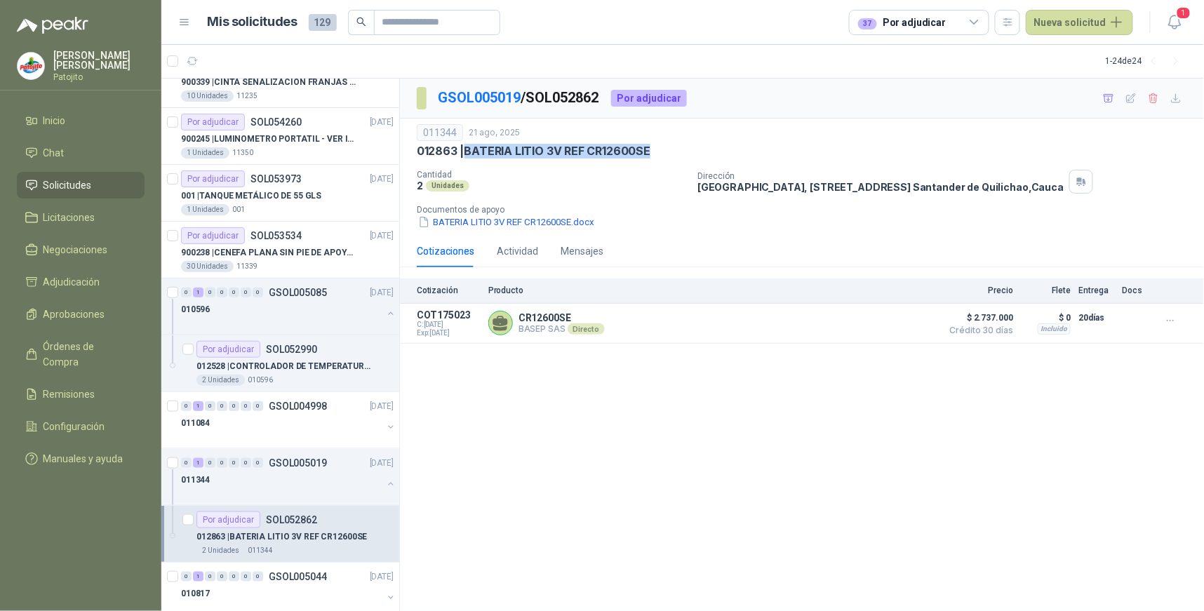
drag, startPoint x: 655, startPoint y: 150, endPoint x: 467, endPoint y: 150, distance: 188.1
click at [467, 150] on div "012863 | BATERIA LITIO 3V REF CR12600SE" at bounding box center [802, 151] width 771 height 15
drag, startPoint x: 467, startPoint y: 150, endPoint x: 501, endPoint y: 156, distance: 34.8
copy p "BATERIA LITIO 3V REF CR12600SE"
click at [908, 317] on button "Detalles" at bounding box center [902, 323] width 66 height 19
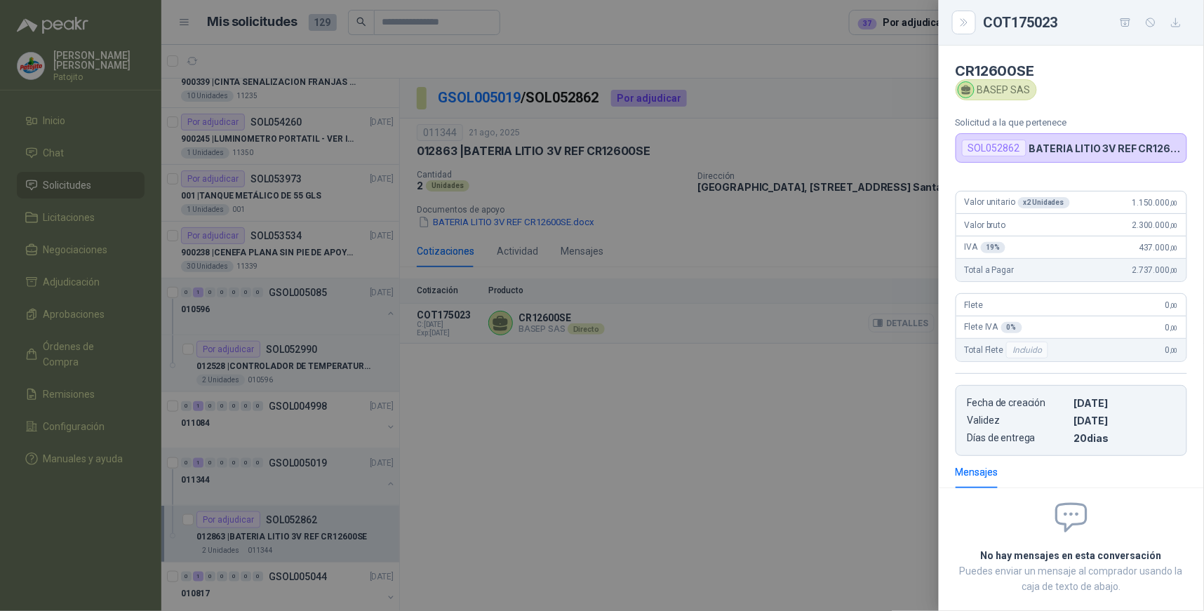
scroll to position [72, 0]
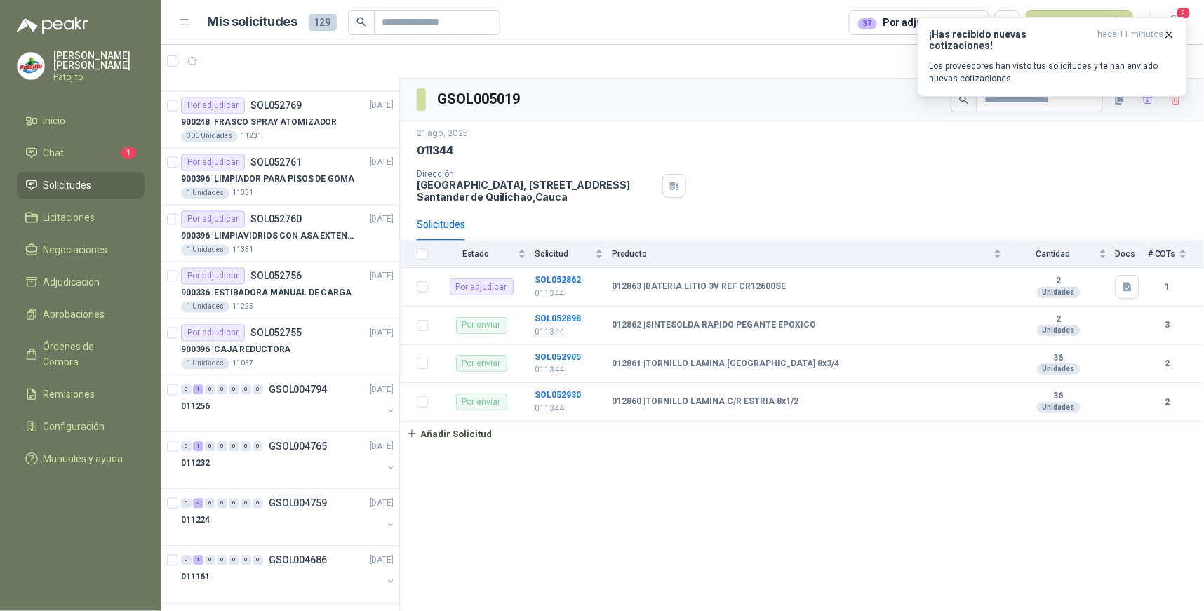
scroll to position [966, 0]
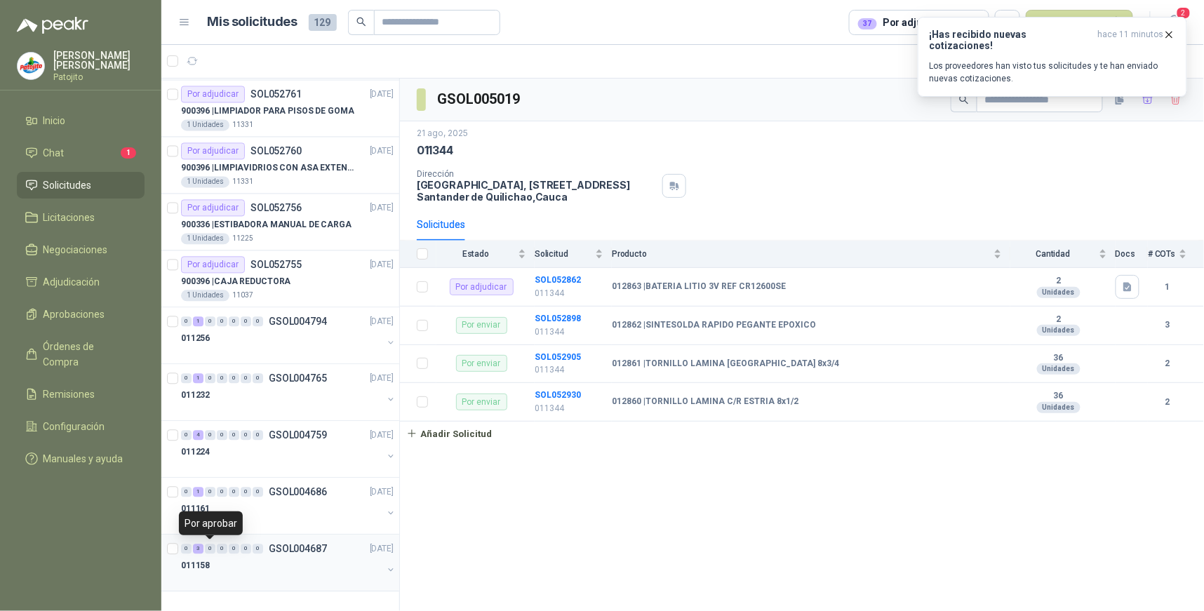
click at [197, 546] on div "3" at bounding box center [198, 549] width 11 height 10
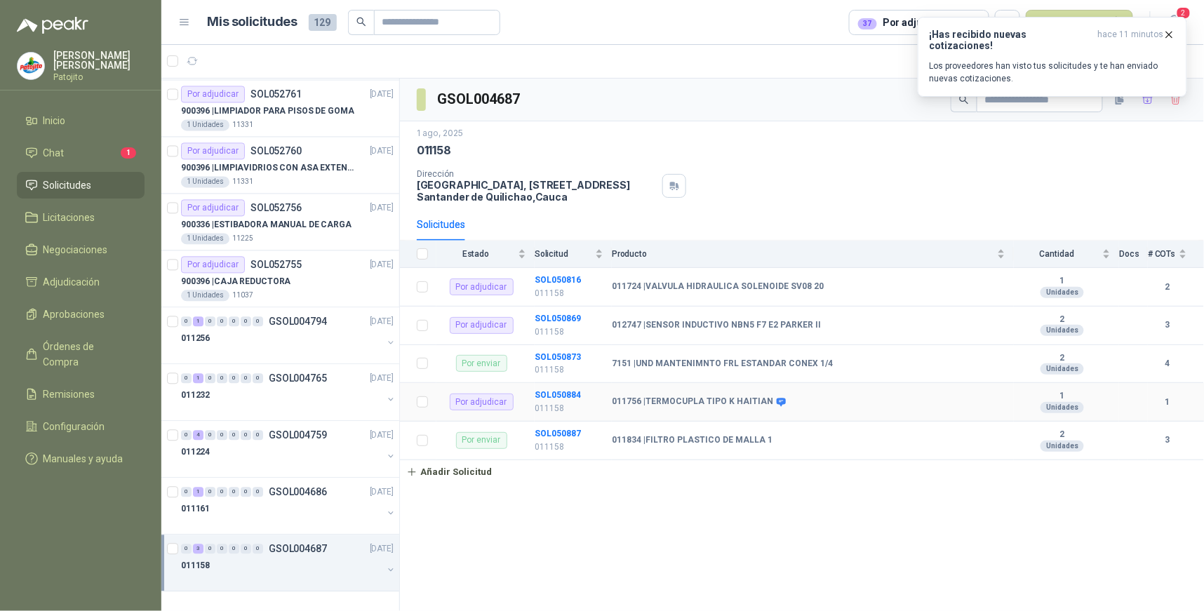
click at [901, 400] on div "011756 | TERMOCUPLA TIPO K HAITIAN" at bounding box center [809, 402] width 394 height 11
click at [573, 391] on b "SOL050884" at bounding box center [558, 395] width 46 height 10
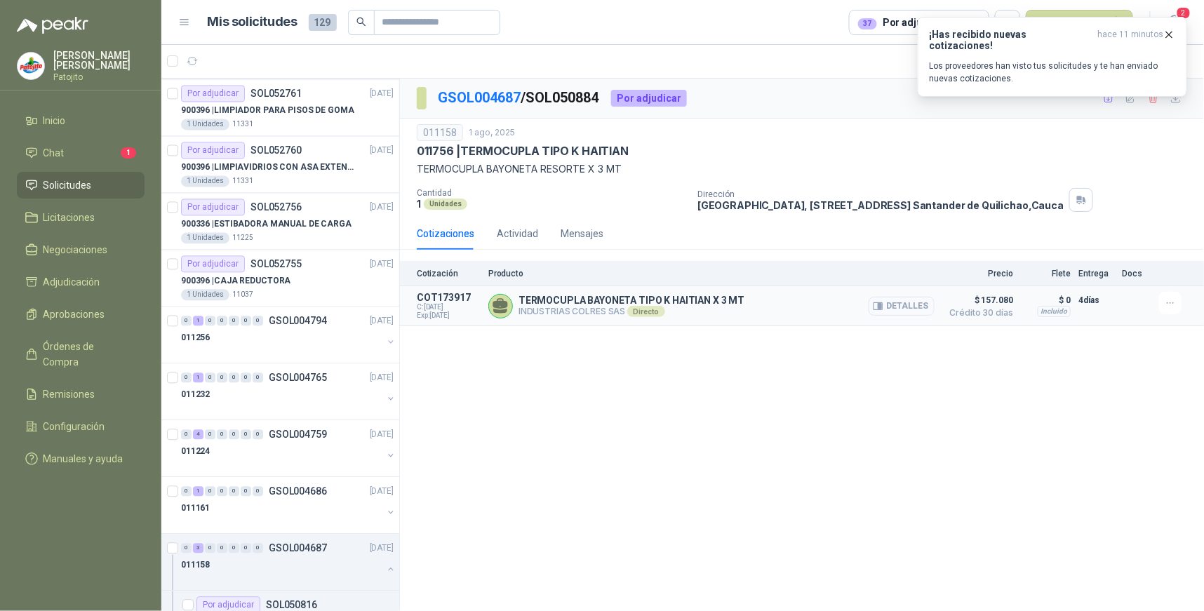
drag, startPoint x: 908, startPoint y: 305, endPoint x: 880, endPoint y: 313, distance: 29.1
click at [908, 305] on button "Detalles" at bounding box center [902, 306] width 66 height 19
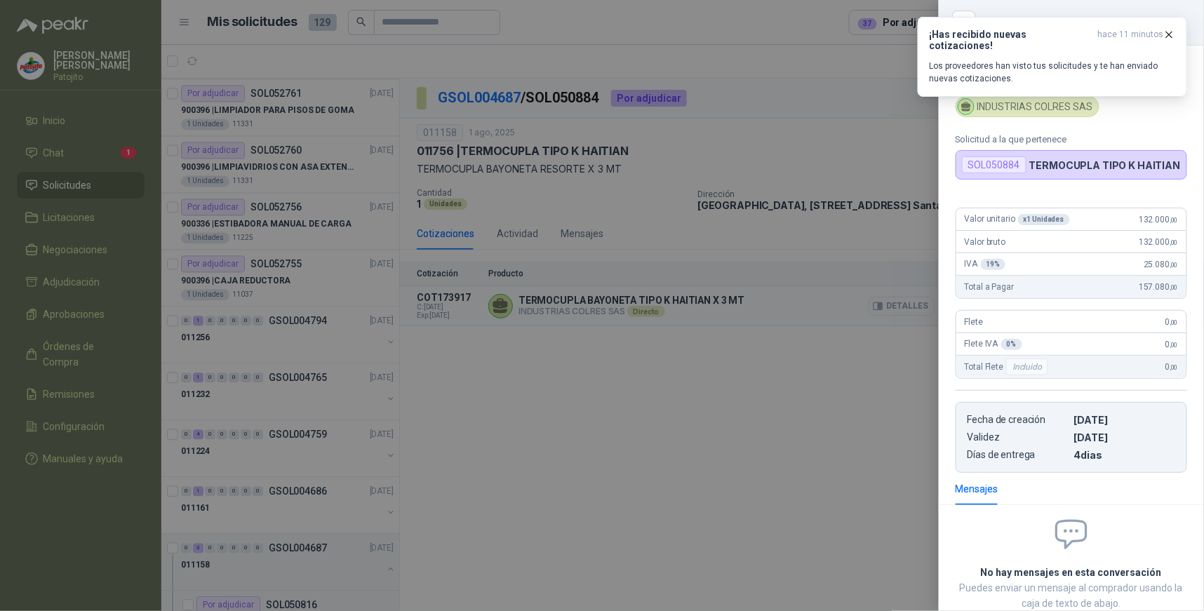
scroll to position [88, 0]
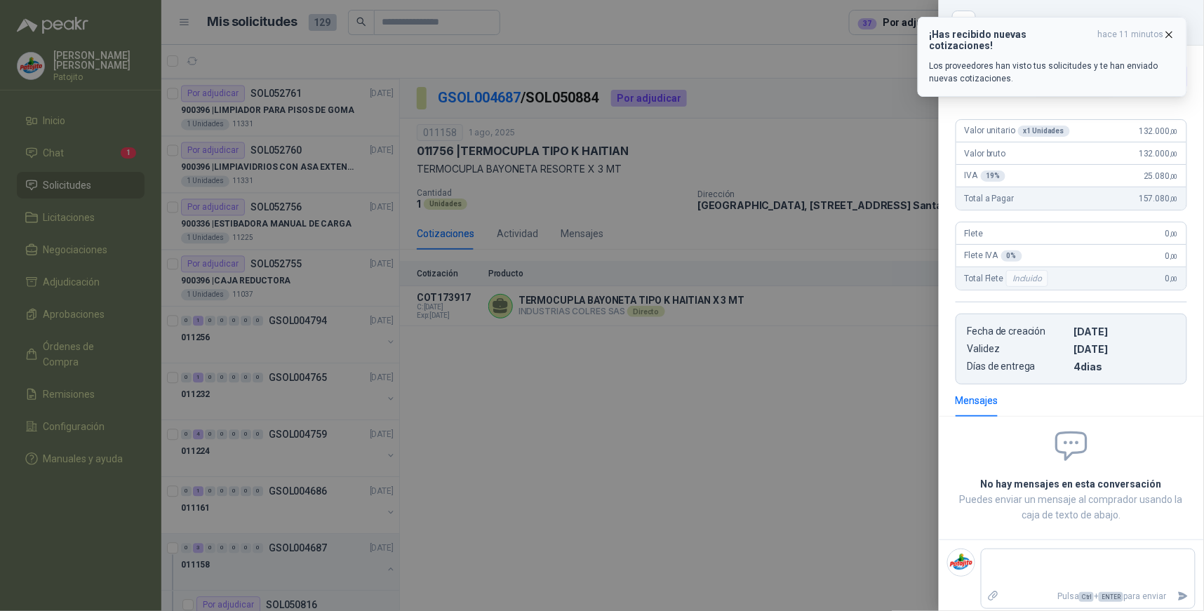
drag, startPoint x: 1081, startPoint y: 48, endPoint x: 1068, endPoint y: 60, distance: 17.9
click at [1080, 49] on div "¡Has recibido nuevas cotizaciones! hace 11 minutos Los proveedores han visto tu…" at bounding box center [1053, 57] width 246 height 56
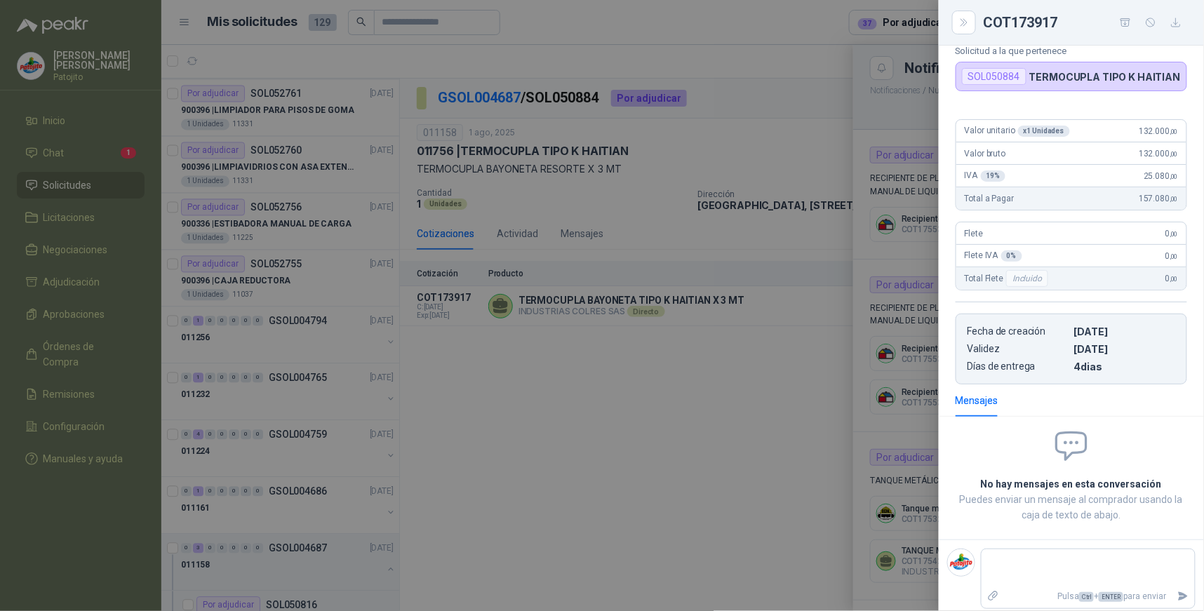
click at [912, 204] on div at bounding box center [602, 305] width 1204 height 611
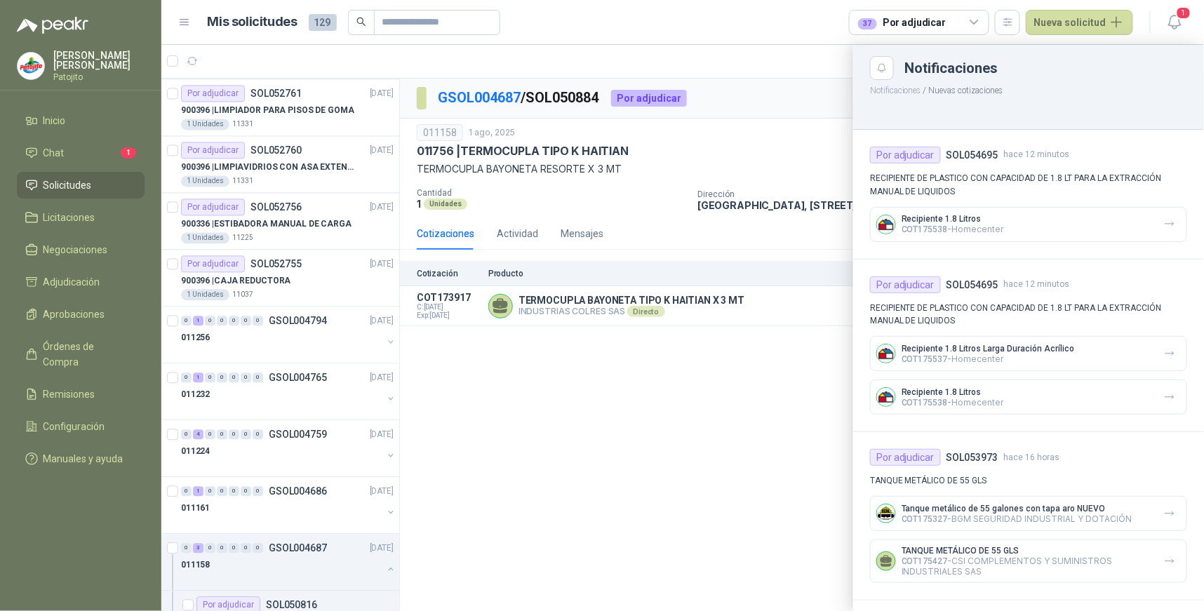
click at [799, 68] on div at bounding box center [682, 328] width 1043 height 566
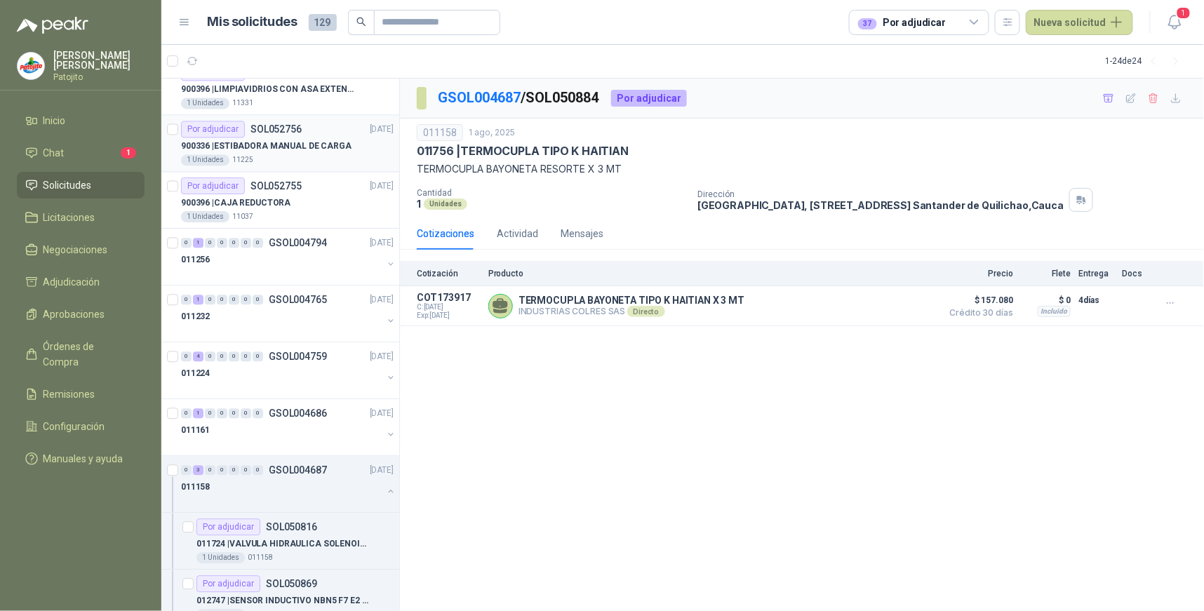
scroll to position [966, 0]
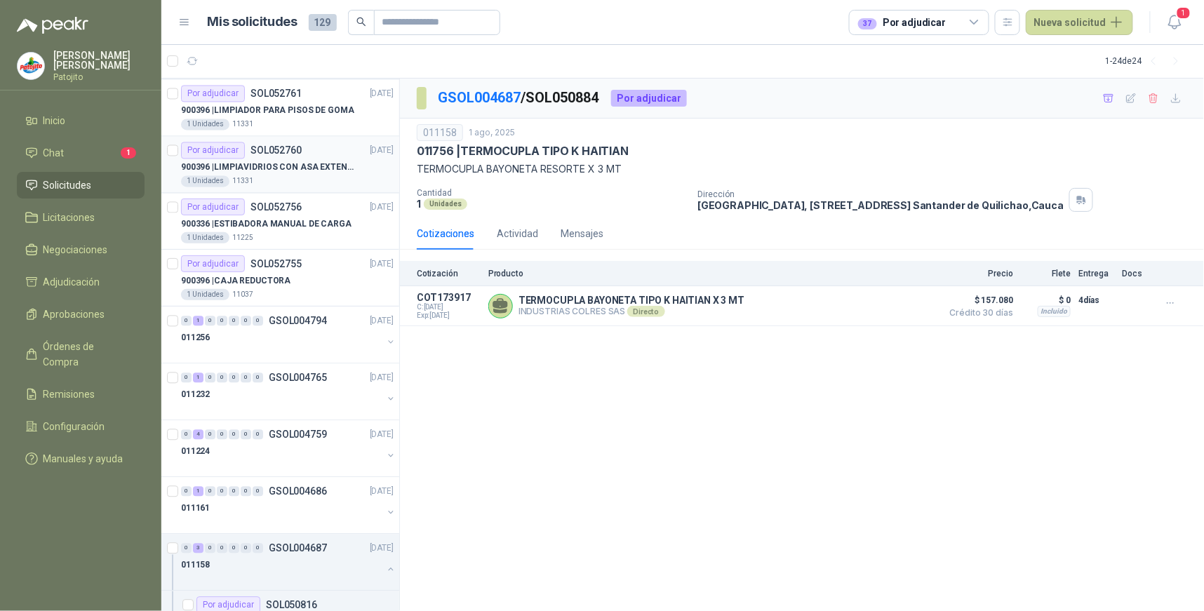
click at [296, 152] on p "SOL052760" at bounding box center [276, 150] width 51 height 10
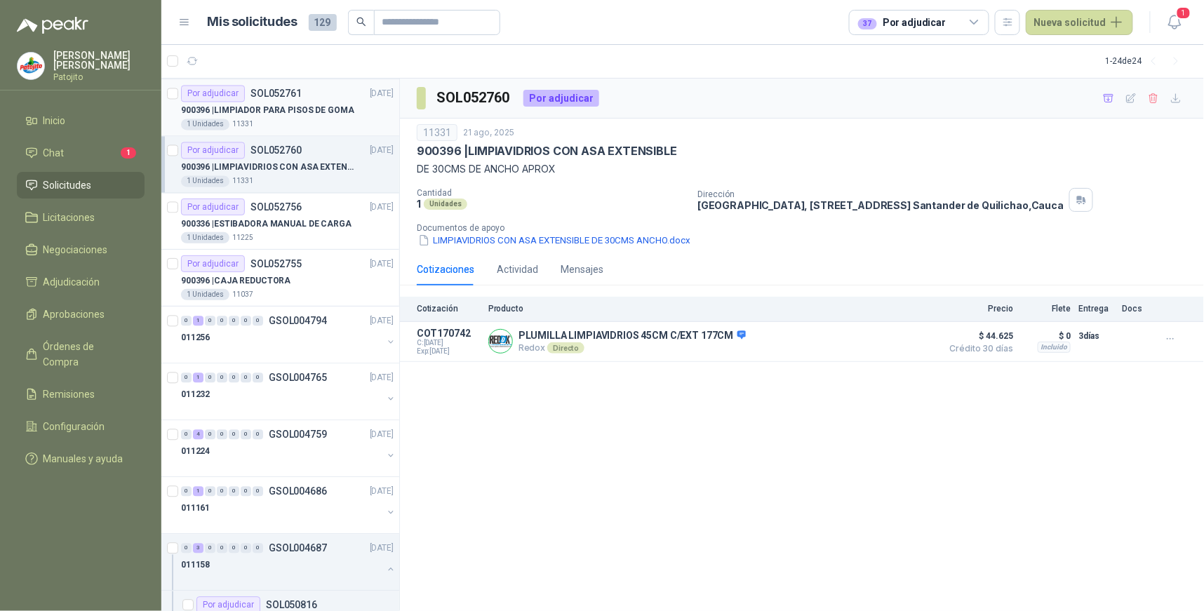
click at [261, 111] on p "900396 | LIMPIADOR PARA PISOS DE GOMA" at bounding box center [267, 110] width 173 height 13
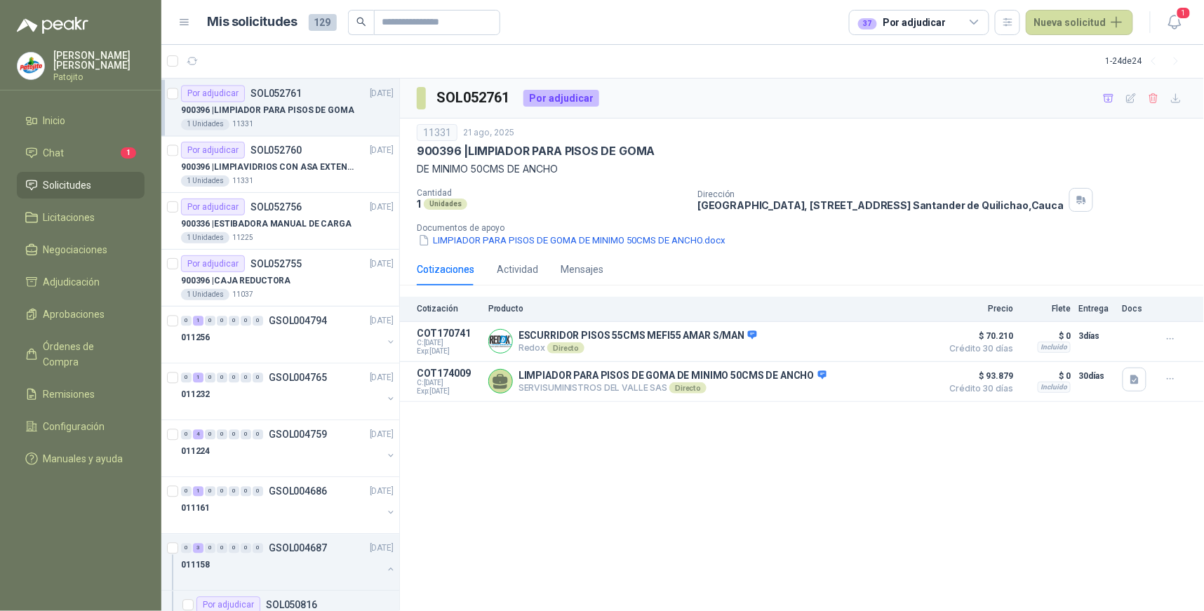
click at [81, 181] on span "Solicitudes" at bounding box center [68, 185] width 48 height 15
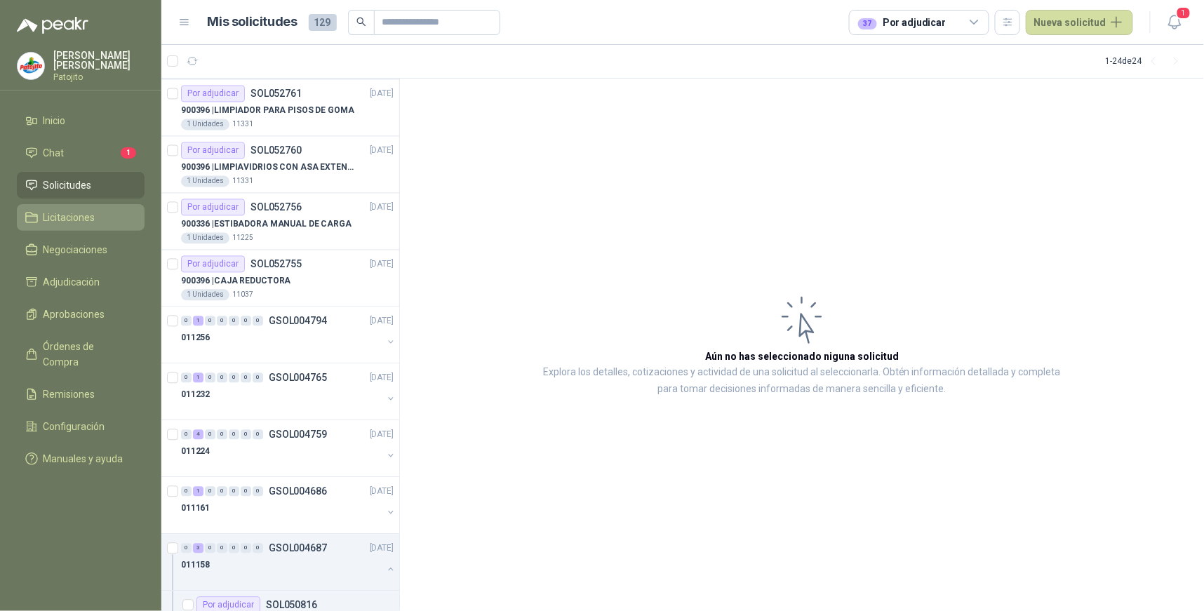
click at [94, 215] on span "Licitaciones" at bounding box center [70, 217] width 52 height 15
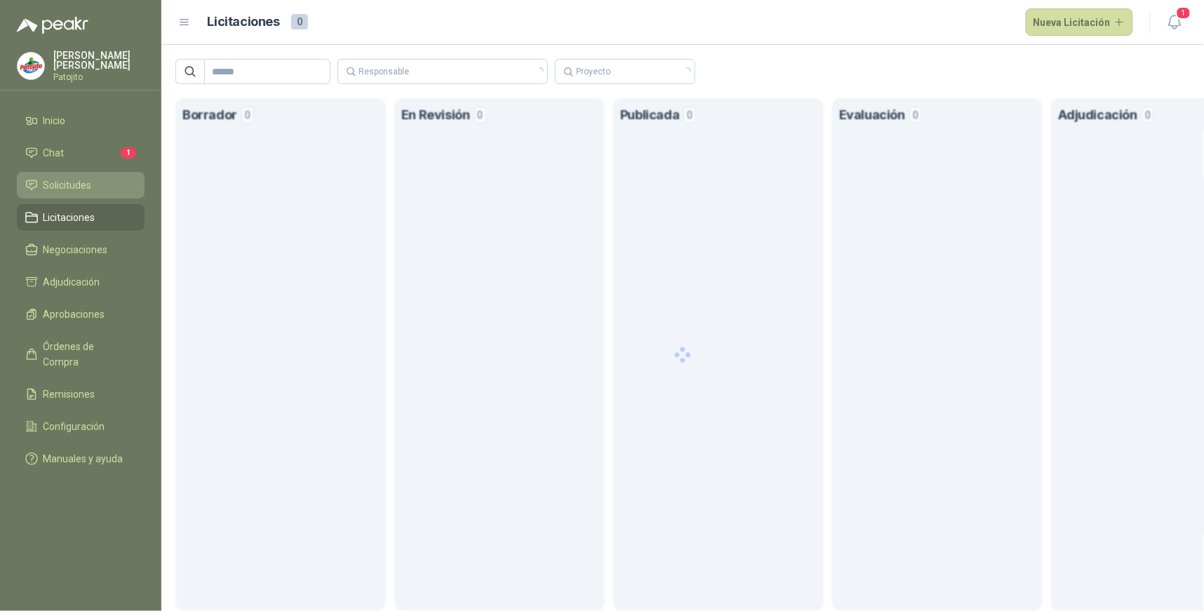
click at [90, 181] on span "Solicitudes" at bounding box center [68, 185] width 48 height 15
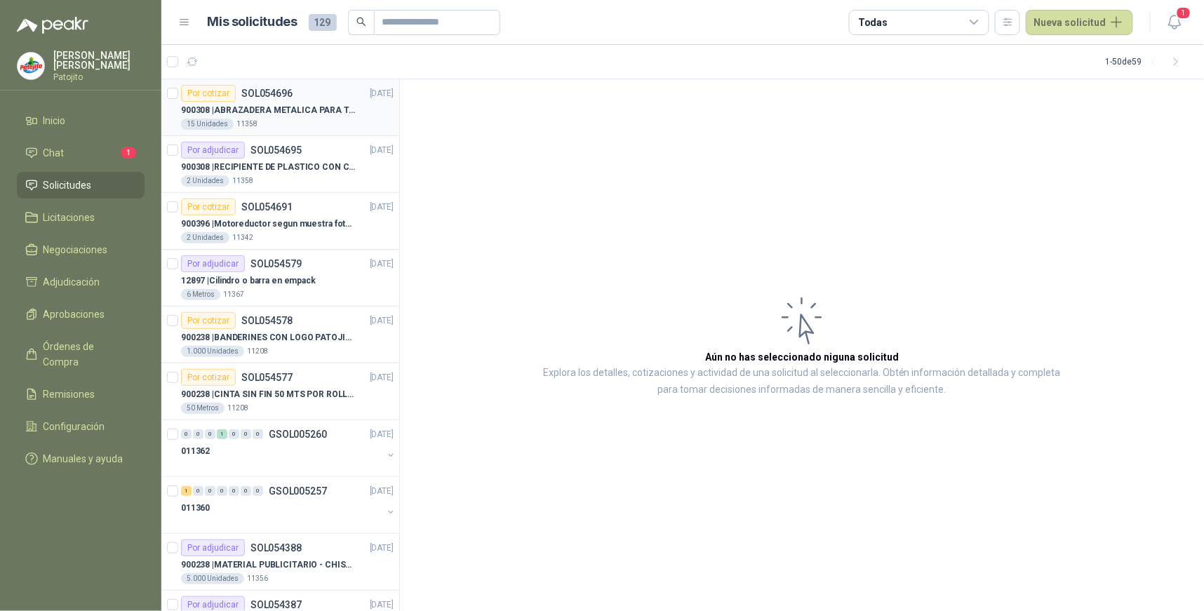
click at [307, 114] on p "900308 | ABRAZADERA METALICA PARA TAPA [PERSON_NAME] DE PLASTICO DE 50 LT" at bounding box center [268, 110] width 175 height 13
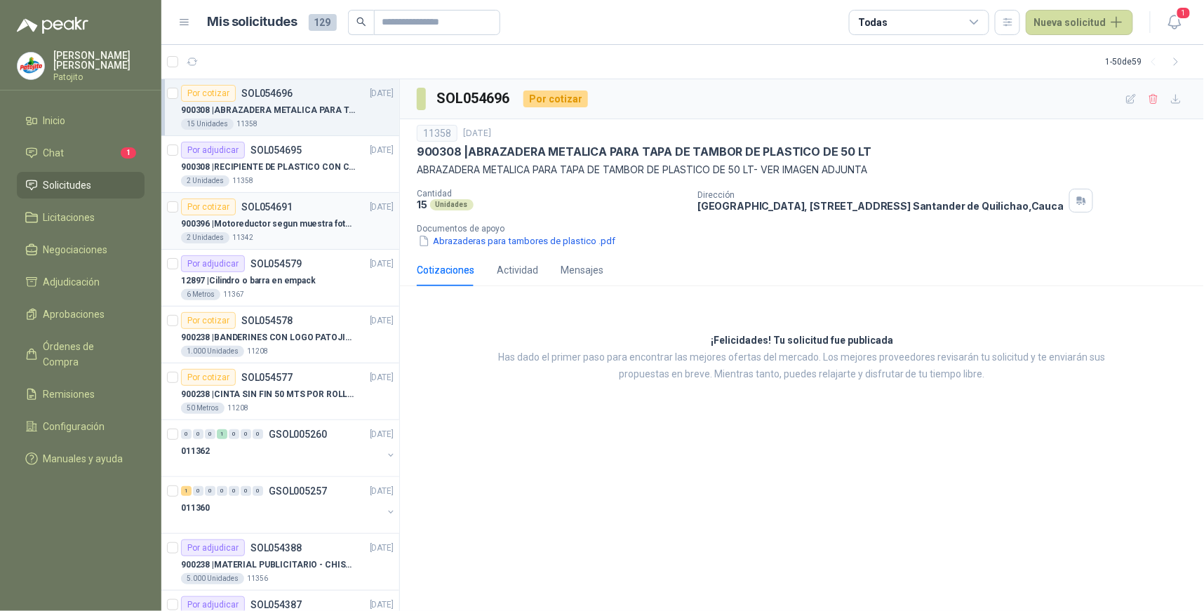
click at [305, 214] on div "Por cotizar SOL054691 [DATE]" at bounding box center [287, 207] width 213 height 17
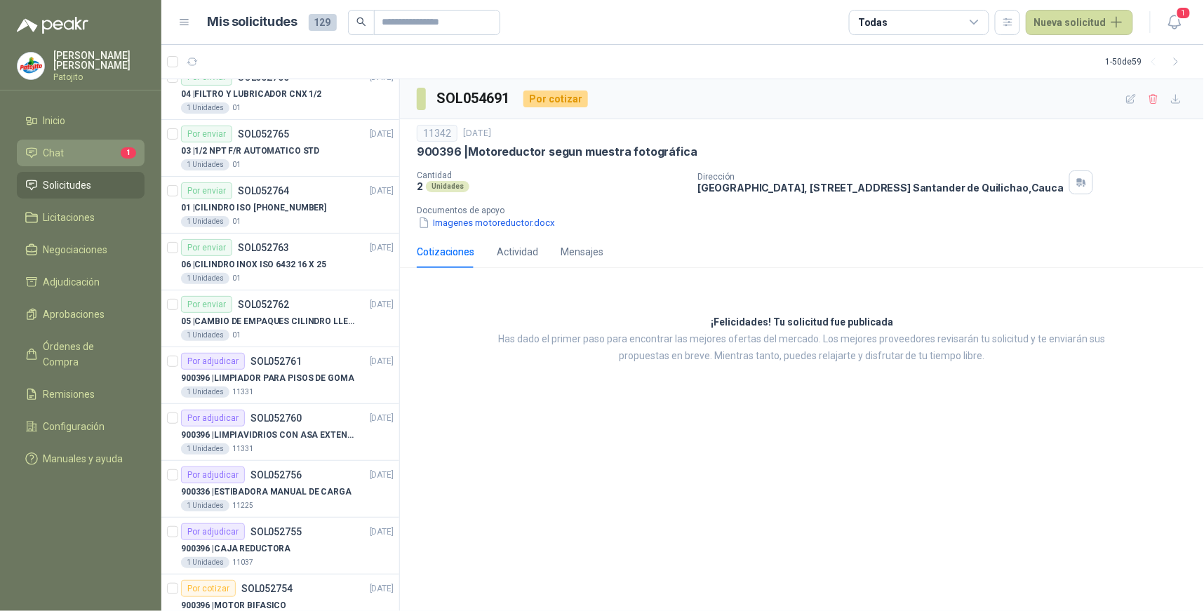
scroll to position [2176, 0]
drag, startPoint x: 100, startPoint y: 146, endPoint x: 141, endPoint y: 159, distance: 43.3
click at [101, 146] on li "Chat 1" at bounding box center [80, 152] width 111 height 15
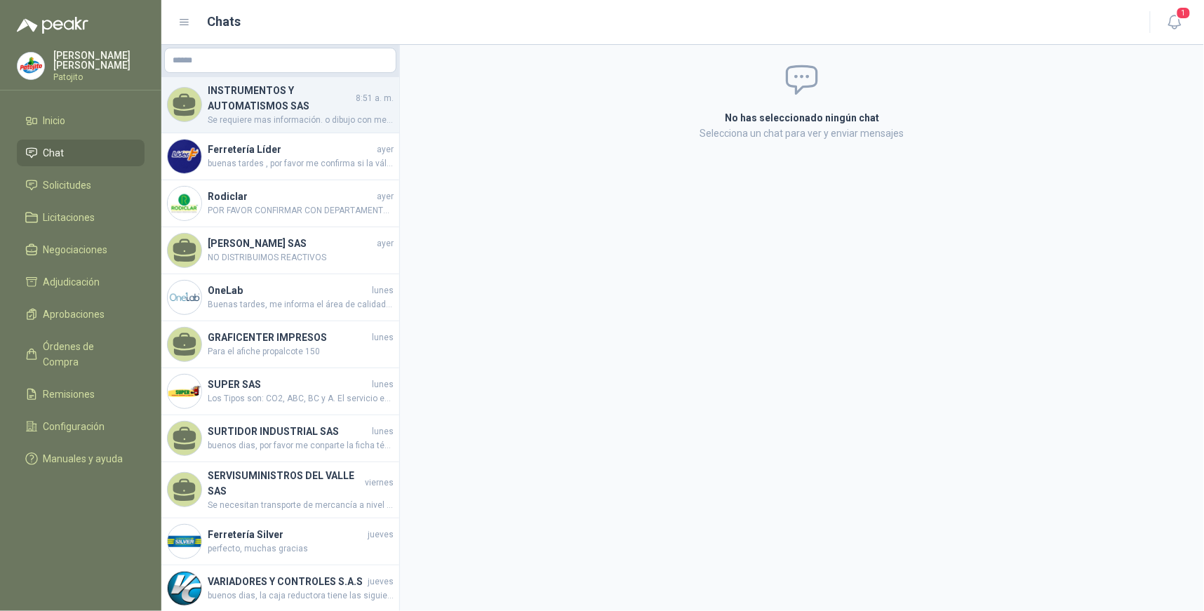
click at [338, 107] on h4 "INSTRUMENTOS Y AUTOMATISMOS SAS" at bounding box center [280, 98] width 145 height 31
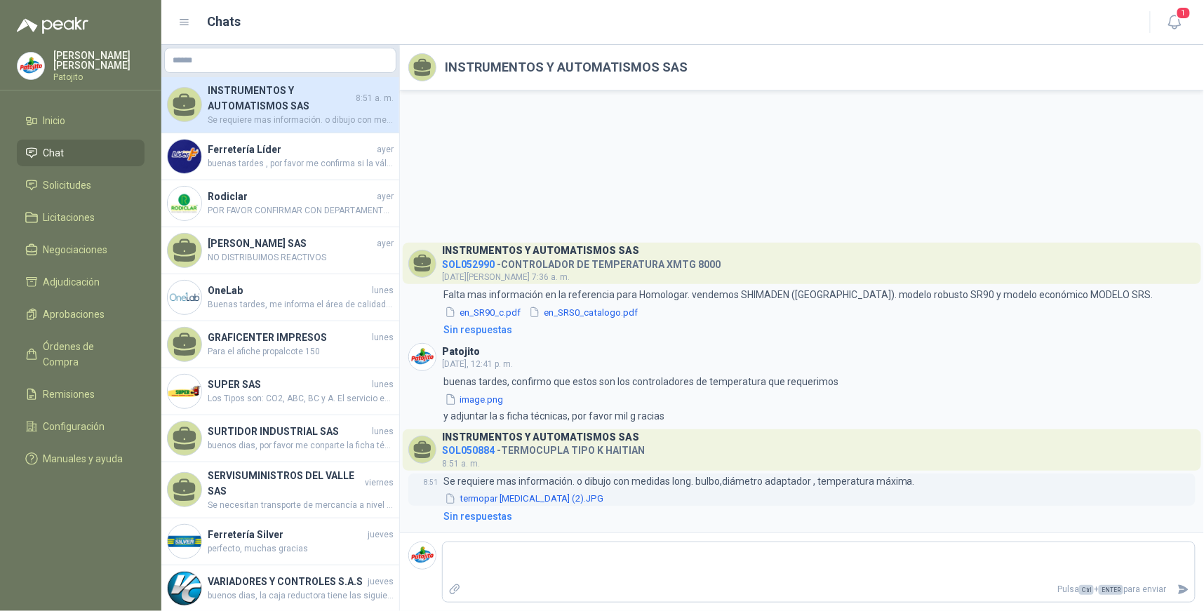
click at [518, 499] on button "termopar [MEDICAL_DATA] (2).JPG" at bounding box center [524, 499] width 161 height 15
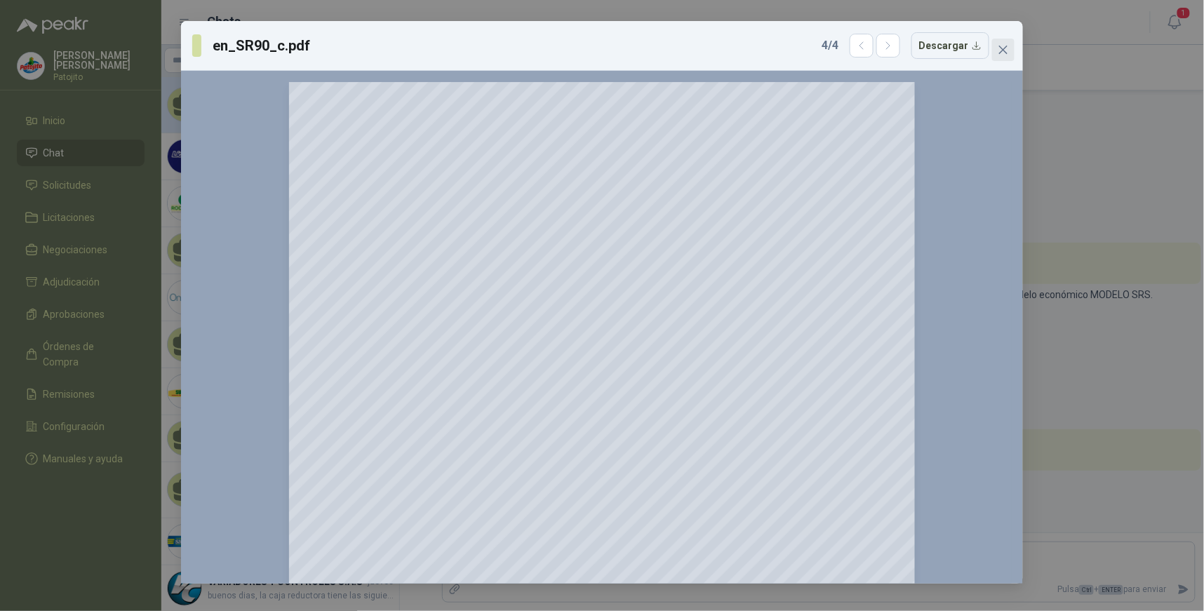
click at [1004, 49] on icon "close" at bounding box center [1004, 50] width 8 height 8
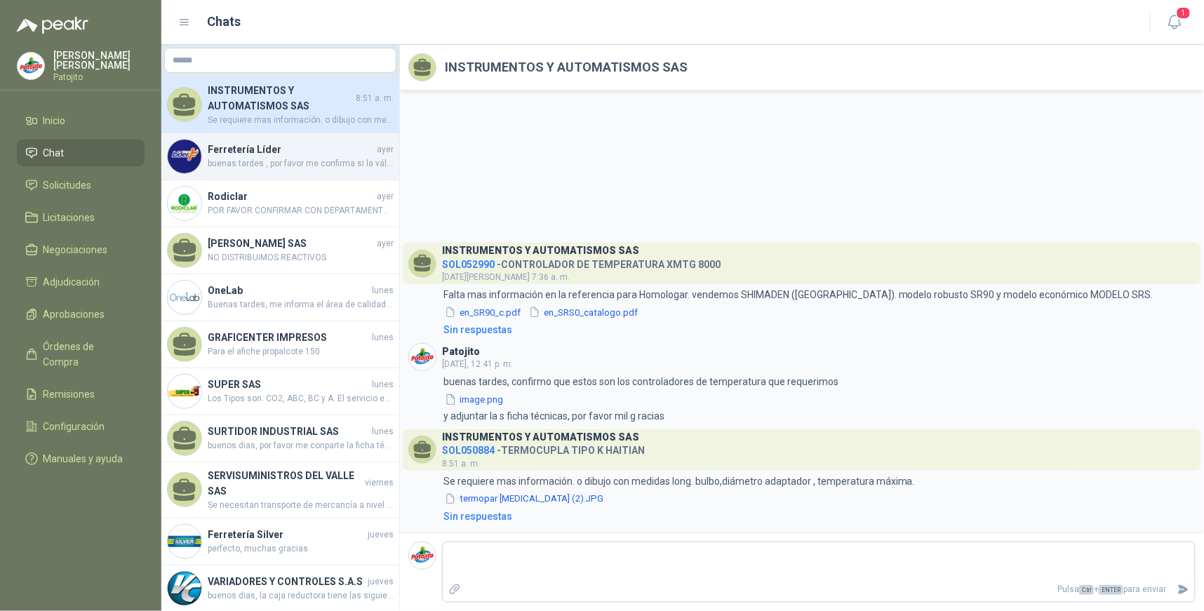
drag, startPoint x: 373, startPoint y: 164, endPoint x: 380, endPoint y: 166, distance: 7.3
click at [373, 164] on span "buenas tardes , por favor me confirma si la válvula que estás cotizando es en b…" at bounding box center [301, 163] width 186 height 13
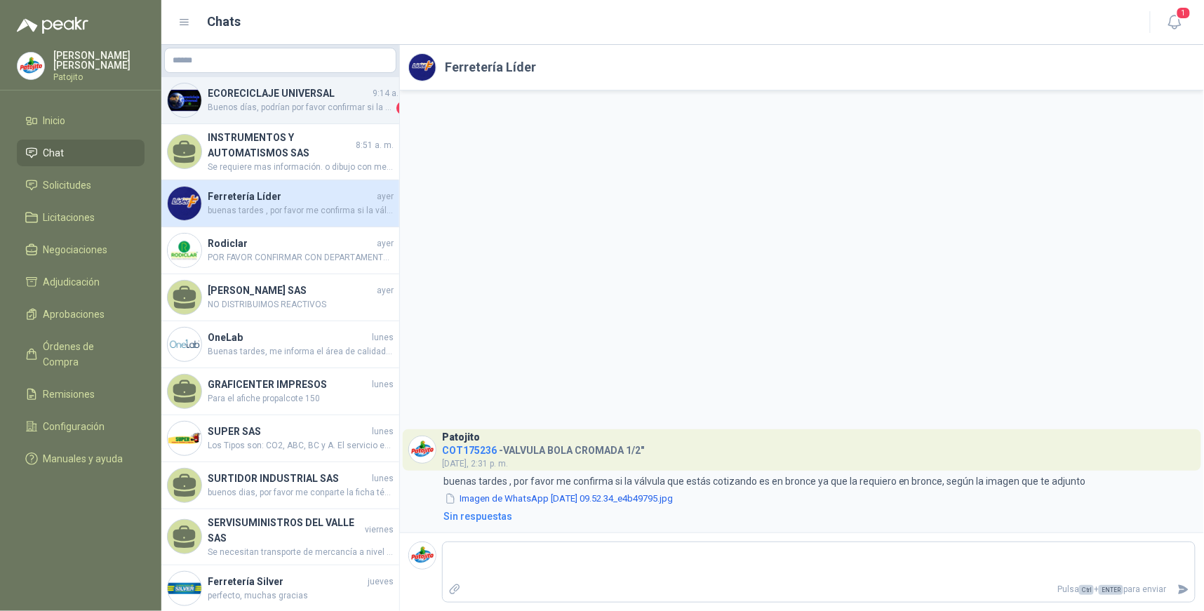
click at [333, 102] on span "Buenos días, podrían por favor confirmar si la caneca es de 55 galones y no 50 …" at bounding box center [301, 108] width 186 height 14
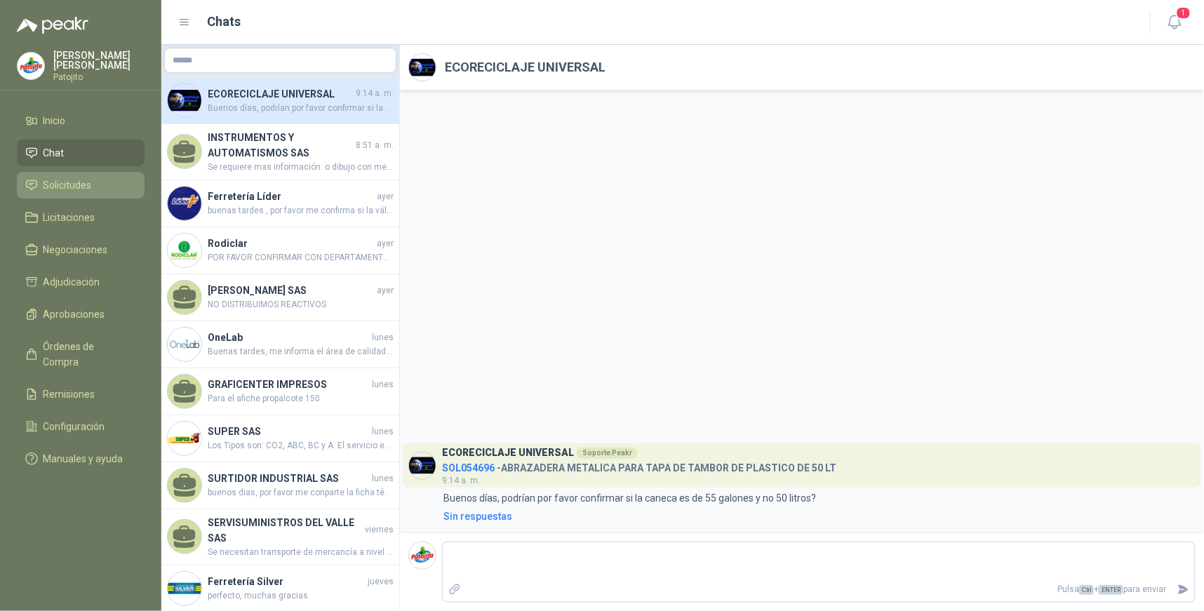
click at [62, 180] on span "Solicitudes" at bounding box center [68, 185] width 48 height 15
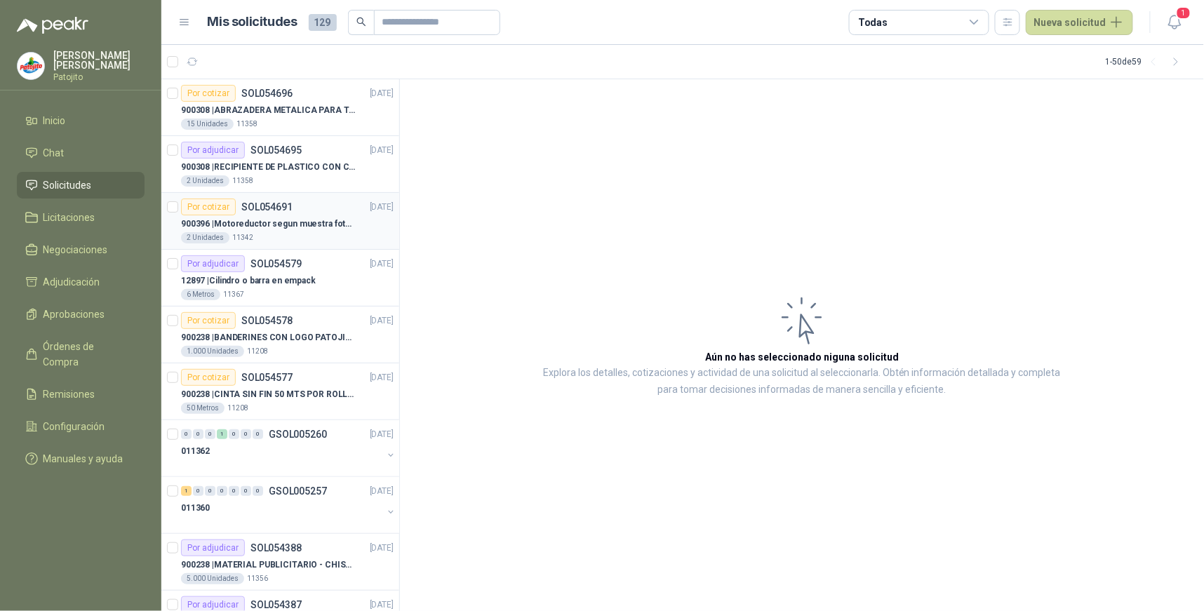
click at [241, 204] on p "SOL054691" at bounding box center [266, 207] width 51 height 10
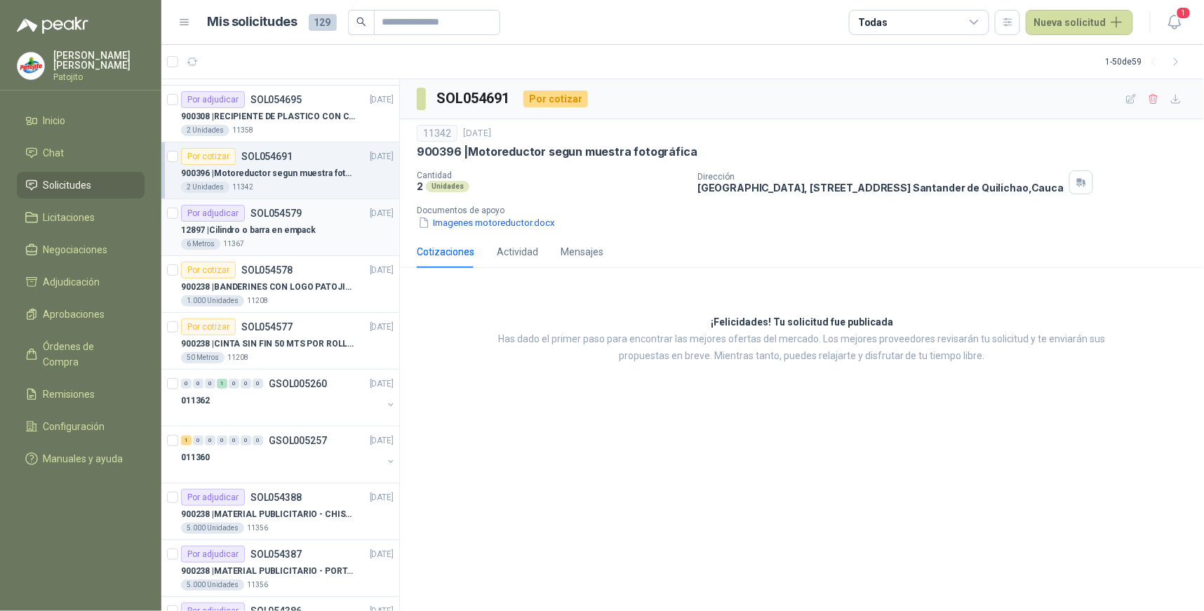
scroll to position [78, 0]
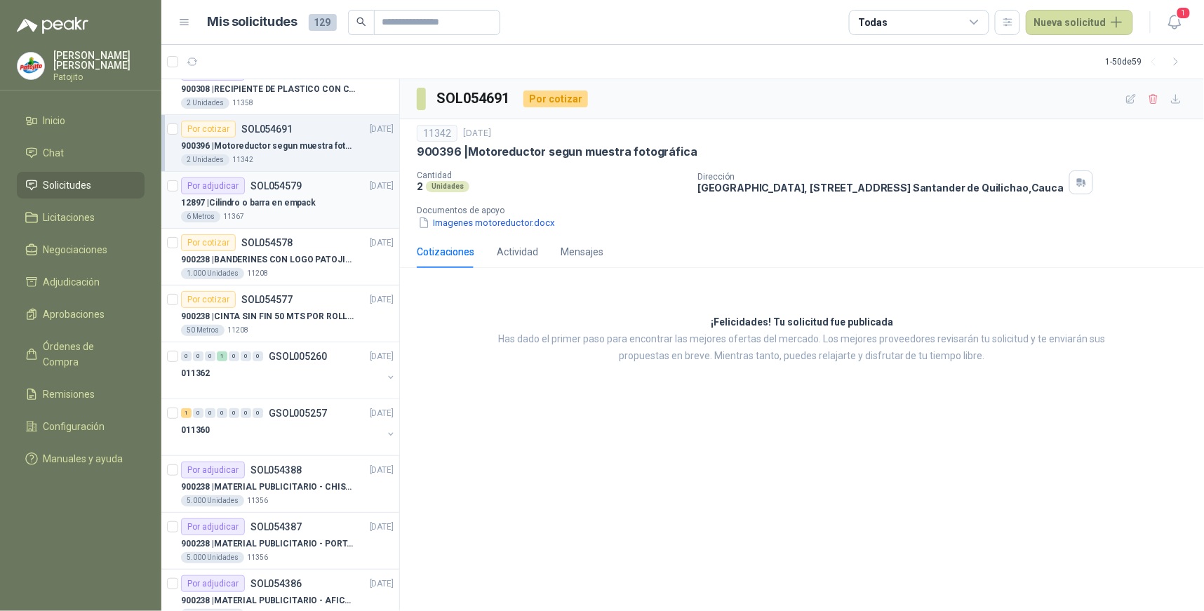
click at [232, 182] on div "Por adjudicar" at bounding box center [213, 186] width 64 height 17
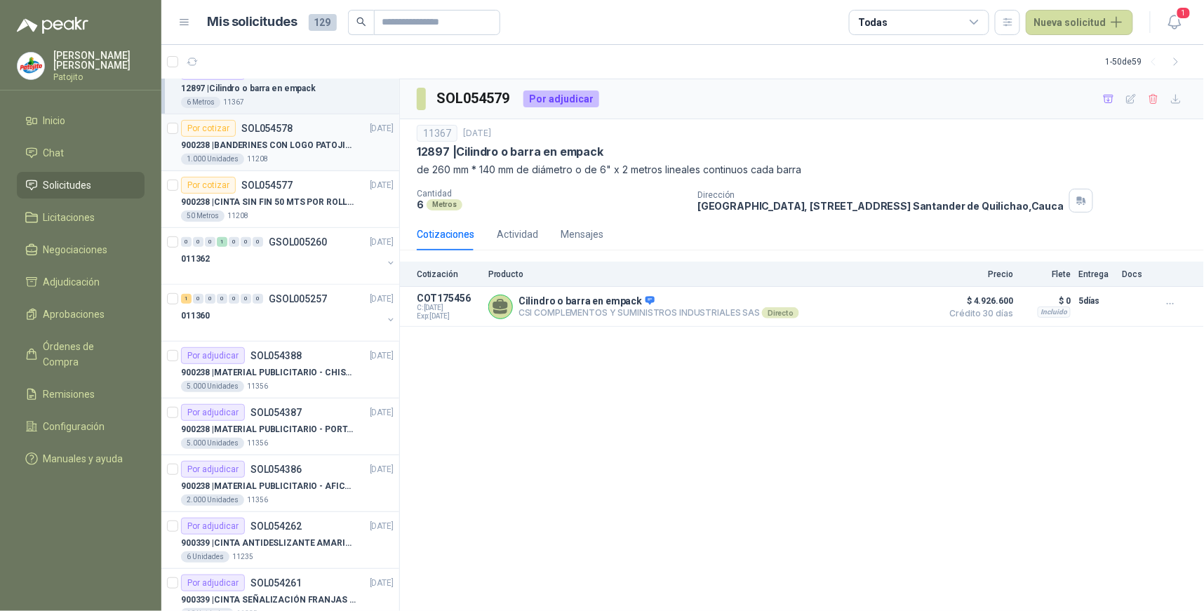
scroll to position [234, 0]
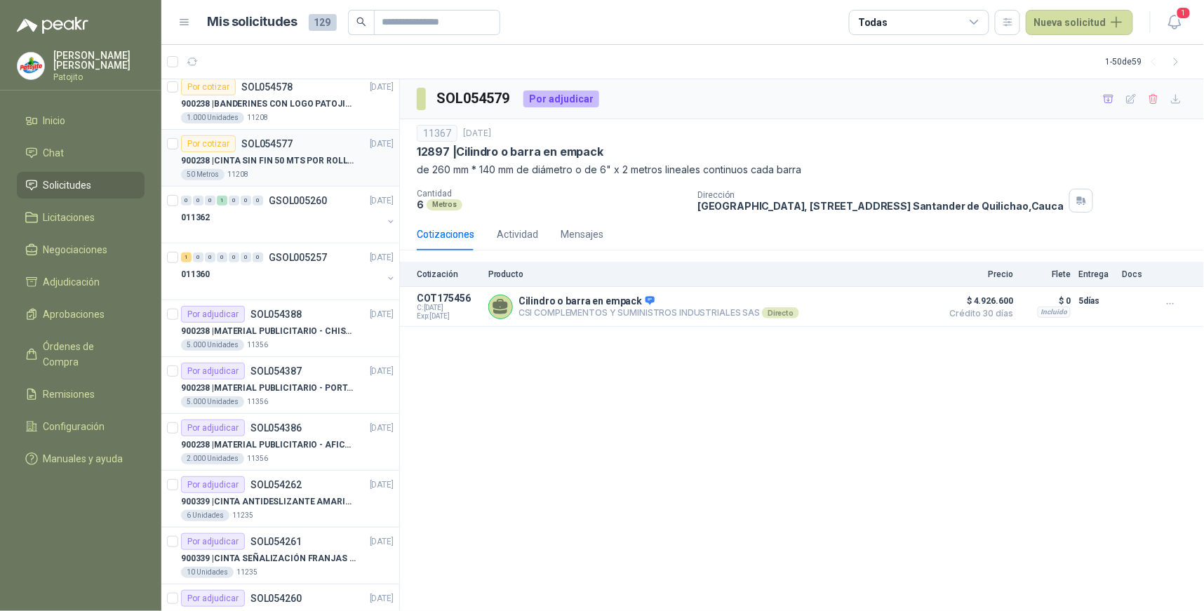
click at [283, 149] on div "Por cotizar SOL054577" at bounding box center [237, 143] width 112 height 17
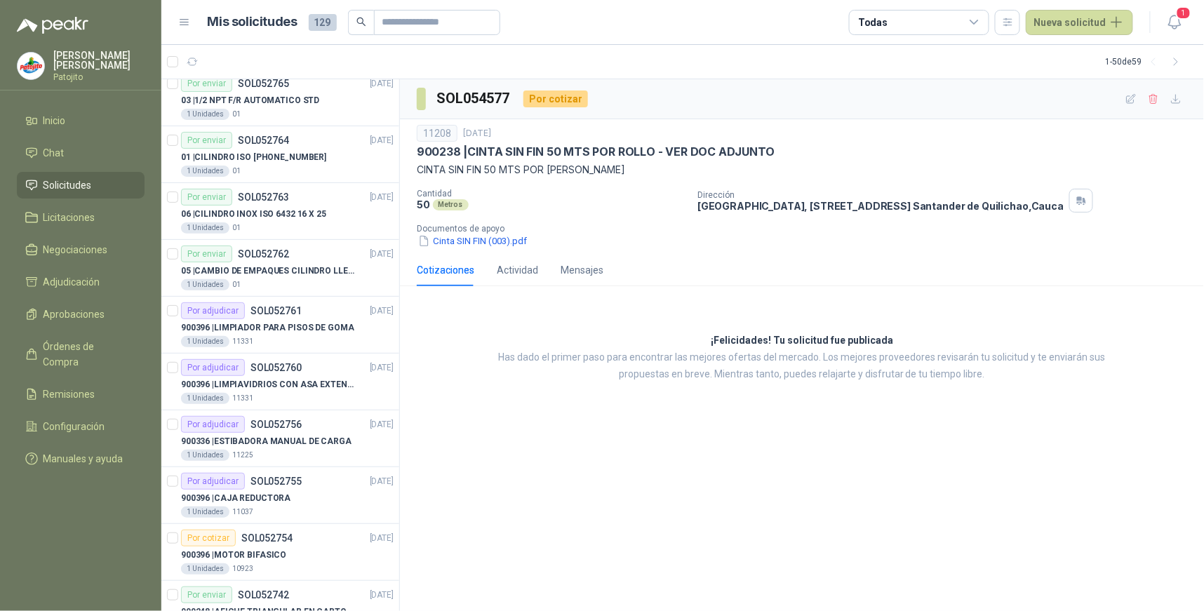
scroll to position [2332, 0]
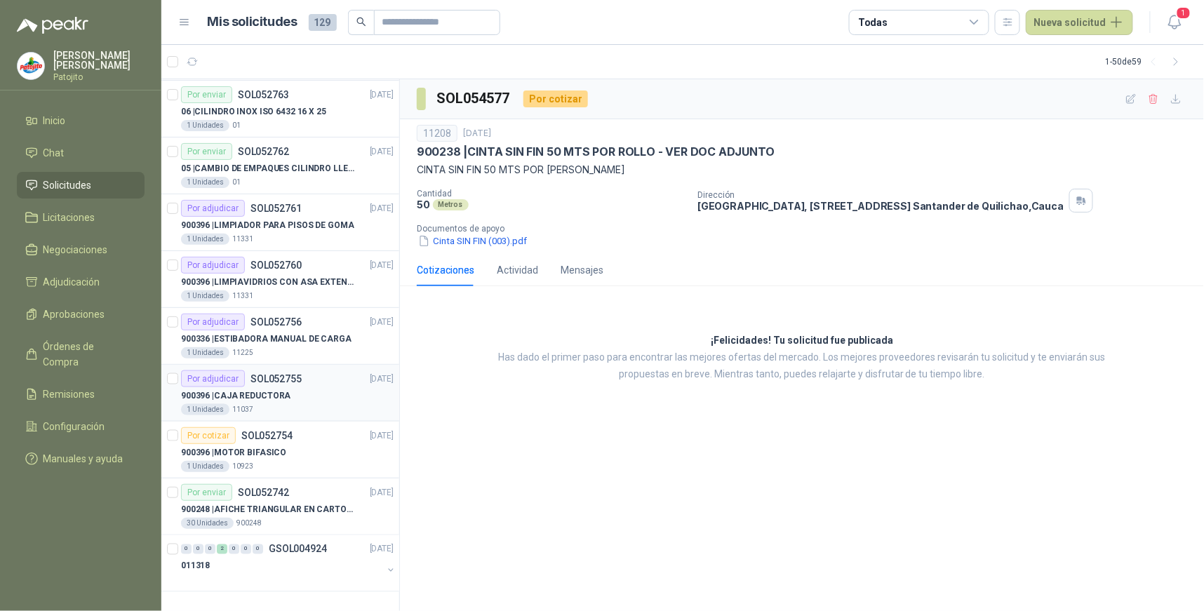
click at [228, 374] on div "Por adjudicar" at bounding box center [213, 379] width 64 height 17
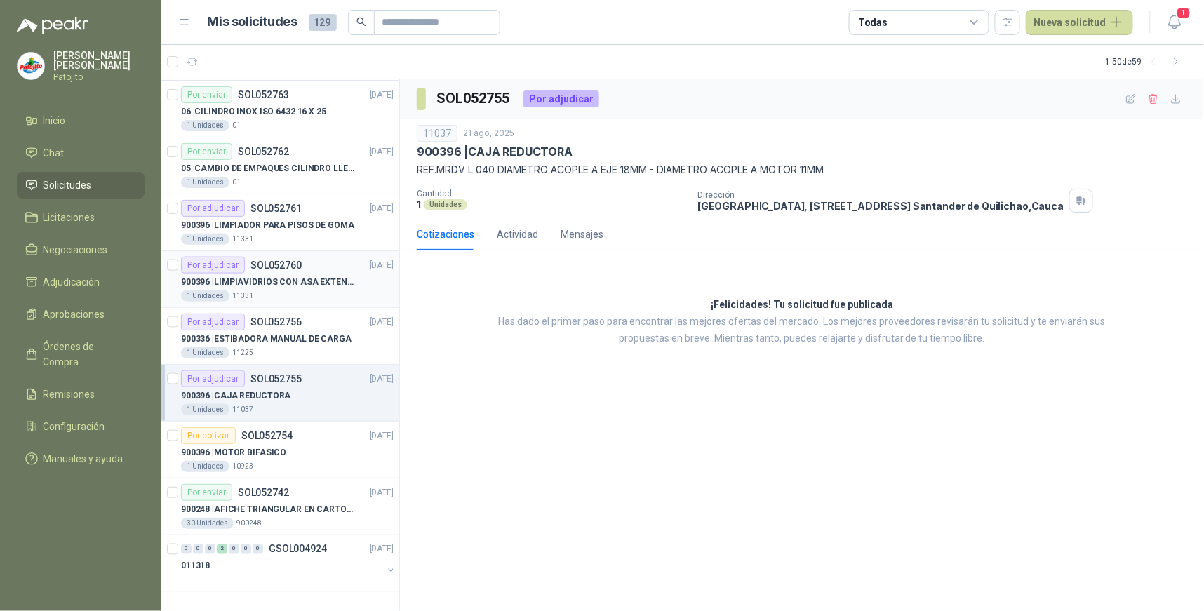
click at [229, 261] on div "Por adjudicar" at bounding box center [213, 265] width 64 height 17
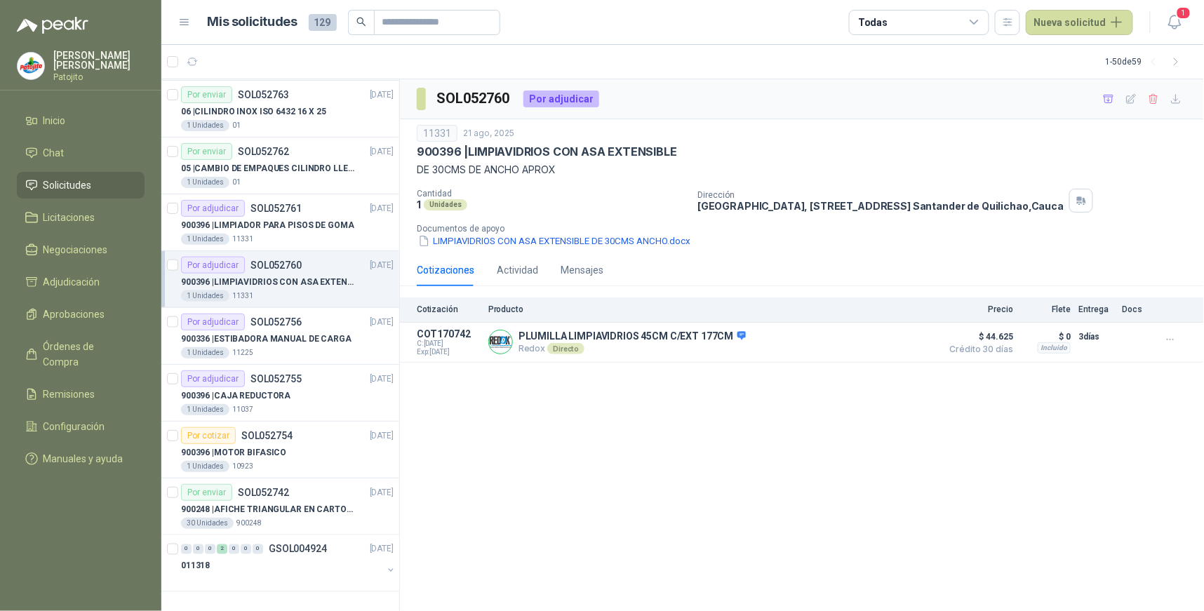
click at [237, 258] on div "Por adjudicar" at bounding box center [213, 265] width 64 height 17
click at [233, 262] on div "Por adjudicar" at bounding box center [213, 265] width 64 height 17
click at [981, 21] on icon at bounding box center [975, 22] width 13 height 13
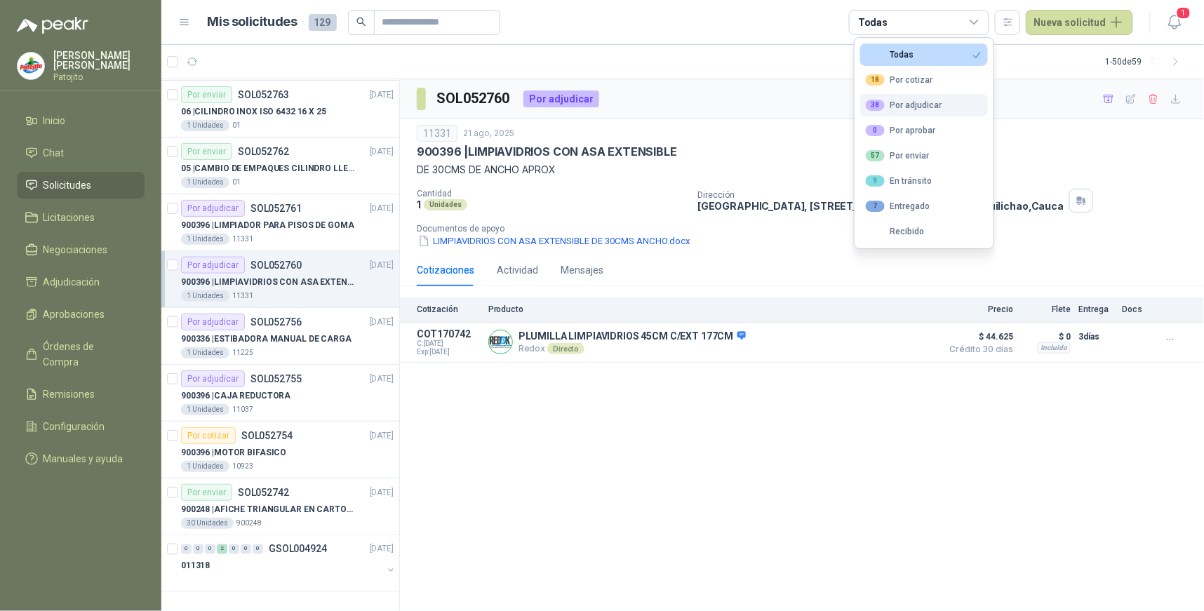
drag, startPoint x: 942, startPoint y: 102, endPoint x: 768, endPoint y: 166, distance: 185.4
click at [942, 103] on button "38 Por adjudicar" at bounding box center [925, 105] width 128 height 22
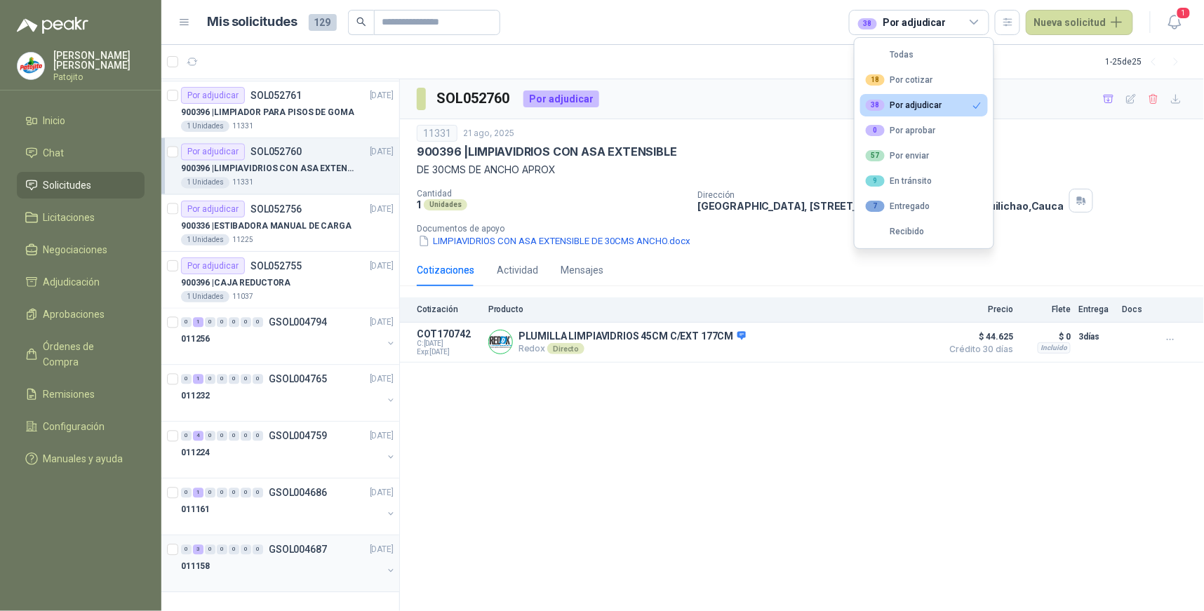
scroll to position [909, 0]
click at [199, 435] on div "4" at bounding box center [198, 436] width 11 height 10
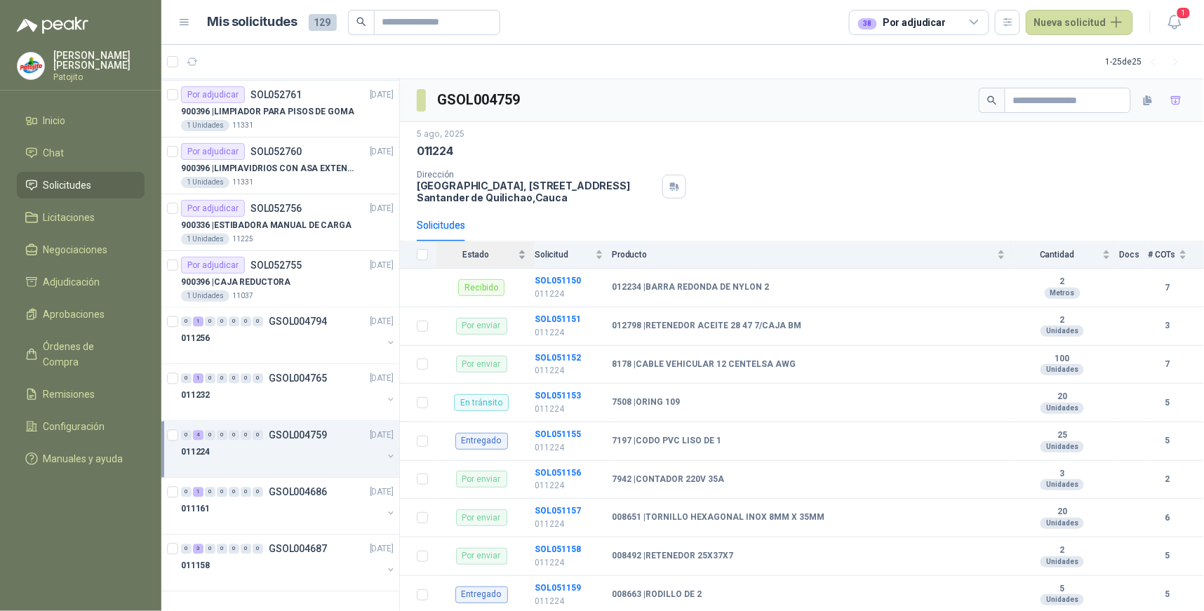
click at [520, 254] on div "Estado" at bounding box center [482, 255] width 90 height 14
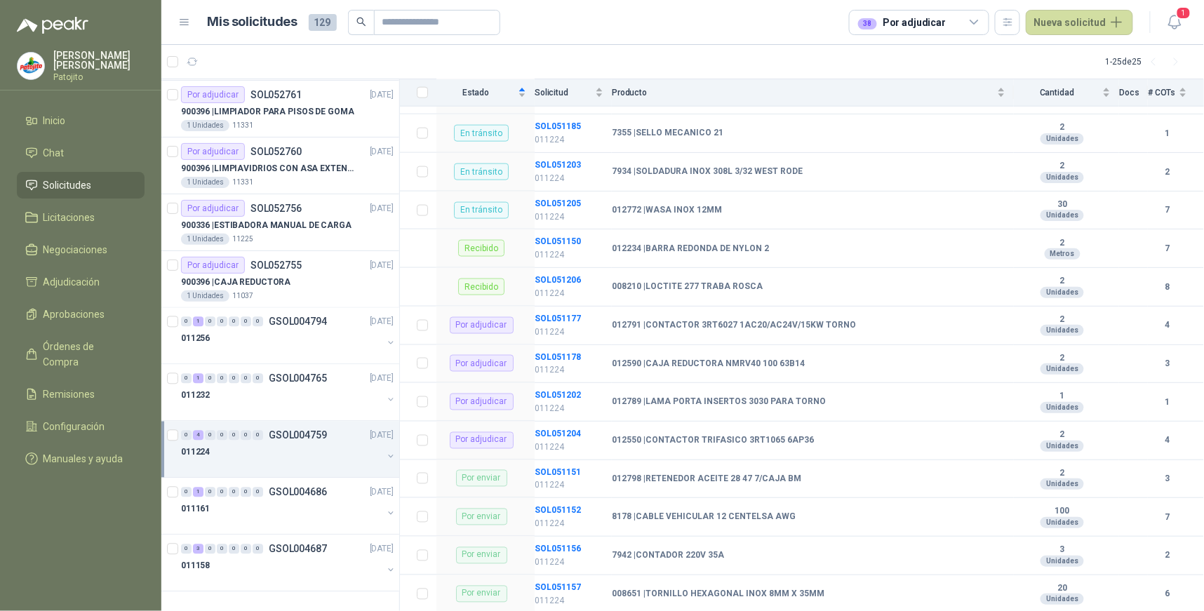
scroll to position [702, 0]
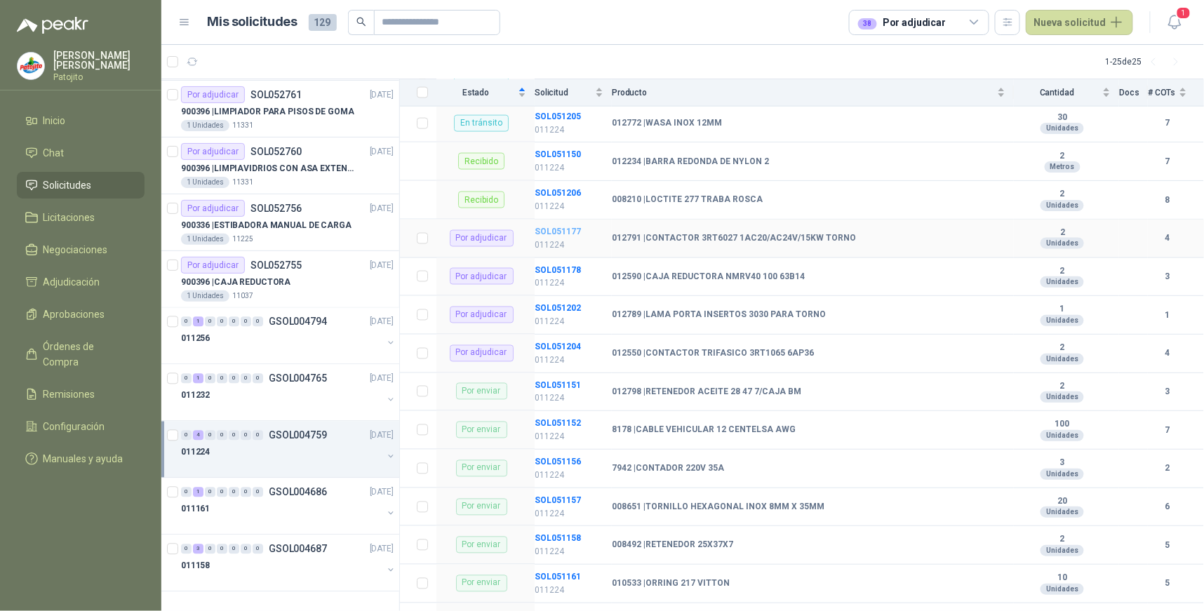
click at [557, 233] on b "SOL051177" at bounding box center [558, 232] width 46 height 10
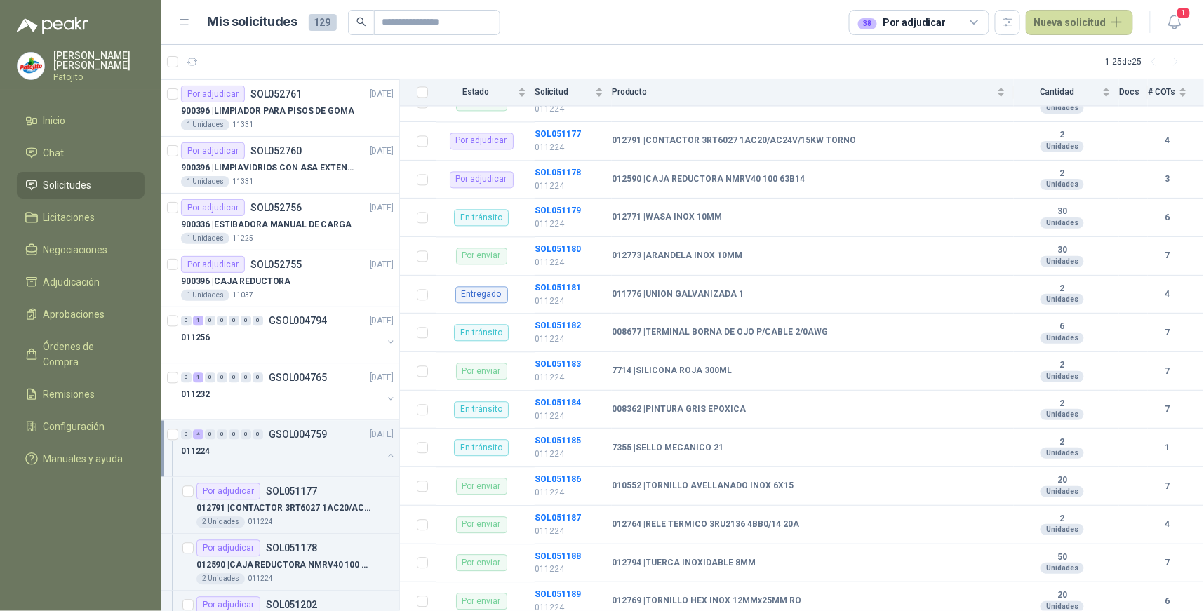
scroll to position [1014, 0]
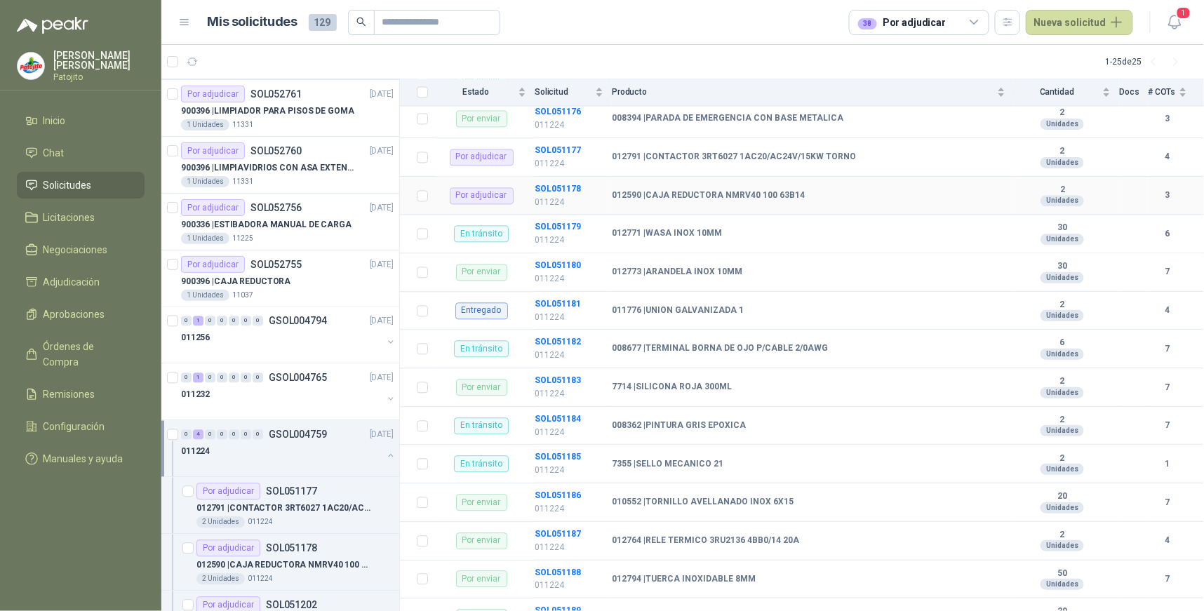
click at [555, 194] on td "SOL051178 011224" at bounding box center [573, 196] width 77 height 39
click at [564, 187] on b "SOL051178" at bounding box center [558, 189] width 46 height 10
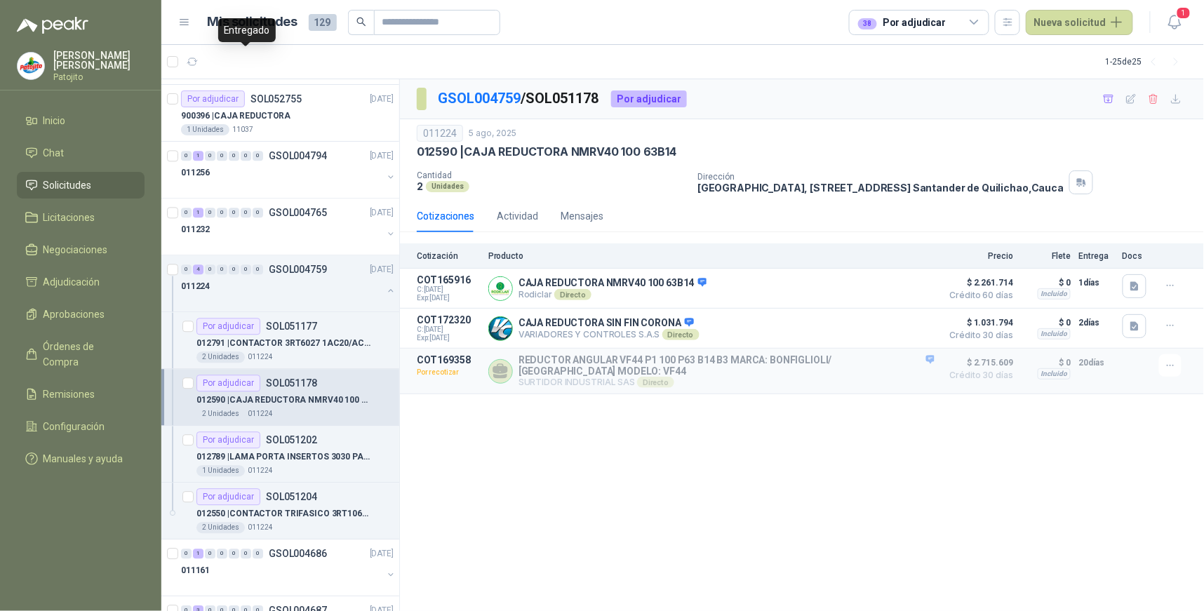
scroll to position [1137, 0]
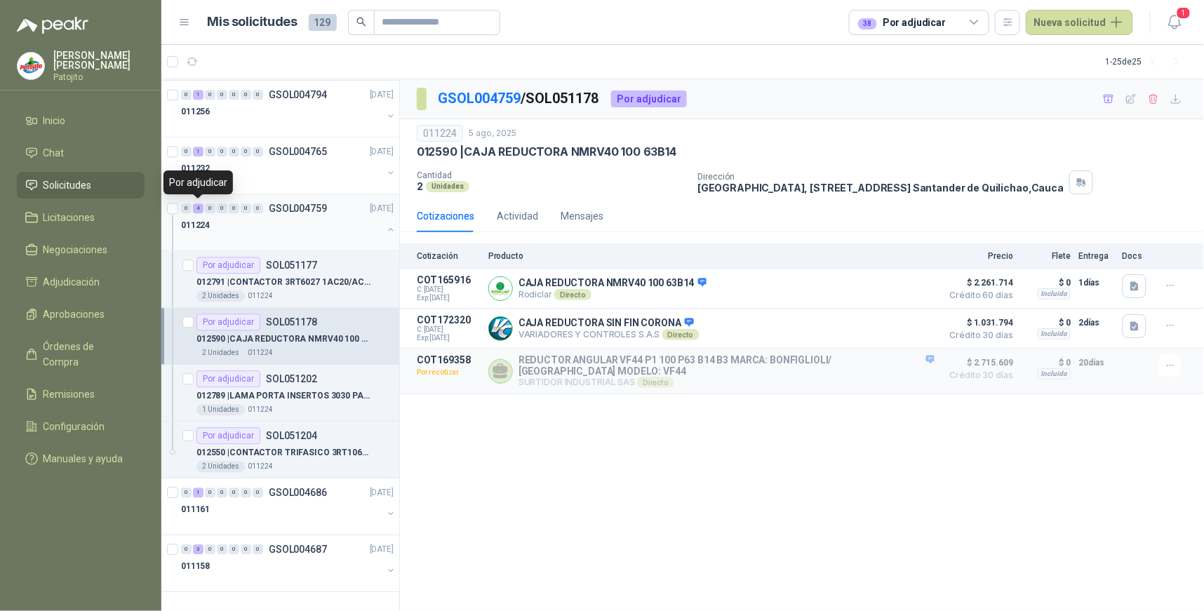
click at [199, 206] on div "4" at bounding box center [198, 209] width 11 height 10
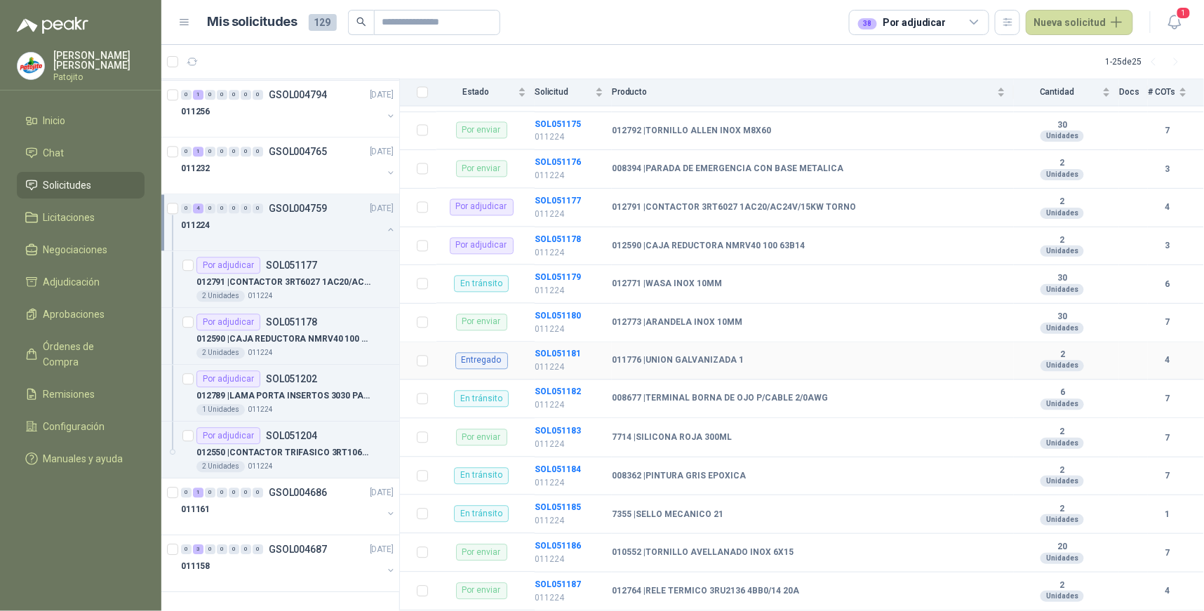
scroll to position [936, 0]
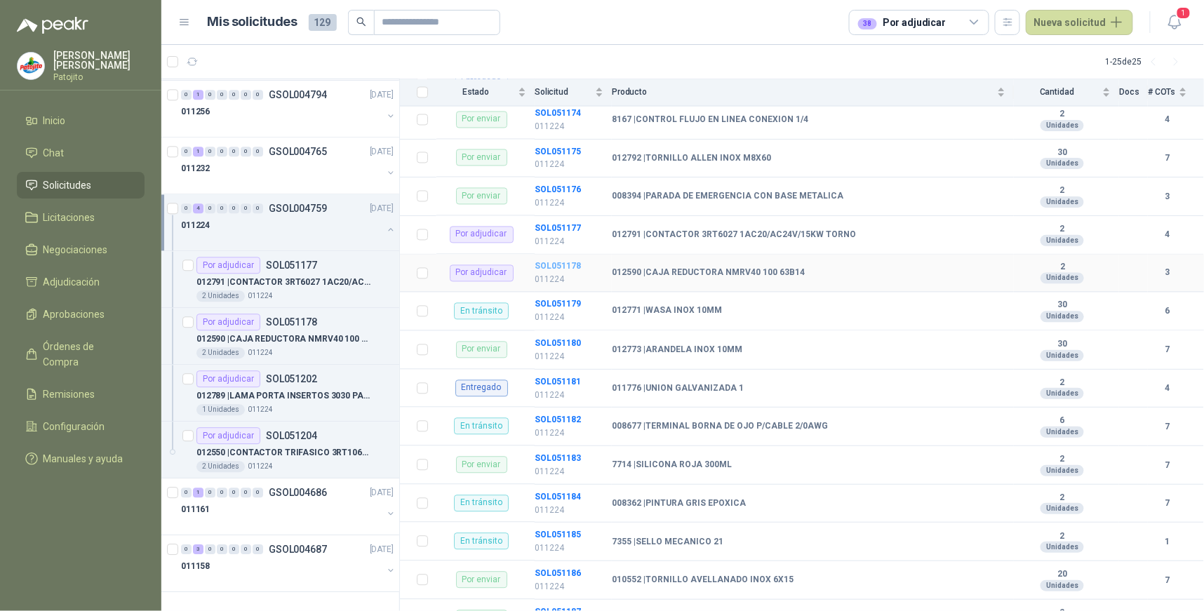
click at [573, 265] on b "SOL051178" at bounding box center [558, 267] width 46 height 10
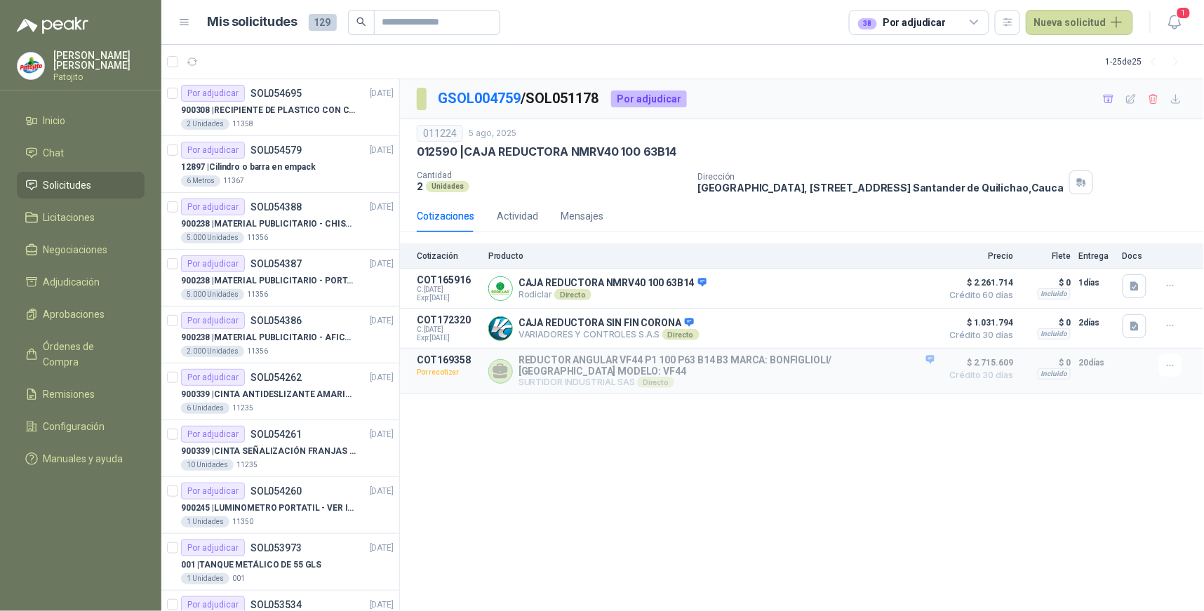
drag, startPoint x: 978, startPoint y: 24, endPoint x: 972, endPoint y: 32, distance: 10.1
click at [978, 24] on icon at bounding box center [975, 22] width 13 height 13
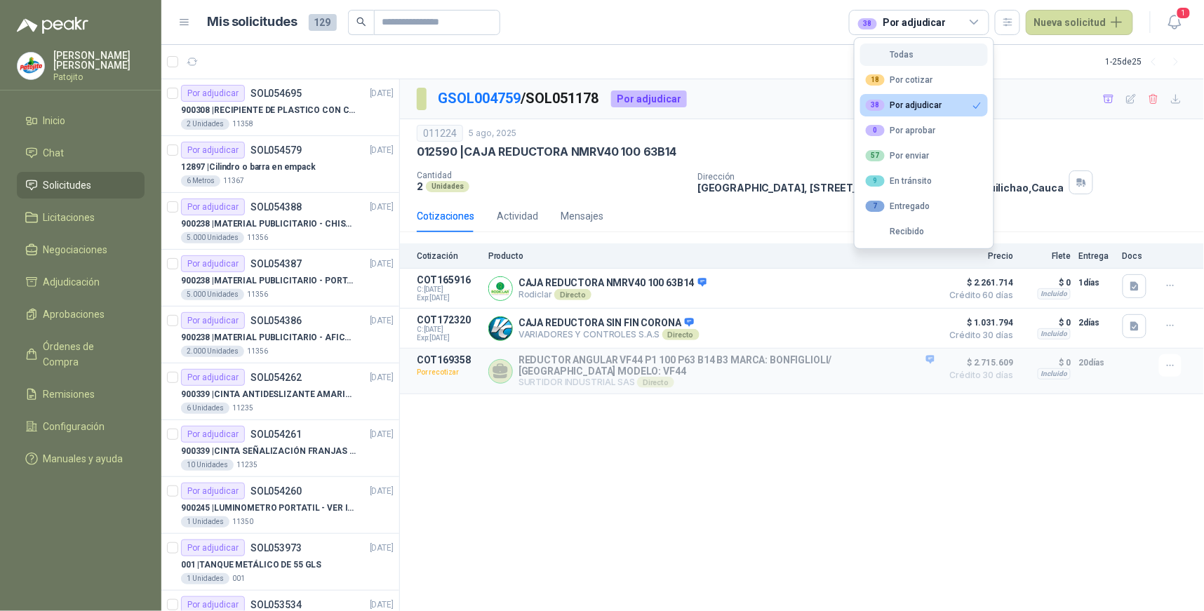
click at [920, 53] on button "Todas" at bounding box center [925, 55] width 128 height 22
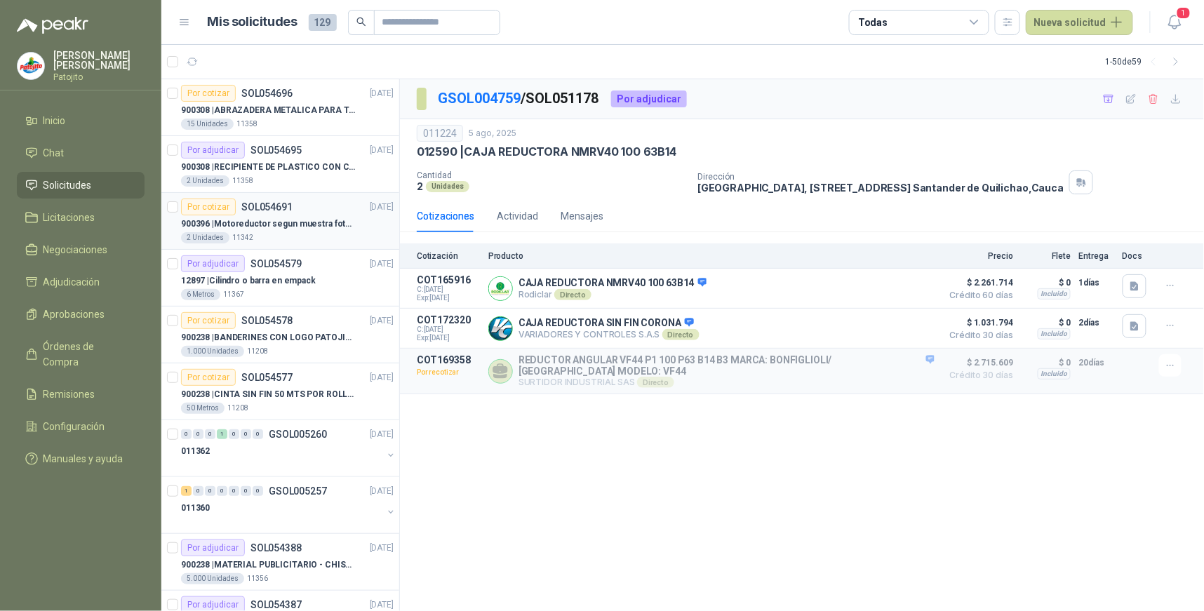
click at [303, 225] on p "900396 | Motoreductor segun muestra fotográfica" at bounding box center [268, 224] width 175 height 13
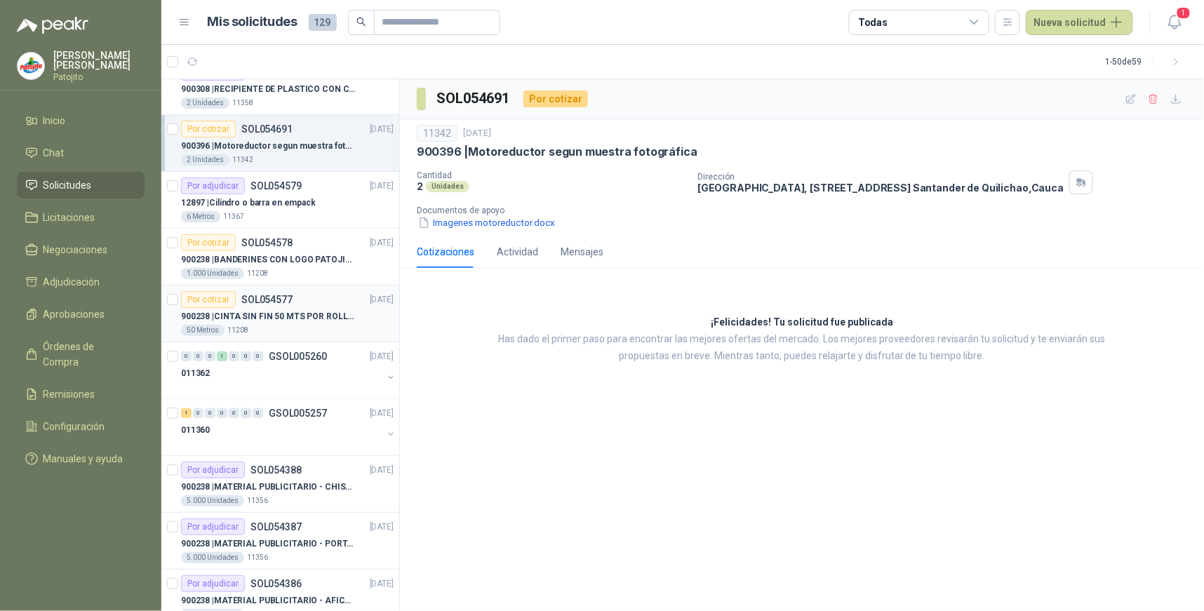
scroll to position [156, 0]
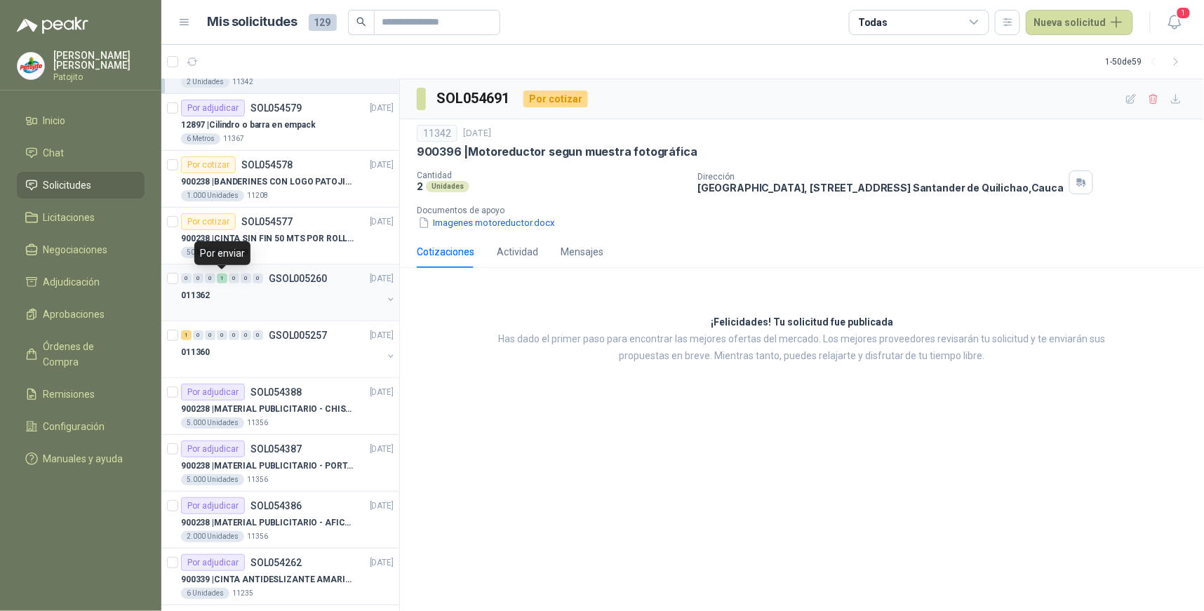
click at [221, 279] on div "1" at bounding box center [222, 279] width 11 height 10
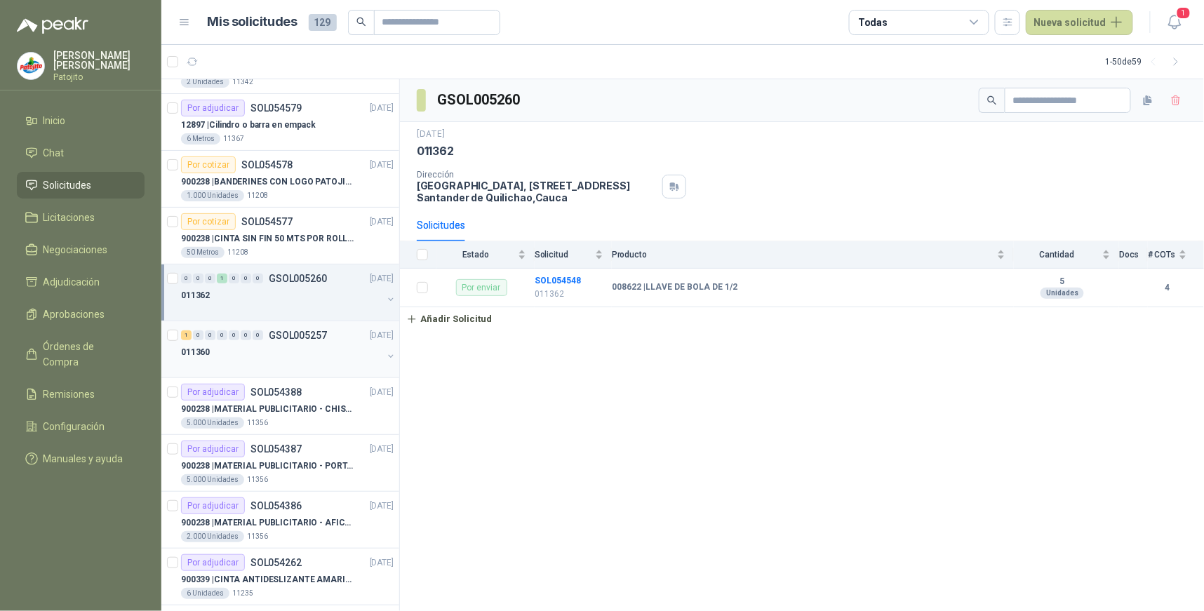
scroll to position [234, 0]
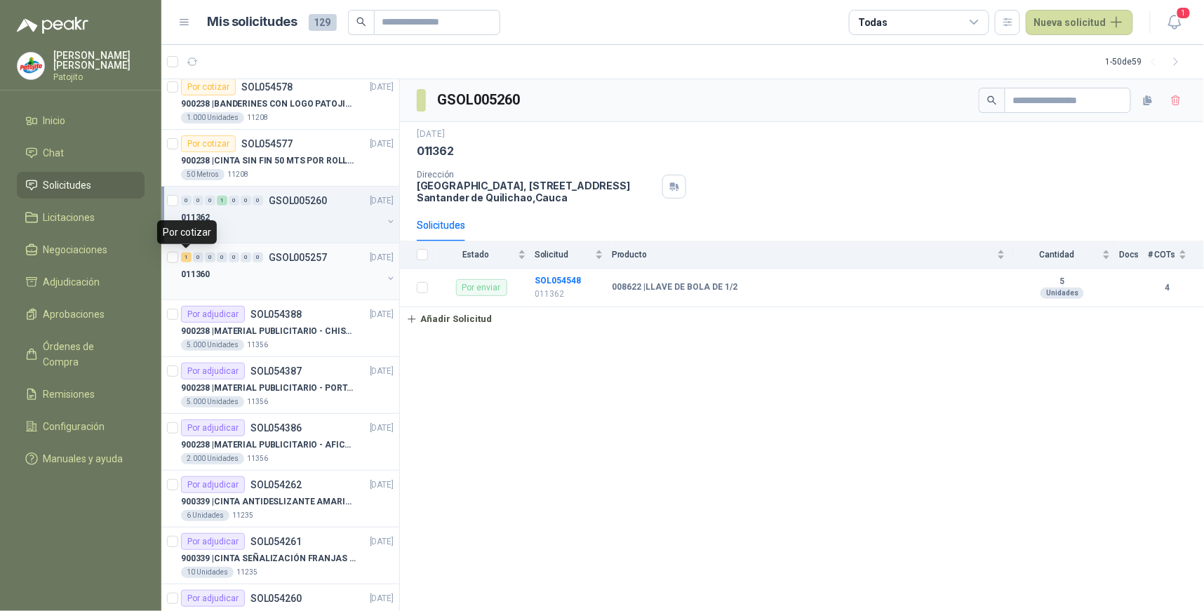
click at [185, 258] on div "1" at bounding box center [186, 258] width 11 height 10
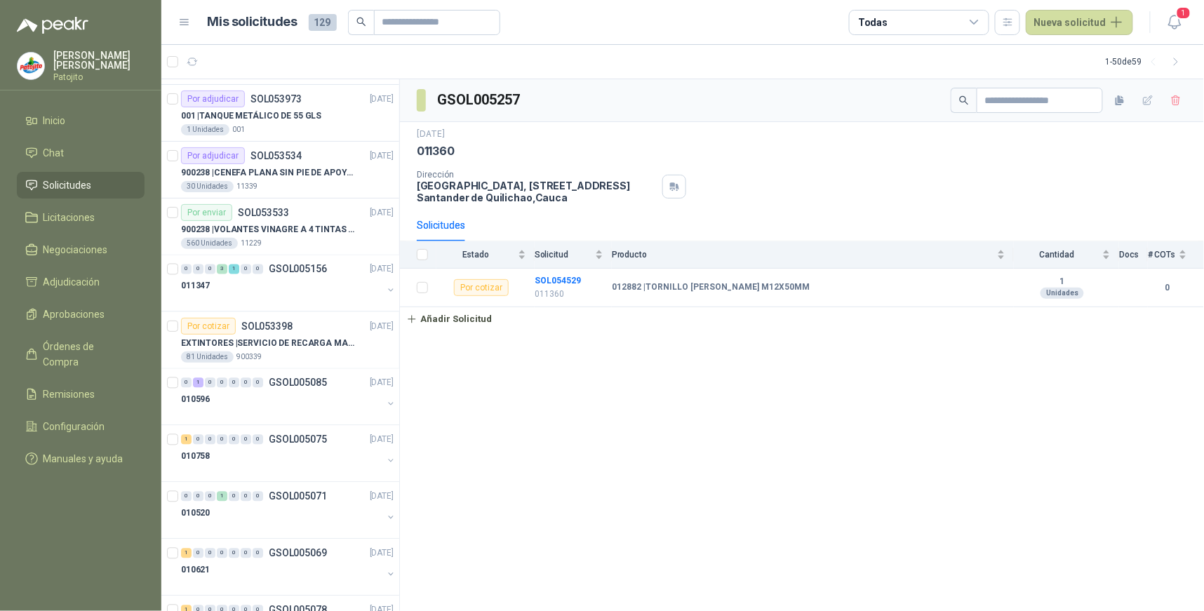
scroll to position [858, 0]
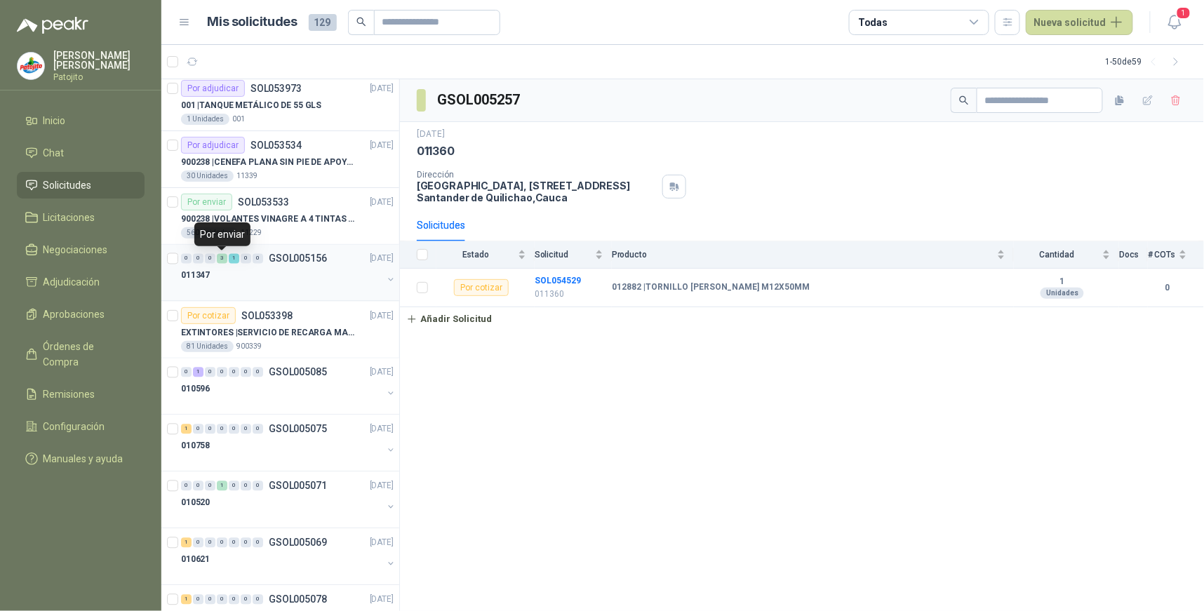
click at [219, 260] on div "3" at bounding box center [222, 259] width 11 height 10
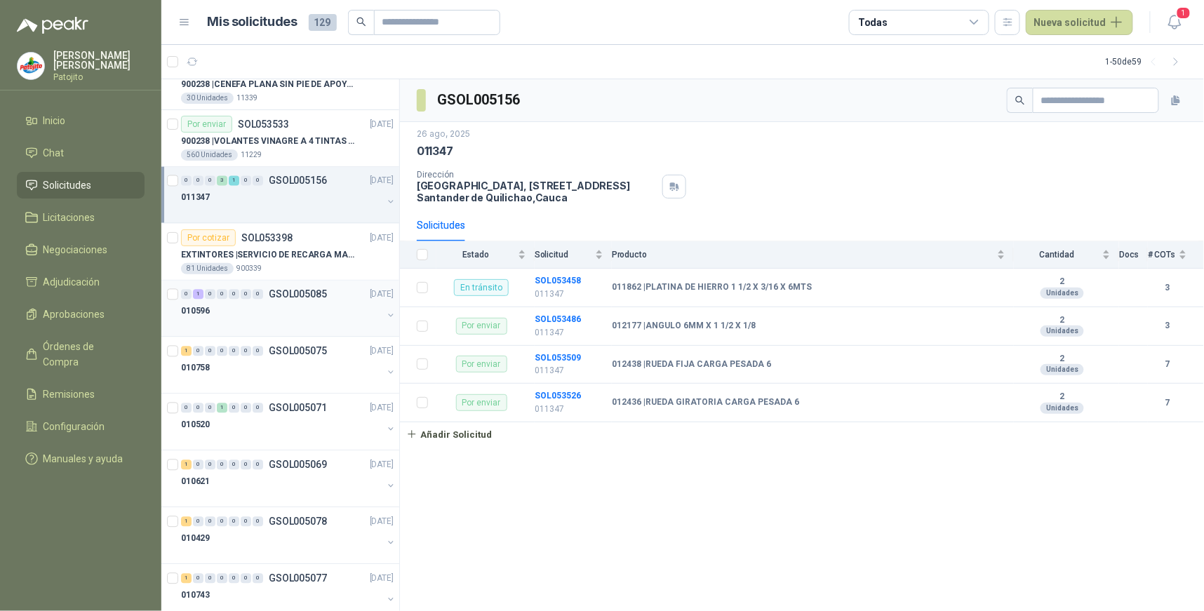
scroll to position [1014, 0]
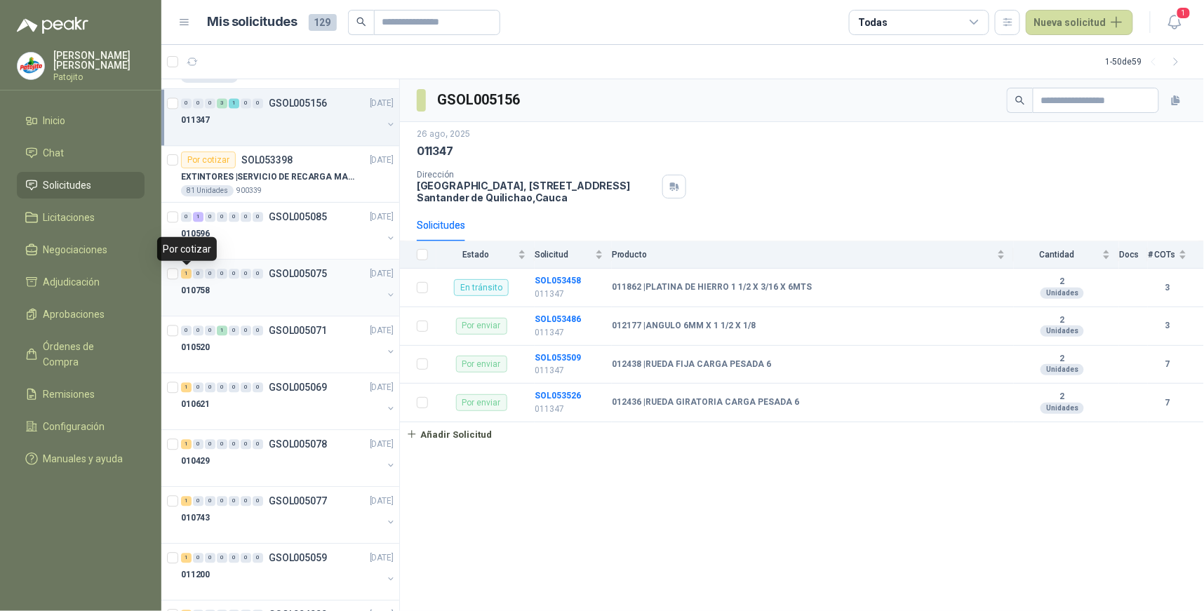
click at [185, 274] on div "1" at bounding box center [186, 274] width 11 height 10
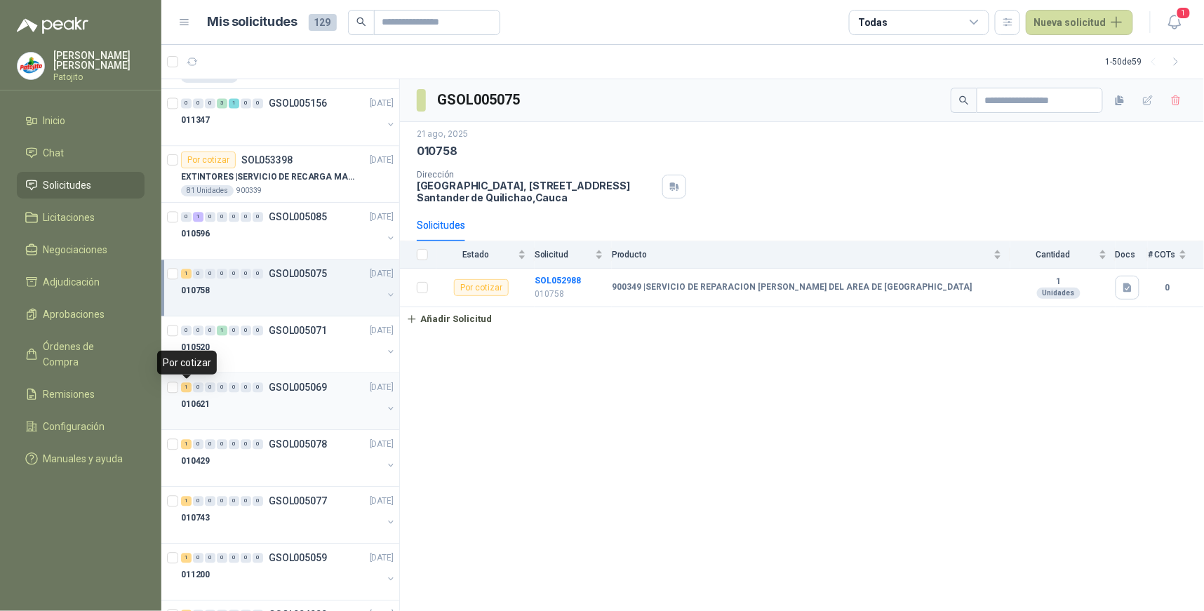
click at [187, 387] on div "1" at bounding box center [186, 388] width 11 height 10
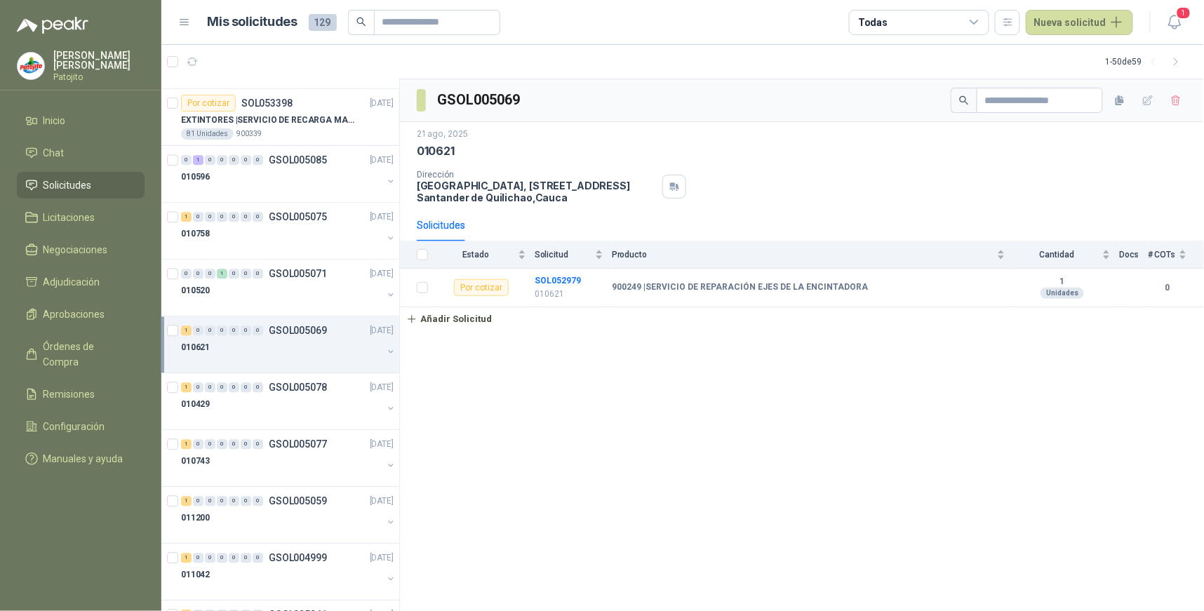
scroll to position [1091, 0]
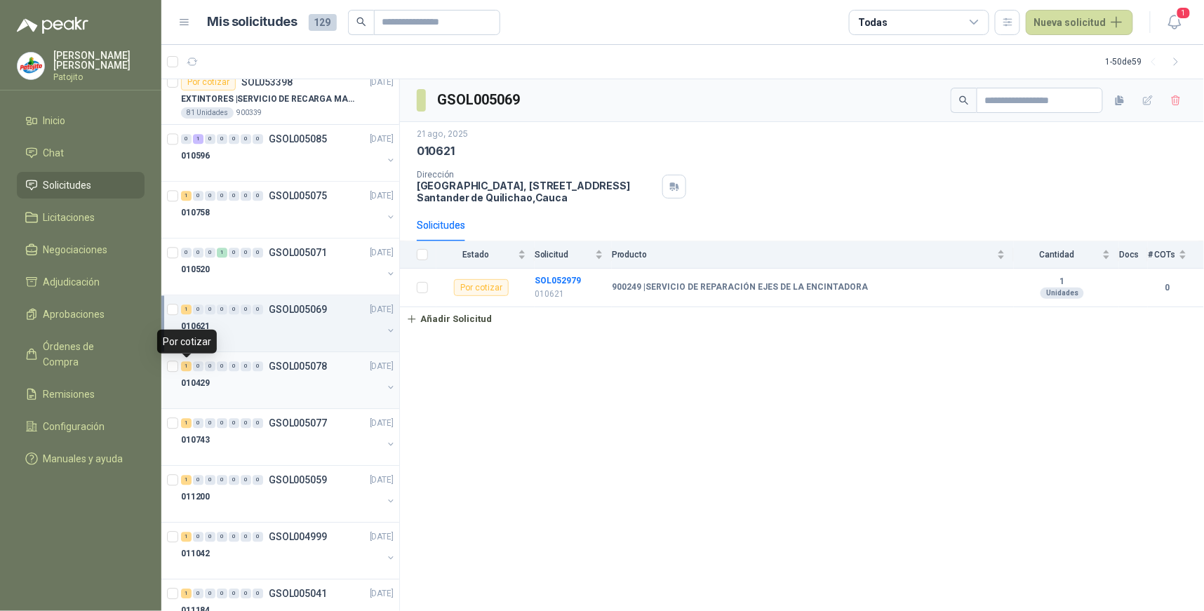
click at [188, 366] on div "1" at bounding box center [186, 366] width 11 height 10
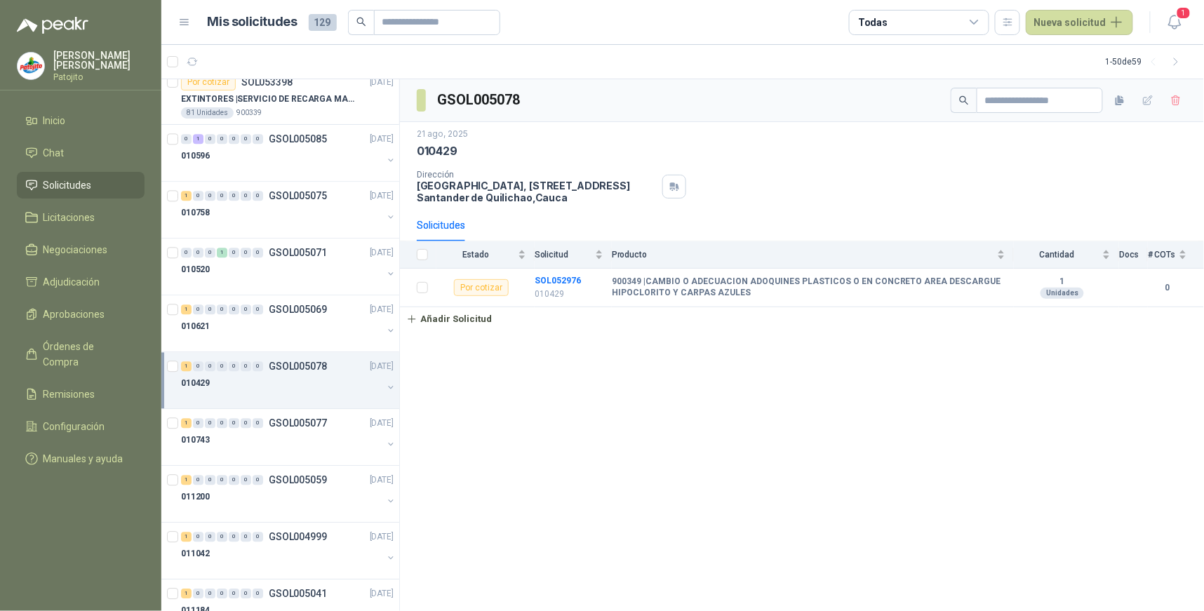
scroll to position [1247, 0]
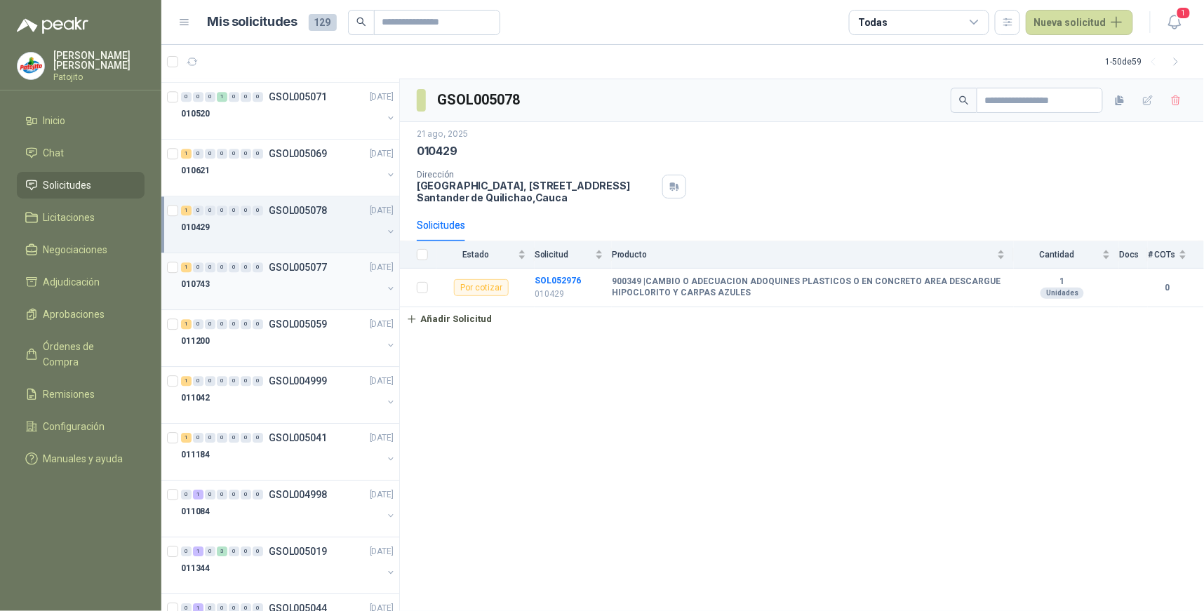
click at [188, 267] on div "1" at bounding box center [186, 268] width 11 height 10
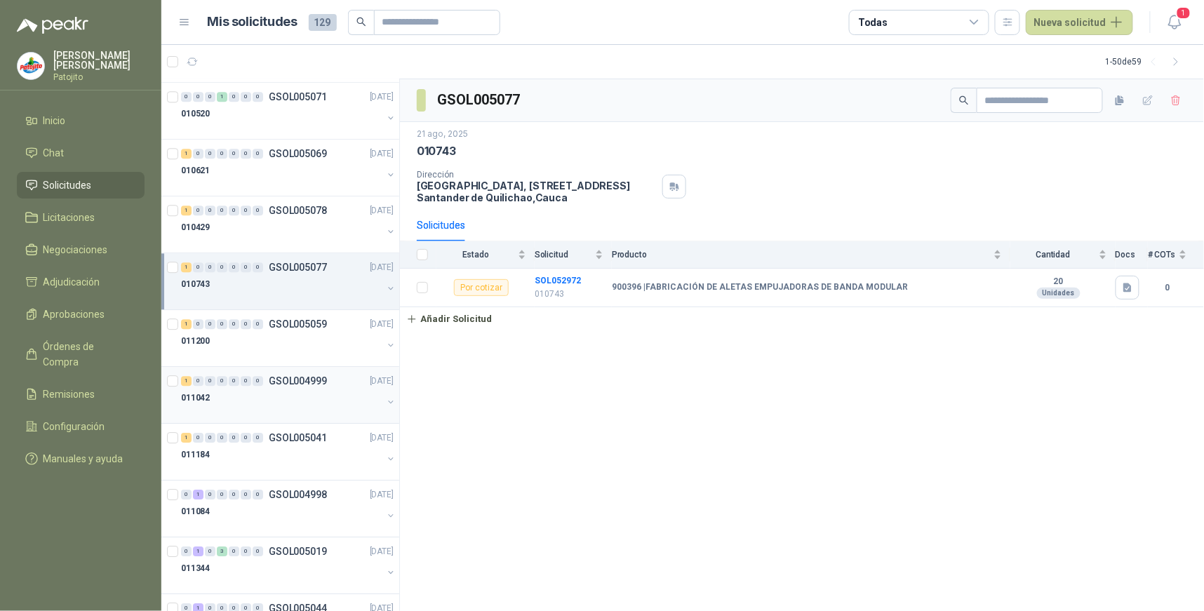
scroll to position [1325, 0]
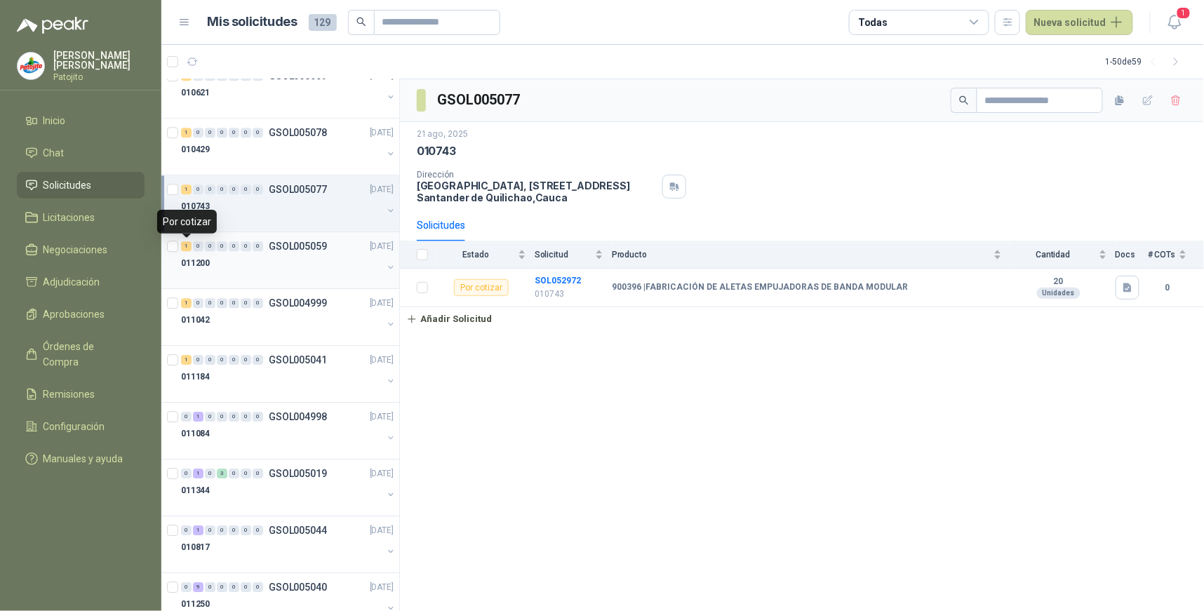
click at [183, 246] on div "1" at bounding box center [186, 246] width 11 height 10
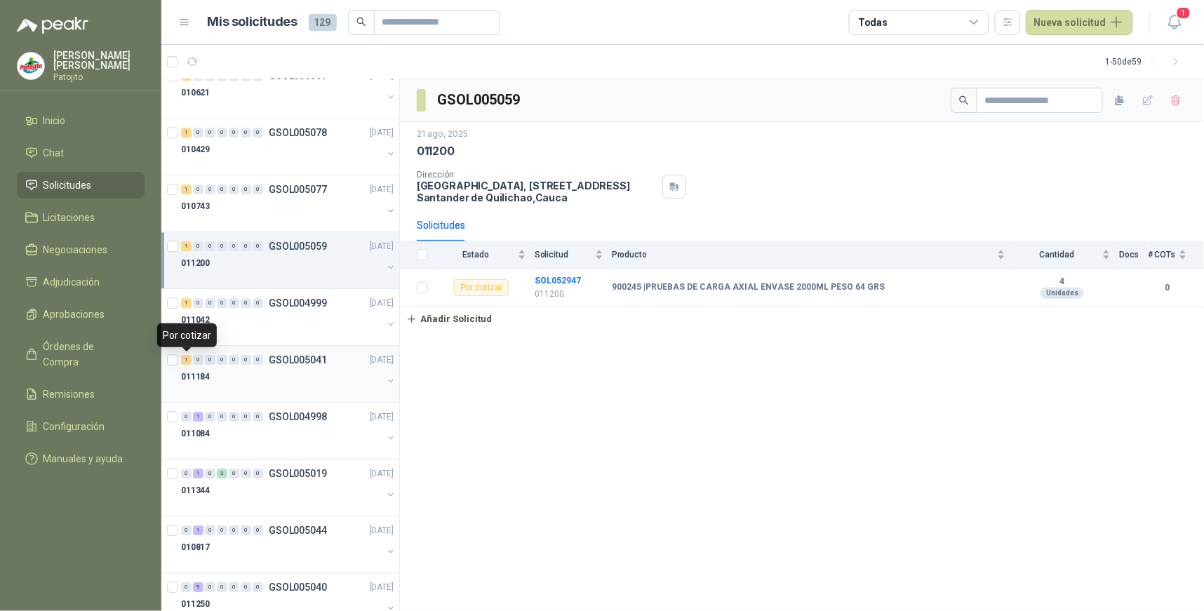
click at [187, 359] on div "1" at bounding box center [186, 360] width 11 height 10
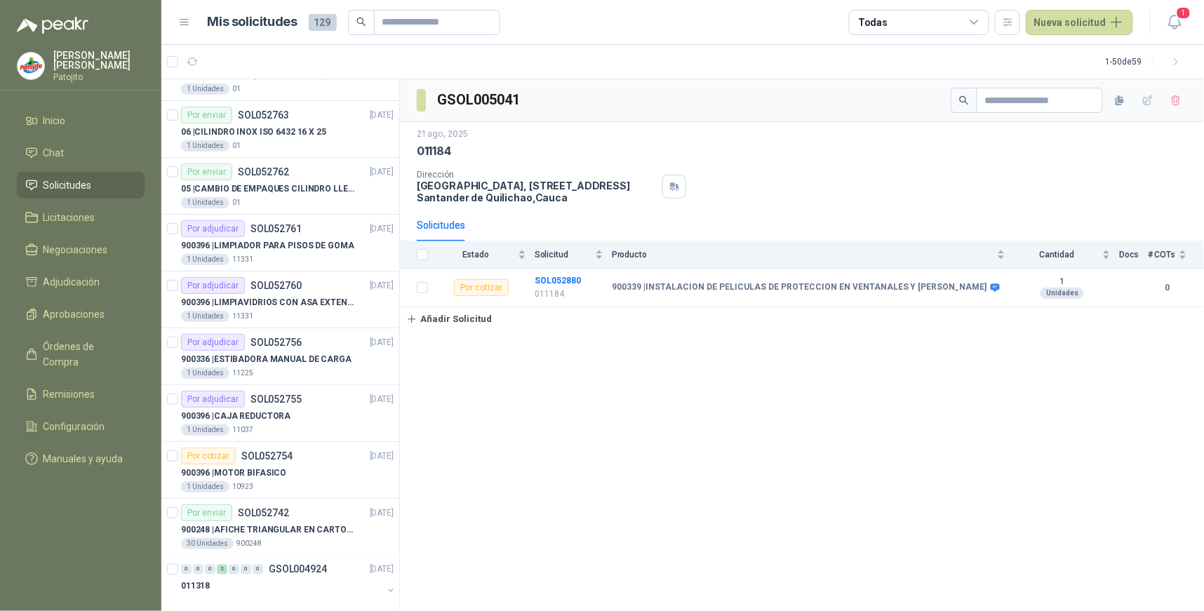
scroll to position [2332, 0]
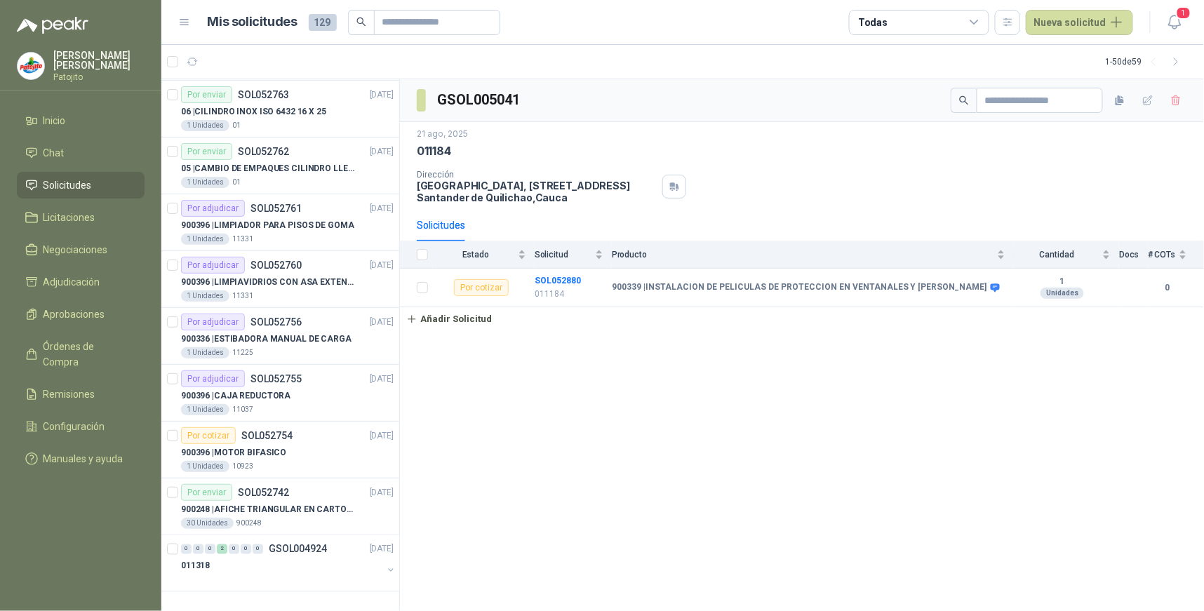
click at [980, 24] on icon at bounding box center [975, 22] width 13 height 13
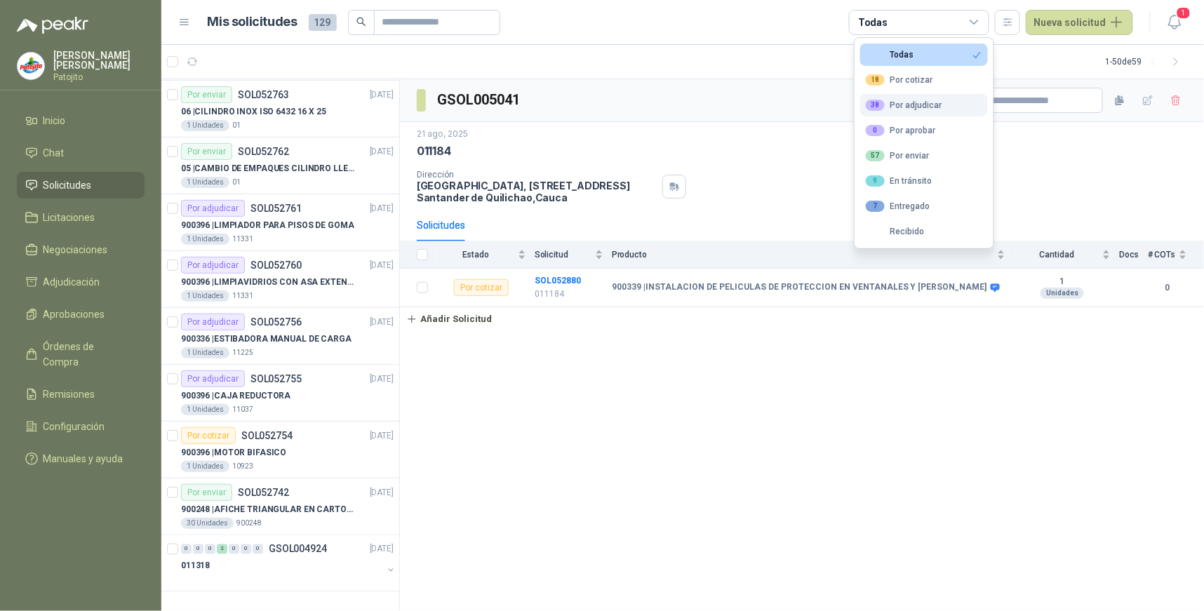
click at [920, 102] on div "38 Por adjudicar" at bounding box center [904, 105] width 77 height 11
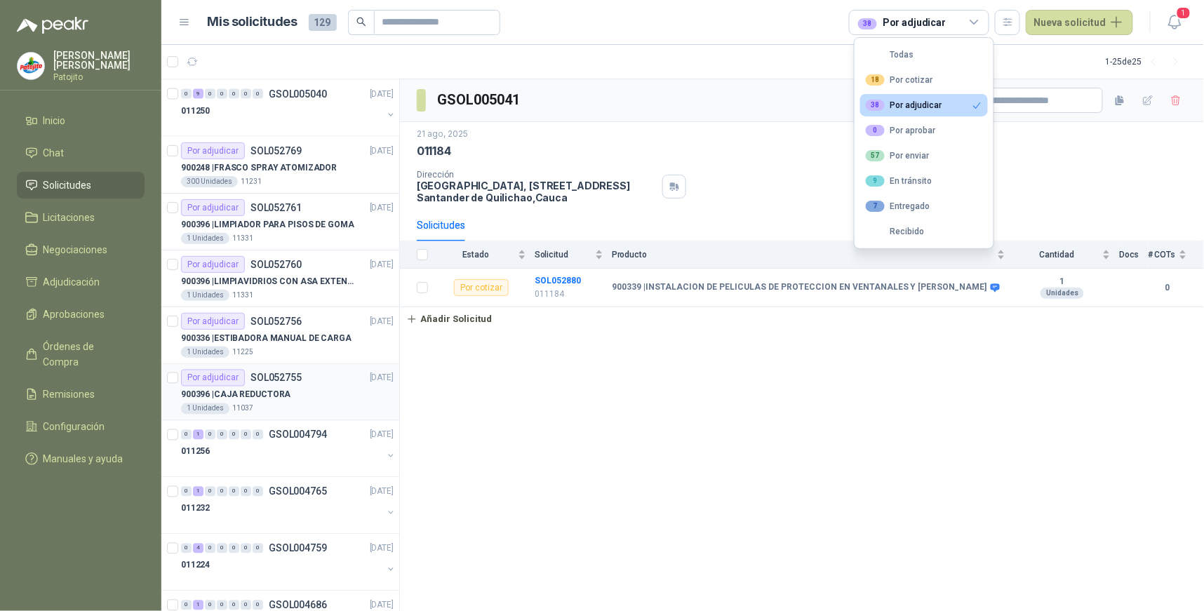
scroll to position [909, 0]
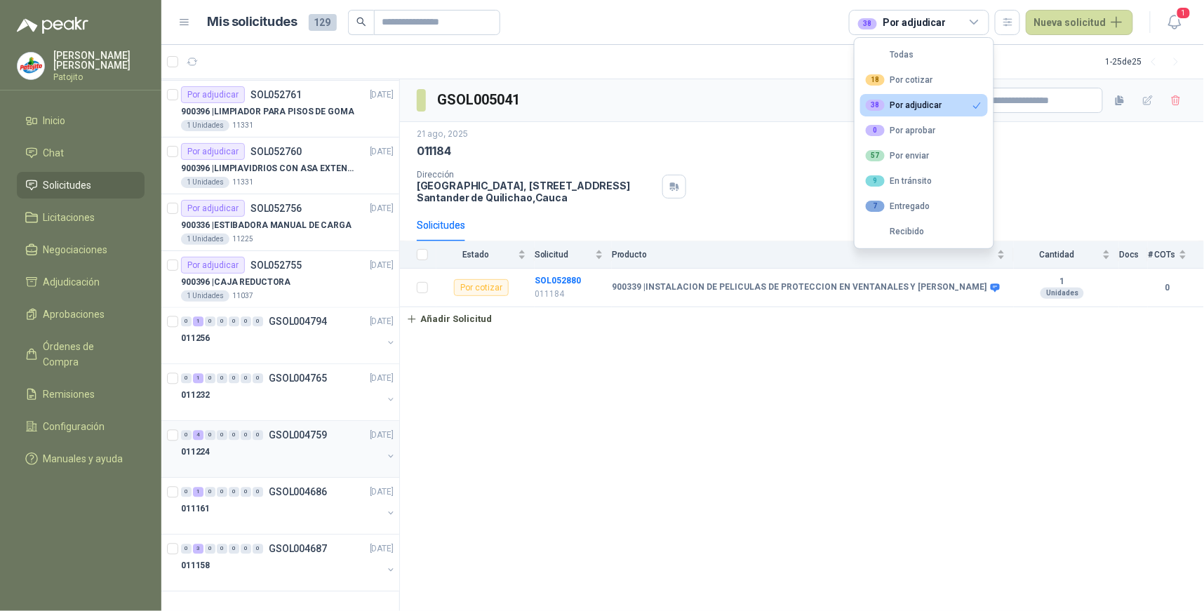
click at [199, 433] on div "4" at bounding box center [198, 436] width 11 height 10
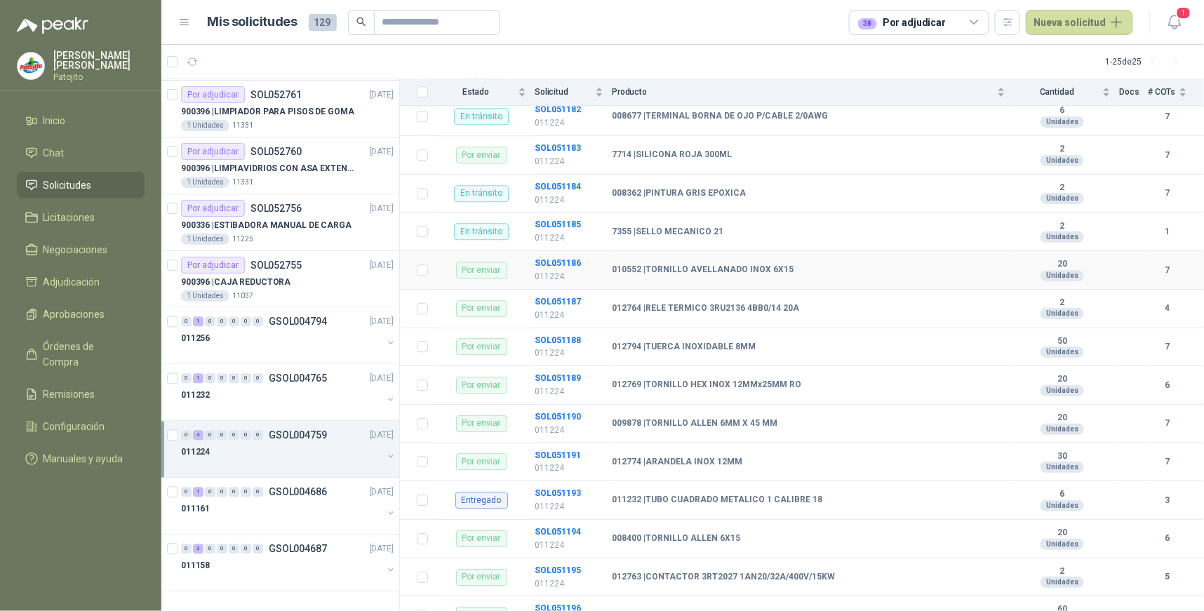
scroll to position [1247, 0]
click at [298, 279] on div "900396 | CAJA REDUCTORA" at bounding box center [287, 282] width 213 height 17
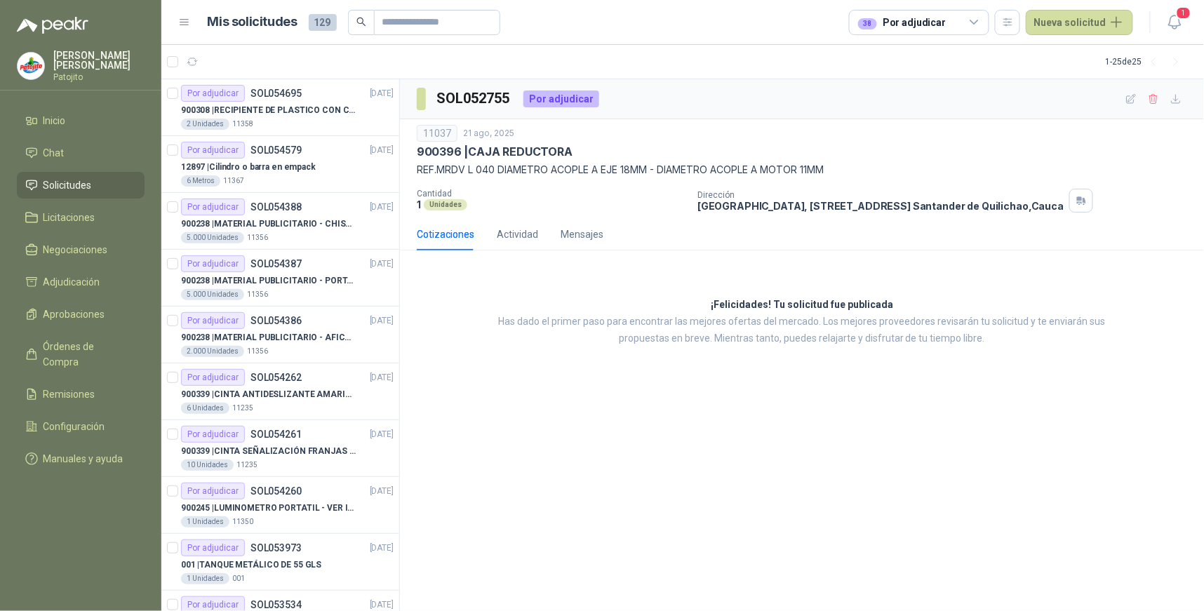
click at [979, 18] on icon at bounding box center [975, 22] width 13 height 13
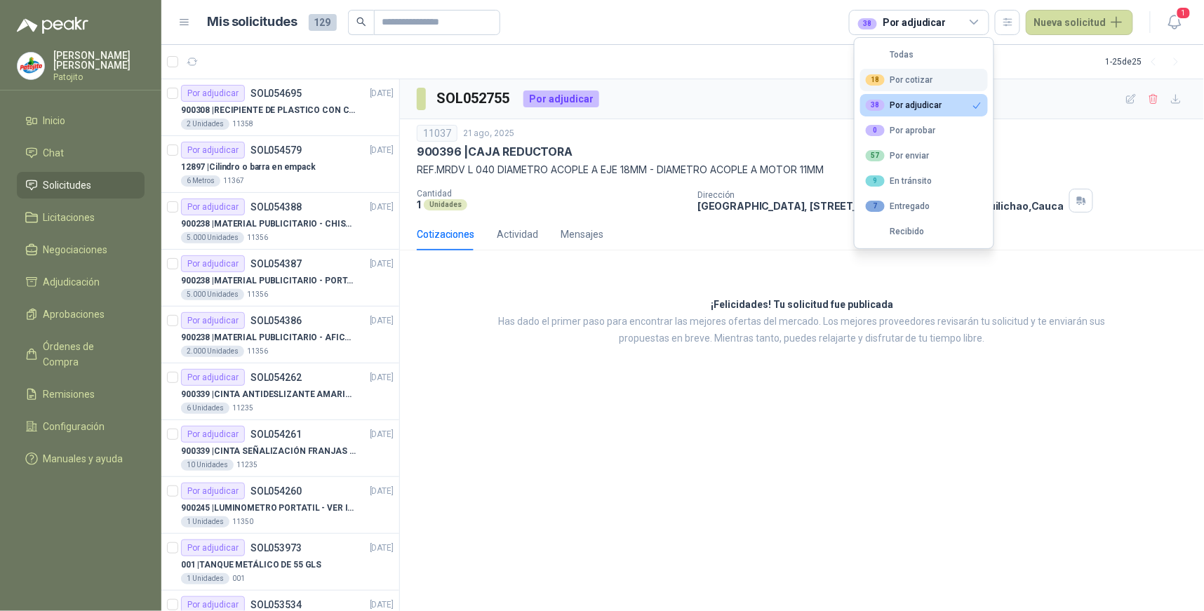
drag, startPoint x: 910, startPoint y: 75, endPoint x: 860, endPoint y: 86, distance: 50.9
click at [910, 78] on div "18 Por cotizar" at bounding box center [899, 79] width 67 height 11
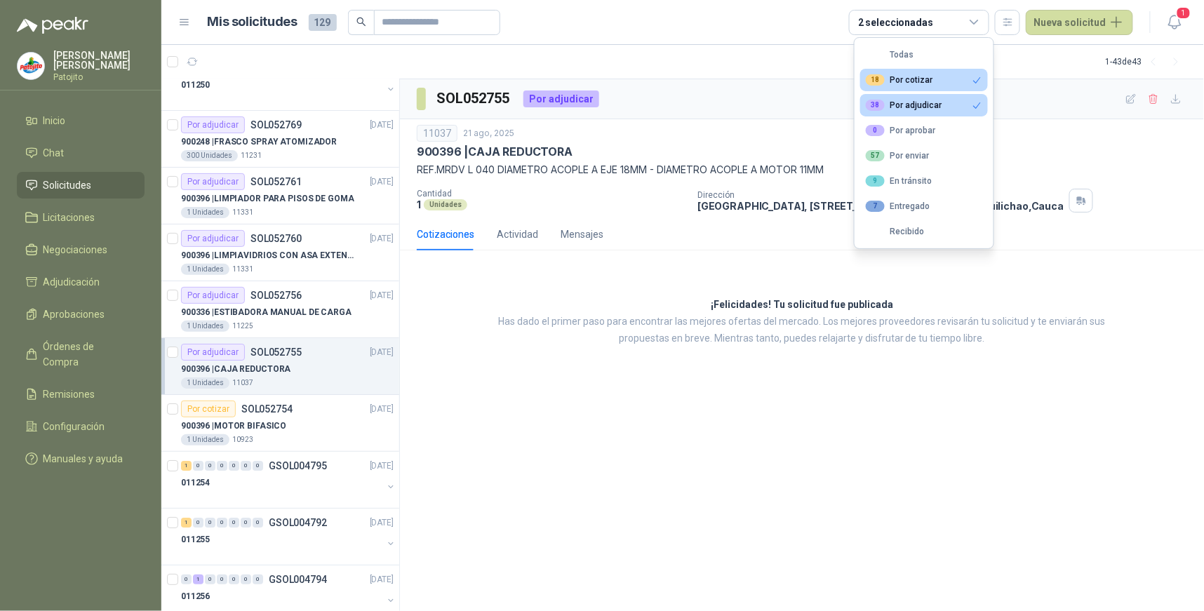
scroll to position [1793, 0]
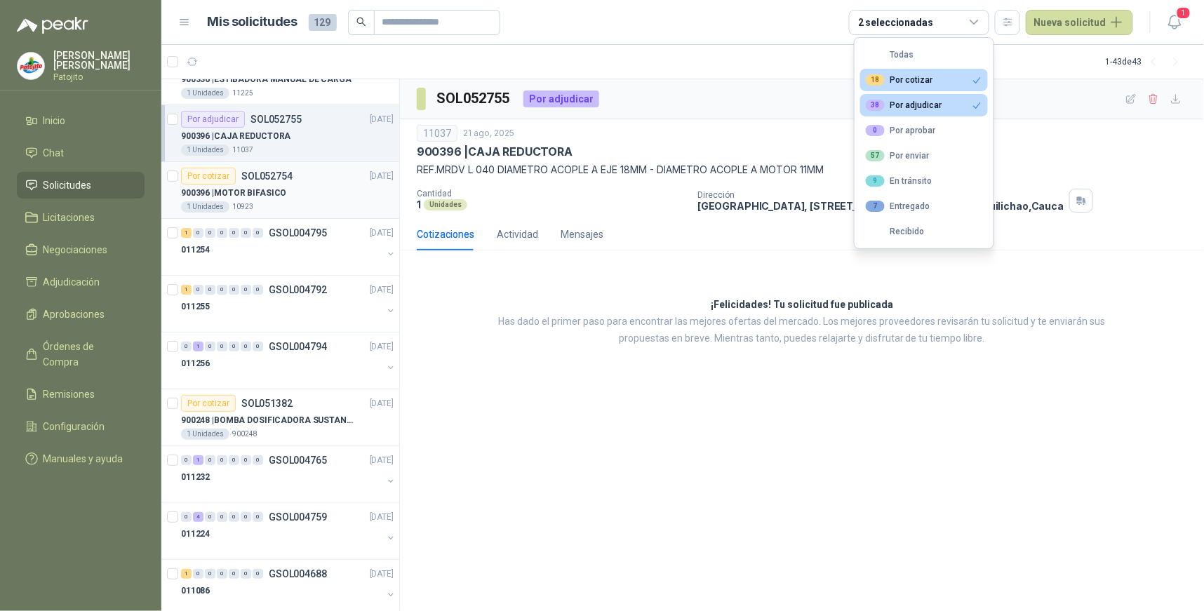
click at [307, 185] on div "900396 | MOTOR BIFASICO" at bounding box center [287, 193] width 213 height 17
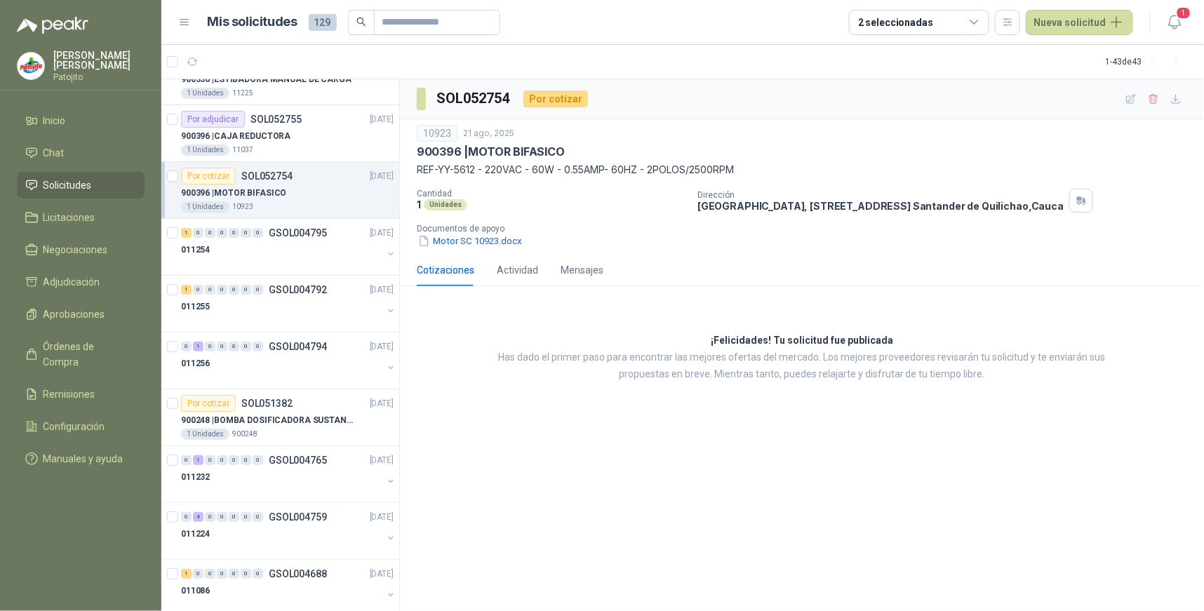
drag, startPoint x: 889, startPoint y: 248, endPoint x: 899, endPoint y: 241, distance: 12.1
click at [889, 248] on div "Motor SC 10923.docx" at bounding box center [808, 241] width 782 height 15
